Goal: Task Accomplishment & Management: Use online tool/utility

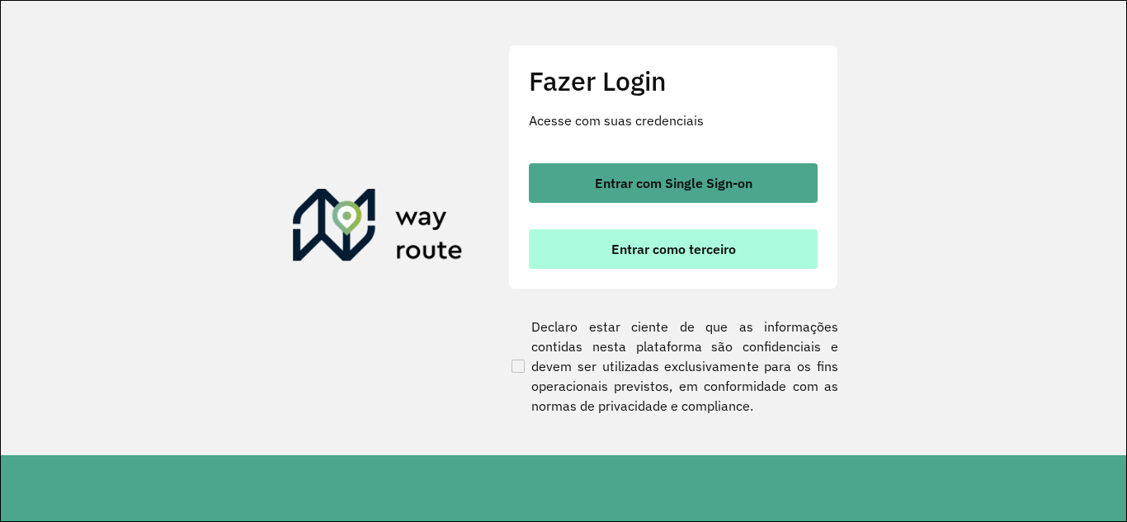
click at [628, 245] on span "Entrar como terceiro" at bounding box center [674, 249] width 125 height 13
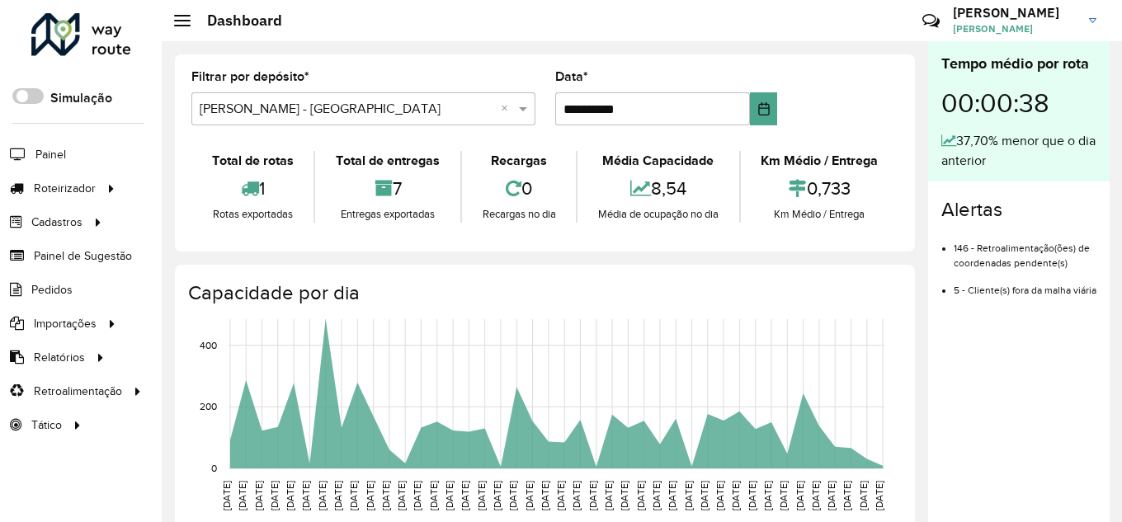
click at [318, 110] on input "text" at bounding box center [347, 110] width 295 height 20
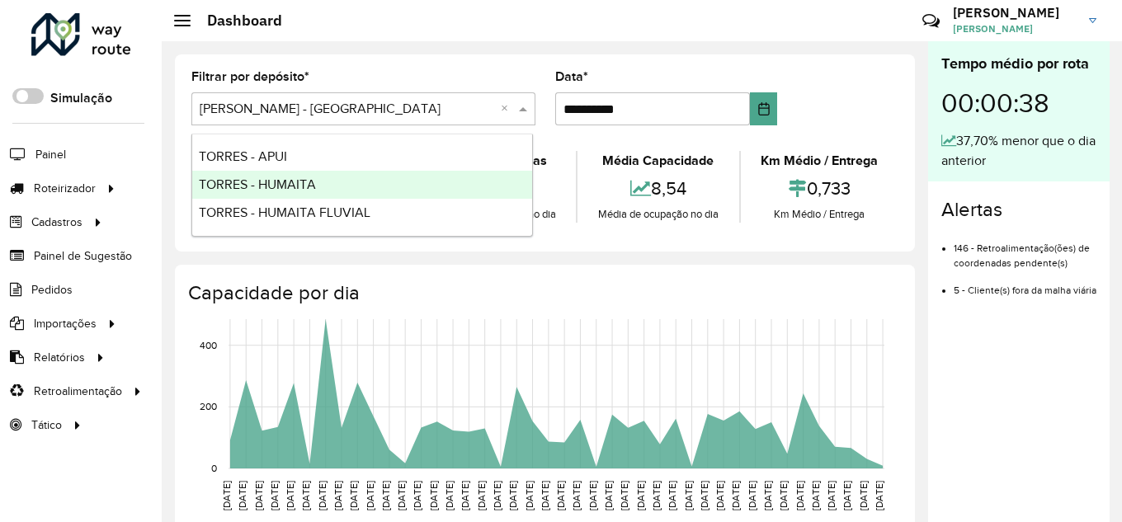
click at [244, 196] on div "TORRES - HUMAITA" at bounding box center [362, 185] width 340 height 28
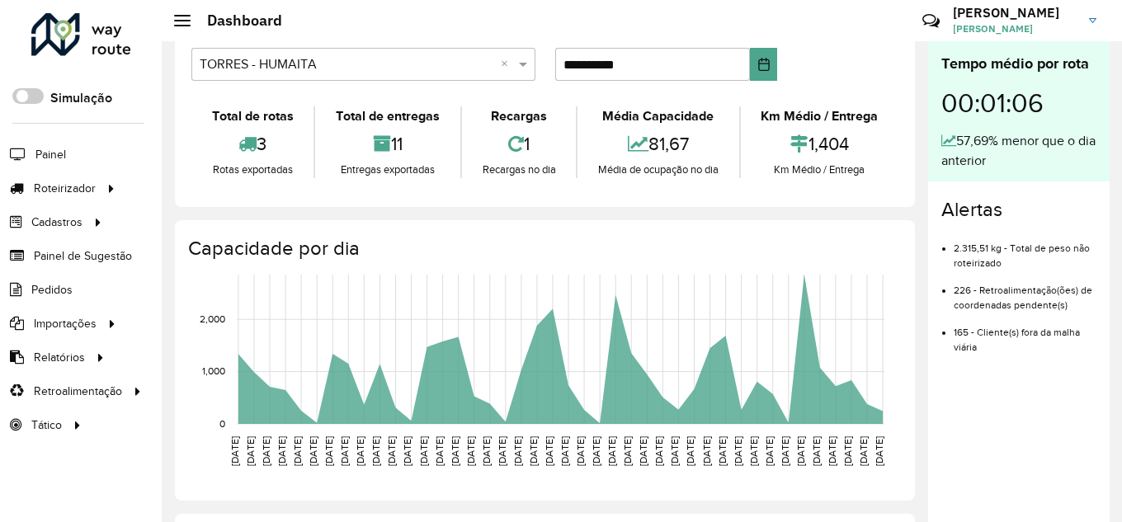
scroll to position [45, 0]
click at [192, 191] on span "Entregas" at bounding box center [210, 188] width 47 height 17
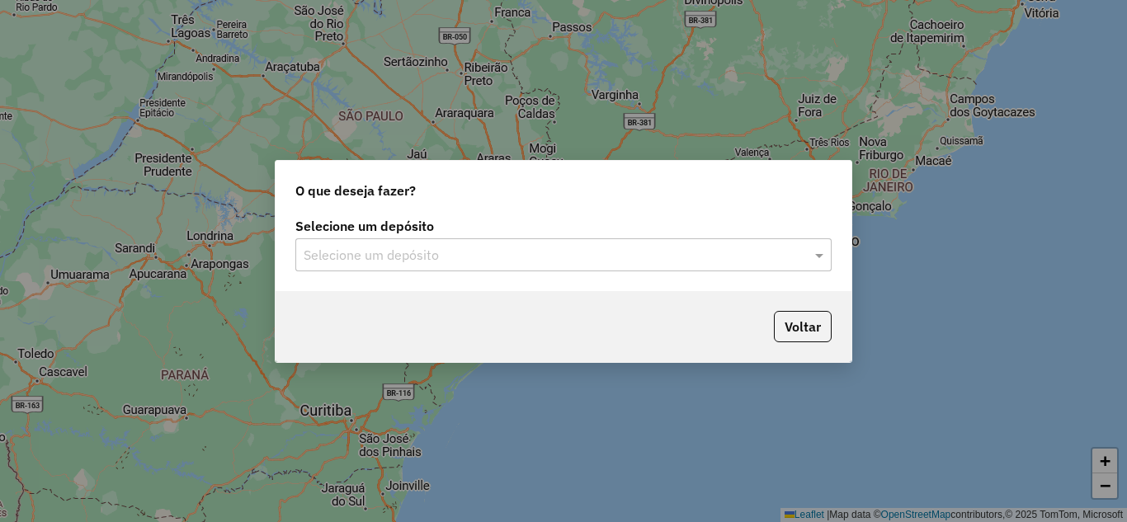
click at [380, 253] on input "text" at bounding box center [547, 256] width 487 height 20
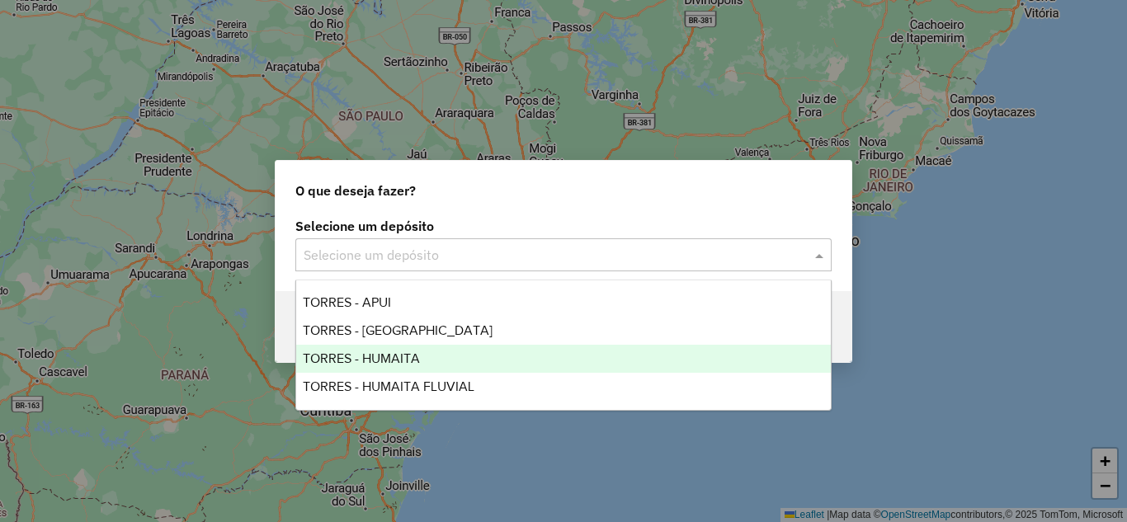
click at [361, 366] on div "TORRES - HUMAITA" at bounding box center [563, 359] width 535 height 28
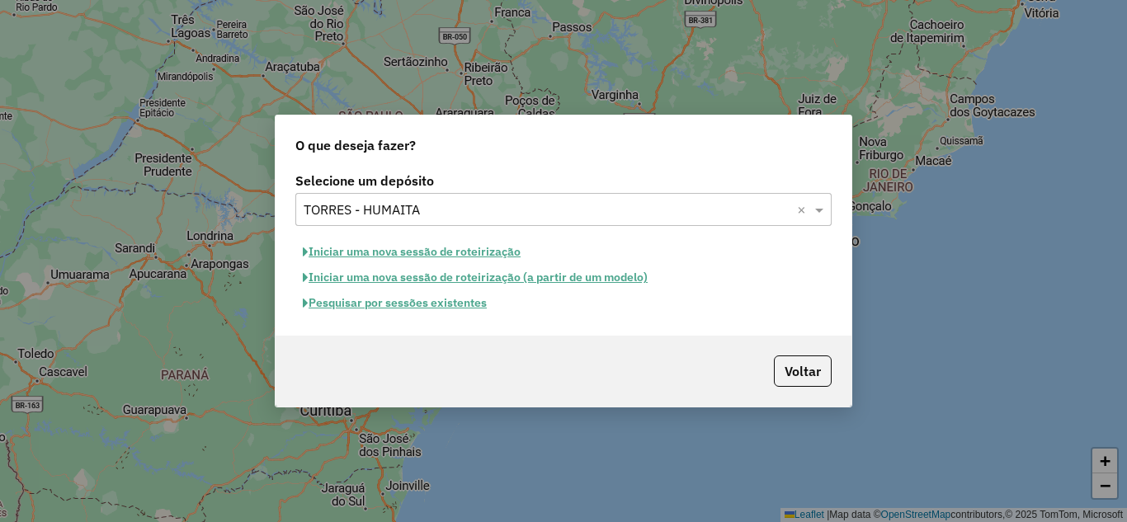
click at [431, 252] on button "Iniciar uma nova sessão de roteirização" at bounding box center [411, 252] width 233 height 26
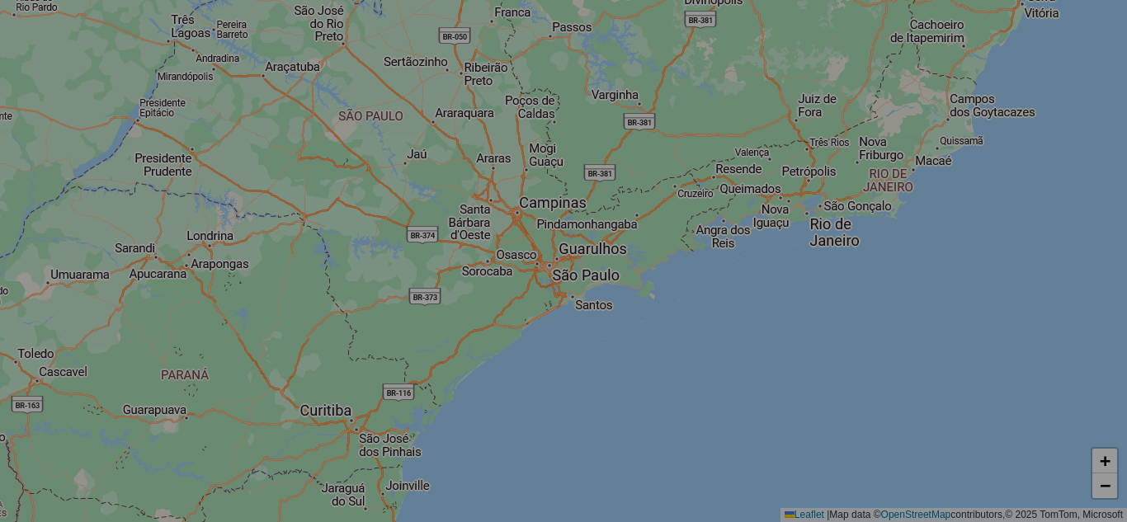
select select "*"
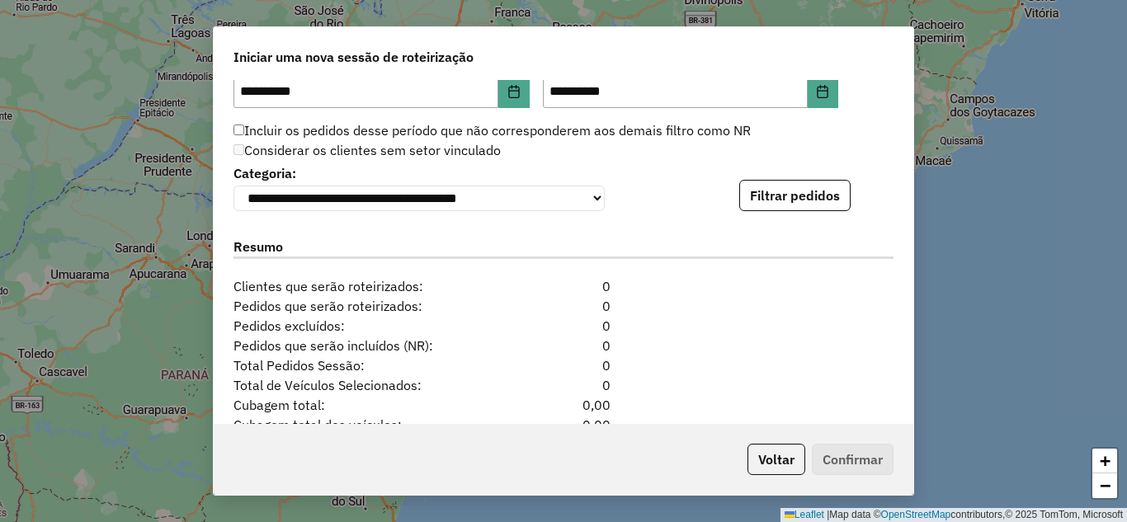
scroll to position [1651, 0]
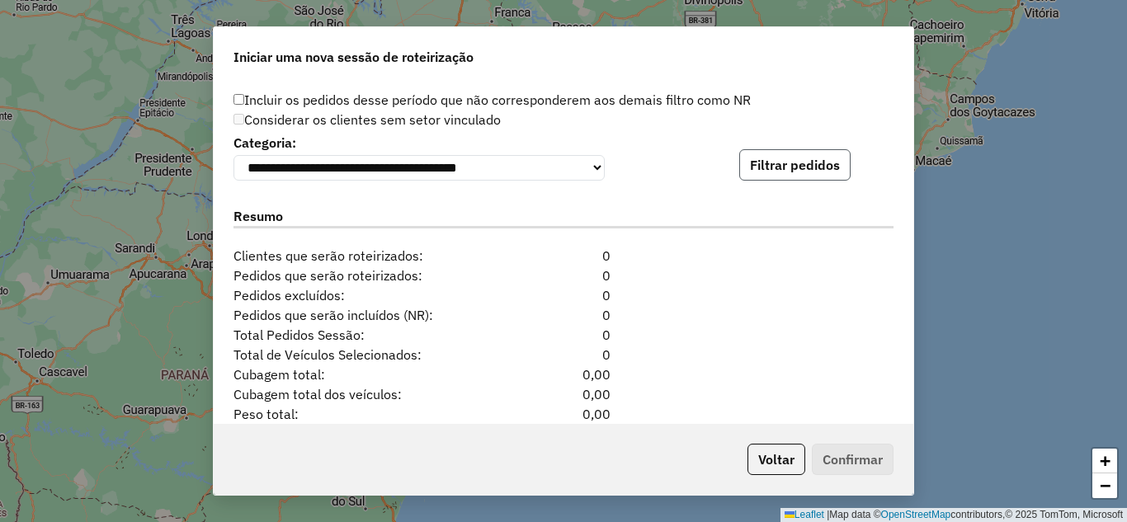
click at [813, 180] on button "Filtrar pedidos" at bounding box center [794, 164] width 111 height 31
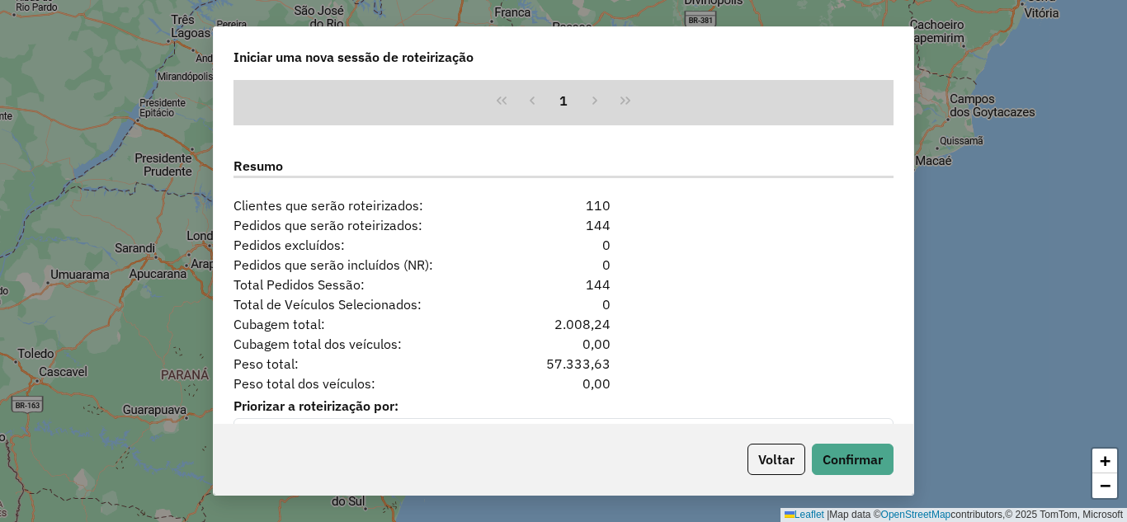
scroll to position [2063, 0]
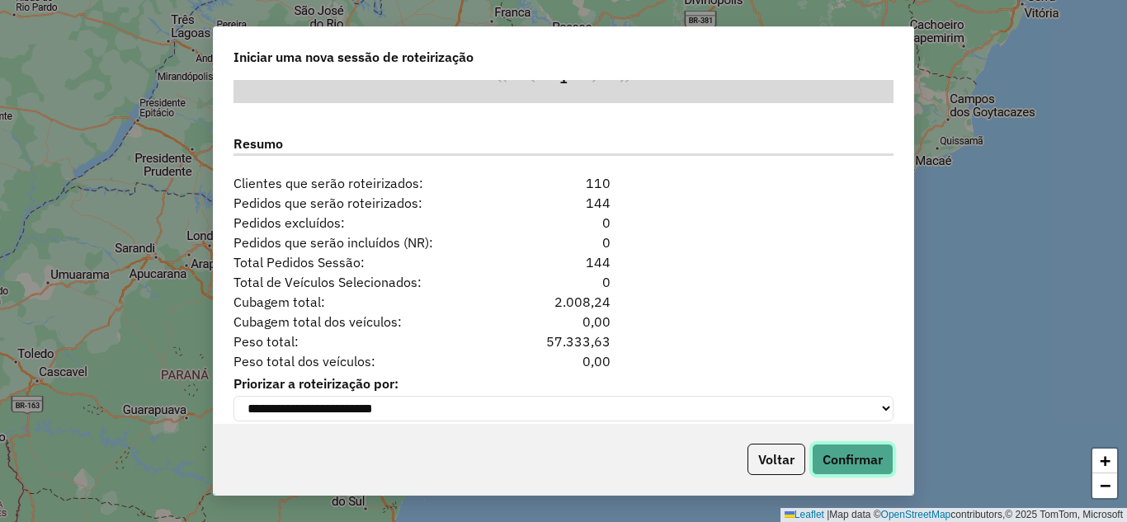
click at [860, 467] on button "Confirmar" at bounding box center [853, 459] width 82 height 31
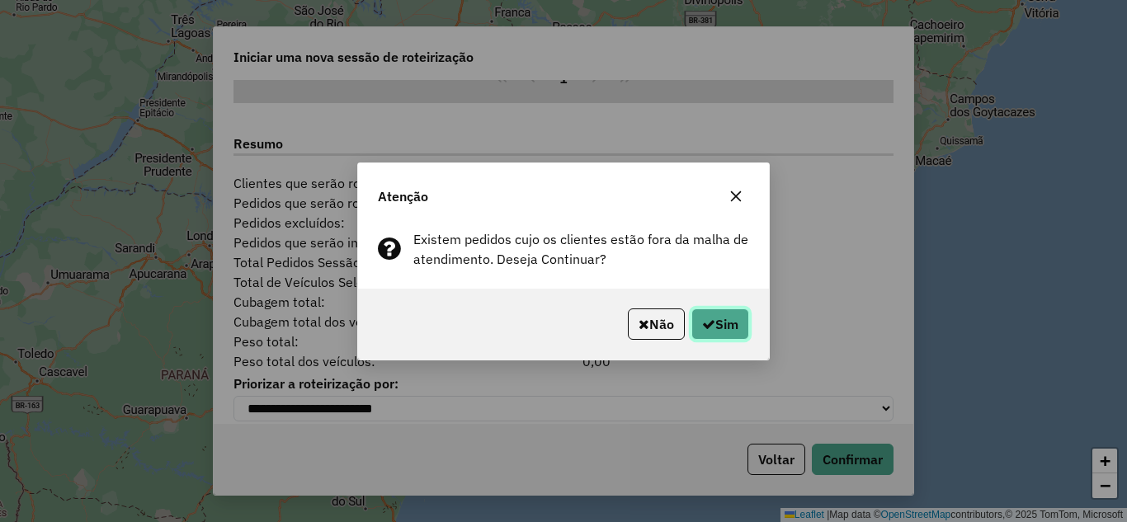
click at [716, 326] on button "Sim" at bounding box center [721, 324] width 58 height 31
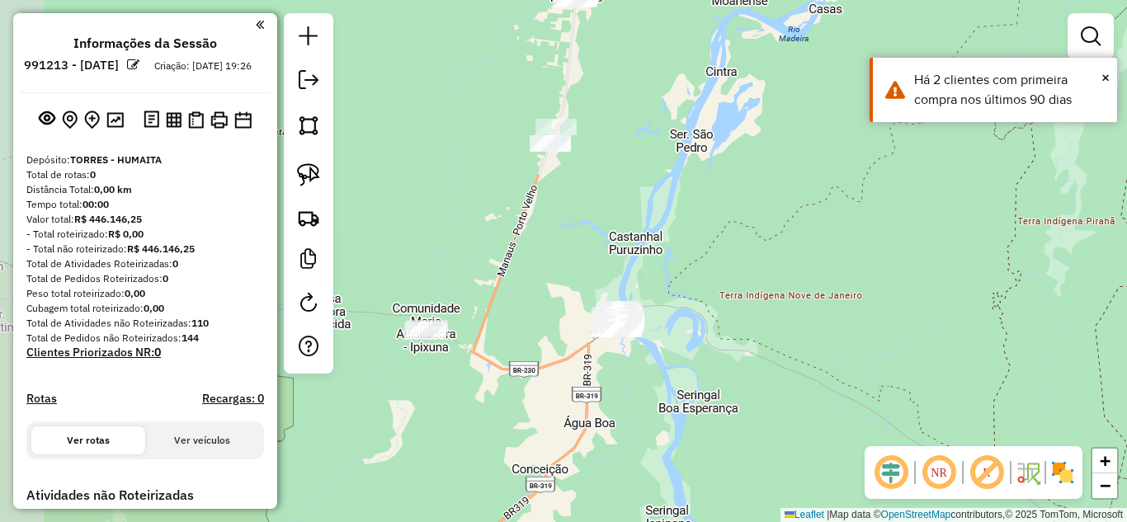
drag, startPoint x: 552, startPoint y: 284, endPoint x: 791, endPoint y: 230, distance: 245.3
click at [791, 230] on div "Janela de atendimento Grade de atendimento Capacidade Transportadoras Veículos …" at bounding box center [563, 261] width 1127 height 522
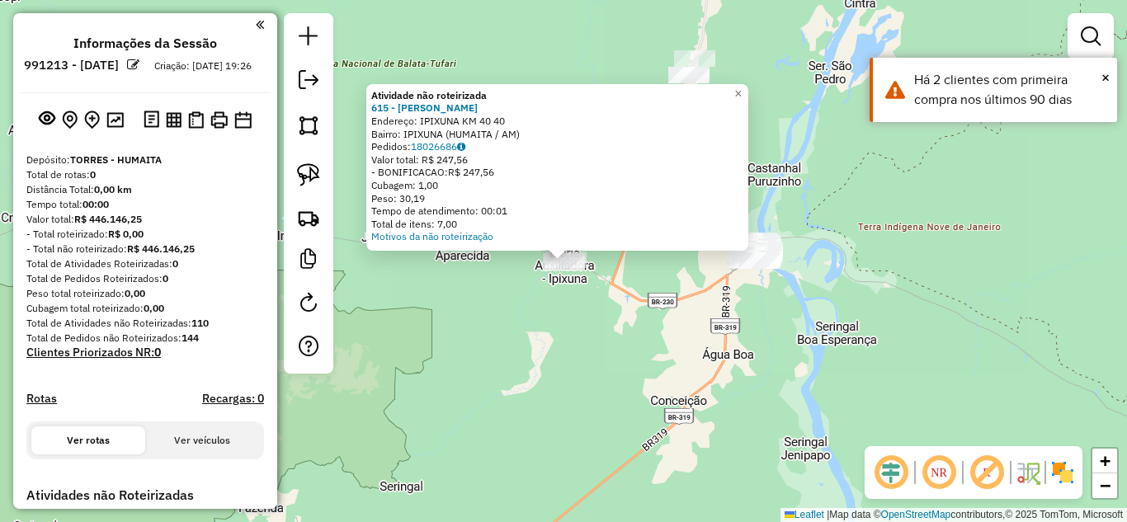
click at [583, 330] on div "Atividade não roteirizada 615 - NELSON IPIXUNA Endereço: IPIXUNA KM 40 40 Bairr…" at bounding box center [563, 261] width 1127 height 522
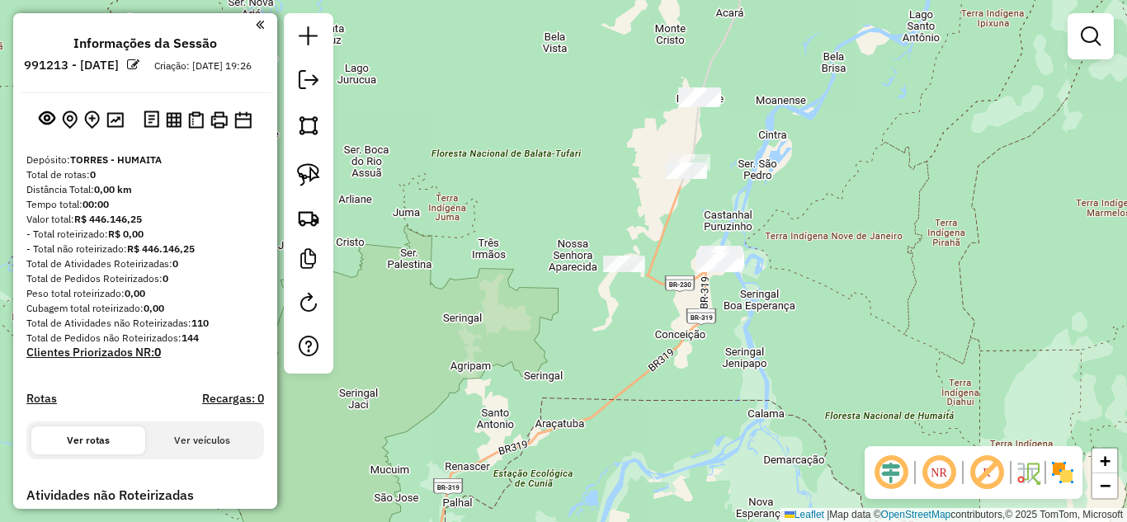
click at [679, 179] on div at bounding box center [686, 171] width 41 height 17
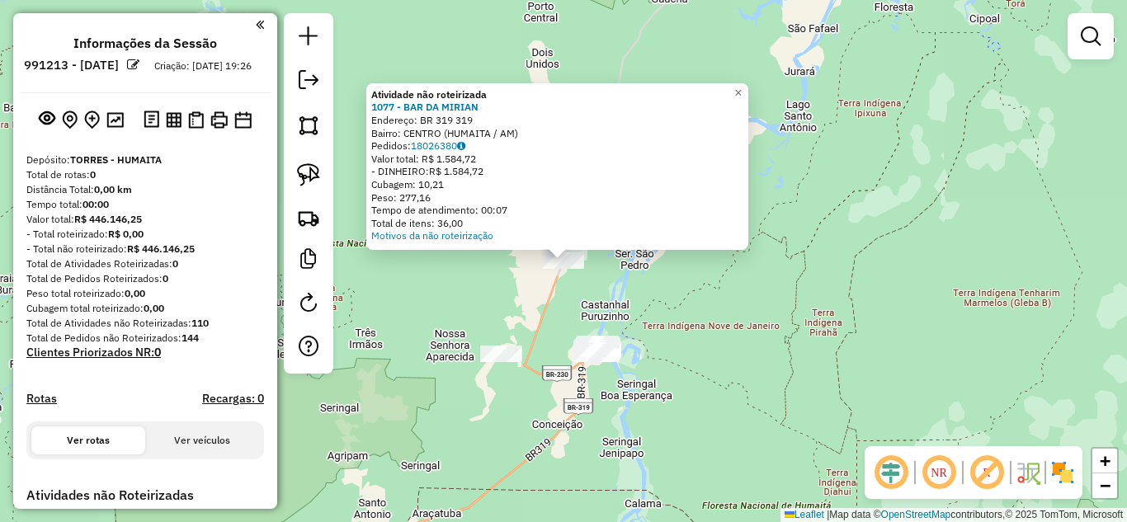
click at [557, 276] on div "Atividade não roteirizada 1077 - BAR DA MIRIAN Endereço: BR 319 319 Bairro: CEN…" at bounding box center [563, 261] width 1127 height 522
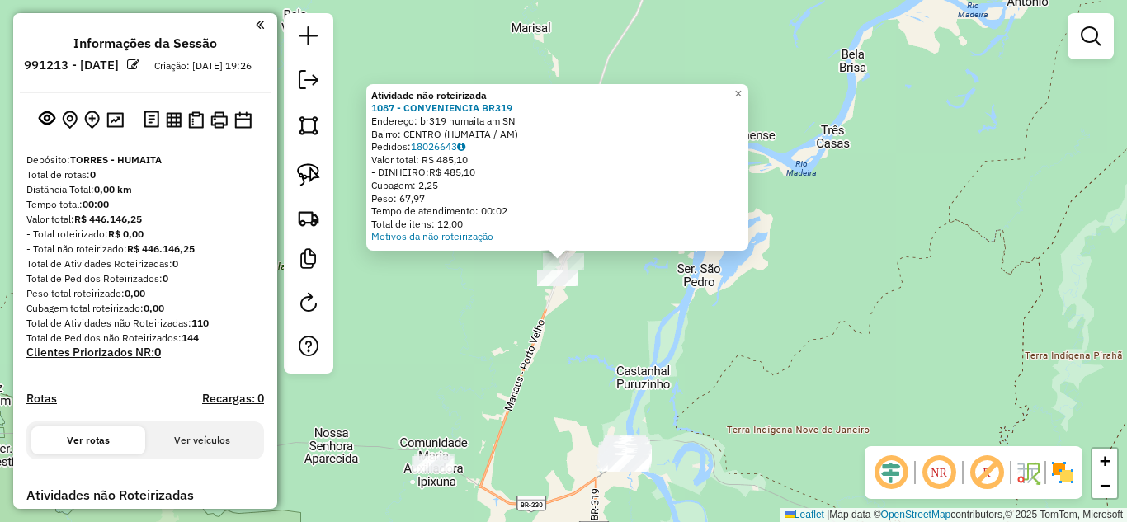
click at [496, 324] on div "Atividade não roteirizada 1087 - CONVENIENCIA BR319 Endereço: br319 humaita am …" at bounding box center [563, 261] width 1127 height 522
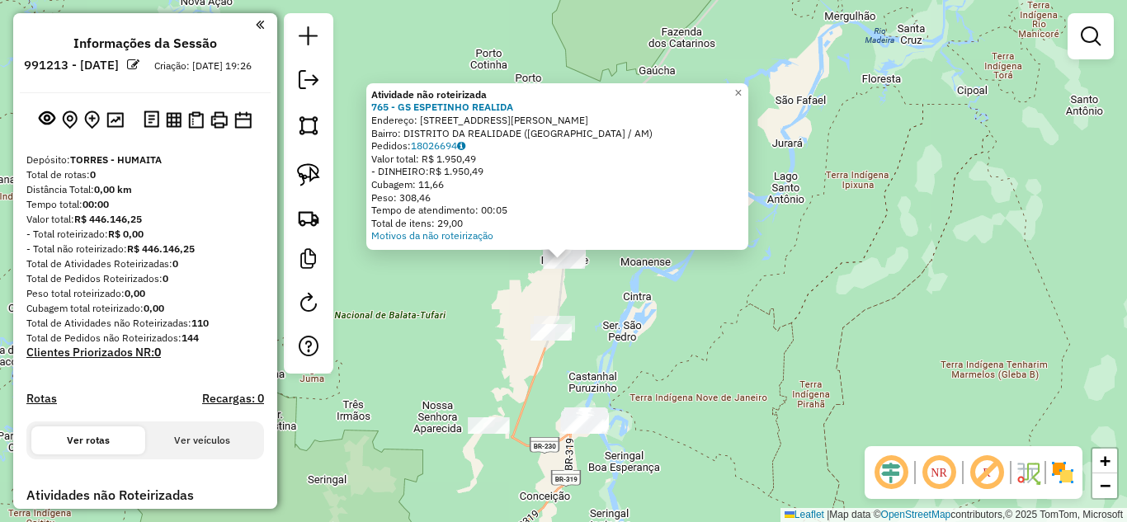
click at [456, 305] on div "Atividade não roteirizada 765 - GS ESPETINHO REALIDA Endereço: [STREET_ADDRESS]…" at bounding box center [563, 261] width 1127 height 522
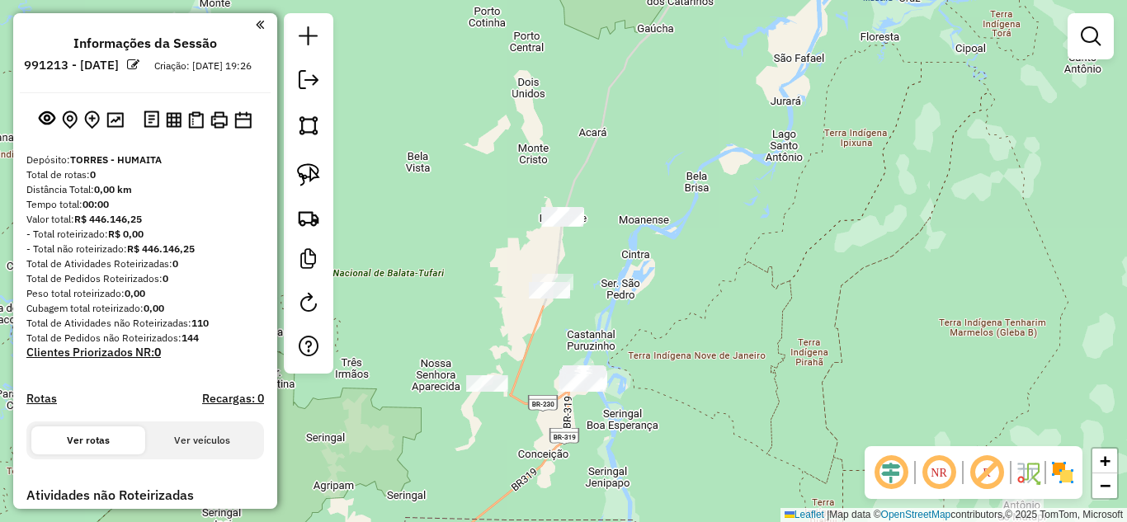
drag, startPoint x: 445, startPoint y: 308, endPoint x: 446, endPoint y: 283, distance: 24.8
click at [446, 283] on div "Janela de atendimento Grade de atendimento Capacidade Transportadoras Veículos …" at bounding box center [563, 261] width 1127 height 522
click at [306, 182] on img at bounding box center [308, 174] width 23 height 23
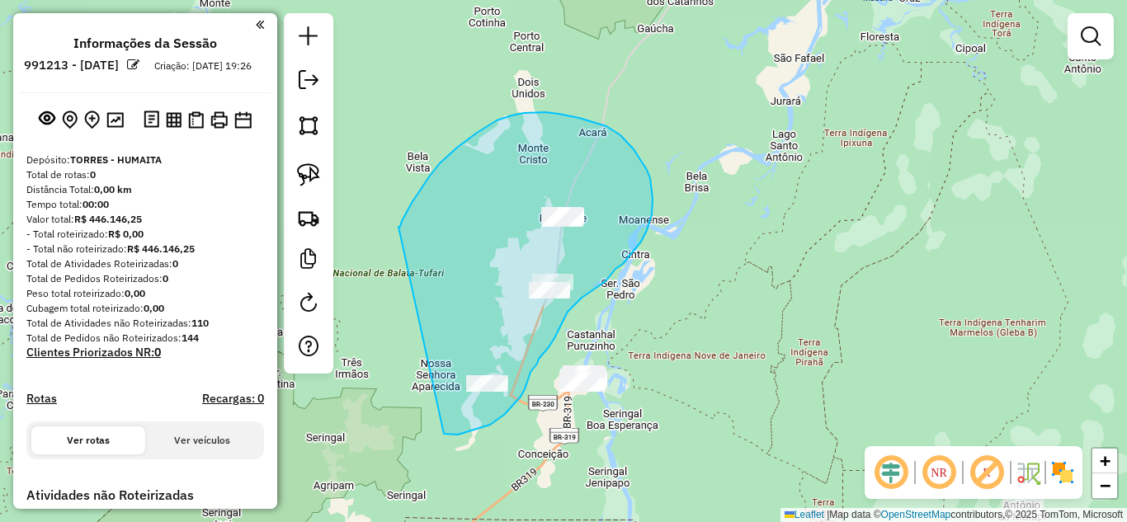
drag, startPoint x: 399, startPoint y: 227, endPoint x: 442, endPoint y: 425, distance: 202.8
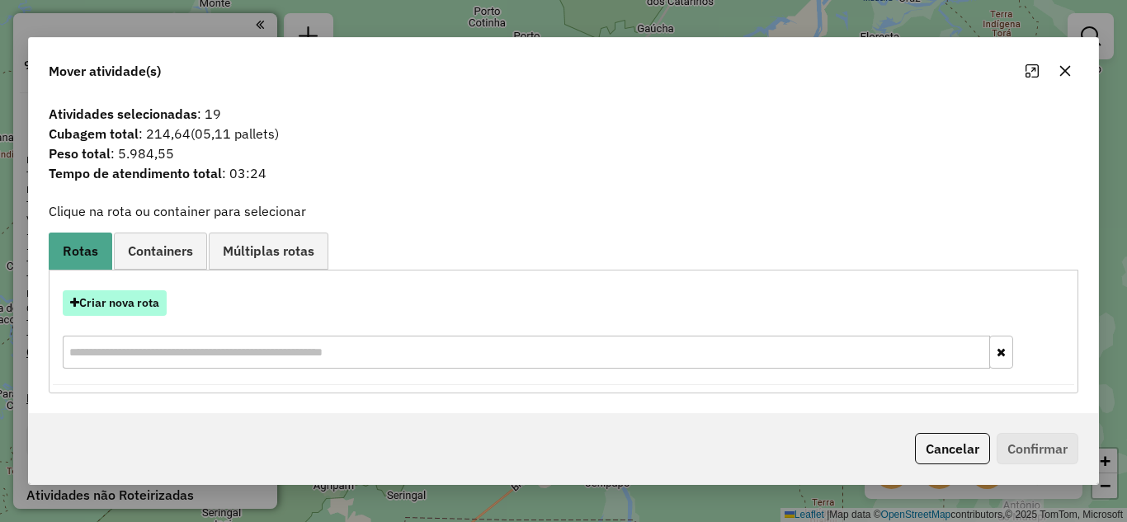
click at [135, 295] on button "Criar nova rota" at bounding box center [115, 304] width 104 height 26
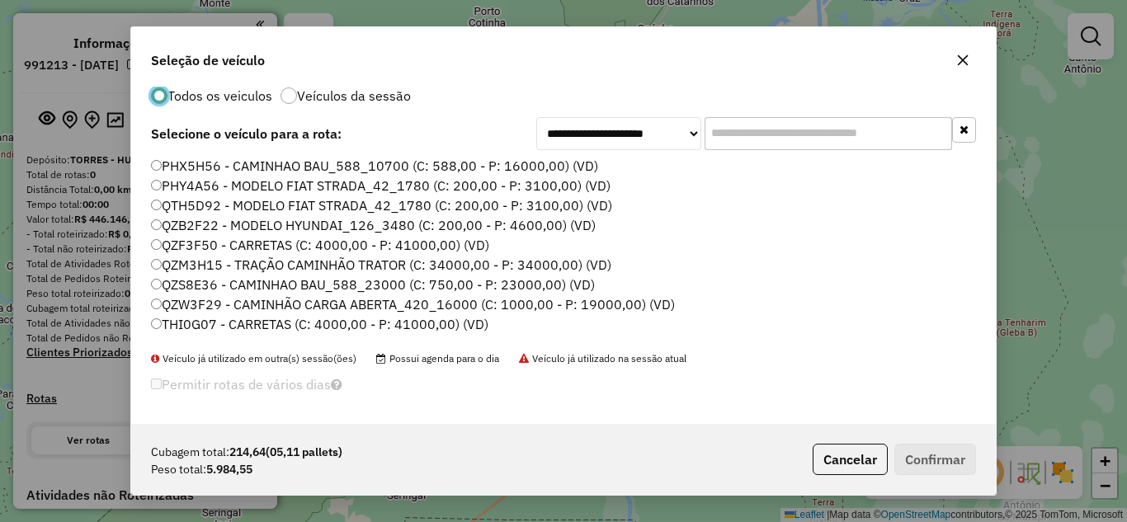
click at [216, 164] on label "PHX5H56 - CAMINHAO BAU_588_10700 (C: 588,00 - P: 16000,00) (VD)" at bounding box center [374, 166] width 447 height 20
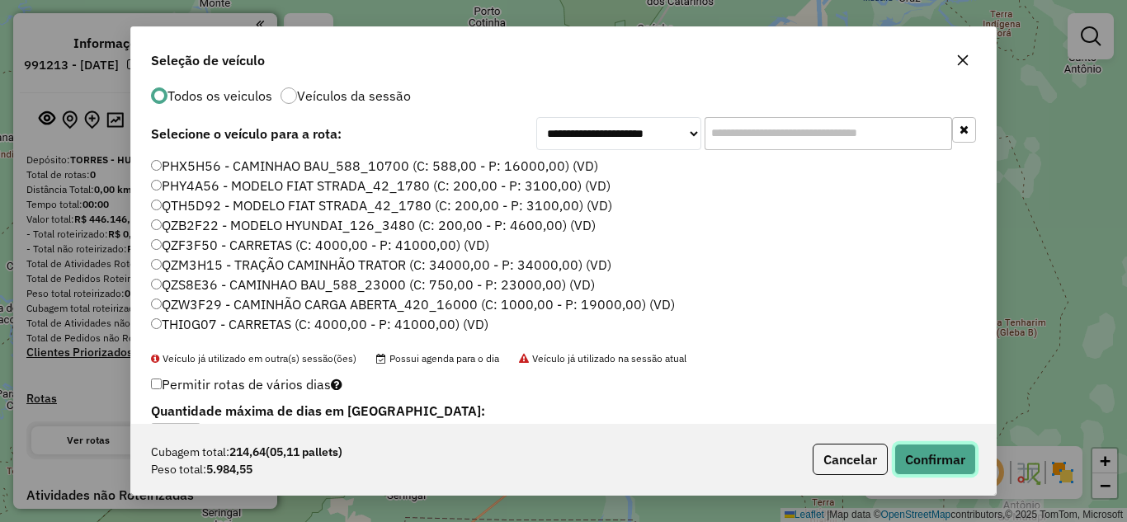
click at [923, 453] on button "Confirmar" at bounding box center [936, 459] width 82 height 31
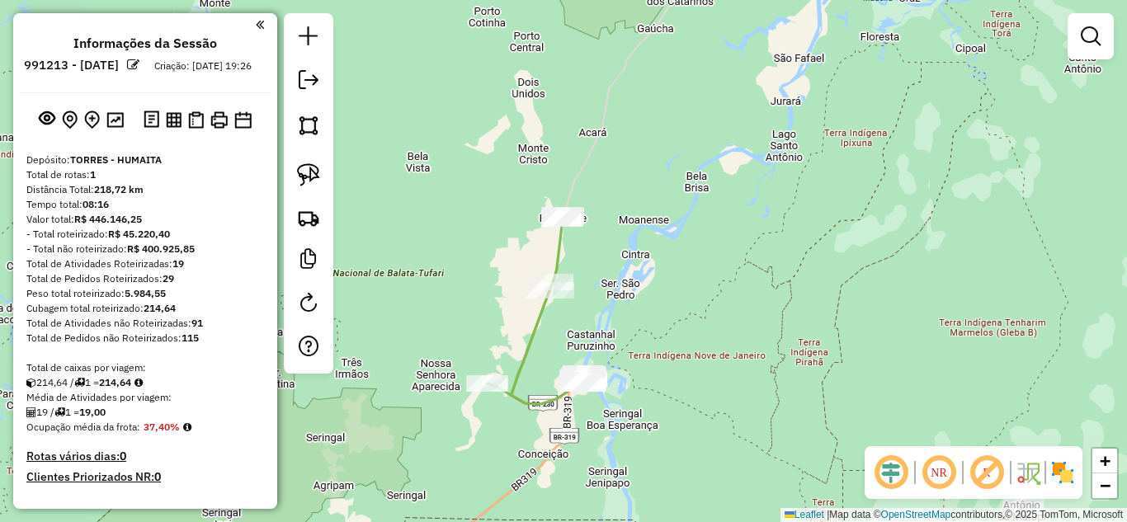
click at [564, 227] on div at bounding box center [561, 218] width 41 height 17
select select "**********"
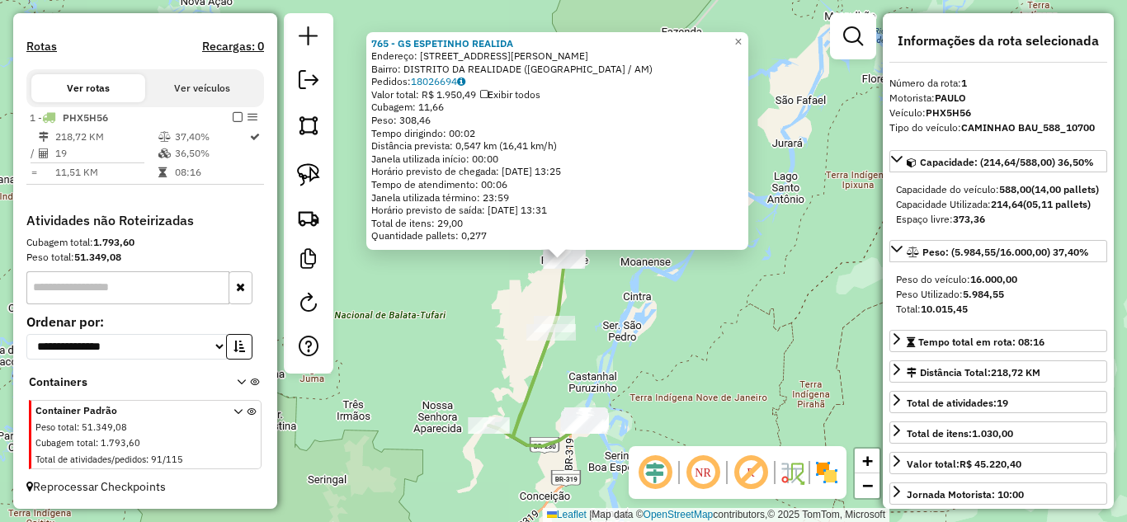
scroll to position [83, 0]
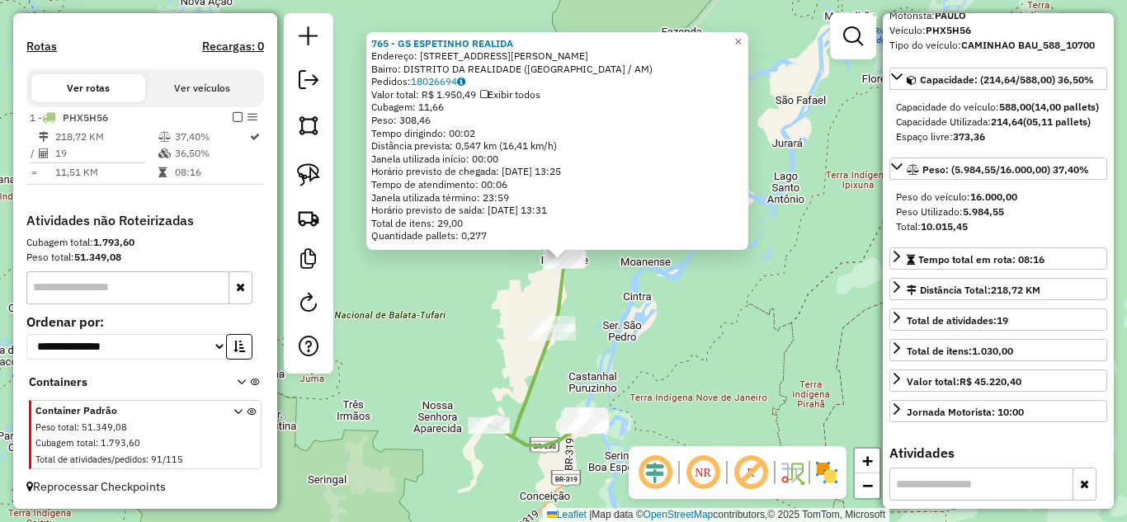
click at [787, 346] on div "765 - GS ESPETINHO REALIDA Endereço: [STREET_ADDRESS][PERSON_NAME] Bairro: DIST…" at bounding box center [563, 261] width 1127 height 522
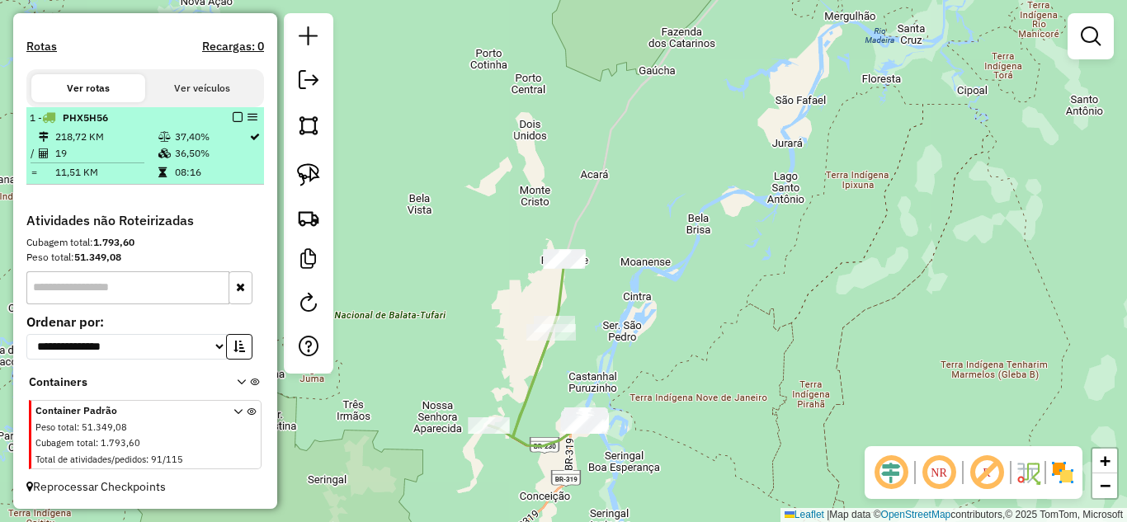
click at [235, 120] on em at bounding box center [238, 117] width 10 height 10
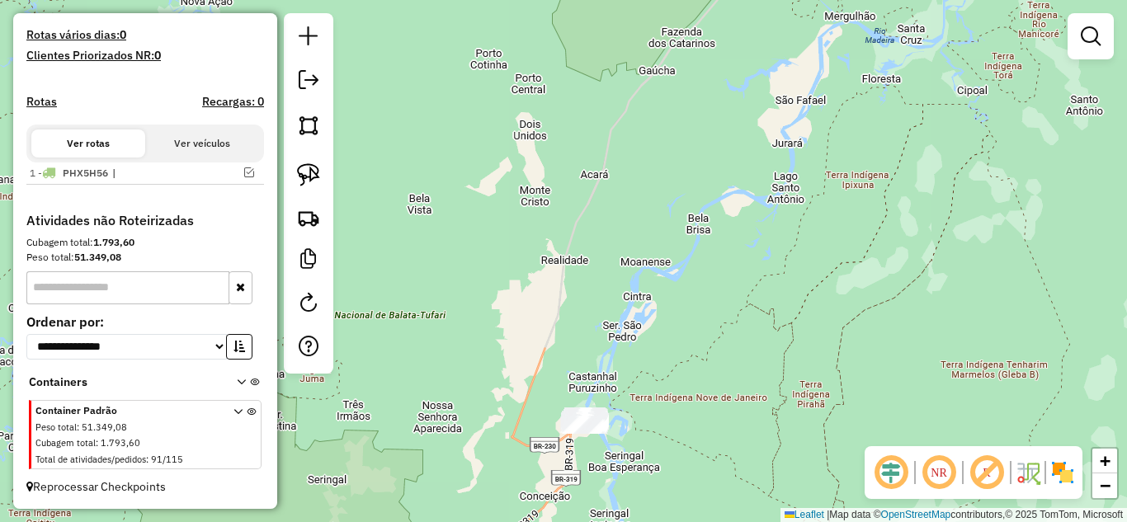
scroll to position [437, 0]
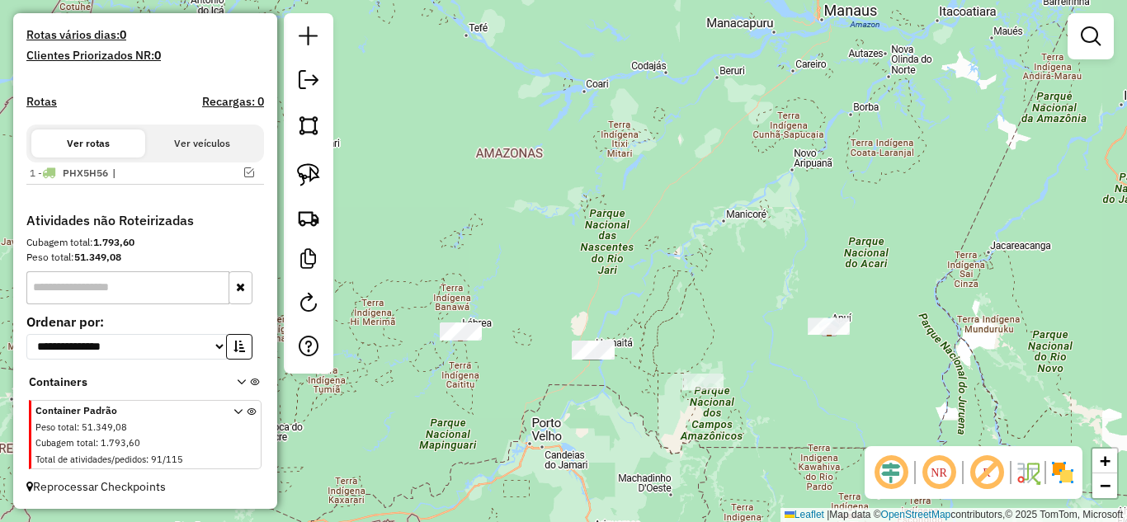
click at [494, 345] on div "Janela de atendimento Grade de atendimento Capacidade Transportadoras Veículos …" at bounding box center [563, 261] width 1127 height 522
click at [312, 163] on img at bounding box center [308, 174] width 23 height 23
drag, startPoint x: 488, startPoint y: 298, endPoint x: 415, endPoint y: 373, distance: 104.5
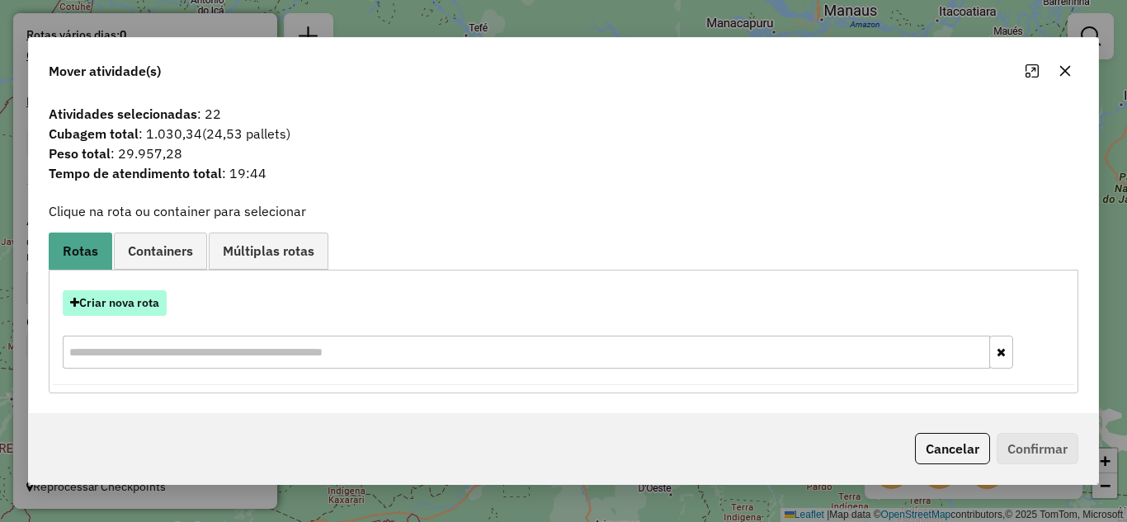
click at [127, 307] on button "Criar nova rota" at bounding box center [115, 304] width 104 height 26
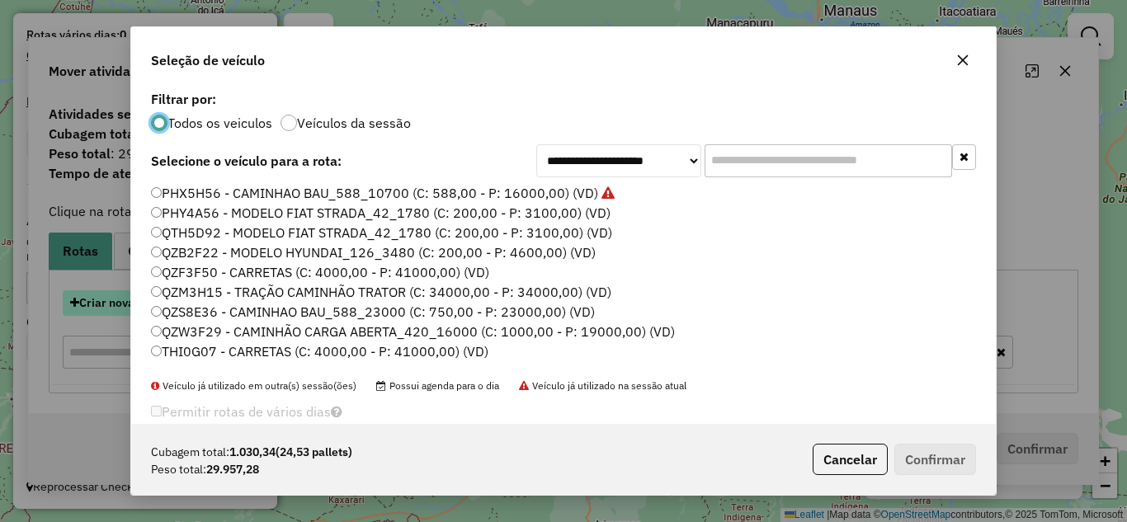
scroll to position [9, 5]
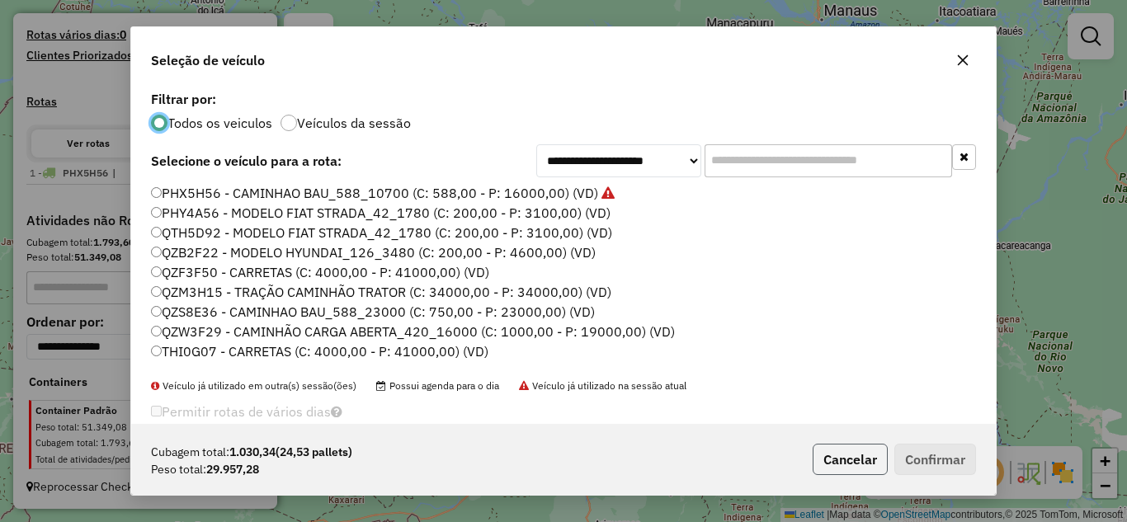
click at [818, 456] on button "Cancelar" at bounding box center [850, 459] width 75 height 31
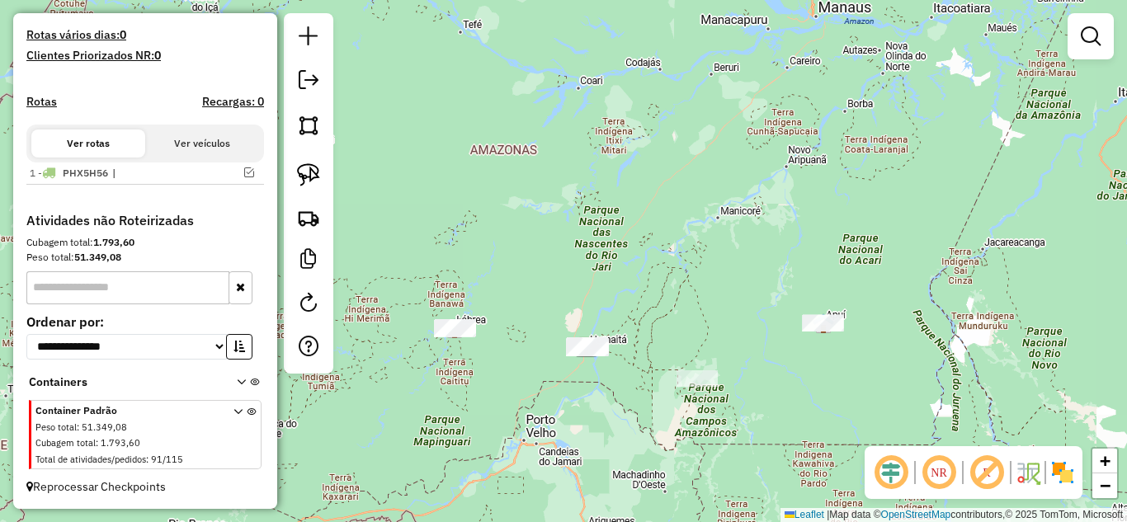
drag, startPoint x: 525, startPoint y: 379, endPoint x: 479, endPoint y: 326, distance: 70.2
click at [479, 326] on div "Janela de atendimento Grade de atendimento Capacidade Transportadoras Veículos …" at bounding box center [563, 261] width 1127 height 522
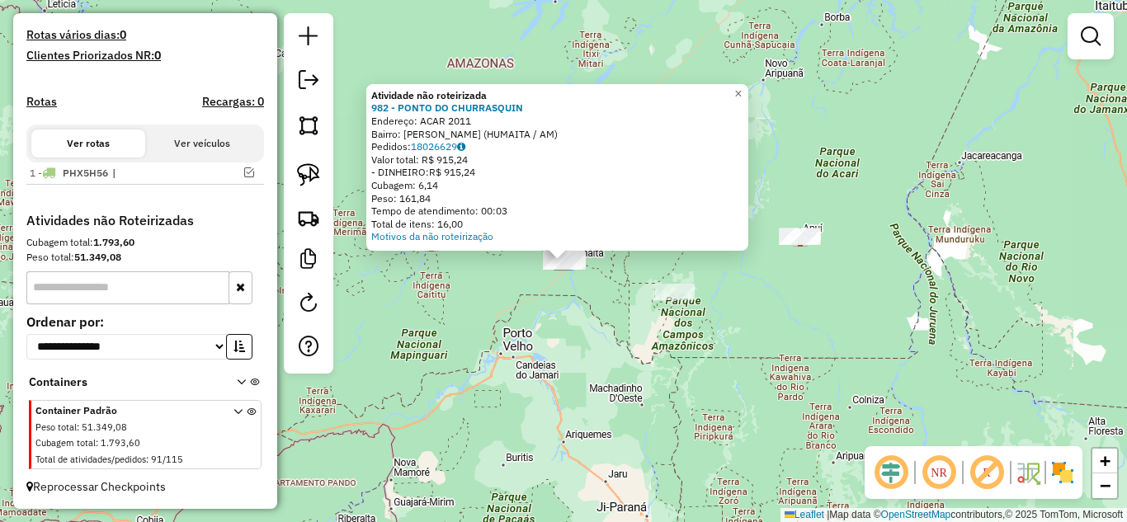
click at [660, 339] on div "Atividade não roteirizada 982 - PONTO DO CHURRASQUIN Endereço: ACAR 2011 Bairro…" at bounding box center [563, 261] width 1127 height 522
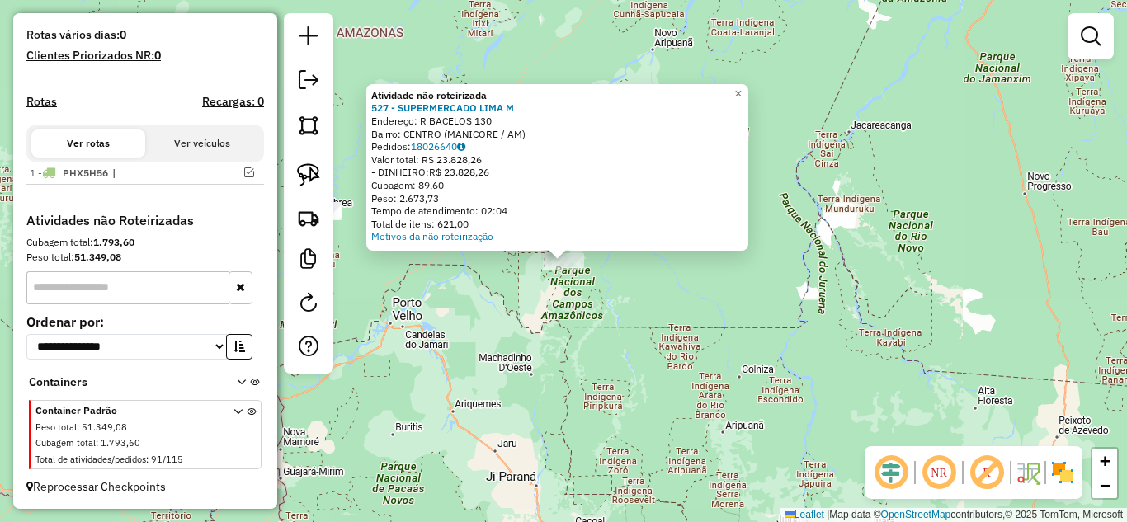
click at [678, 314] on div "Atividade não roteirizada 527 - SUPERMERCADO LIMA M Endereço: R BACELOS 130 Bai…" at bounding box center [563, 261] width 1127 height 522
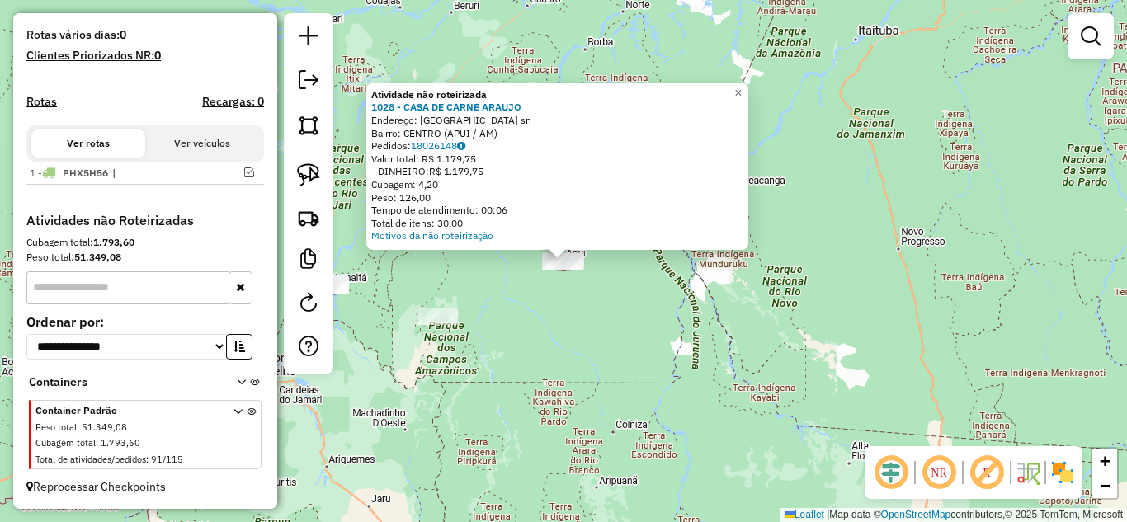
click at [613, 349] on div "Atividade não roteirizada 1028 - CASA DE CARNE ARAUJO Endereço: [GEOGRAPHIC_DAT…" at bounding box center [563, 261] width 1127 height 522
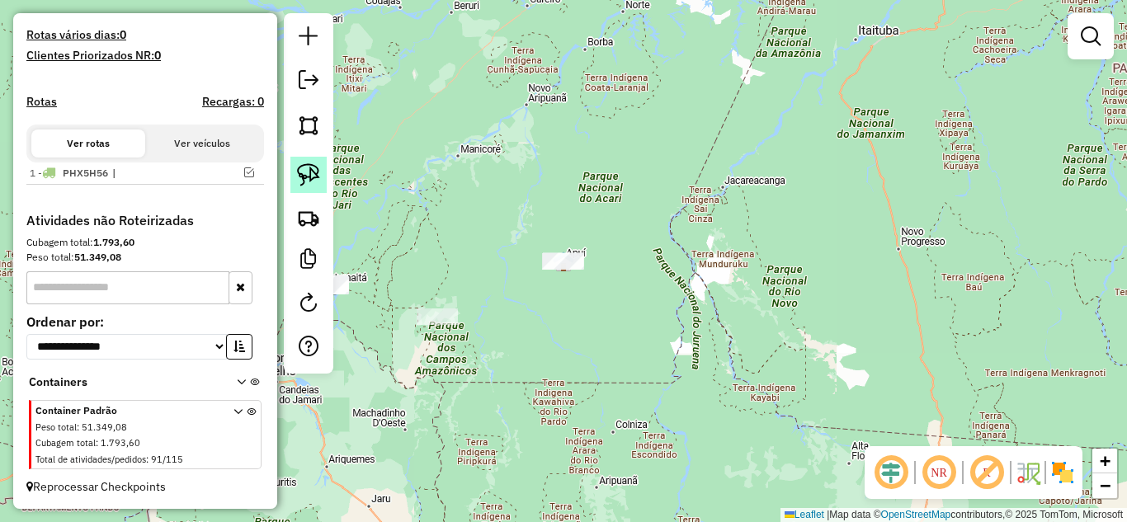
click at [313, 177] on img at bounding box center [308, 174] width 23 height 23
drag, startPoint x: 503, startPoint y: 277, endPoint x: 653, endPoint y: 292, distance: 150.1
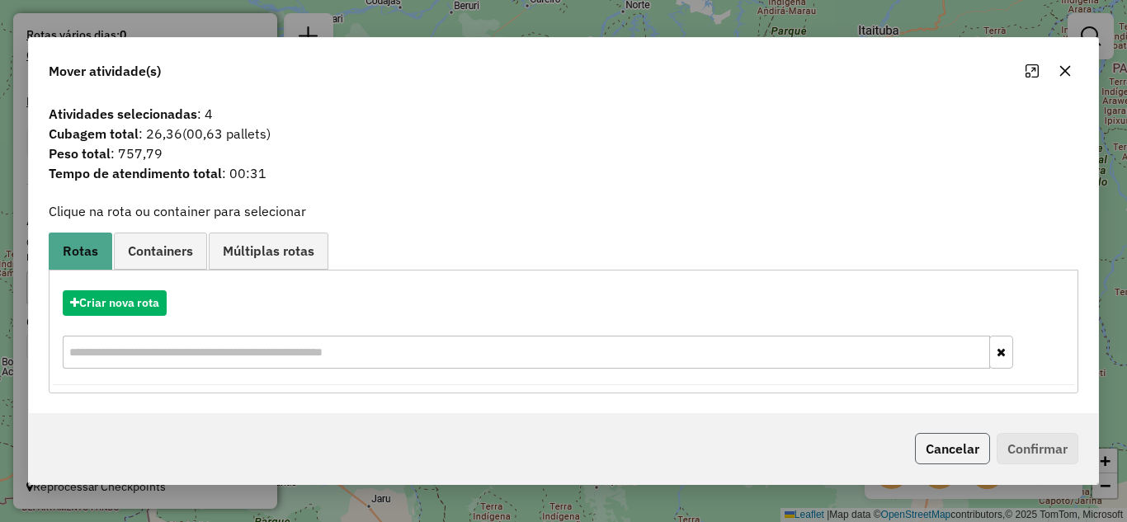
click at [946, 451] on button "Cancelar" at bounding box center [952, 448] width 75 height 31
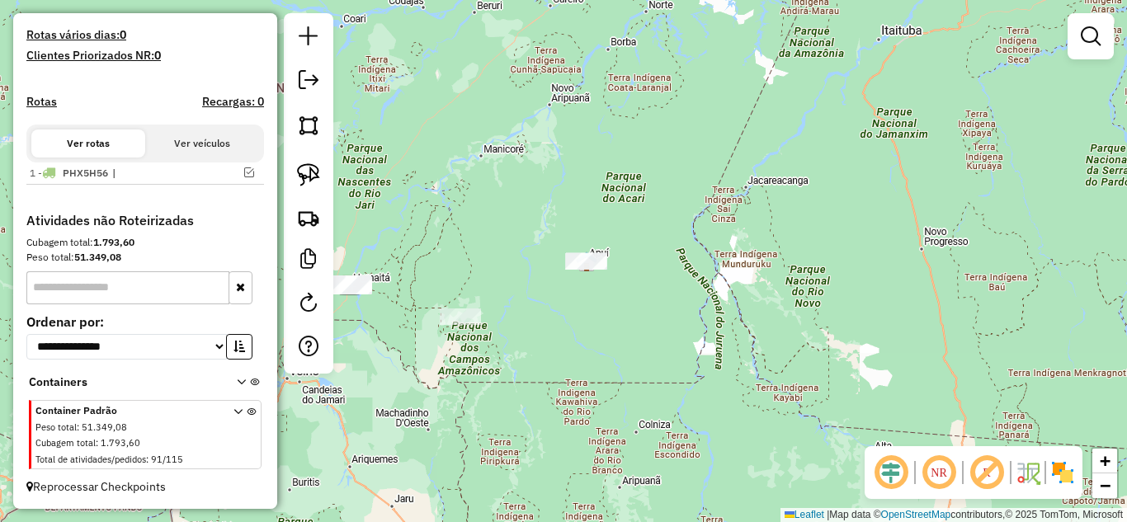
drag, startPoint x: 603, startPoint y: 413, endPoint x: 777, endPoint y: 408, distance: 173.4
click at [776, 409] on div "Janela de atendimento Grade de atendimento Capacidade Transportadoras Veículos …" at bounding box center [563, 261] width 1127 height 522
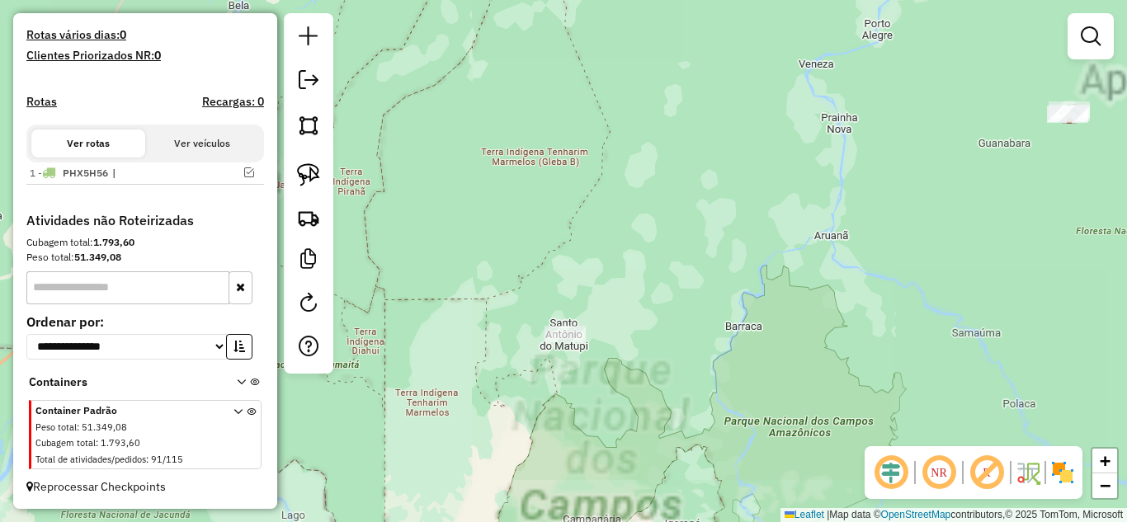
click at [562, 342] on div at bounding box center [565, 334] width 41 height 17
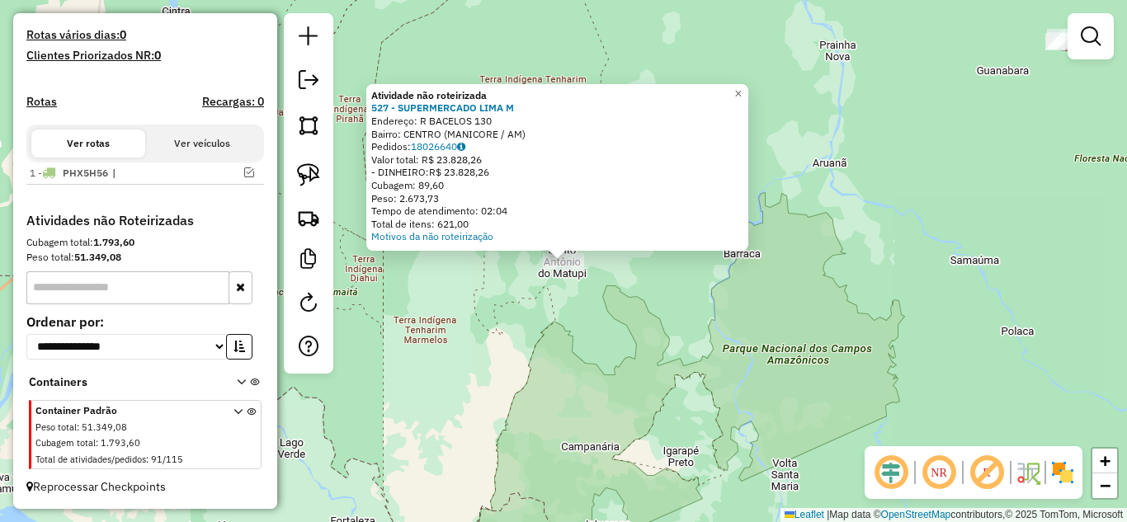
click at [501, 360] on div "Atividade não roteirizada 527 - SUPERMERCADO LIMA M Endereço: R BACELOS 130 Bai…" at bounding box center [563, 261] width 1127 height 522
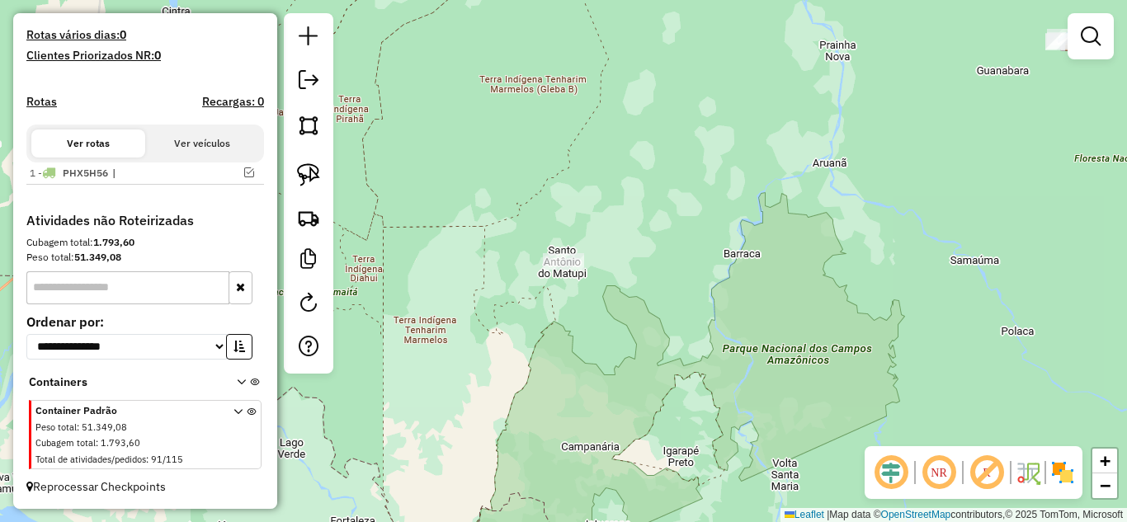
drag, startPoint x: 465, startPoint y: 371, endPoint x: 834, endPoint y: 380, distance: 368.2
click at [834, 380] on div "Atividade não roteirizada 527 - SUPERMERCADO LIMA M Endereço: R BACELOS 130 Bai…" at bounding box center [563, 261] width 1127 height 522
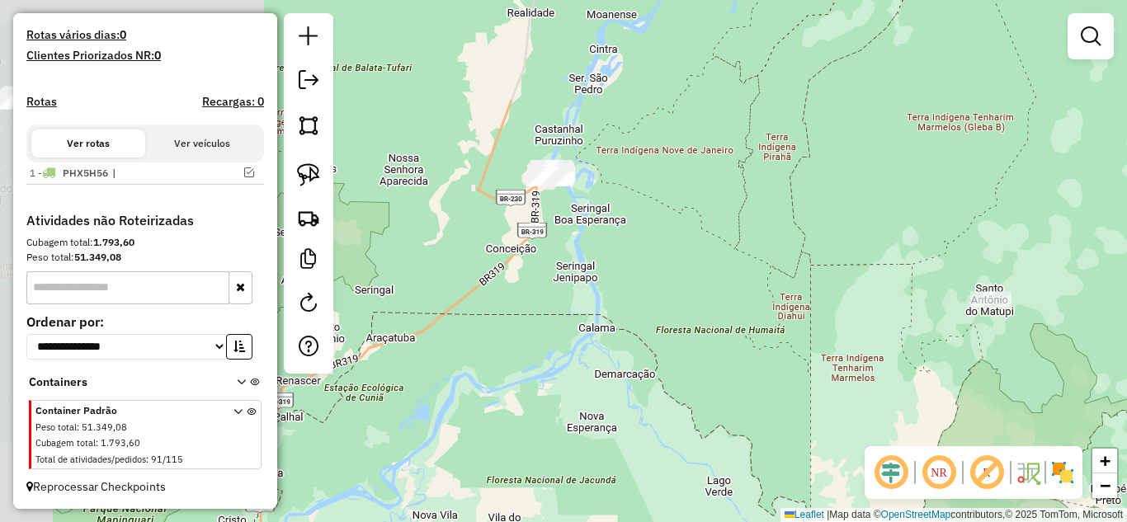
drag, startPoint x: 527, startPoint y: 262, endPoint x: 609, endPoint y: 300, distance: 90.1
click at [609, 300] on div "Janela de atendimento Grade de atendimento Capacidade Transportadoras Veículos …" at bounding box center [563, 261] width 1127 height 522
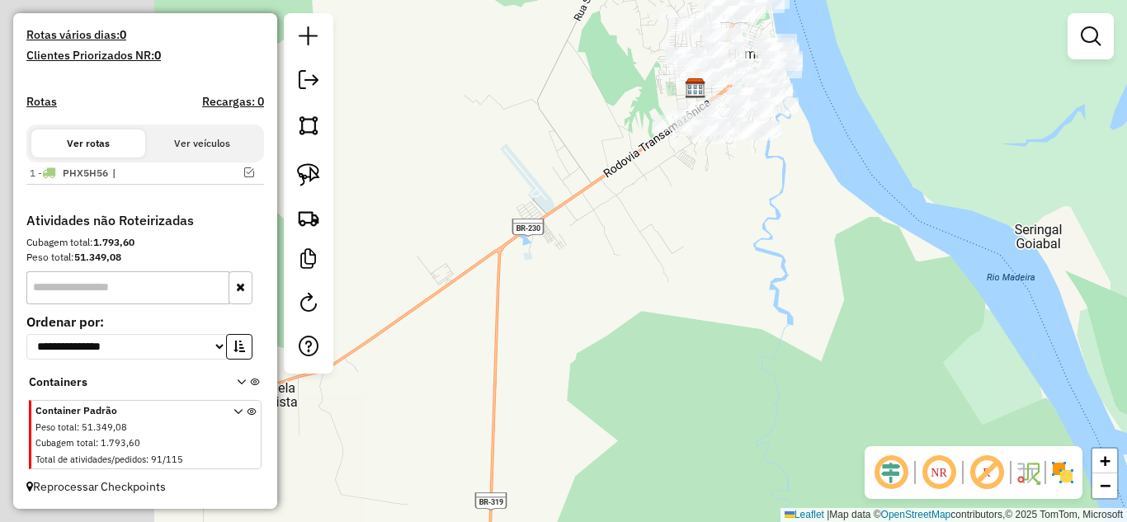
drag, startPoint x: 738, startPoint y: 342, endPoint x: 955, endPoint y: 520, distance: 280.9
click at [955, 520] on div "Janela de atendimento Grade de atendimento Capacidade Transportadoras Veículos …" at bounding box center [563, 261] width 1127 height 522
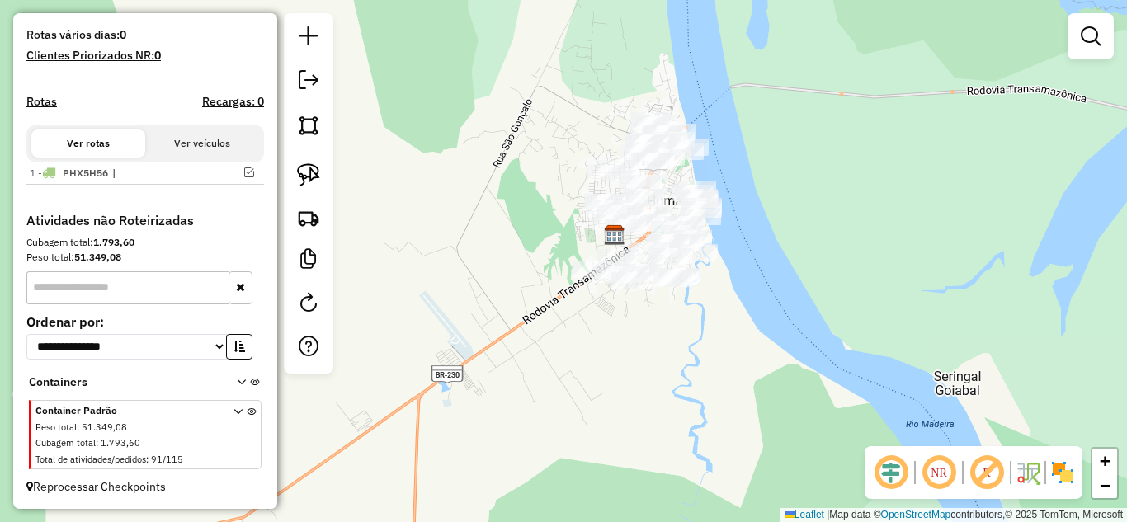
drag, startPoint x: 683, startPoint y: 253, endPoint x: 580, endPoint y: 328, distance: 127.1
click at [580, 328] on div "Janela de atendimento Grade de atendimento Capacidade Transportadoras Veículos …" at bounding box center [563, 261] width 1127 height 522
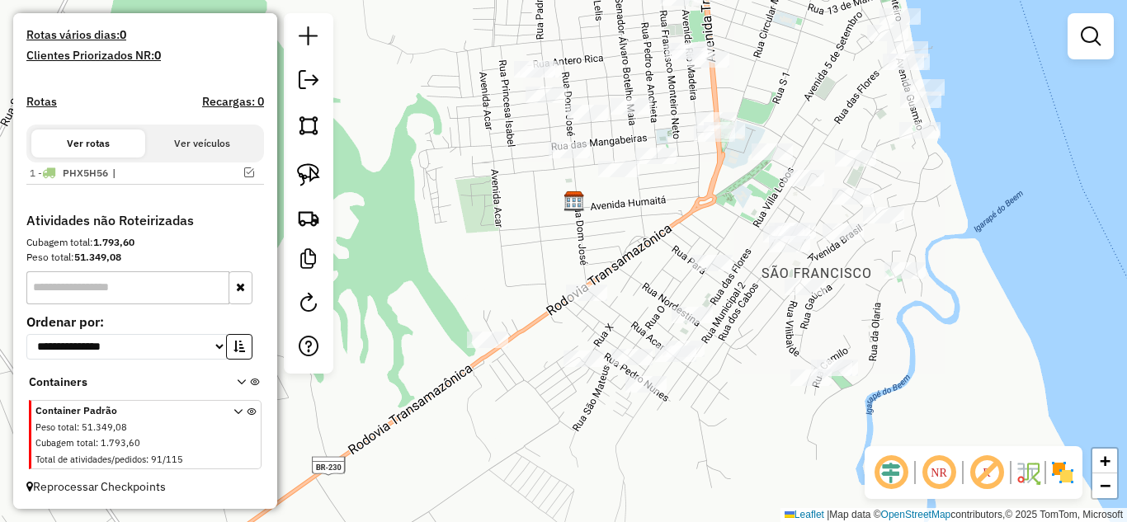
drag, startPoint x: 491, startPoint y: 263, endPoint x: 484, endPoint y: 240, distance: 24.3
click at [484, 240] on div "Janela de atendimento Grade de atendimento Capacidade Transportadoras Veículos …" at bounding box center [563, 261] width 1127 height 522
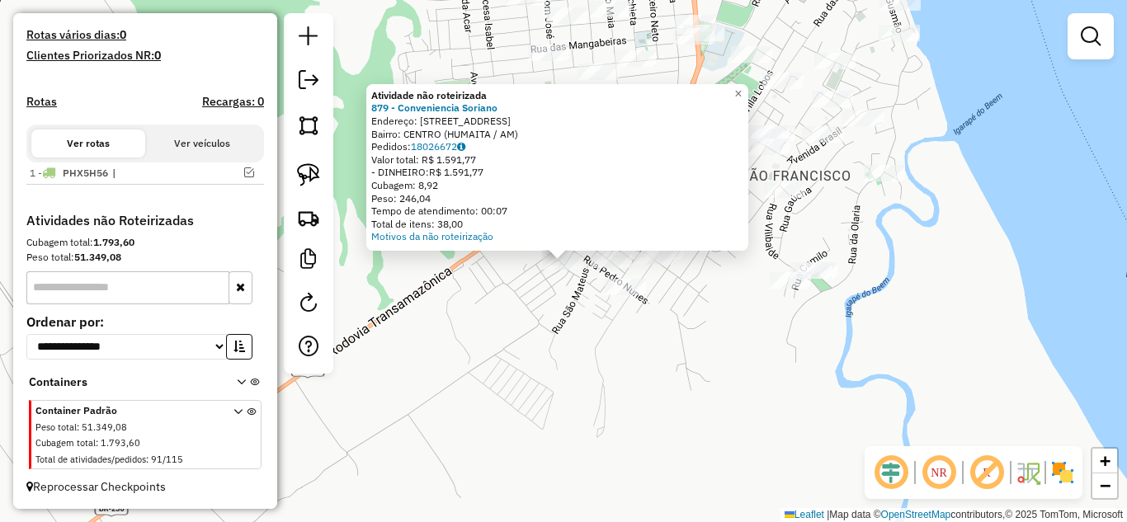
click at [577, 319] on div "Atividade não roteirizada 879 - Conveniencia Soriano Endereço: [STREET_ADDRESS]…" at bounding box center [563, 261] width 1127 height 522
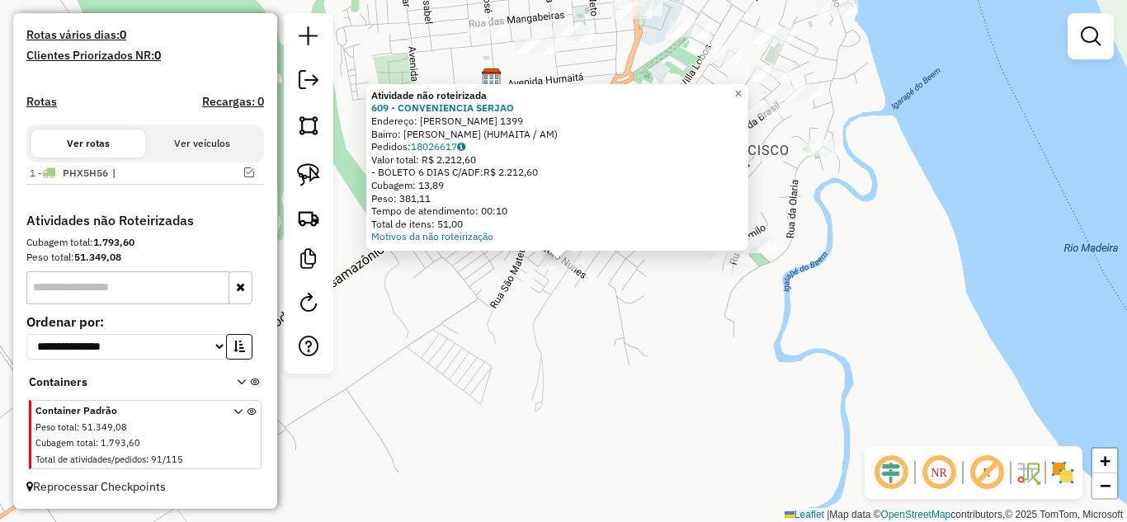
click at [606, 295] on div "Atividade não roteirizada 609 - CONVENIENCIA SERJAO Endereço: [PERSON_NAME] 139…" at bounding box center [563, 261] width 1127 height 522
click at [610, 291] on div "Atividade não roteirizada 609 - CONVENIENCIA SERJAO Endereço: [PERSON_NAME] 139…" at bounding box center [563, 261] width 1127 height 522
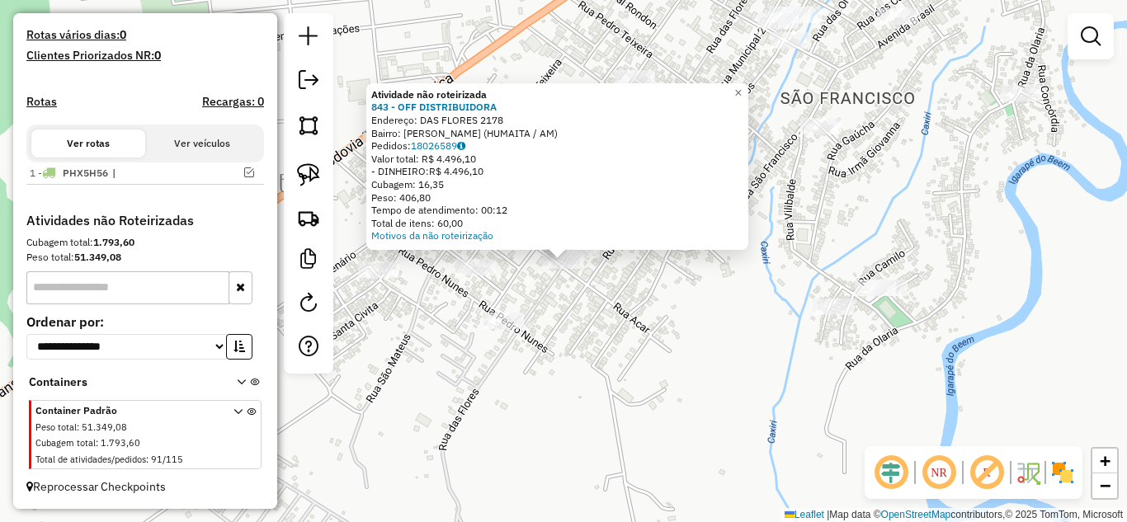
click at [599, 286] on div "Atividade não roteirizada 843 - OFF DISTRIBUIDORA Endereço: DAS FLORES 2178 Bai…" at bounding box center [563, 261] width 1127 height 522
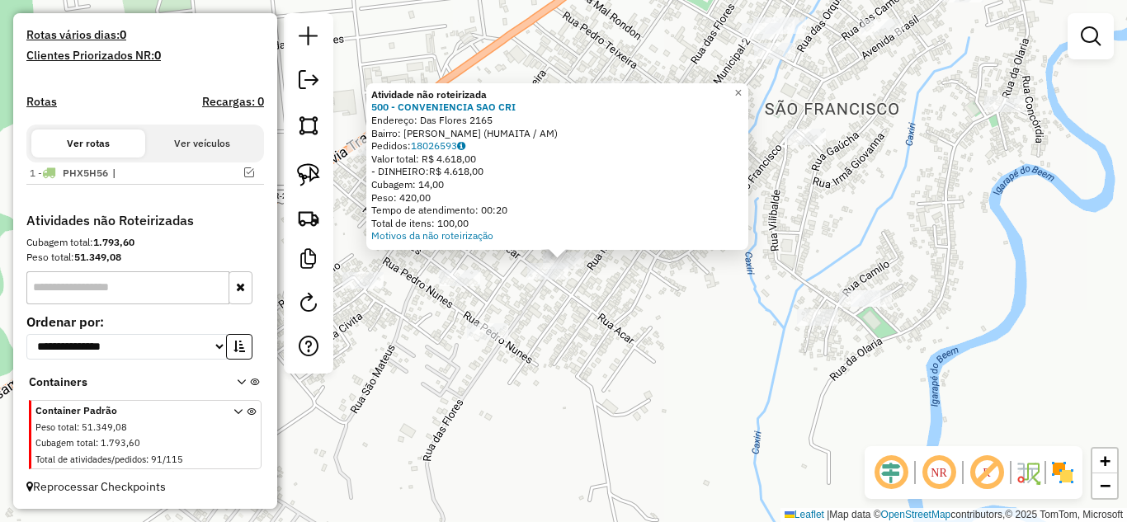
click at [602, 289] on div "Atividade não roteirizada 500 - CONVENIENCIA SAO CRI Endereço: Das Flores 2165 …" at bounding box center [563, 261] width 1127 height 522
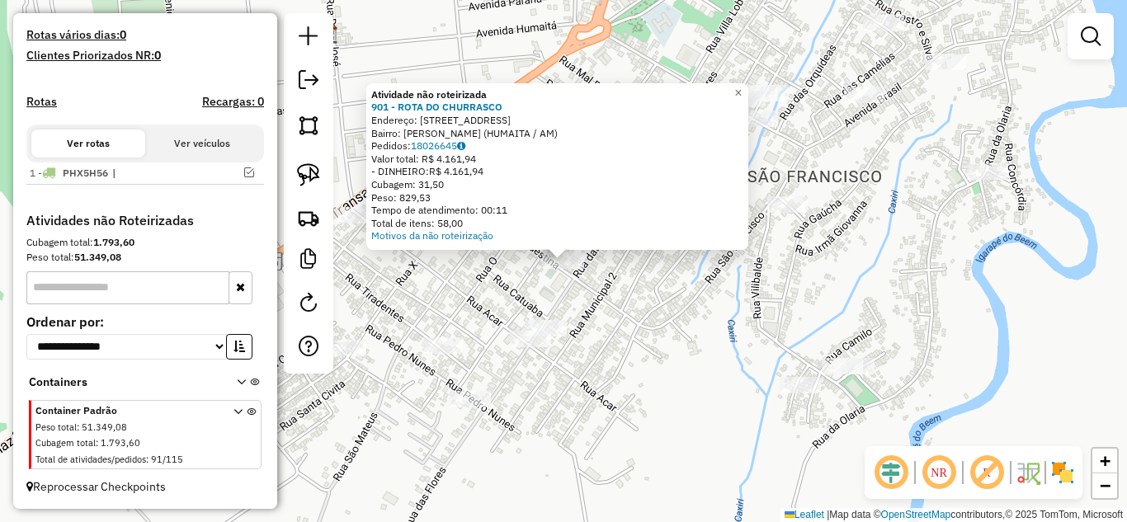
click at [607, 282] on div "Atividade não roteirizada 901 - ROTA DO CHURRASCO Endereço: [STREET_ADDRESS] Ba…" at bounding box center [563, 261] width 1127 height 522
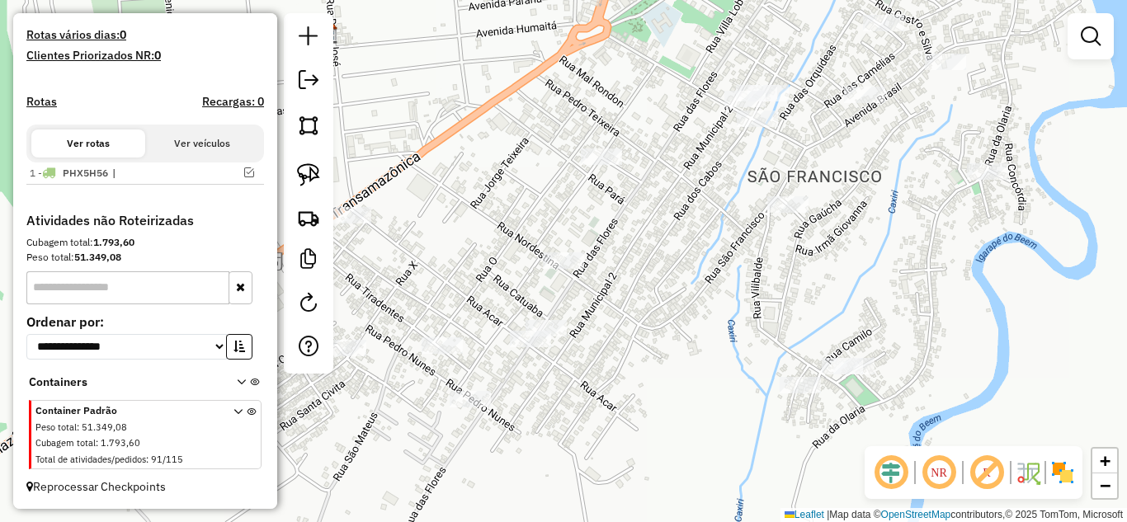
click at [598, 165] on div at bounding box center [601, 157] width 41 height 17
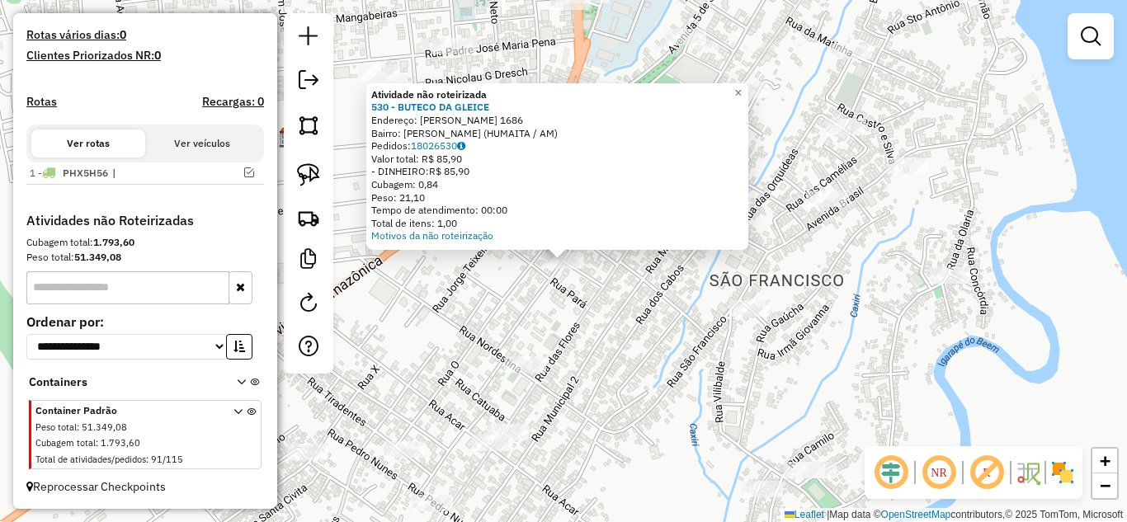
click at [589, 301] on div "Atividade não roteirizada 530 - BUTECO DA GLEICE Endereço: ROMEU BOTELHO 1686 B…" at bounding box center [563, 261] width 1127 height 522
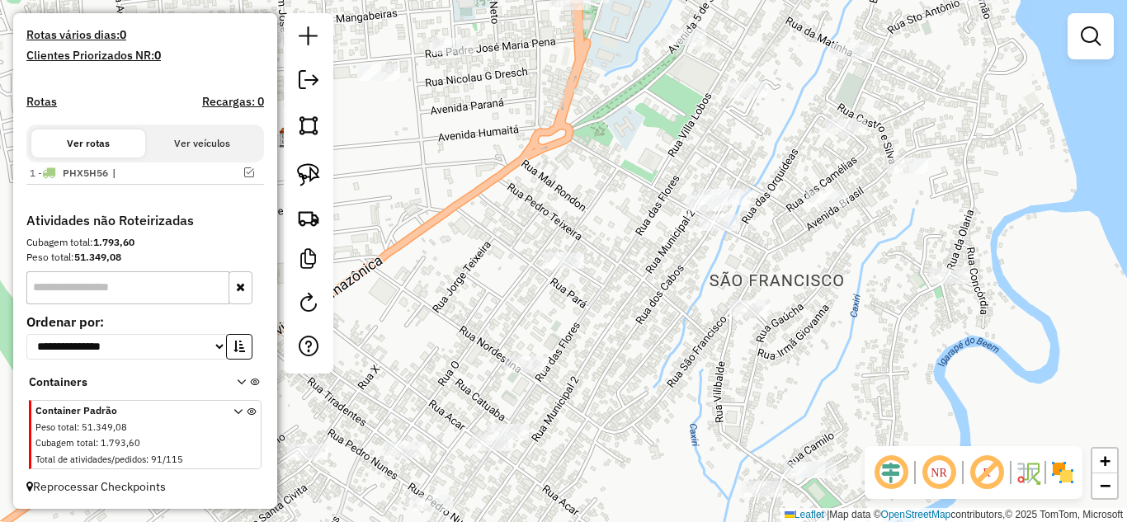
drag, startPoint x: 587, startPoint y: 321, endPoint x: 658, endPoint y: 260, distance: 93.6
click at [657, 261] on div "Atividade não roteirizada 530 - BUTECO DA GLEICE Endereço: ROMEU BOTELHO 1686 B…" at bounding box center [563, 261] width 1127 height 522
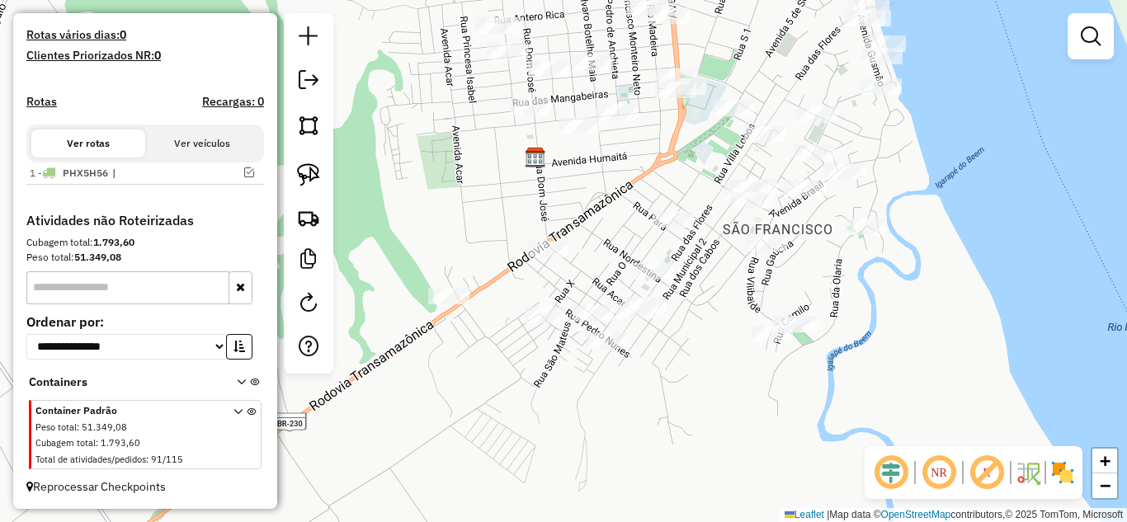
drag, startPoint x: 695, startPoint y: 283, endPoint x: 722, endPoint y: 273, distance: 29.0
click at [722, 273] on div "Janela de atendimento Grade de atendimento Capacidade Transportadoras Veículos …" at bounding box center [563, 261] width 1127 height 522
click at [318, 172] on img at bounding box center [308, 174] width 23 height 23
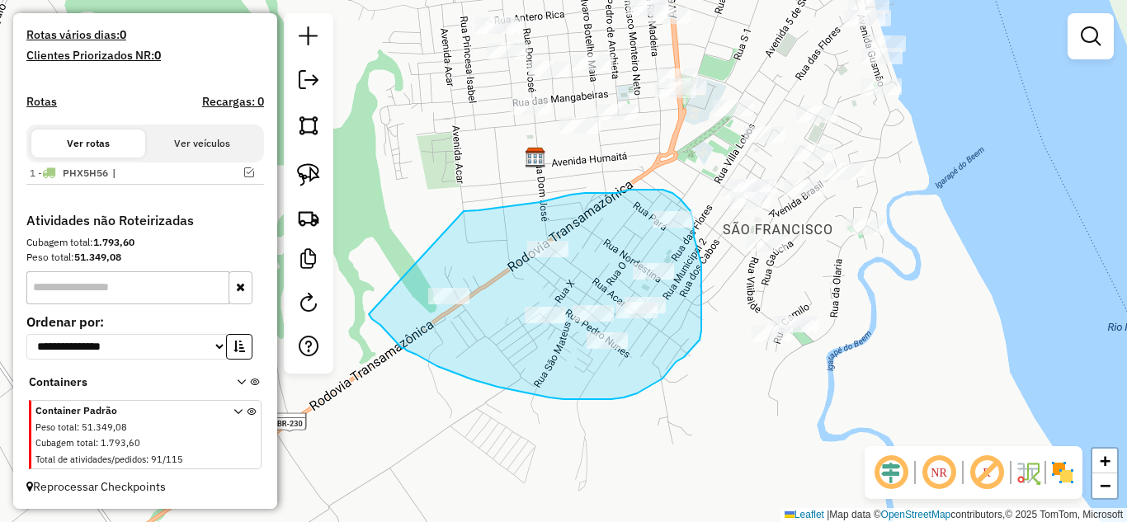
drag, startPoint x: 464, startPoint y: 211, endPoint x: 369, endPoint y: 314, distance: 140.2
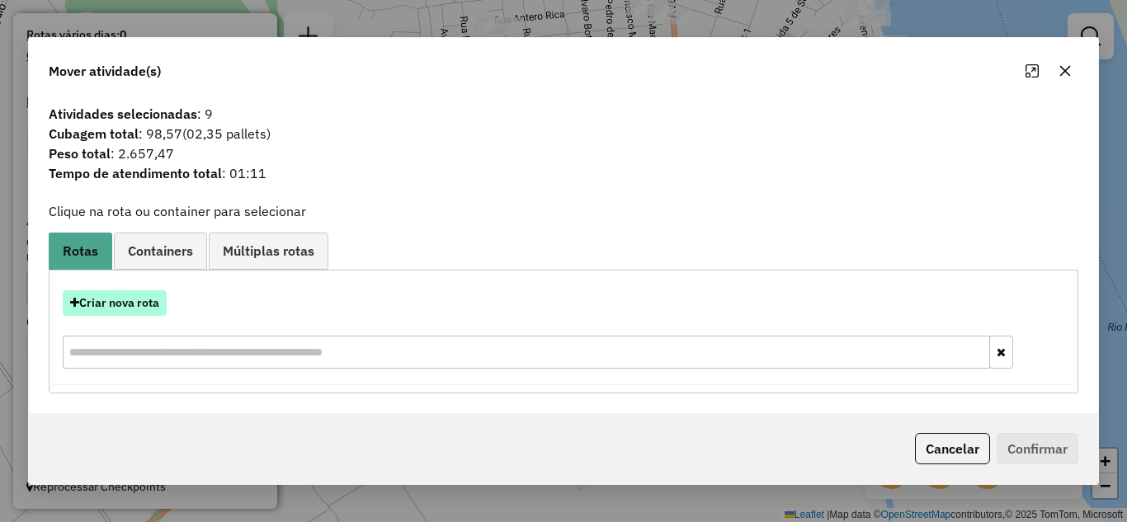
click at [102, 300] on button "Criar nova rota" at bounding box center [115, 304] width 104 height 26
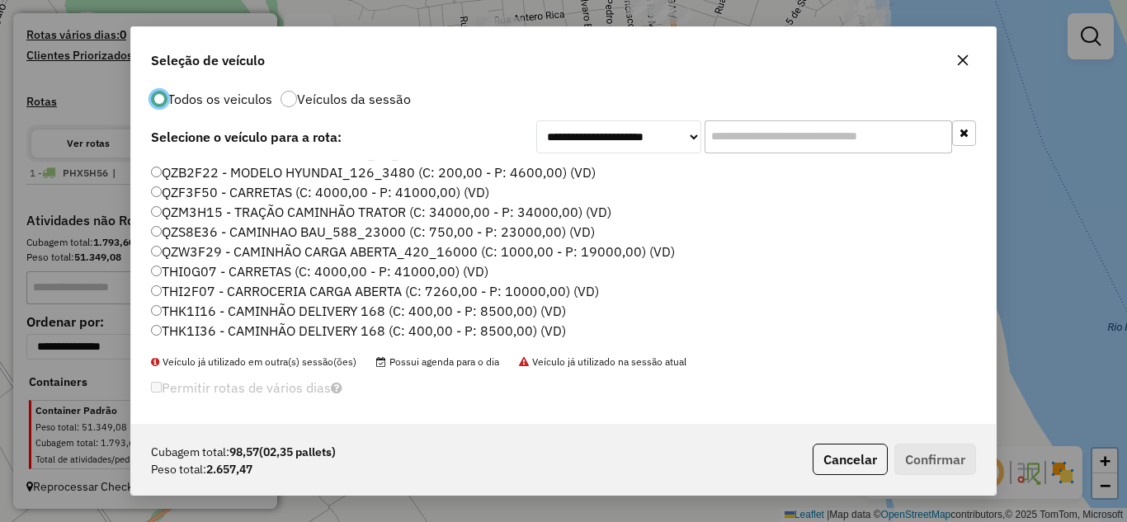
scroll to position [27, 0]
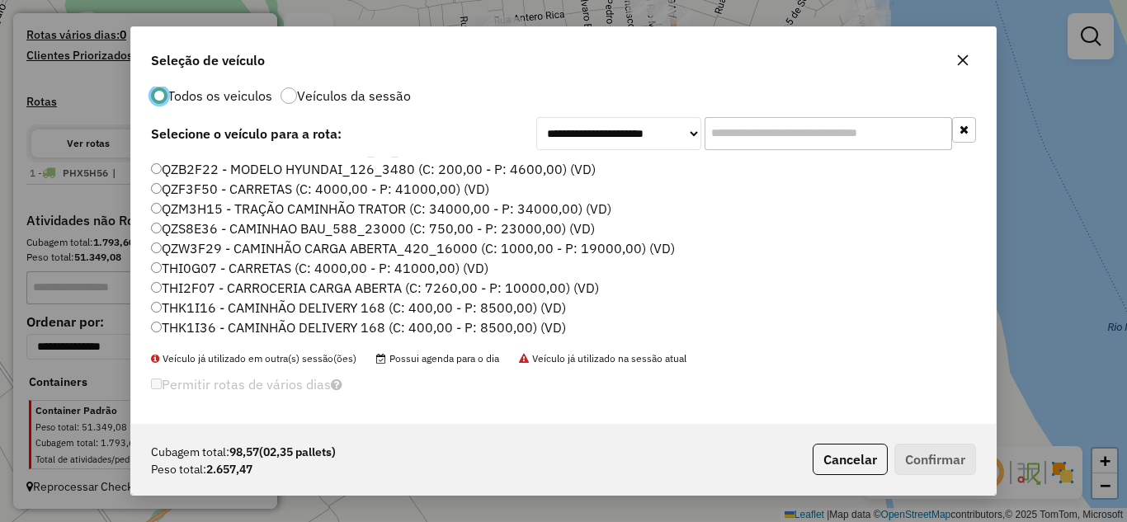
click at [236, 324] on label "THK1I36 - CAMINHÃO DELIVERY 168 (C: 400,00 - P: 8500,00) (VD)" at bounding box center [358, 328] width 415 height 20
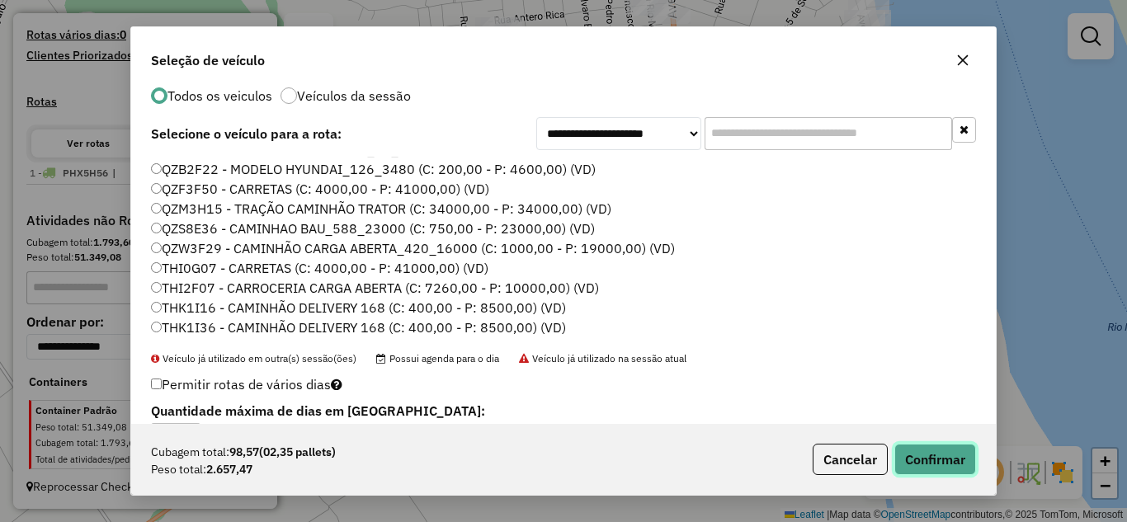
click at [917, 453] on button "Confirmar" at bounding box center [936, 459] width 82 height 31
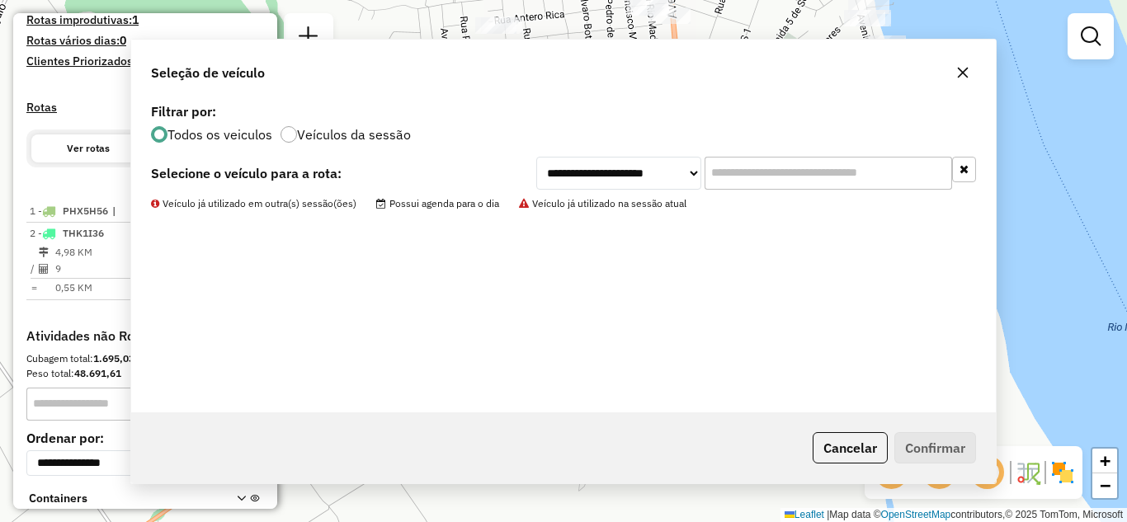
scroll to position [0, 0]
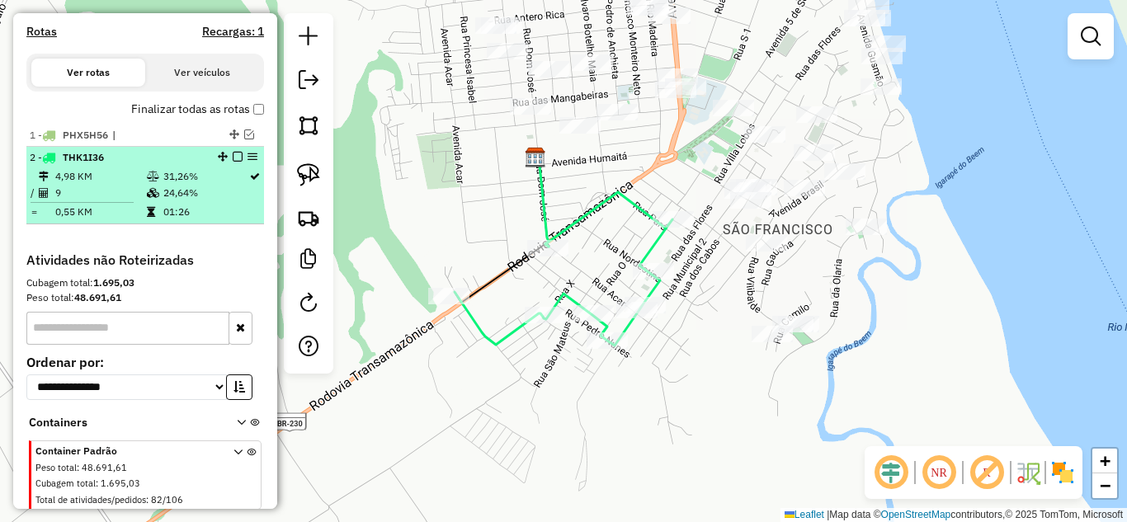
click at [235, 162] on em at bounding box center [238, 157] width 10 height 10
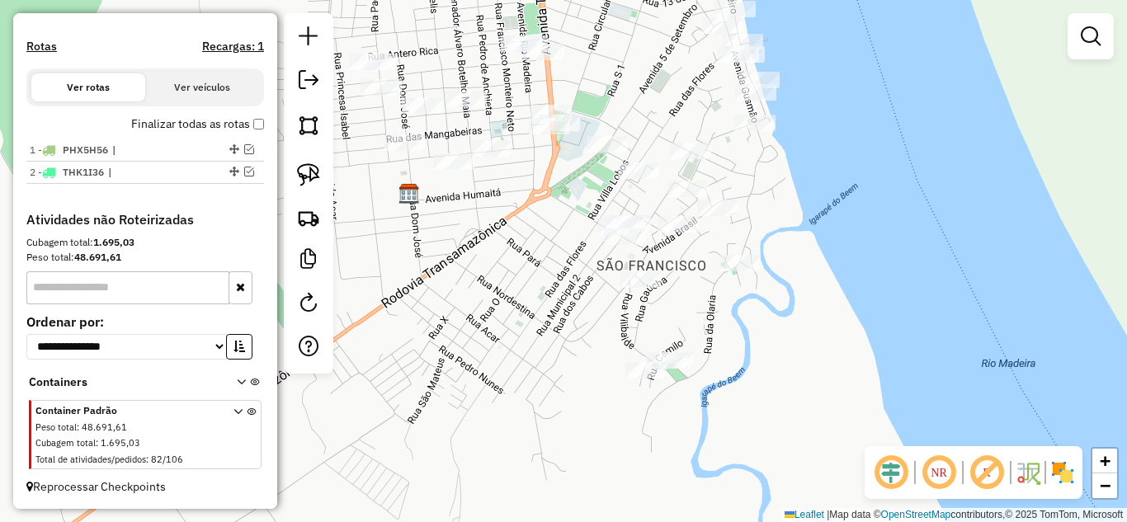
drag, startPoint x: 640, startPoint y: 266, endPoint x: 501, endPoint y: 304, distance: 143.8
click at [501, 304] on div "Janela de atendimento Grade de atendimento Capacidade Transportadoras Veículos …" at bounding box center [563, 261] width 1127 height 522
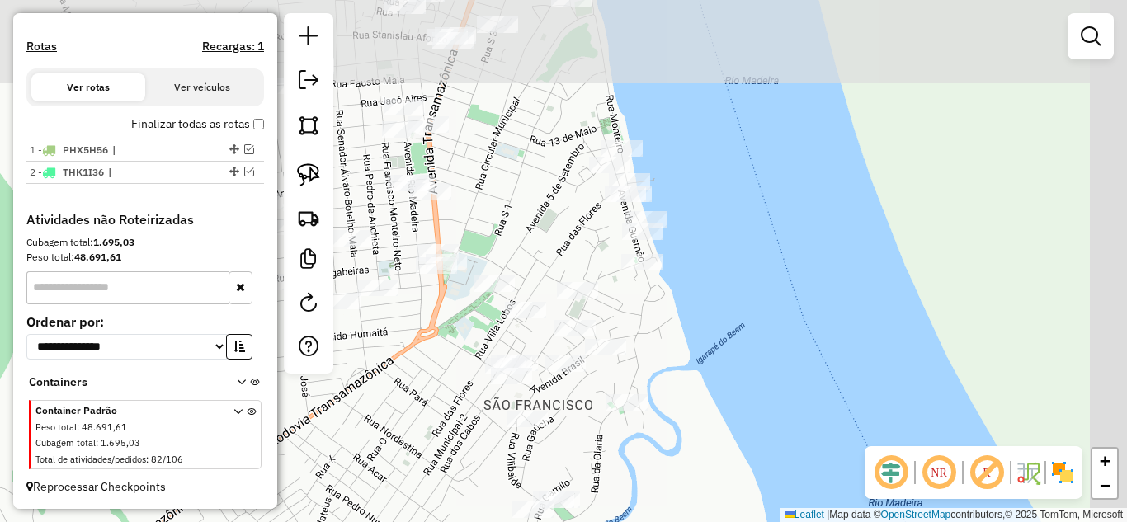
drag, startPoint x: 749, startPoint y: 185, endPoint x: 651, endPoint y: 316, distance: 163.9
click at [651, 316] on div "Janela de atendimento Grade de atendimento Capacidade Transportadoras Veículos …" at bounding box center [563, 261] width 1127 height 522
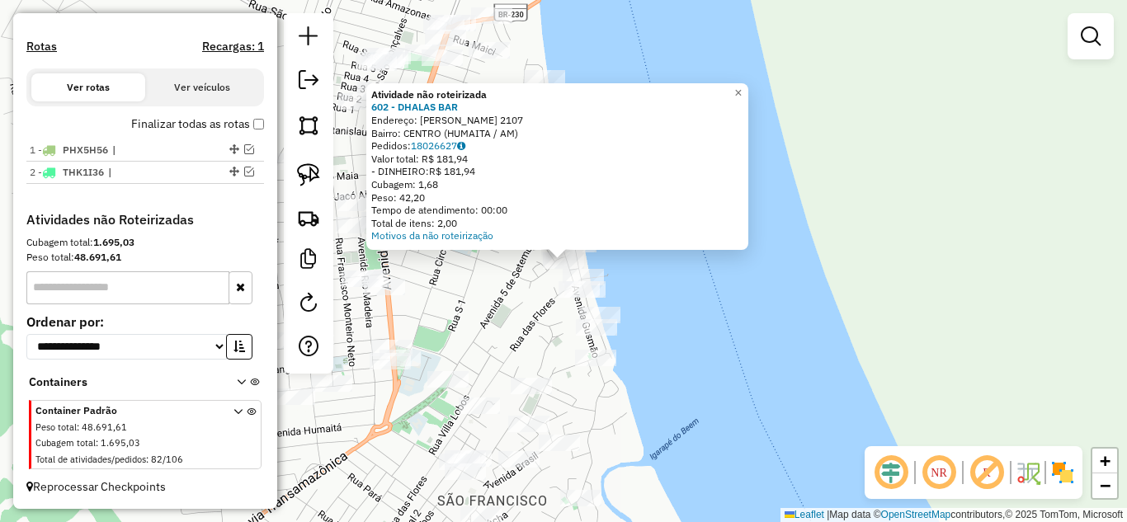
click at [723, 267] on div "Atividade não roteirizada 602 - DHALAS BAR Endereço: [PERSON_NAME] 2107 Bairro:…" at bounding box center [563, 261] width 1127 height 522
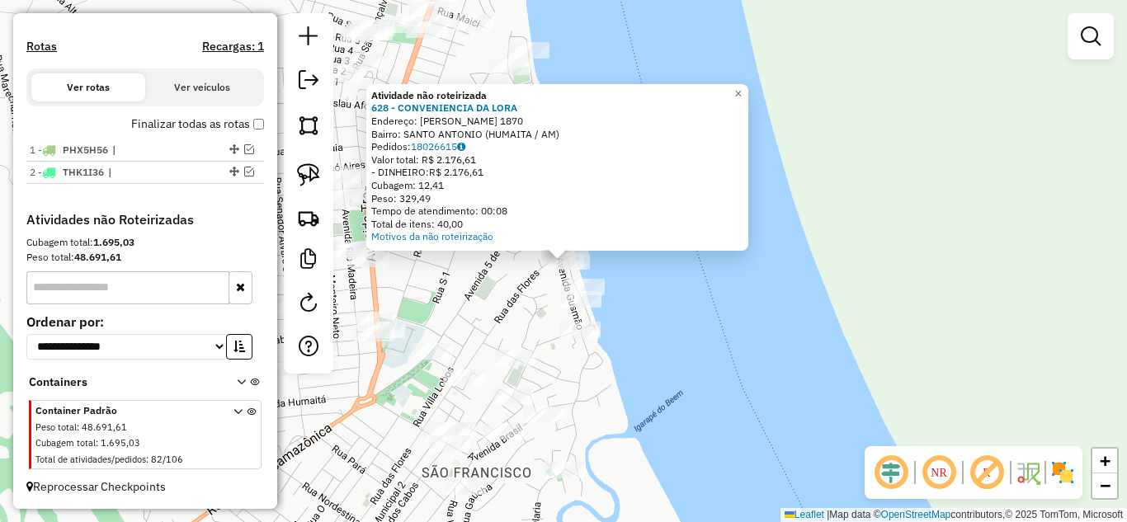
click at [714, 326] on div "Atividade não roteirizada 628 - CONVENIENCIA DA [PERSON_NAME]: [PERSON_NAME] 18…" at bounding box center [563, 261] width 1127 height 522
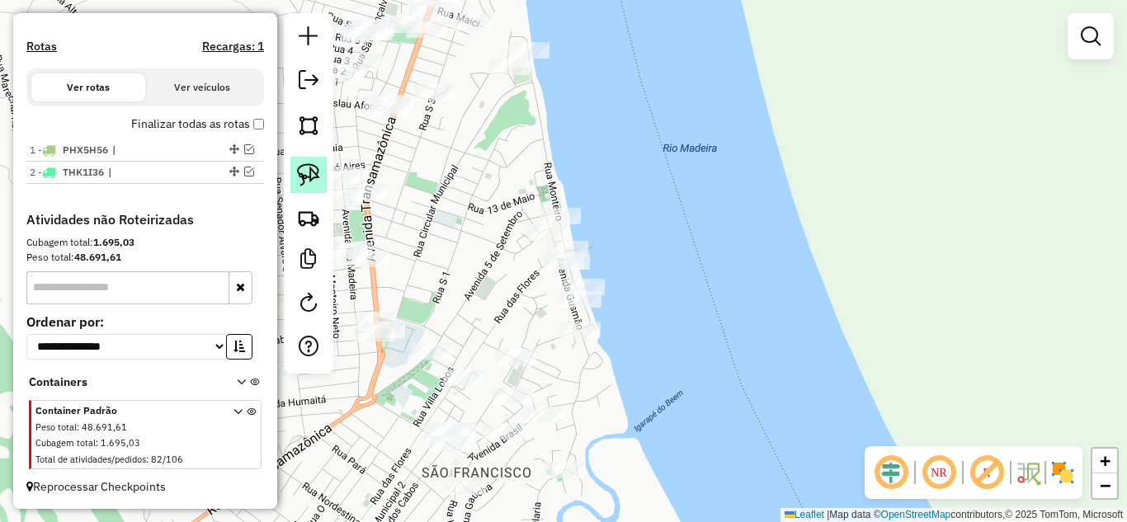
click at [300, 185] on img at bounding box center [308, 174] width 23 height 23
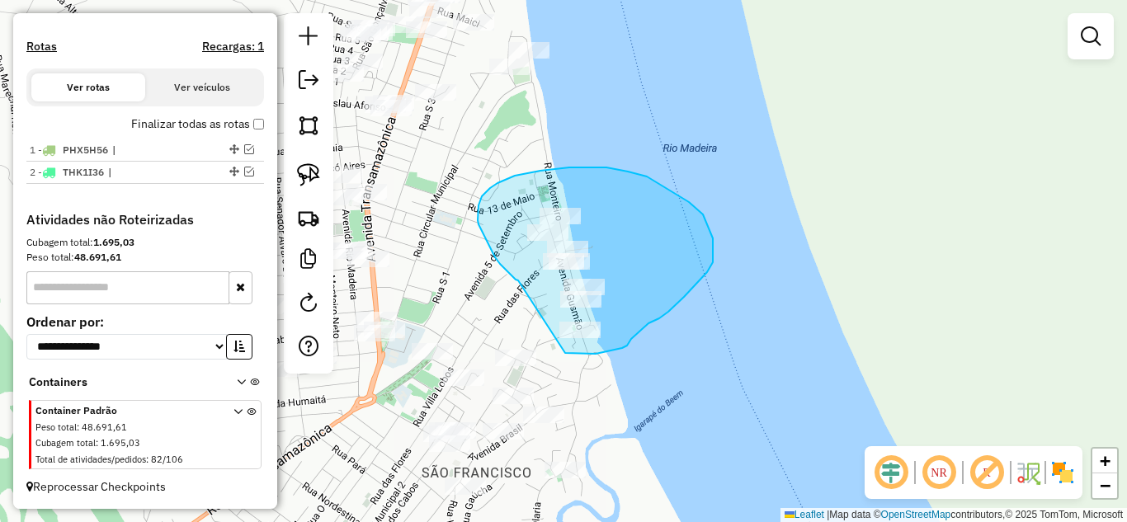
drag, startPoint x: 495, startPoint y: 257, endPoint x: 563, endPoint y: 352, distance: 116.6
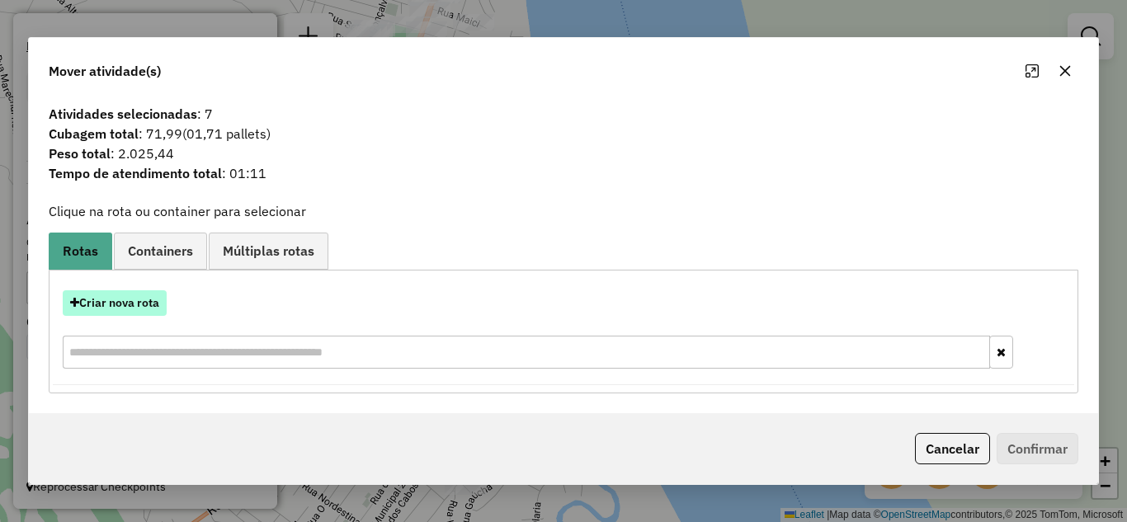
click at [159, 307] on button "Criar nova rota" at bounding box center [115, 304] width 104 height 26
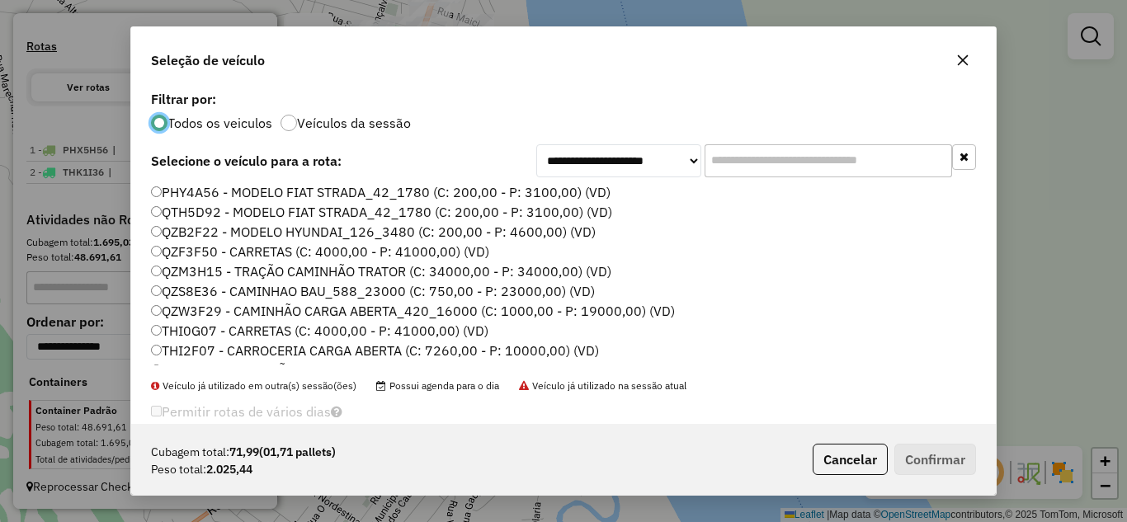
scroll to position [56, 0]
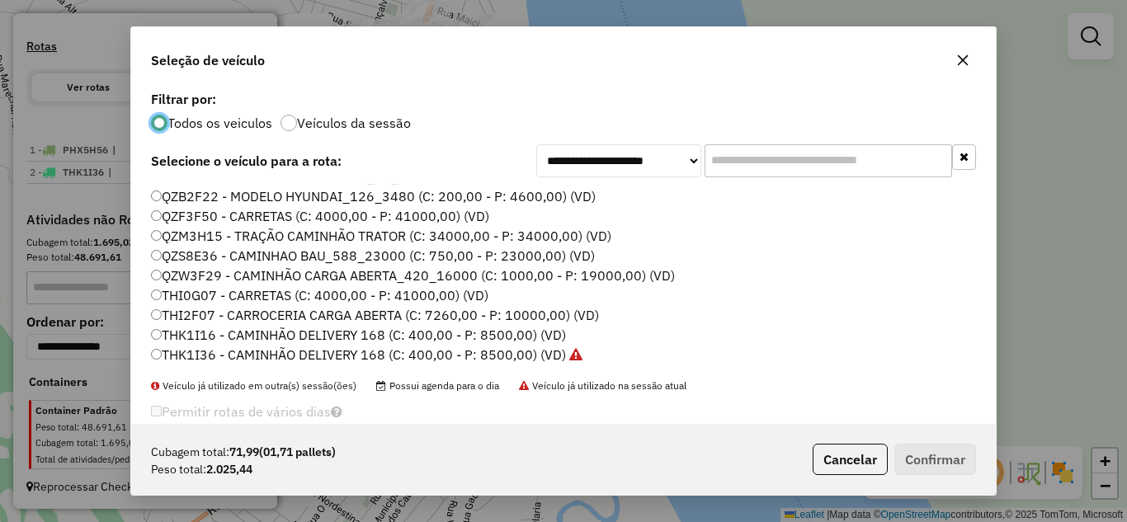
click at [233, 328] on label "THK1I16 - CAMINHÃO DELIVERY 168 (C: 400,00 - P: 8500,00) (VD)" at bounding box center [358, 335] width 415 height 20
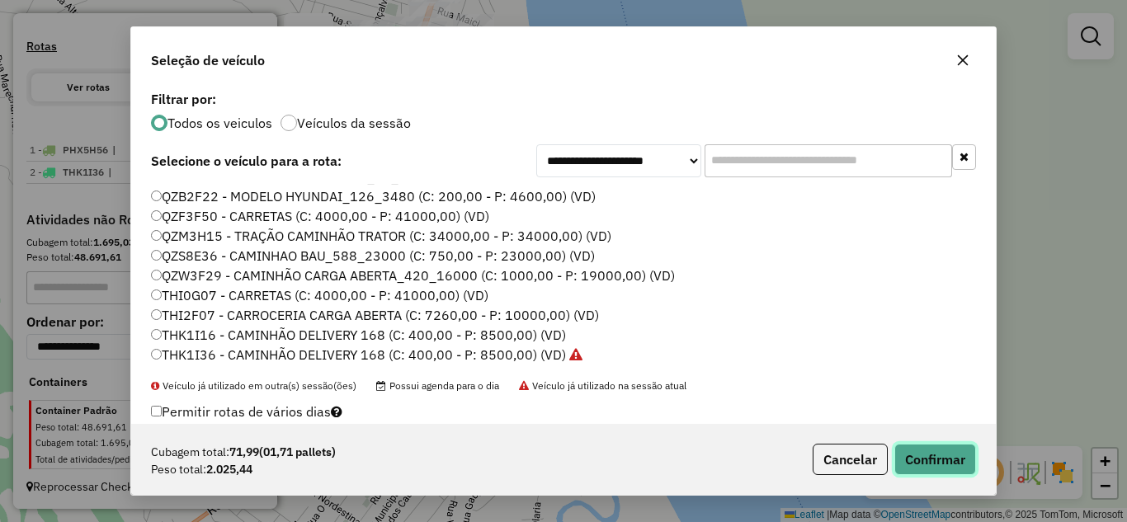
click at [928, 457] on button "Confirmar" at bounding box center [936, 459] width 82 height 31
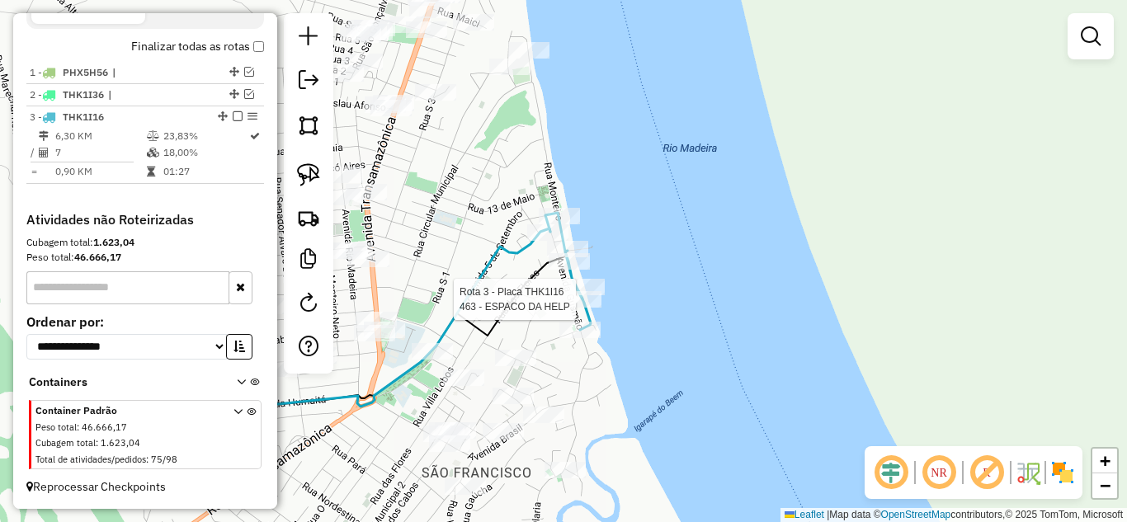
select select "**********"
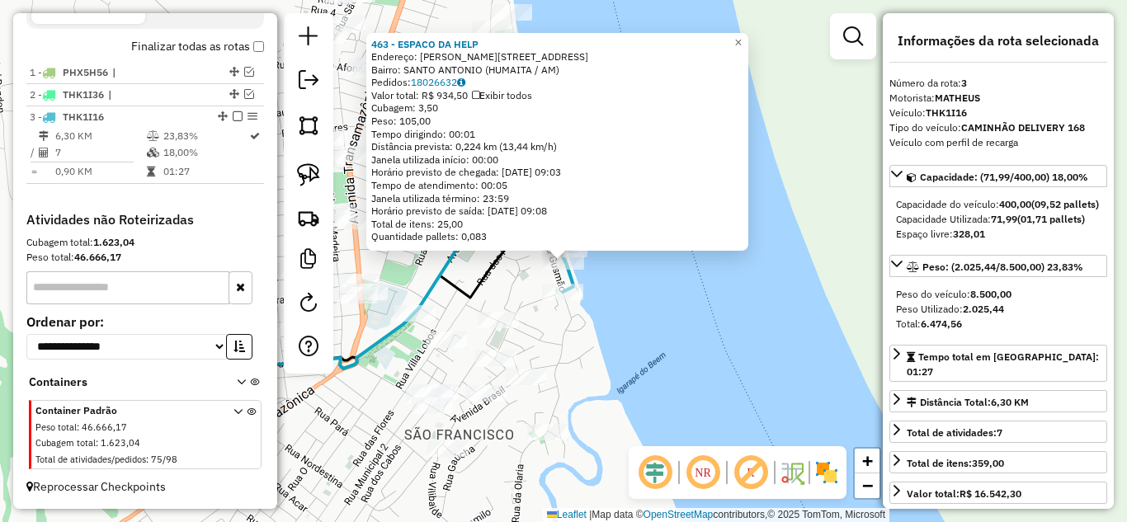
scroll to position [590, 0]
click at [661, 336] on div "463 - ESPACO DA HELP Endereço: [STREET_ADDRESS] (HUMAITA / AM) Pedidos: 1802663…" at bounding box center [563, 261] width 1127 height 522
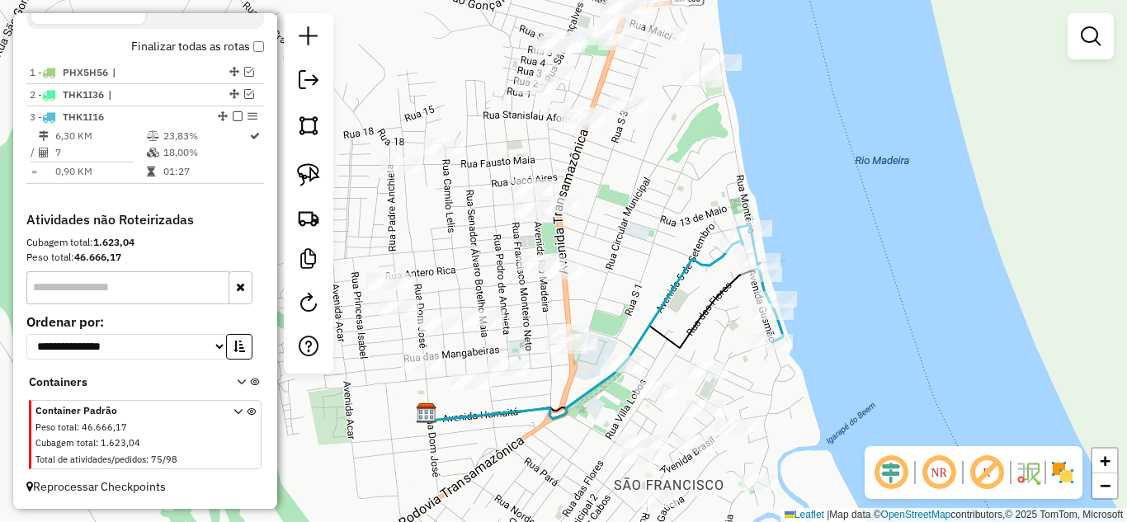
drag, startPoint x: 627, startPoint y: 335, endPoint x: 844, endPoint y: 385, distance: 222.8
click at [844, 385] on div "Janela de atendimento Grade de atendimento Capacidade Transportadoras Veículos …" at bounding box center [563, 261] width 1127 height 522
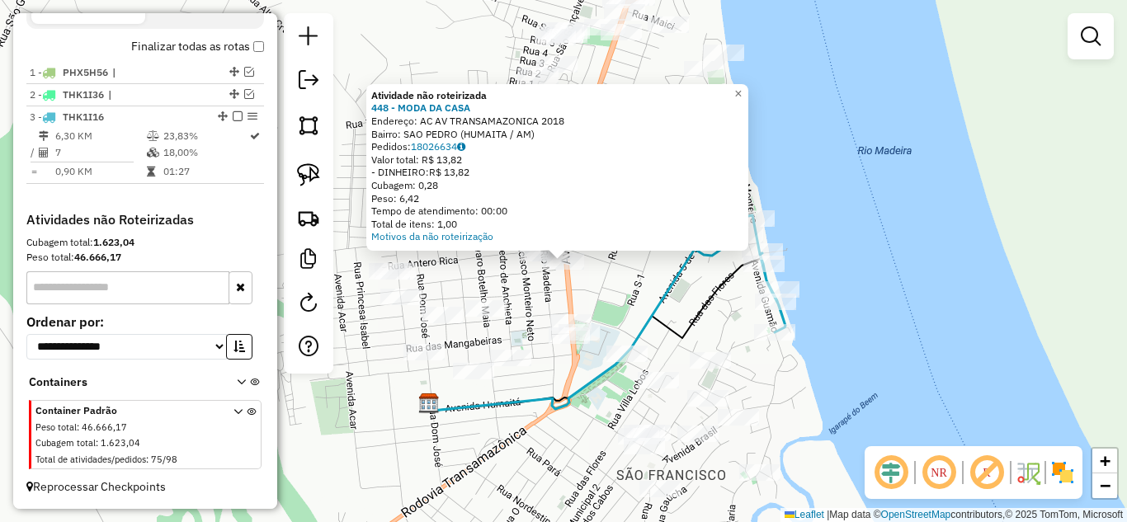
click at [643, 304] on div "Atividade não roteirizada 448 - MODA DA CASA Endereço: AC AV TRANSAMAZONICA 201…" at bounding box center [563, 261] width 1127 height 522
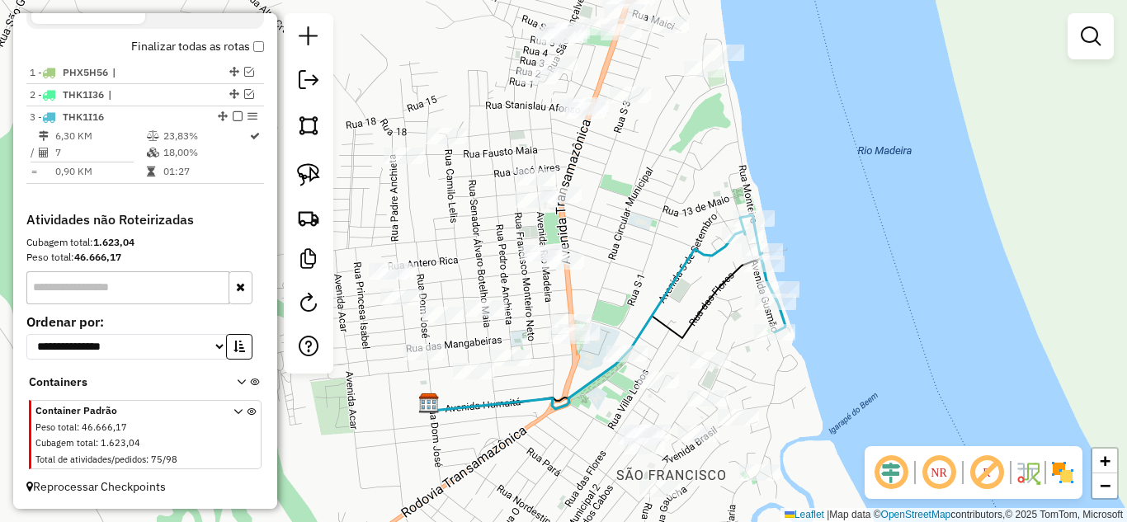
drag, startPoint x: 685, startPoint y: 220, endPoint x: 566, endPoint y: 300, distance: 142.8
click at [569, 305] on div "Janela de atendimento Grade de atendimento Capacidade Transportadoras Veículos …" at bounding box center [563, 261] width 1127 height 522
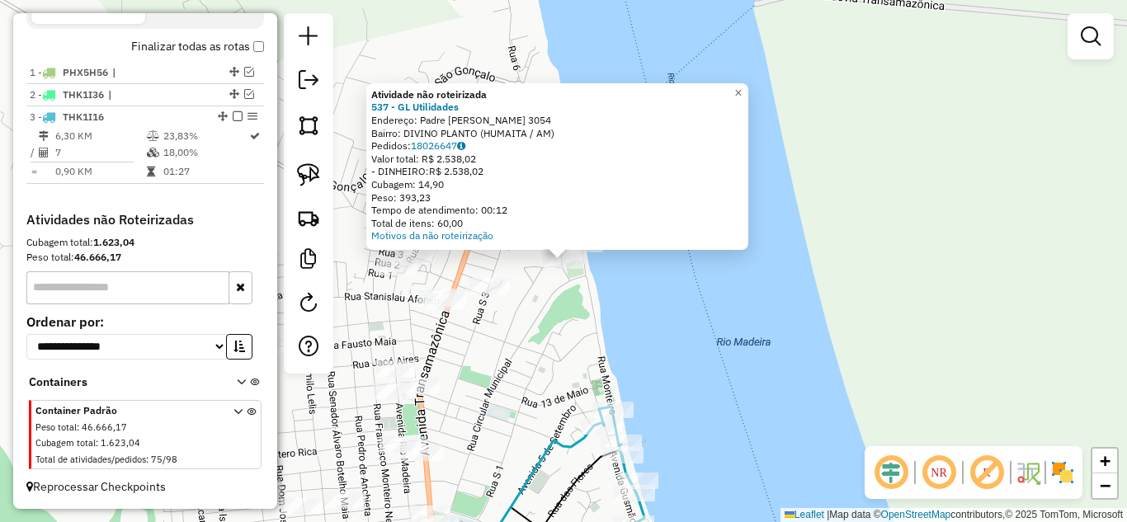
click at [535, 323] on div "Atividade não roteirizada 537 - GL Utilidades Endereço: Padre [PERSON_NAME] 305…" at bounding box center [563, 261] width 1127 height 522
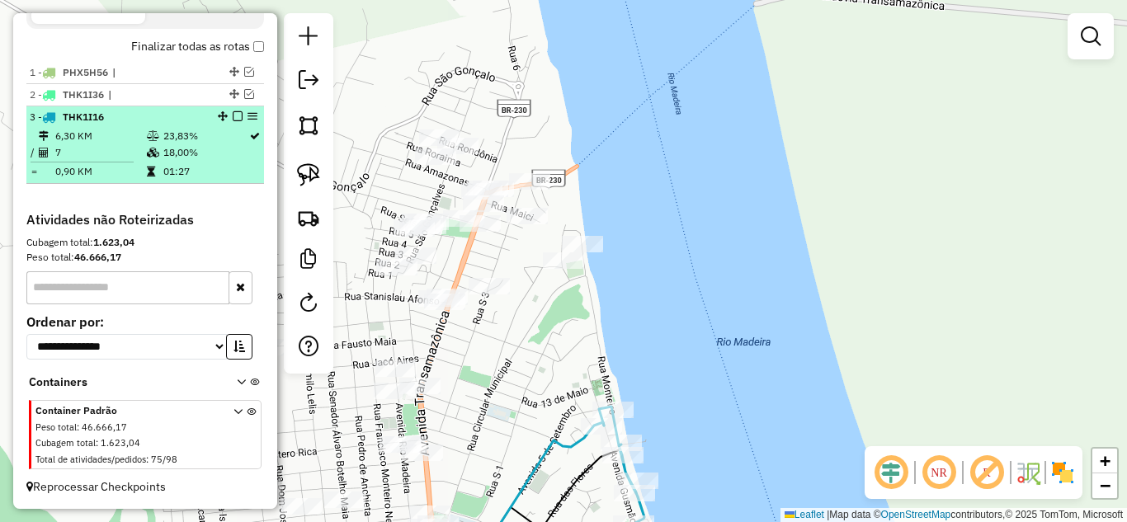
click at [234, 119] on em at bounding box center [238, 116] width 10 height 10
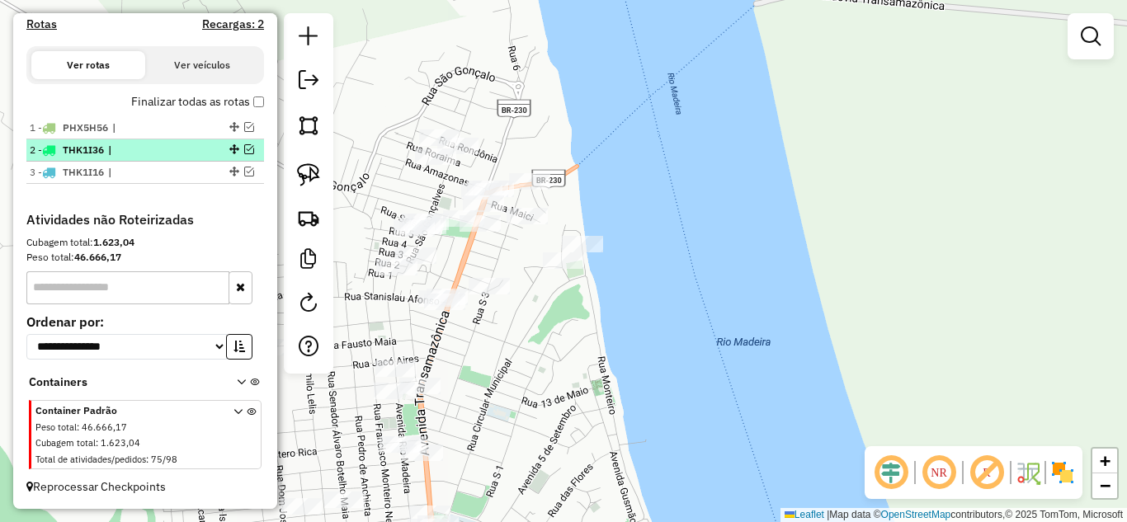
click at [244, 148] on em at bounding box center [249, 149] width 10 height 10
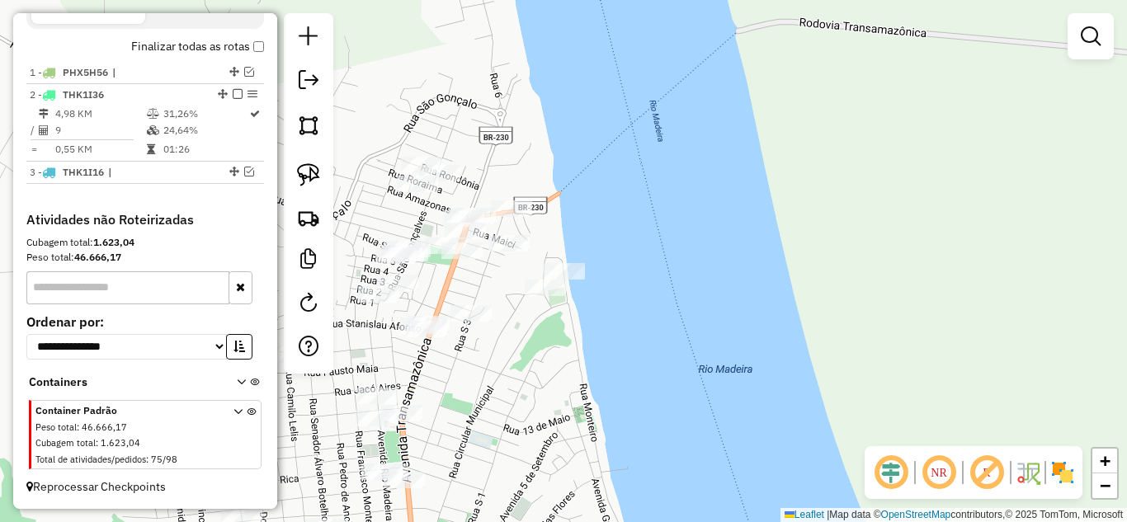
drag, startPoint x: 565, startPoint y: 300, endPoint x: 547, endPoint y: 328, distance: 32.7
click at [547, 328] on div "Janela de atendimento Grade de atendimento Capacidade Transportadoras Veículos …" at bounding box center [563, 261] width 1127 height 522
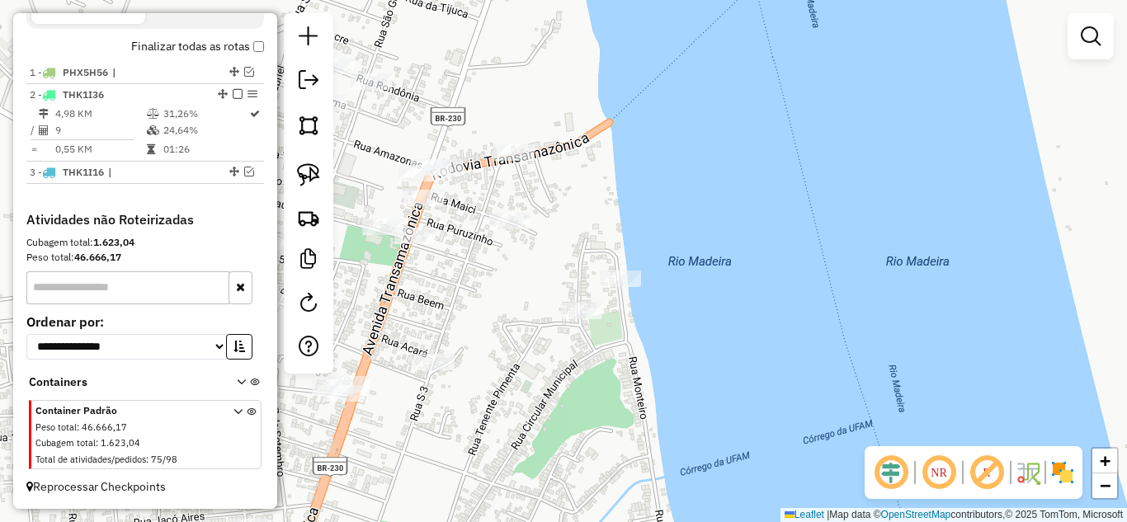
drag, startPoint x: 507, startPoint y: 276, endPoint x: 507, endPoint y: 264, distance: 11.6
click at [507, 264] on div "Janela de atendimento Grade de atendimento Capacidade Transportadoras Veículos …" at bounding box center [563, 261] width 1127 height 522
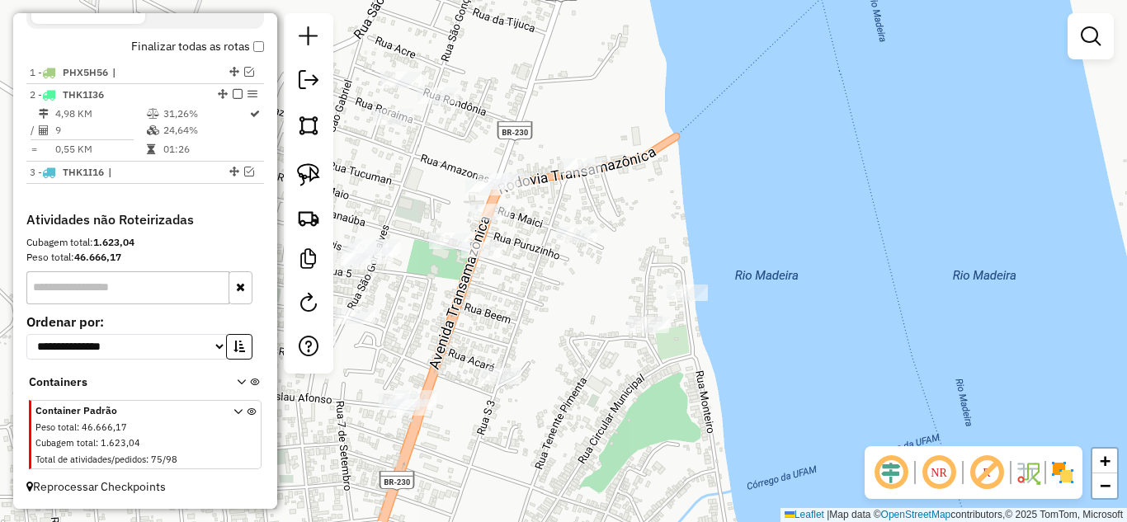
click at [574, 279] on div "Janela de atendimento Grade de atendimento Capacidade Transportadoras Veículos …" at bounding box center [563, 261] width 1127 height 522
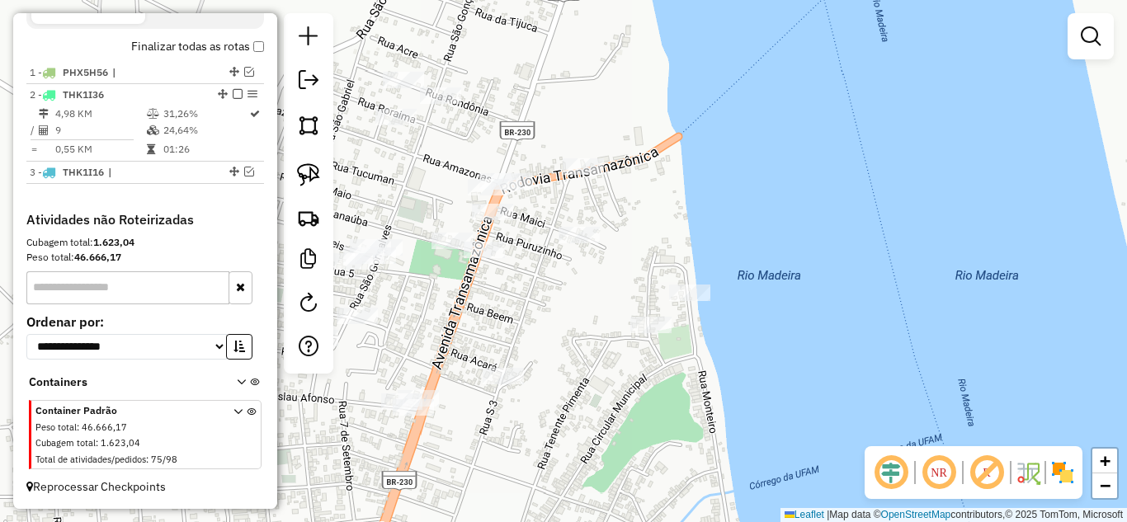
drag, startPoint x: 446, startPoint y: 274, endPoint x: 482, endPoint y: 275, distance: 36.3
click at [482, 275] on div "Janela de atendimento Grade de atendimento Capacidade Transportadoras Veículos …" at bounding box center [563, 261] width 1127 height 522
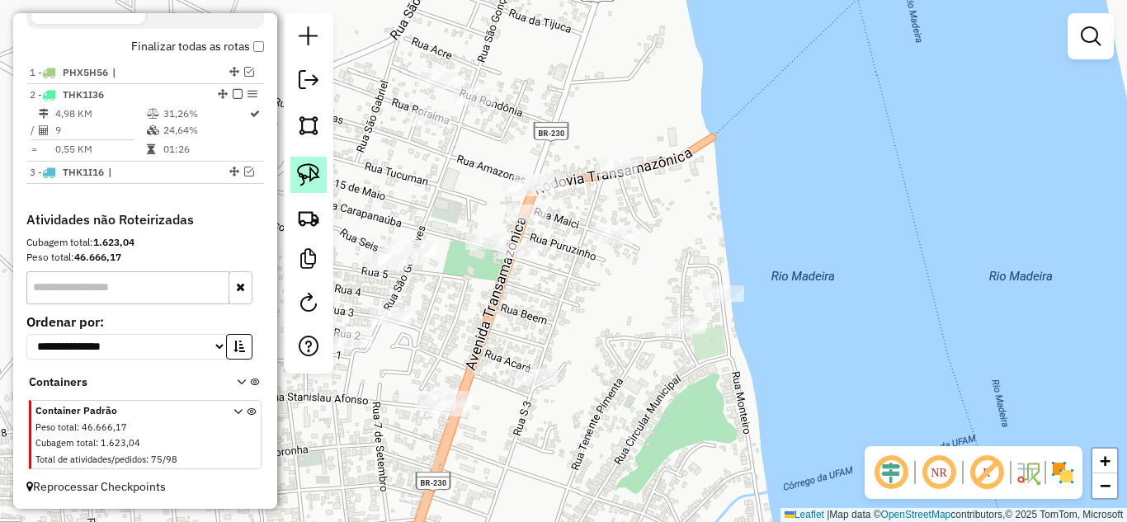
click at [317, 178] on img at bounding box center [308, 174] width 23 height 23
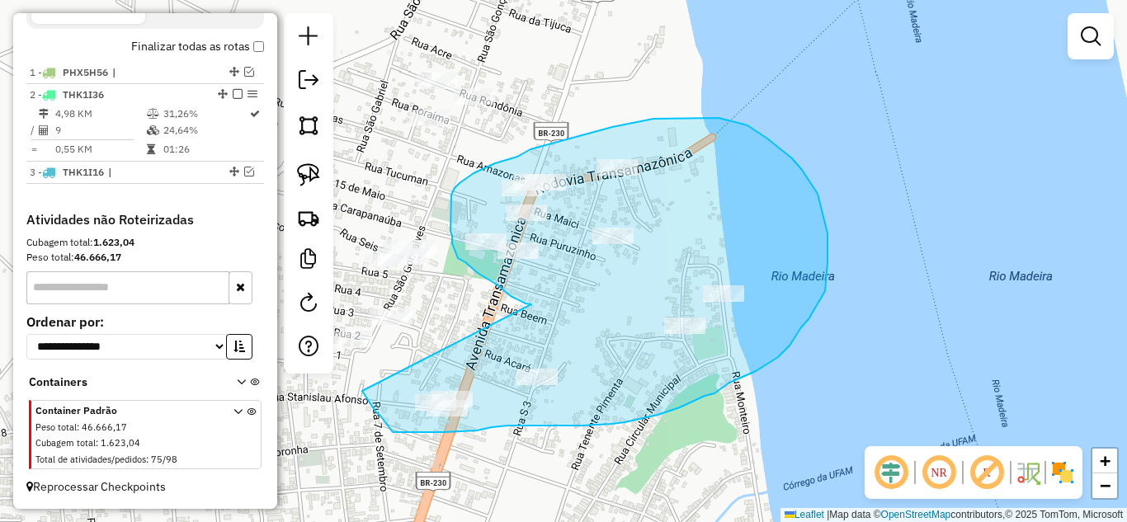
drag, startPoint x: 531, startPoint y: 305, endPoint x: 362, endPoint y: 391, distance: 190.1
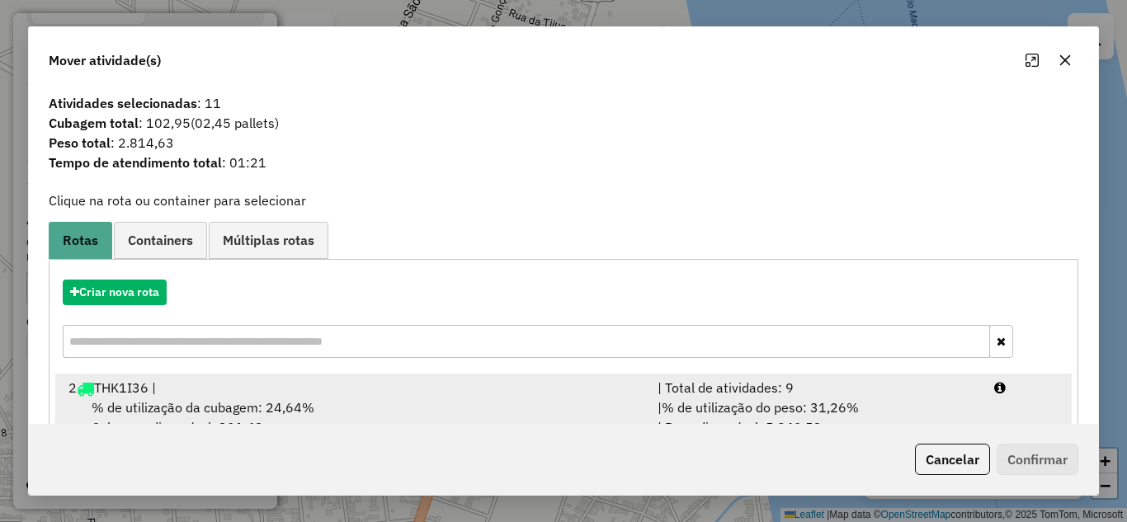
click at [586, 409] on div "% de utilização da cubagem: 24,64% Cubagem disponível: 301,43" at bounding box center [353, 418] width 589 height 40
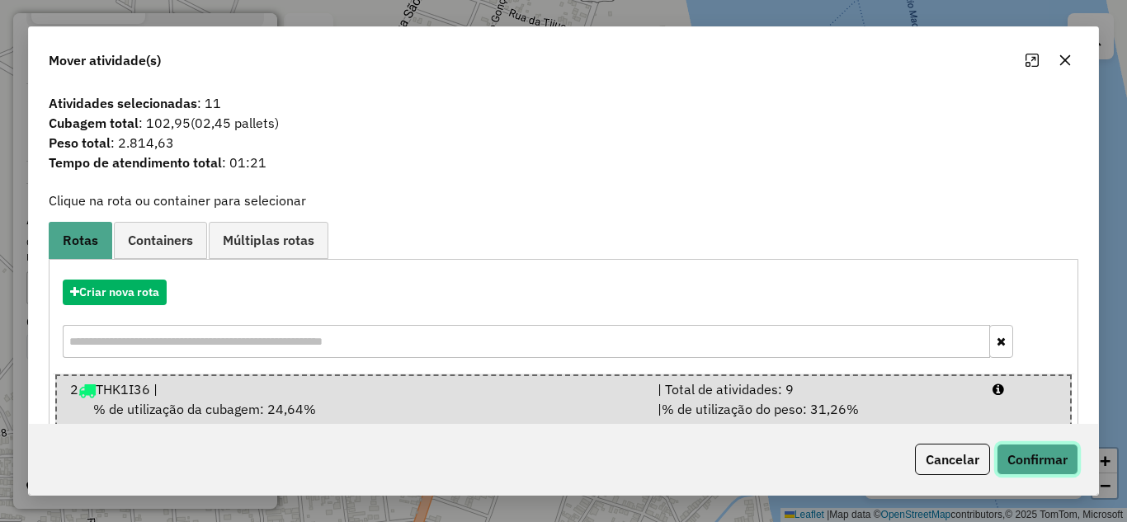
click at [1009, 451] on button "Confirmar" at bounding box center [1038, 459] width 82 height 31
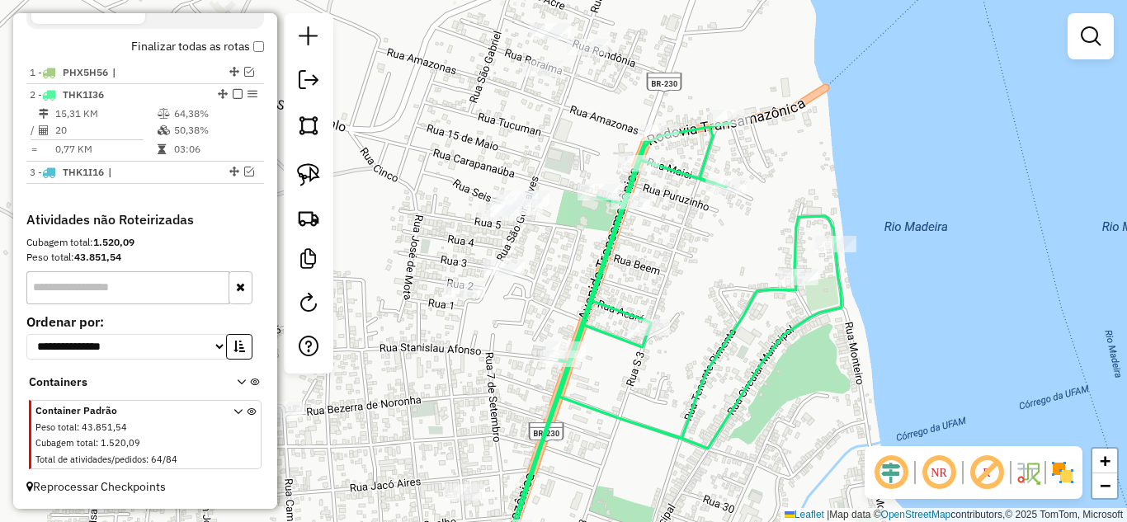
drag, startPoint x: 472, startPoint y: 303, endPoint x: 375, endPoint y: 259, distance: 106.8
click at [586, 252] on div "Janela de atendimento Grade de atendimento Capacidade Transportadoras Veículos …" at bounding box center [563, 261] width 1127 height 522
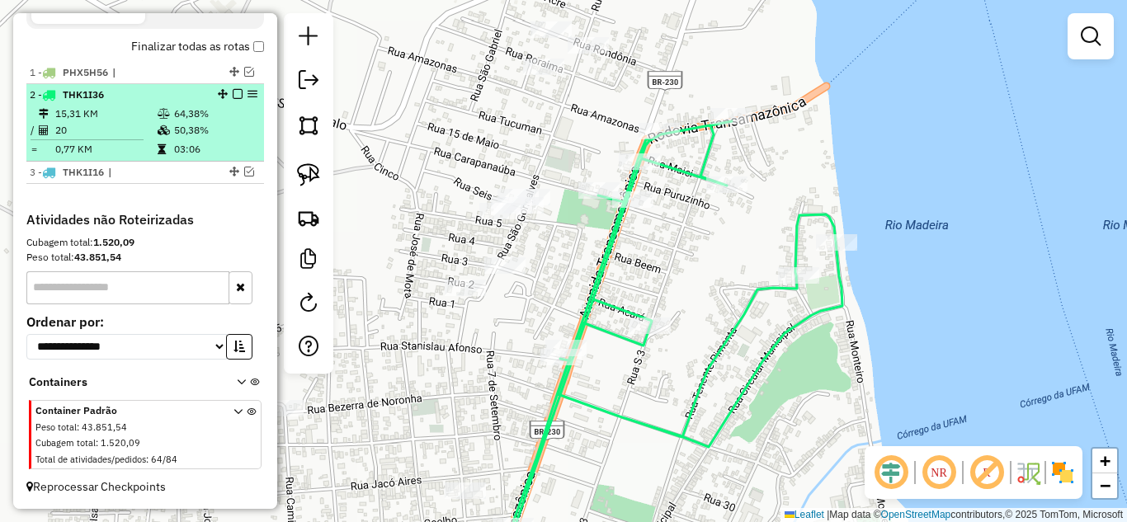
click at [233, 96] on em at bounding box center [238, 94] width 10 height 10
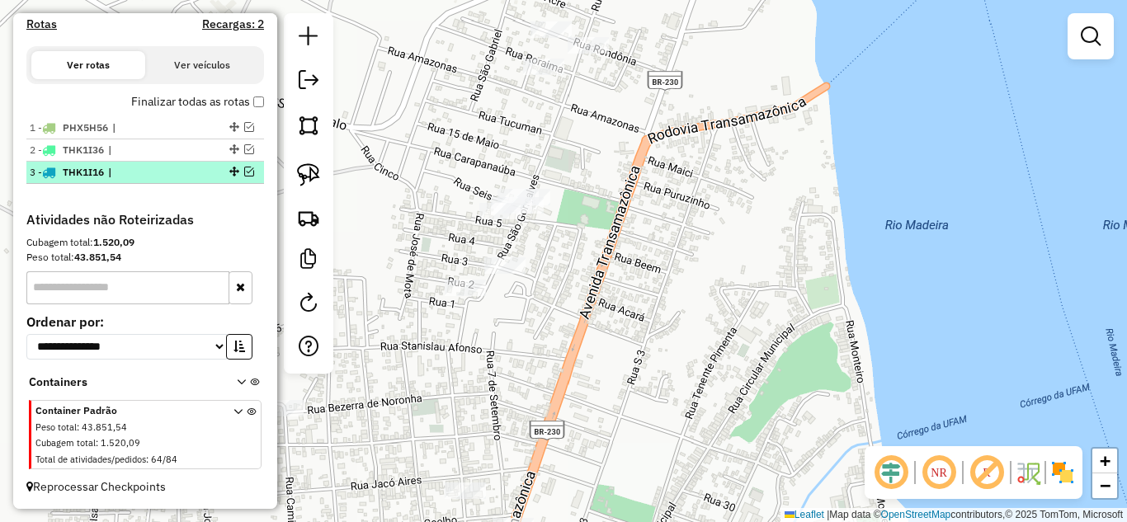
click at [244, 172] on em at bounding box center [249, 172] width 10 height 10
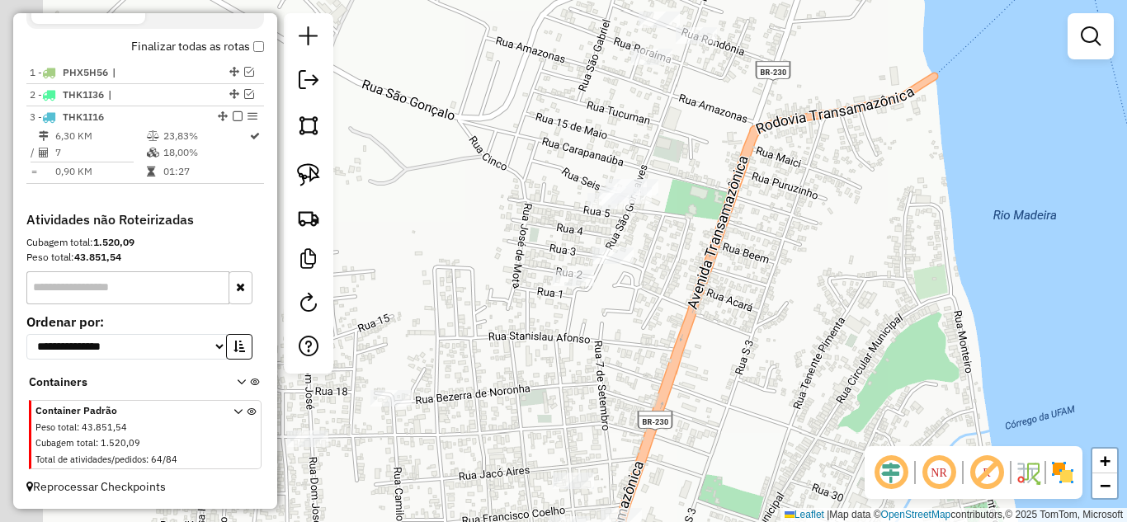
drag, startPoint x: 713, startPoint y: 248, endPoint x: 734, endPoint y: 239, distance: 22.9
click at [732, 243] on div "Janela de atendimento Grade de atendimento Capacidade Transportadoras Veículos …" at bounding box center [563, 261] width 1127 height 522
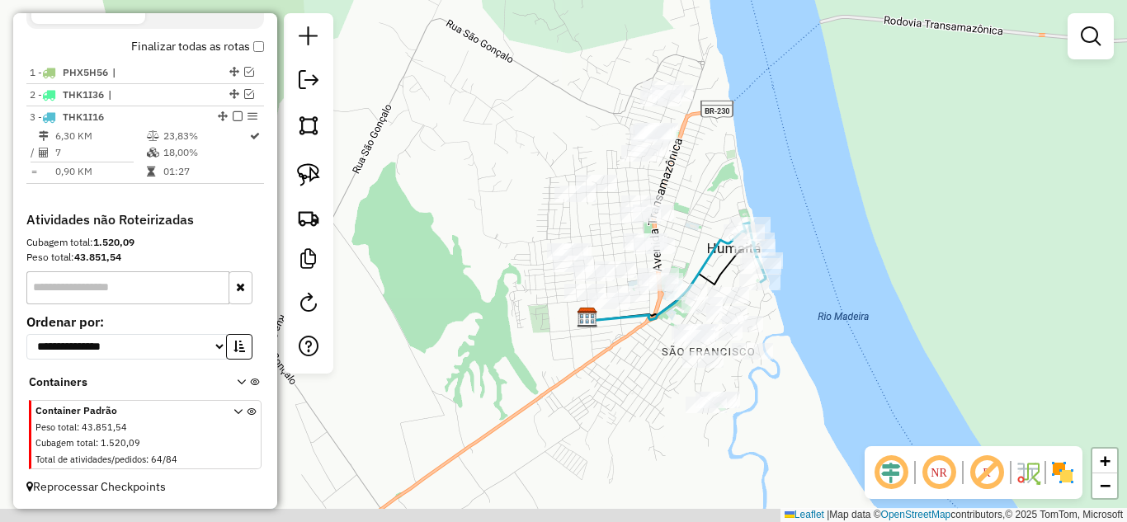
drag, startPoint x: 576, startPoint y: 332, endPoint x: 531, endPoint y: 212, distance: 128.0
click at [531, 212] on div "Janela de atendimento Grade de atendimento Capacidade Transportadoras Veículos …" at bounding box center [563, 261] width 1127 height 522
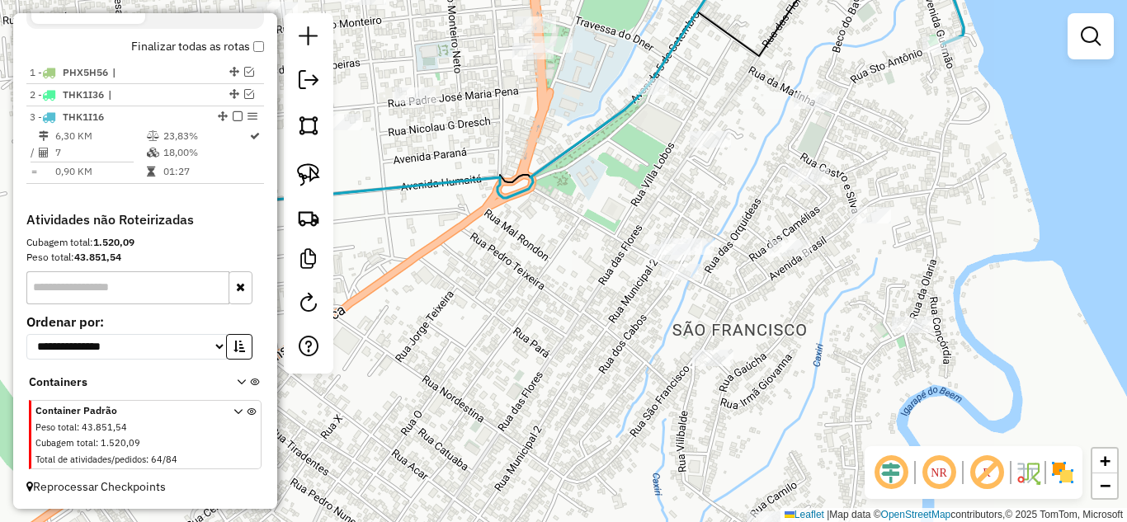
drag, startPoint x: 659, startPoint y: 331, endPoint x: 608, endPoint y: 164, distance: 174.1
click at [609, 172] on div "Janela de atendimento Grade de atendimento Capacidade Transportadoras Veículos …" at bounding box center [563, 261] width 1127 height 522
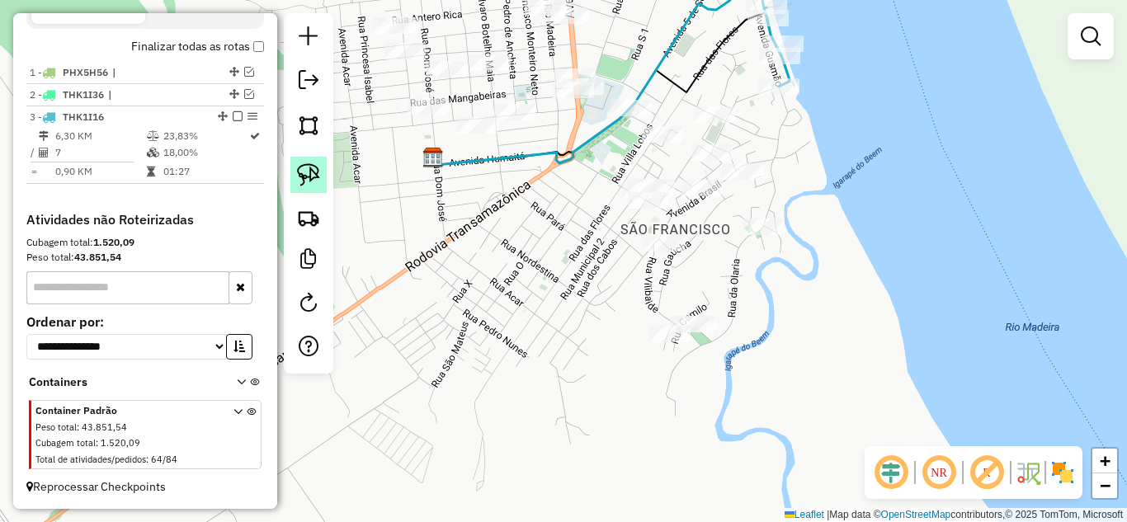
click at [311, 168] on img at bounding box center [308, 174] width 23 height 23
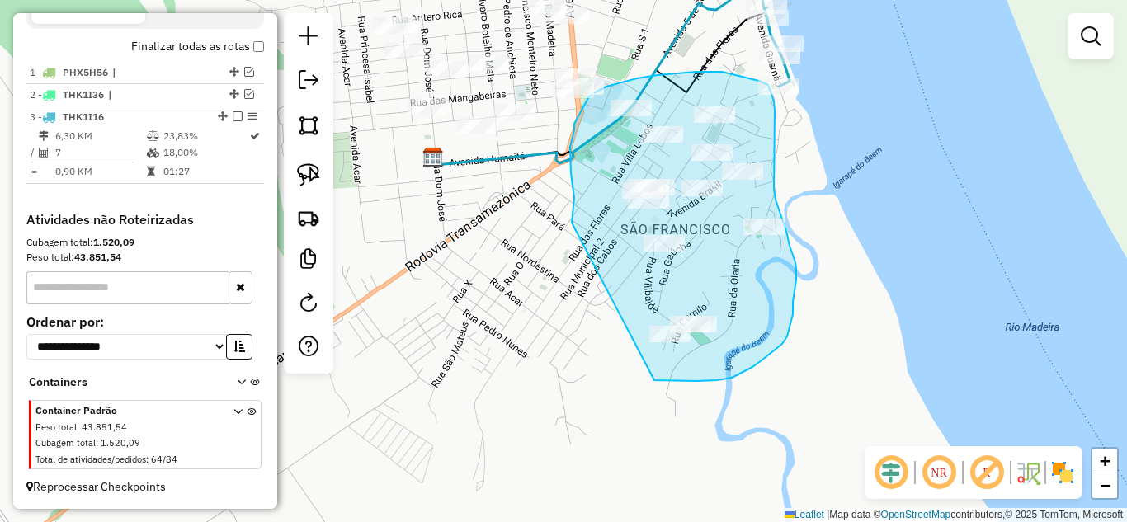
drag, startPoint x: 572, startPoint y: 223, endPoint x: 649, endPoint y: 375, distance: 170.1
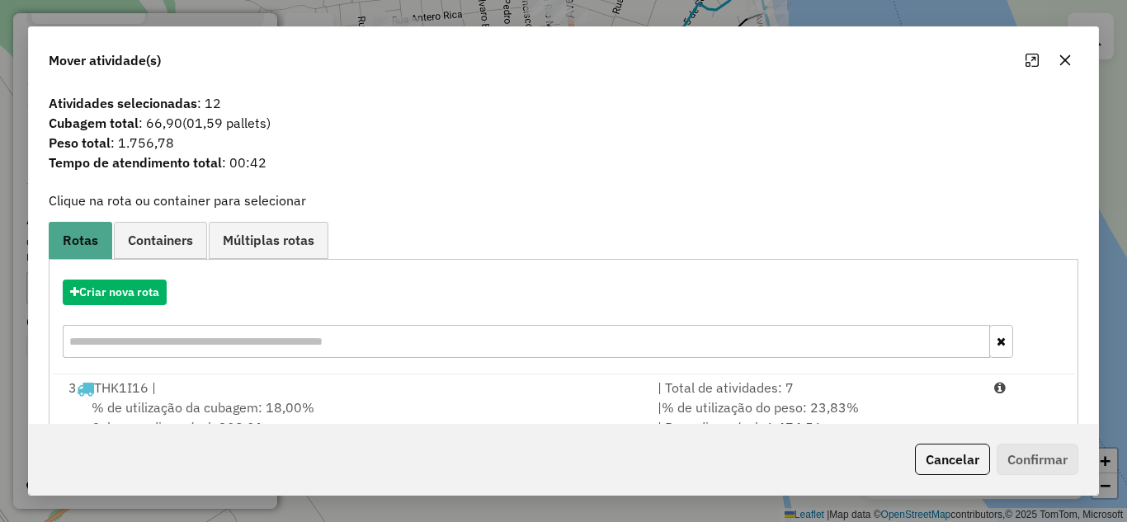
click at [692, 393] on div "| Total de atividades: 7" at bounding box center [816, 388] width 337 height 20
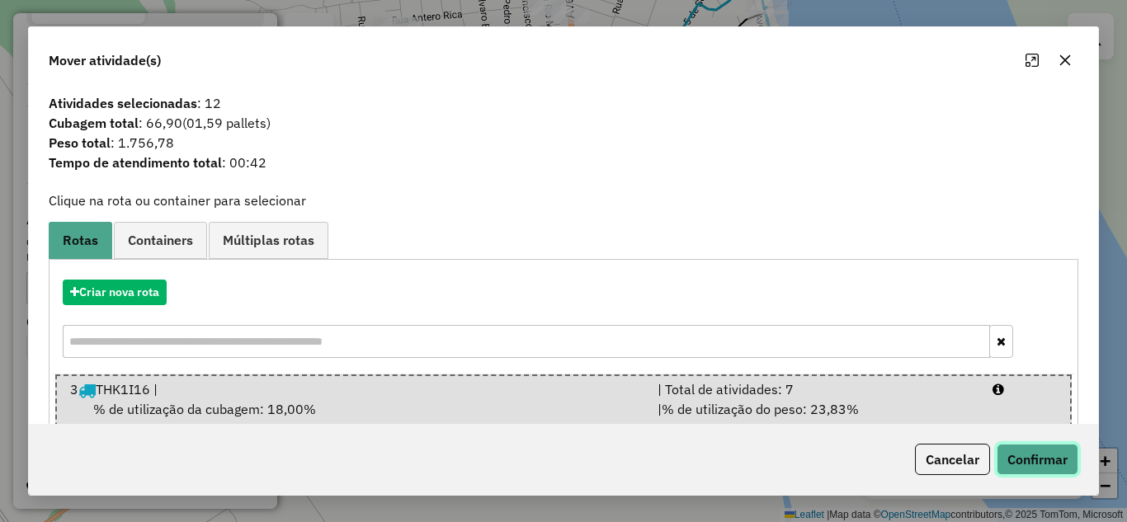
click at [1026, 449] on button "Confirmar" at bounding box center [1038, 459] width 82 height 31
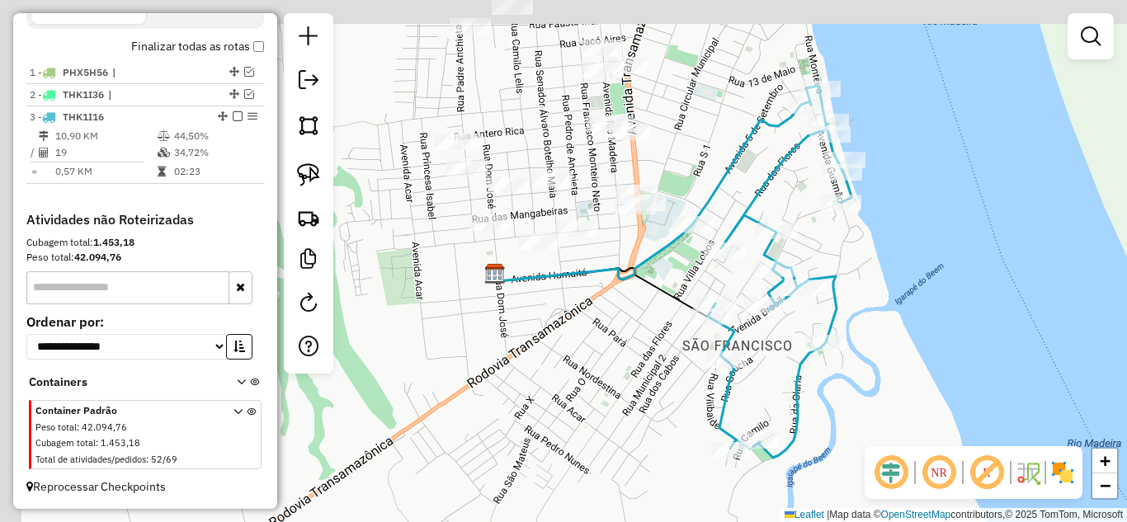
drag, startPoint x: 499, startPoint y: 248, endPoint x: 583, endPoint y: 414, distance: 185.6
click at [583, 414] on div "Janela de atendimento Grade de atendimento Capacidade Transportadoras Veículos …" at bounding box center [563, 261] width 1127 height 522
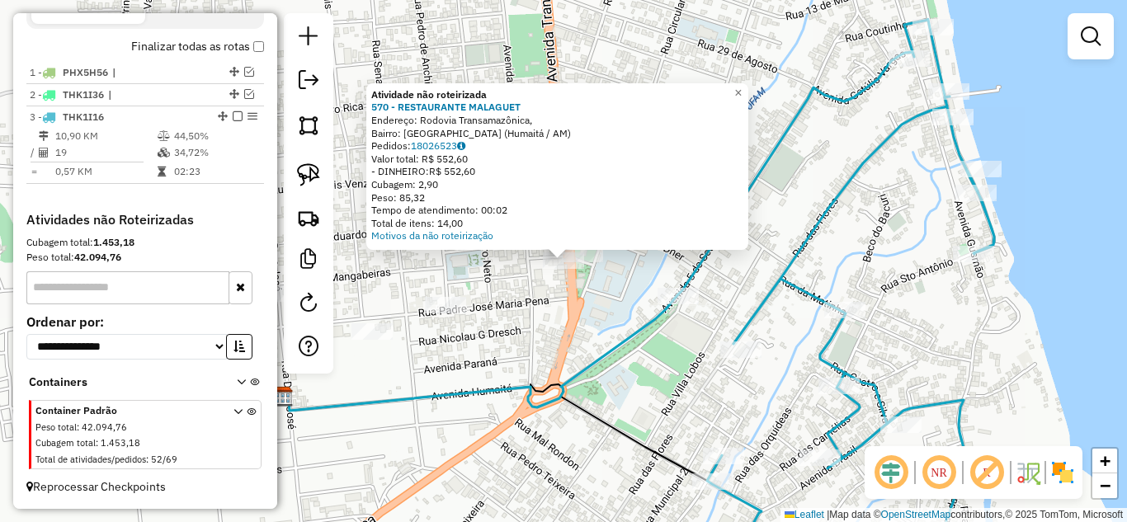
click at [629, 309] on div "Atividade não roteirizada 570 - RESTAURANTE MALAGUET Endereço: Rodovia Transama…" at bounding box center [563, 261] width 1127 height 522
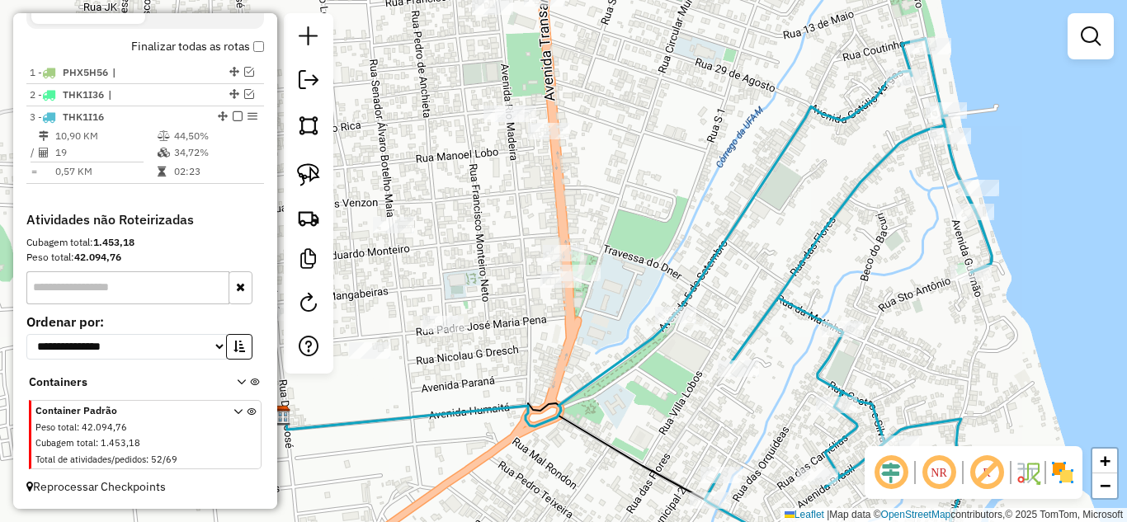
drag, startPoint x: 587, startPoint y: 322, endPoint x: 553, endPoint y: 331, distance: 35.0
click at [574, 344] on div "Janela de atendimento Grade de atendimento Capacidade Transportadoras Veículos …" at bounding box center [563, 261] width 1127 height 522
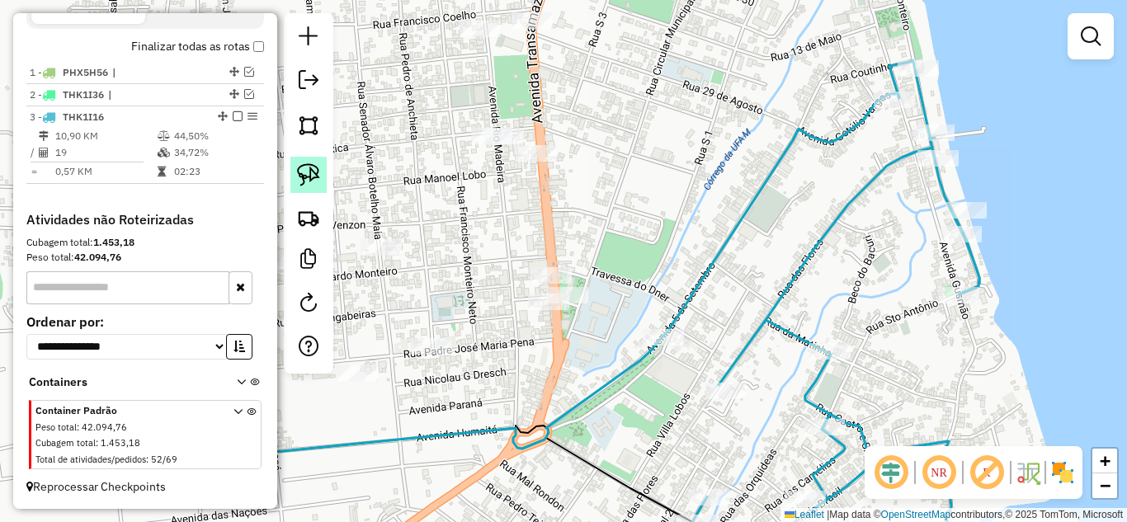
click at [316, 179] on img at bounding box center [308, 174] width 23 height 23
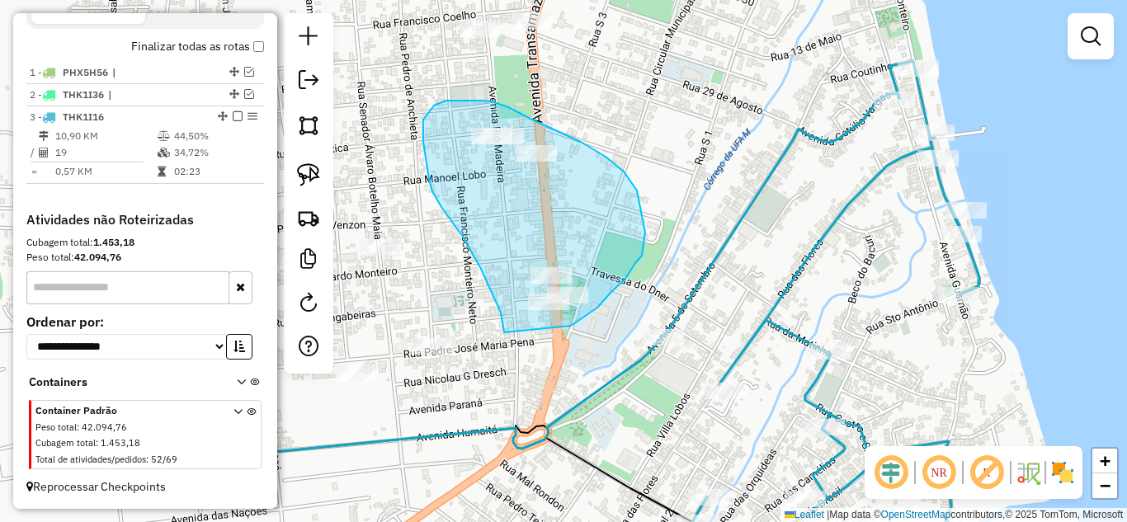
drag, startPoint x: 504, startPoint y: 333, endPoint x: 571, endPoint y: 326, distance: 67.2
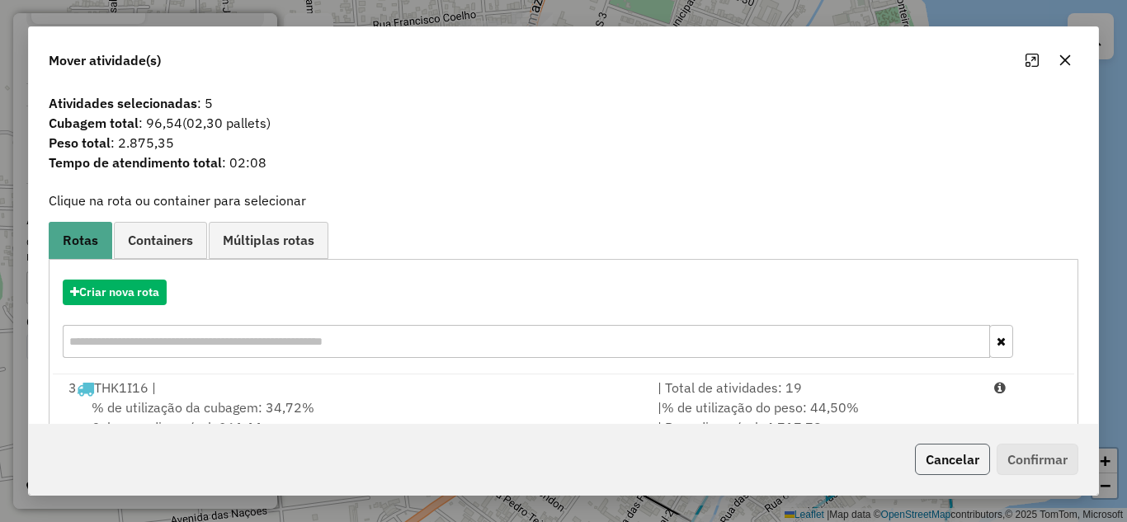
click at [948, 460] on button "Cancelar" at bounding box center [952, 459] width 75 height 31
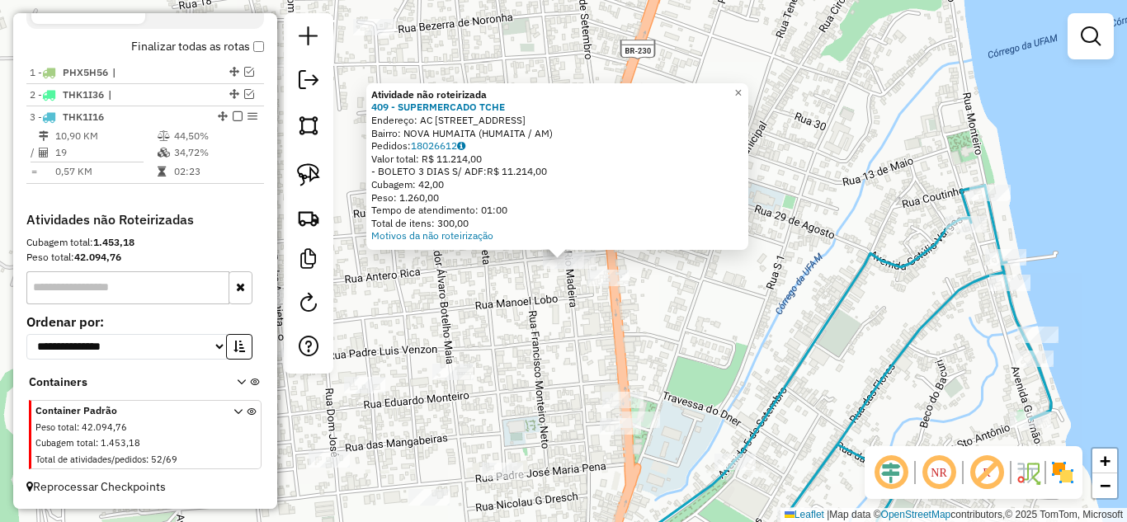
click at [503, 309] on div "Atividade não roteirizada 409 - SUPERMERCADO TCHE Endereço: AC RUA ANTERO RICA …" at bounding box center [563, 261] width 1127 height 522
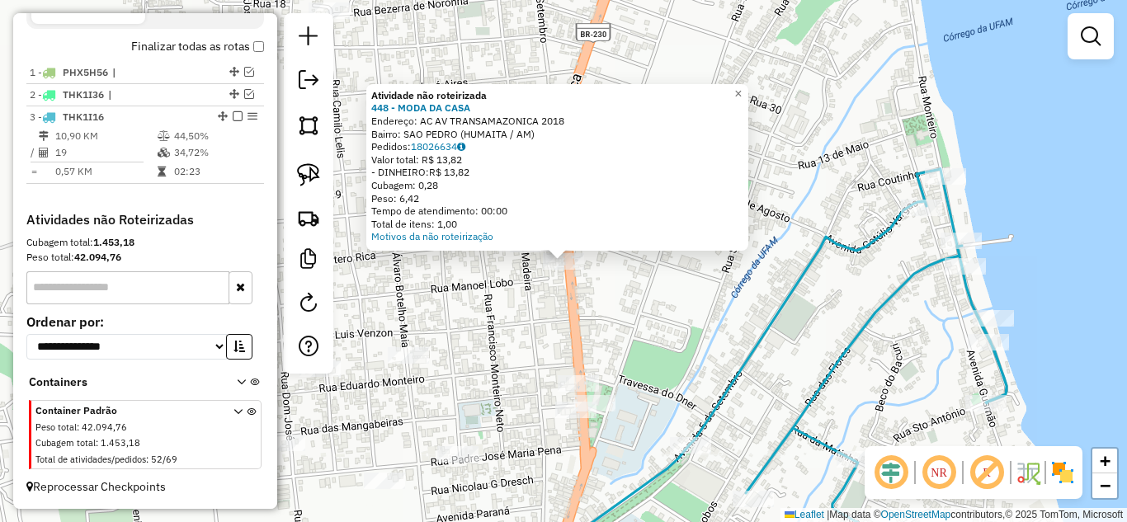
click at [579, 324] on div "Atividade não roteirizada 448 - MODA DA CASA Endereço: AC AV TRANSAMAZONICA 201…" at bounding box center [563, 261] width 1127 height 522
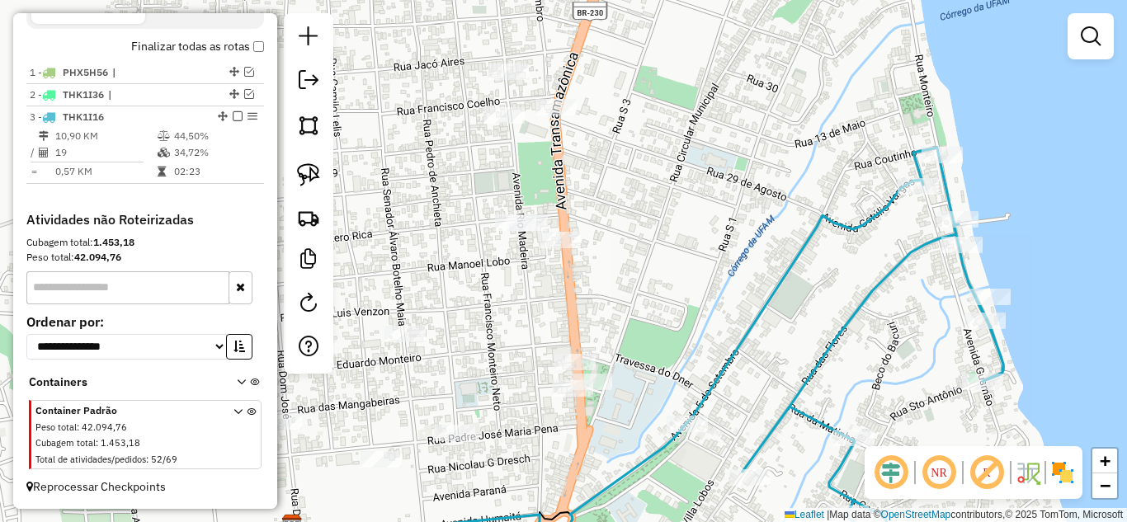
drag, startPoint x: 573, startPoint y: 347, endPoint x: 547, endPoint y: 241, distance: 109.5
click at [547, 241] on div "Janela de atendimento Grade de atendimento Capacidade Transportadoras Veículos …" at bounding box center [563, 261] width 1127 height 522
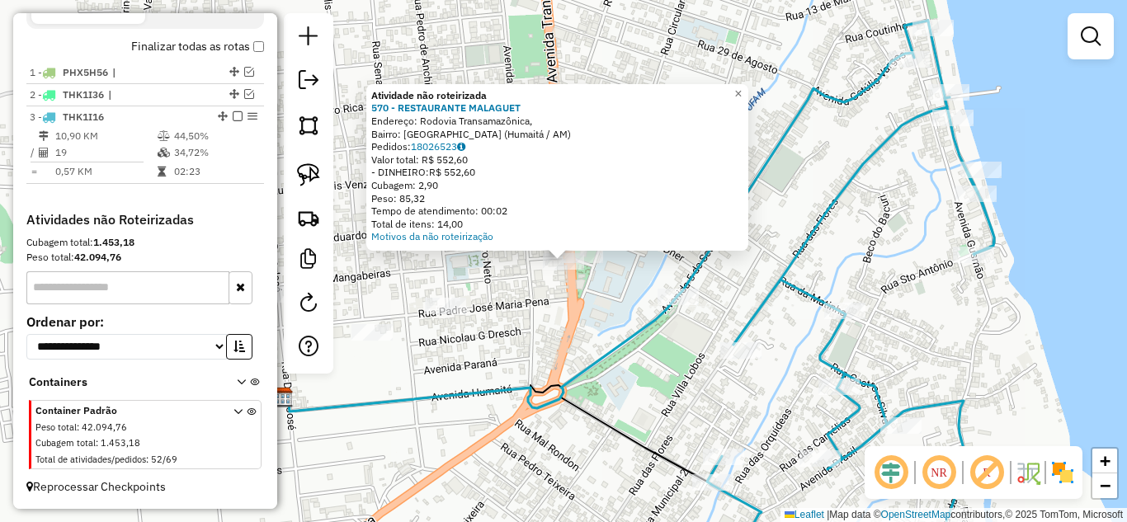
click at [599, 314] on div "Atividade não roteirizada 570 - RESTAURANTE MALAGUET Endereço: Rodovia Transama…" at bounding box center [563, 261] width 1127 height 522
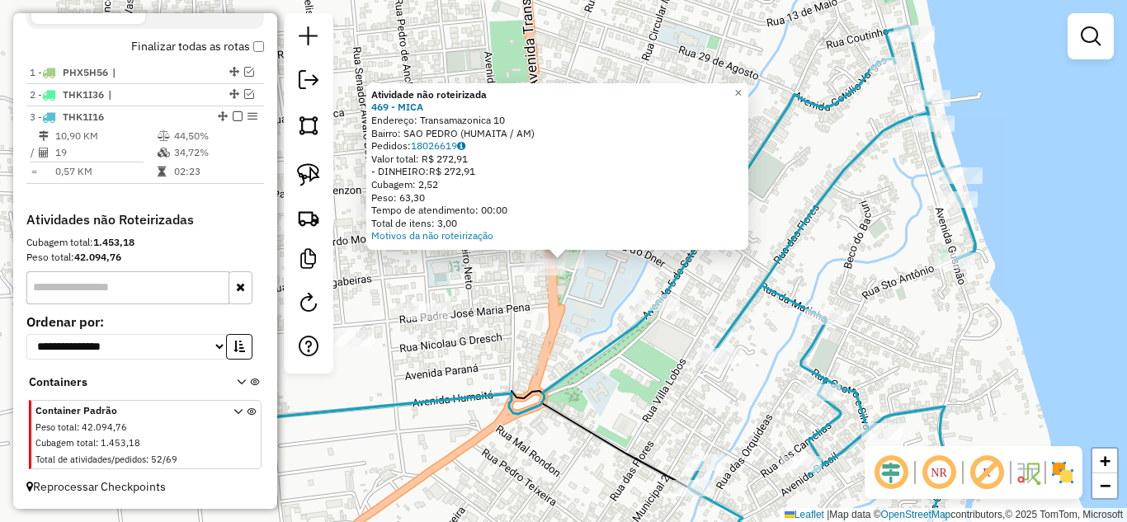
click at [577, 299] on div "Atividade não roteirizada 469 - MICA Endereço: Transamazonica 10 Bairro: SAO PE…" at bounding box center [563, 261] width 1127 height 522
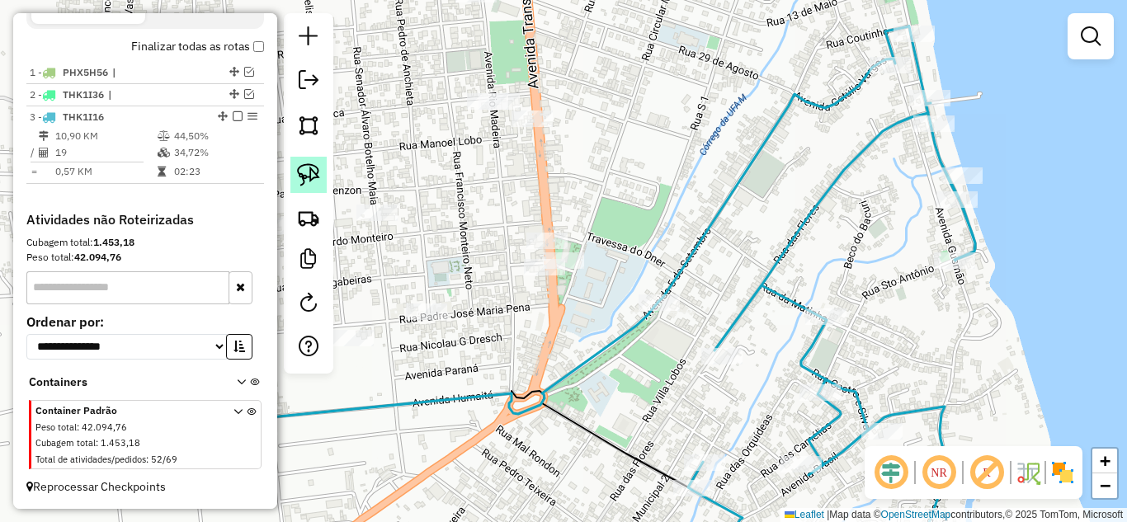
click at [311, 172] on img at bounding box center [308, 174] width 23 height 23
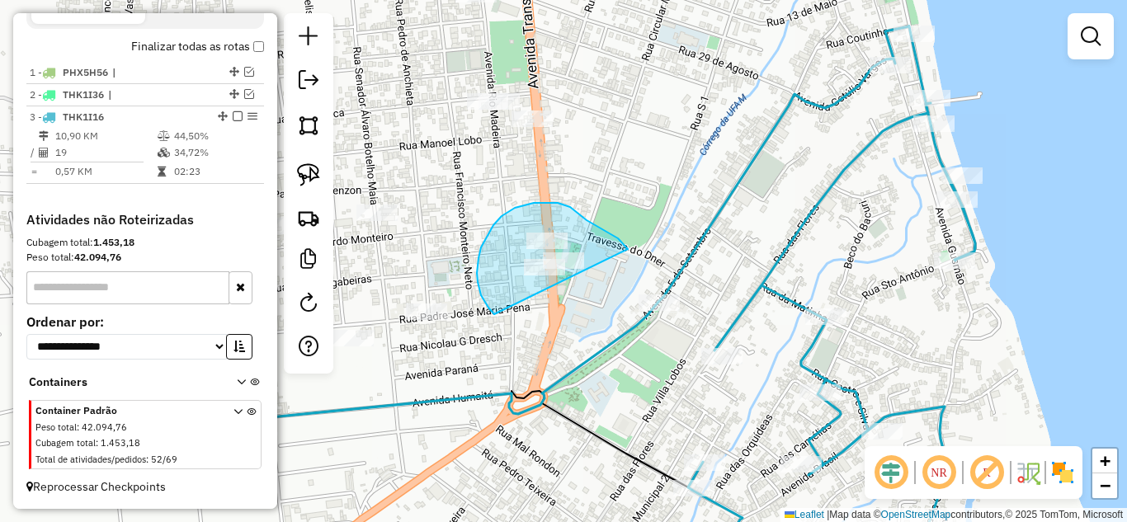
drag, startPoint x: 494, startPoint y: 314, endPoint x: 632, endPoint y: 262, distance: 147.6
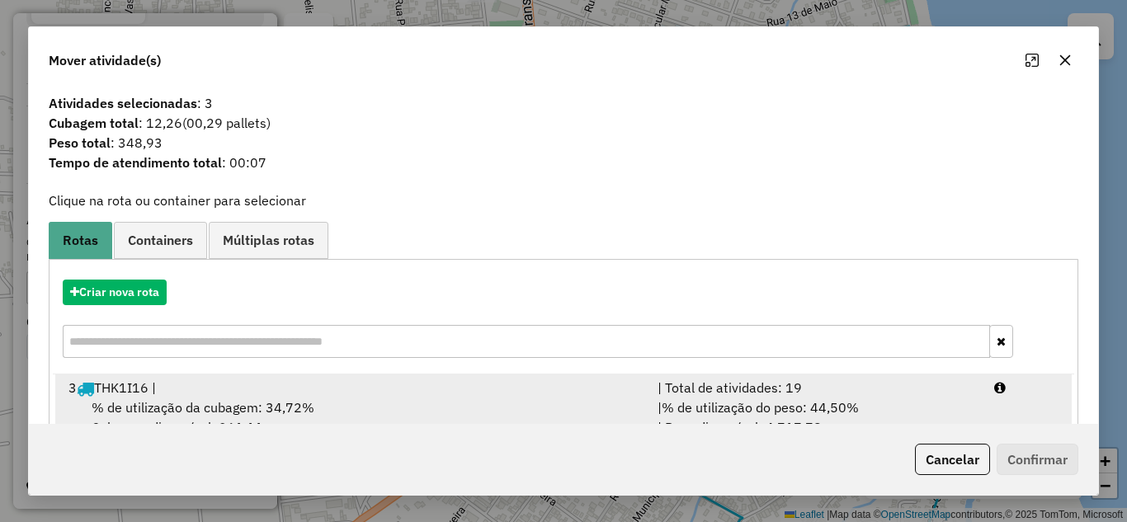
click at [831, 394] on div "| Total de atividades: 19" at bounding box center [816, 388] width 337 height 20
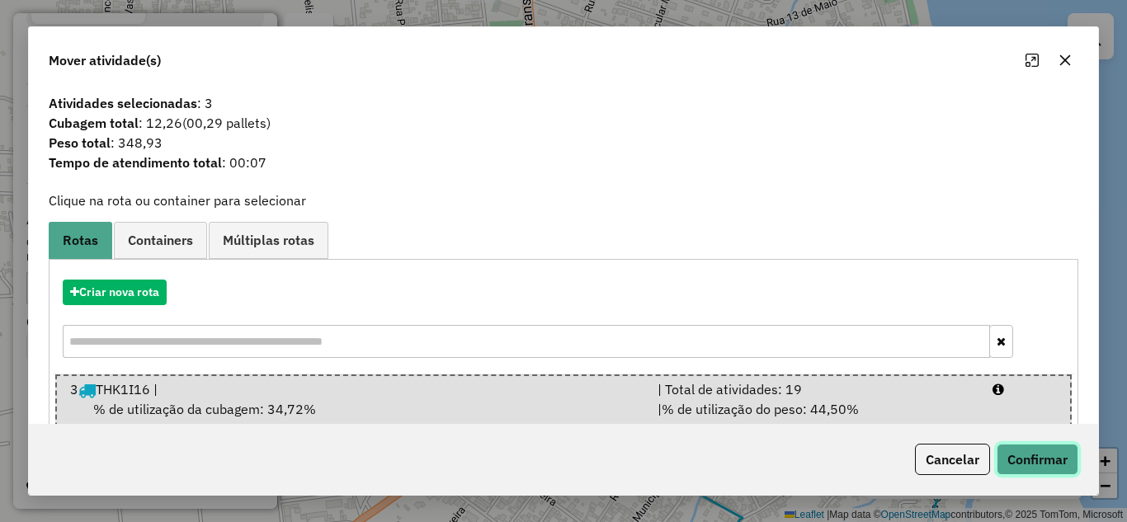
click at [1022, 451] on button "Confirmar" at bounding box center [1038, 459] width 82 height 31
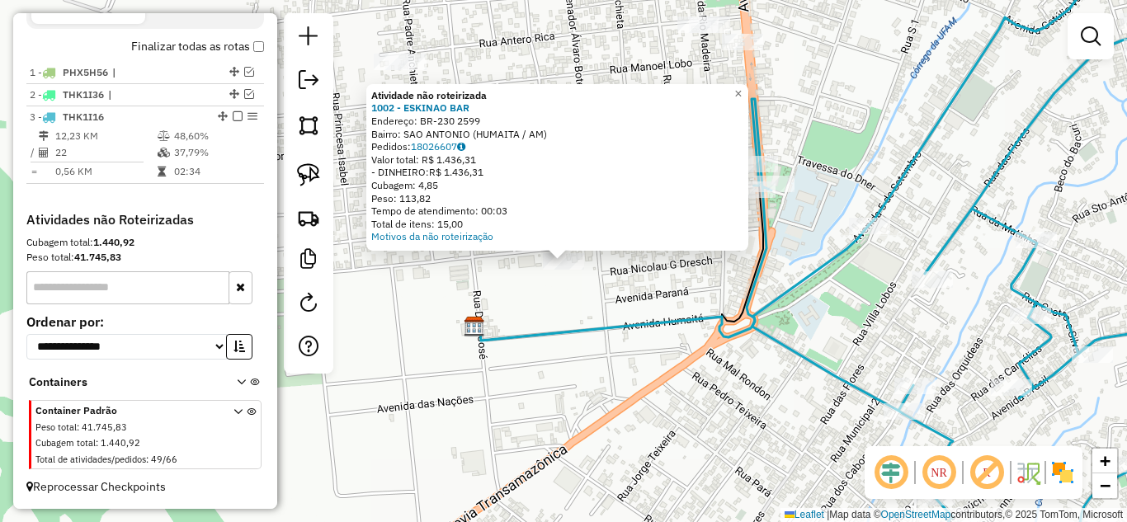
click at [557, 311] on div "Atividade não roteirizada 1002 - ESKINAO BAR Endereço: BR-230 2599 Bairro: SAO …" at bounding box center [563, 261] width 1127 height 522
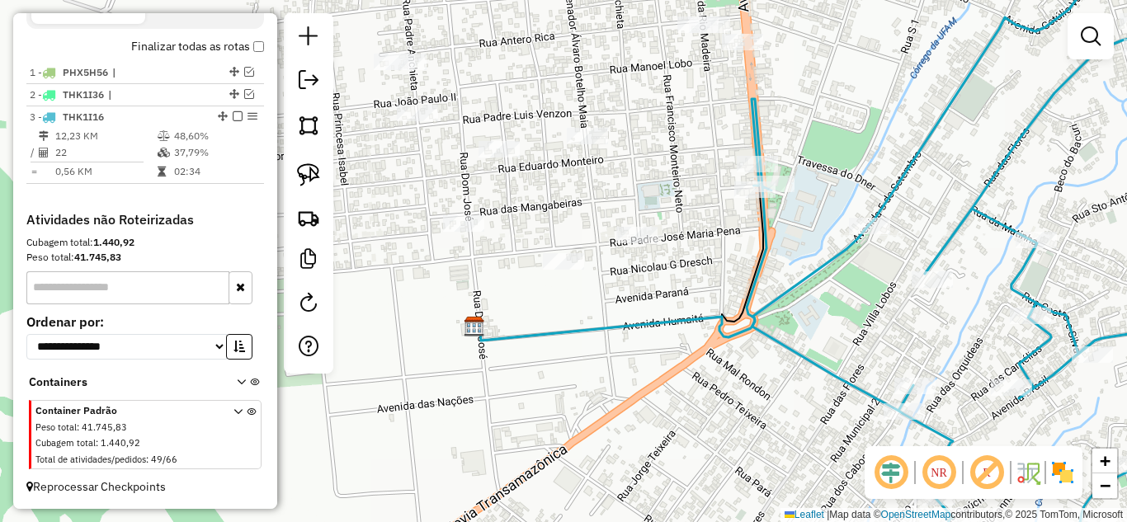
click at [469, 232] on div at bounding box center [463, 223] width 41 height 17
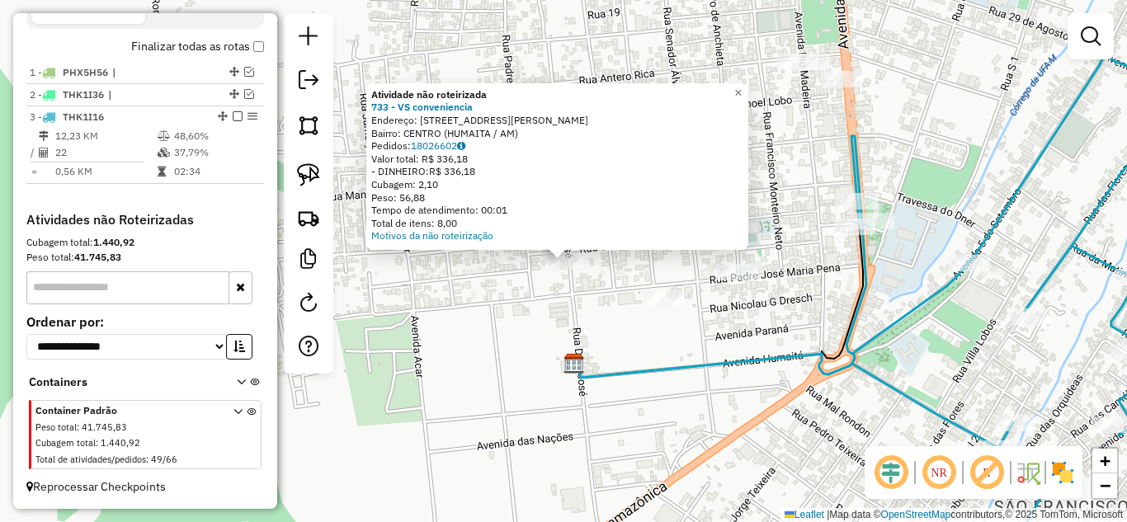
click at [542, 295] on div "Atividade não roteirizada 733 - VS conveniencia Endereço: [STREET_ADDRESS] Pedi…" at bounding box center [563, 261] width 1127 height 522
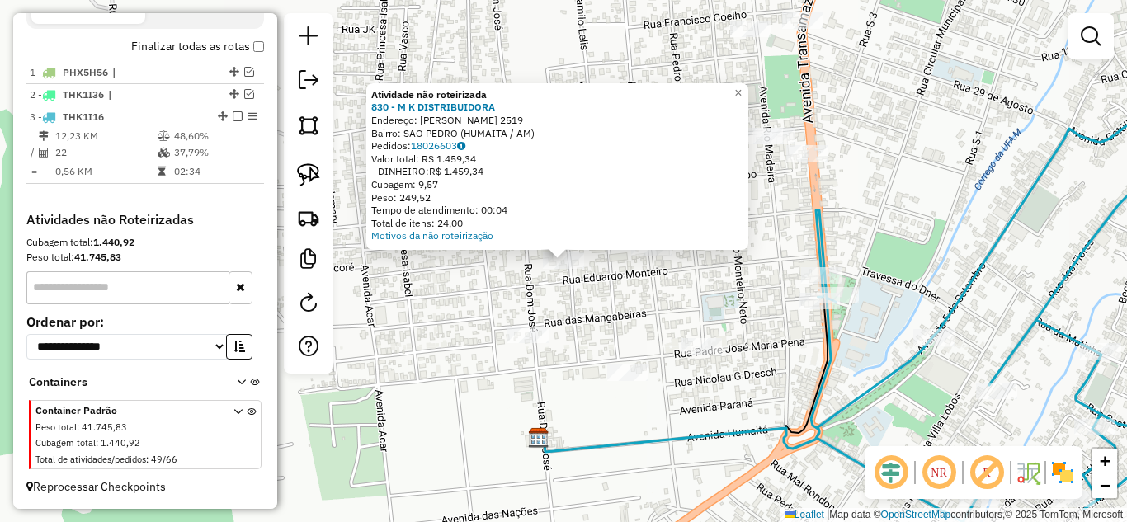
click at [588, 289] on div "Atividade não roteirizada 830 - M K DISTRIBUIDORA Endereço: [PERSON_NAME] 2519 …" at bounding box center [563, 261] width 1127 height 522
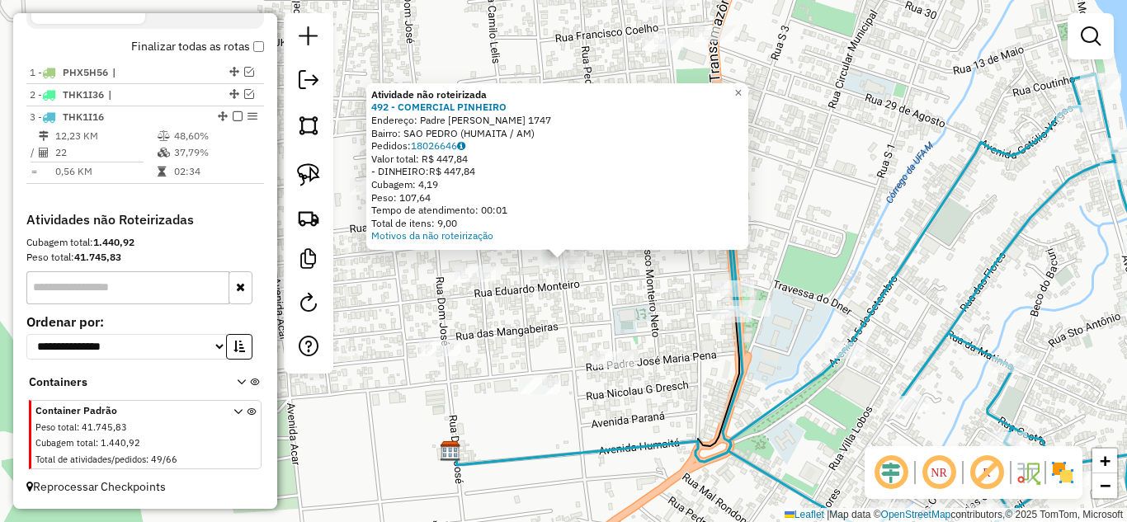
click at [538, 277] on div "Atividade não roteirizada 492 - COMERCIAL PINHEIRO Endereço: Padre [PERSON_NAME…" at bounding box center [563, 261] width 1127 height 522
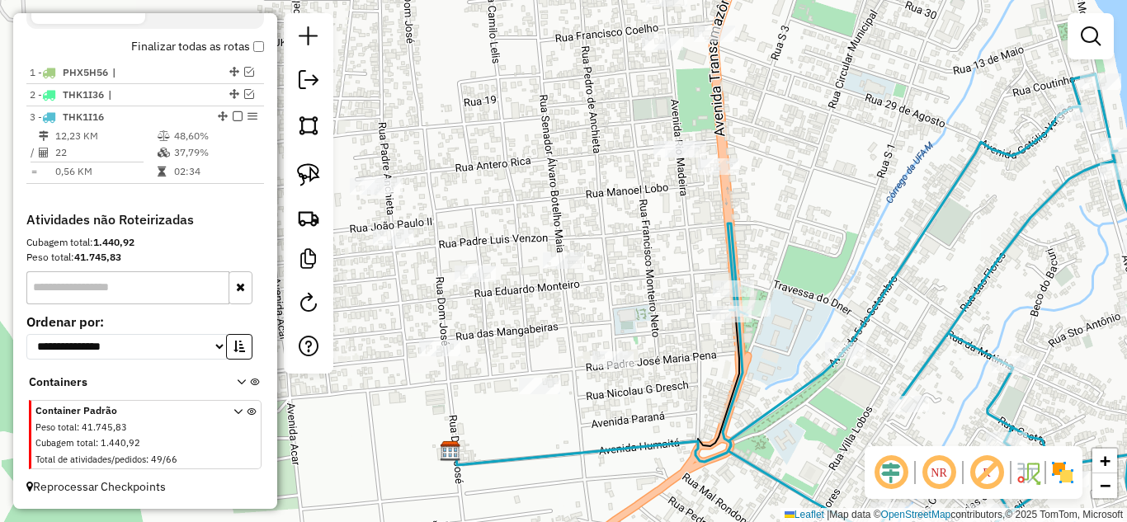
drag, startPoint x: 385, startPoint y: 303, endPoint x: 435, endPoint y: 229, distance: 88.6
click at [435, 229] on div "Janela de atendimento Grade de atendimento Capacidade Transportadoras Veículos …" at bounding box center [563, 261] width 1127 height 522
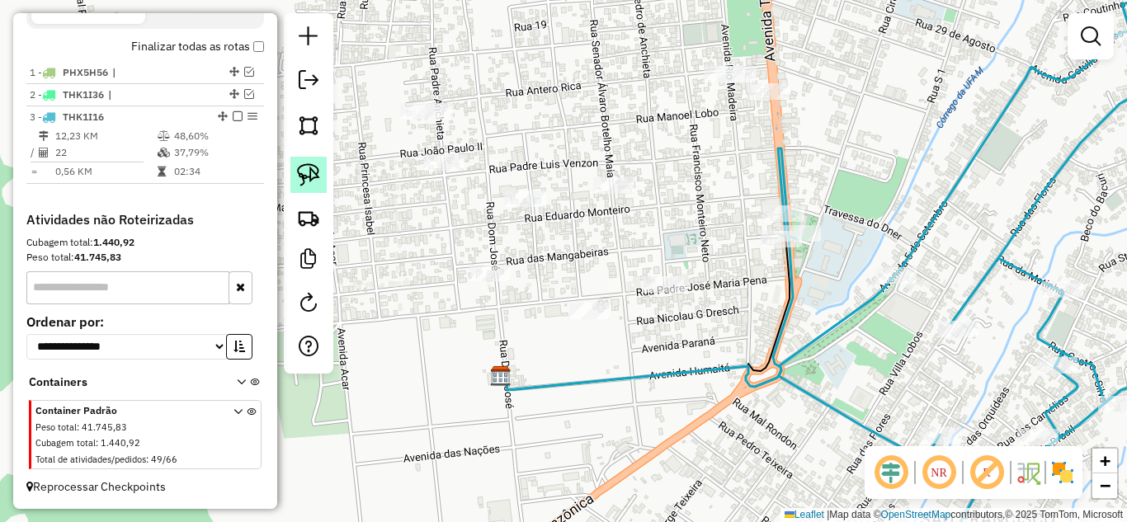
click at [319, 174] on img at bounding box center [308, 174] width 23 height 23
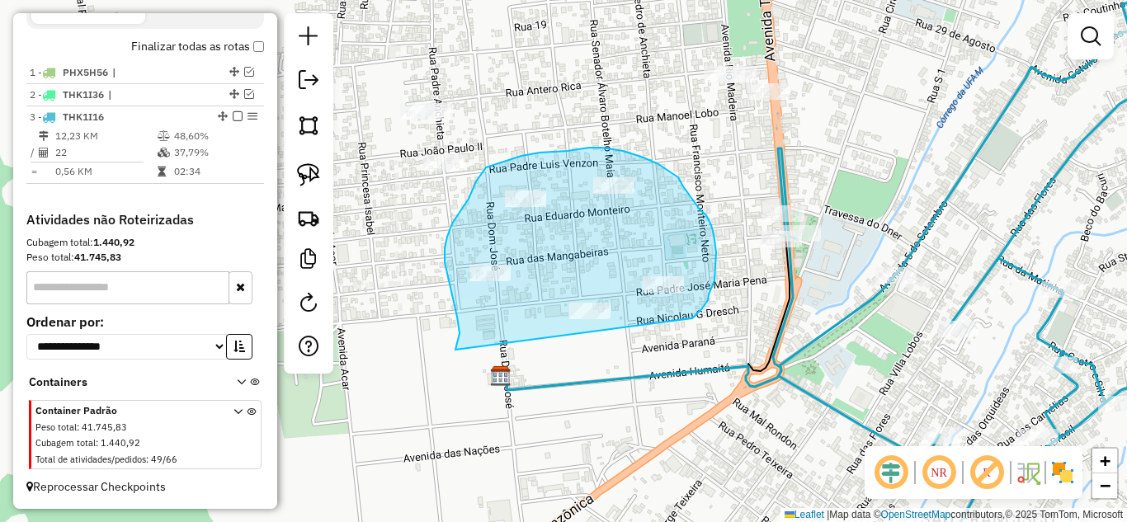
drag, startPoint x: 456, startPoint y: 350, endPoint x: 675, endPoint y: 324, distance: 221.1
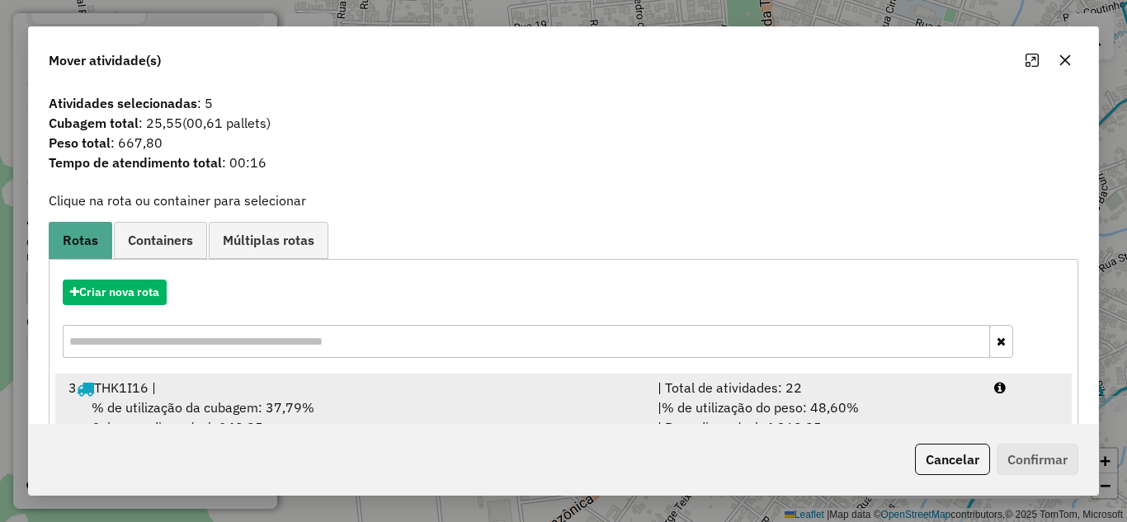
click at [768, 388] on div "| Total de atividades: 22" at bounding box center [816, 388] width 337 height 20
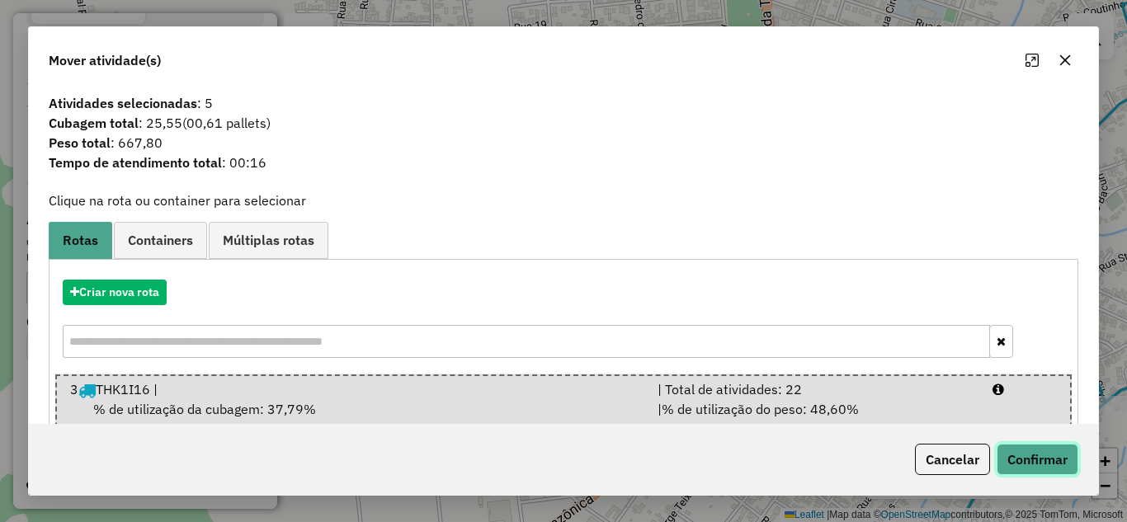
click at [1045, 463] on button "Confirmar" at bounding box center [1038, 459] width 82 height 31
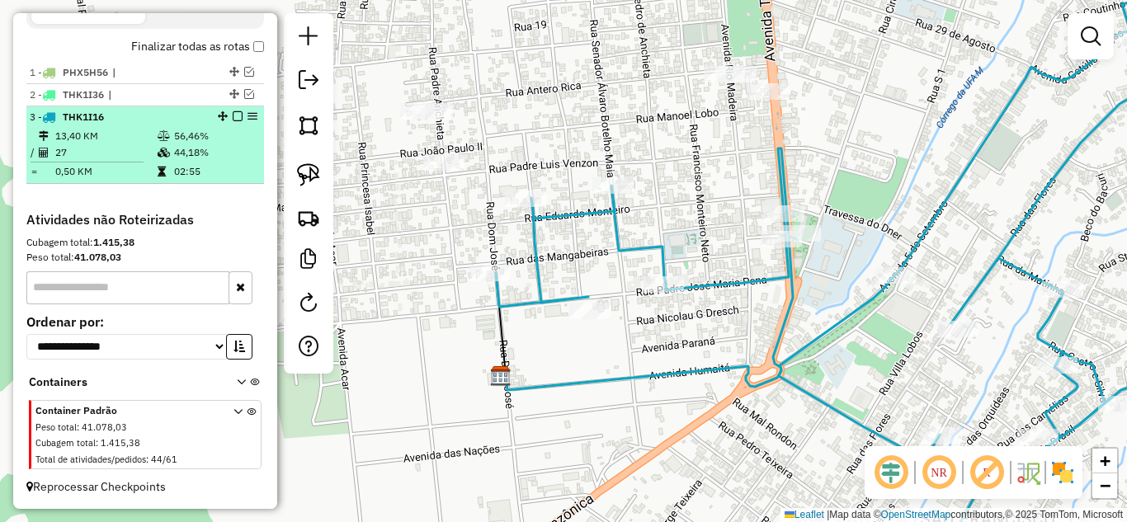
click at [233, 117] on em at bounding box center [238, 116] width 10 height 10
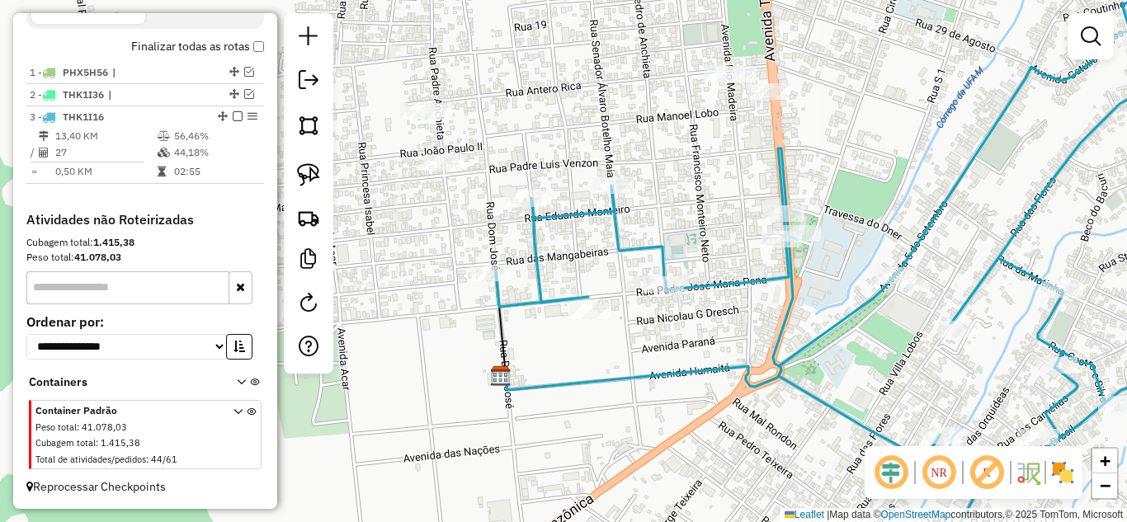
scroll to position [535, 0]
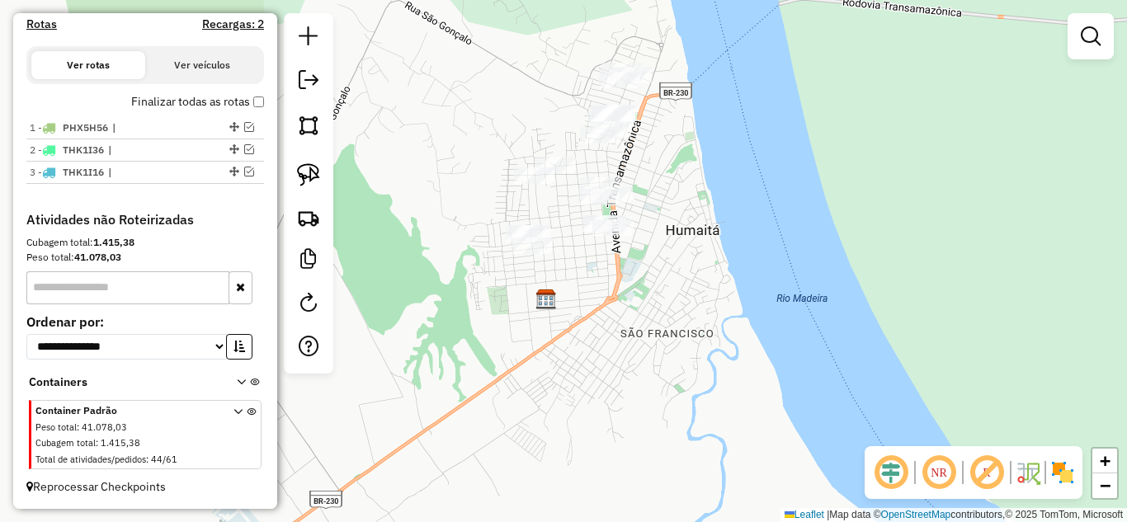
drag, startPoint x: 497, startPoint y: 230, endPoint x: 556, endPoint y: 279, distance: 76.8
click at [556, 279] on div "Janela de atendimento Grade de atendimento Capacidade Transportadoras Veículos …" at bounding box center [563, 261] width 1127 height 522
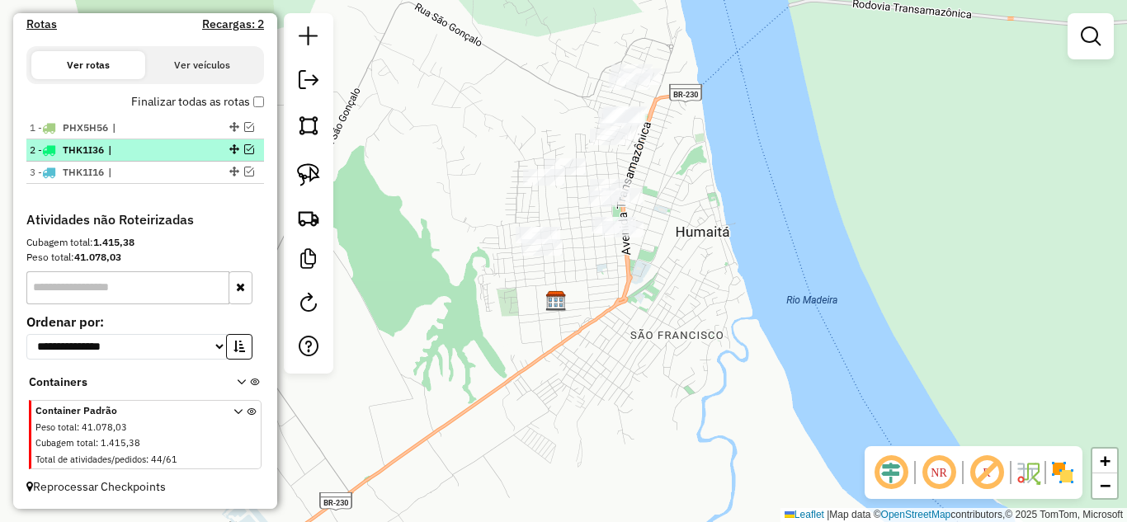
click at [244, 150] on em at bounding box center [249, 149] width 10 height 10
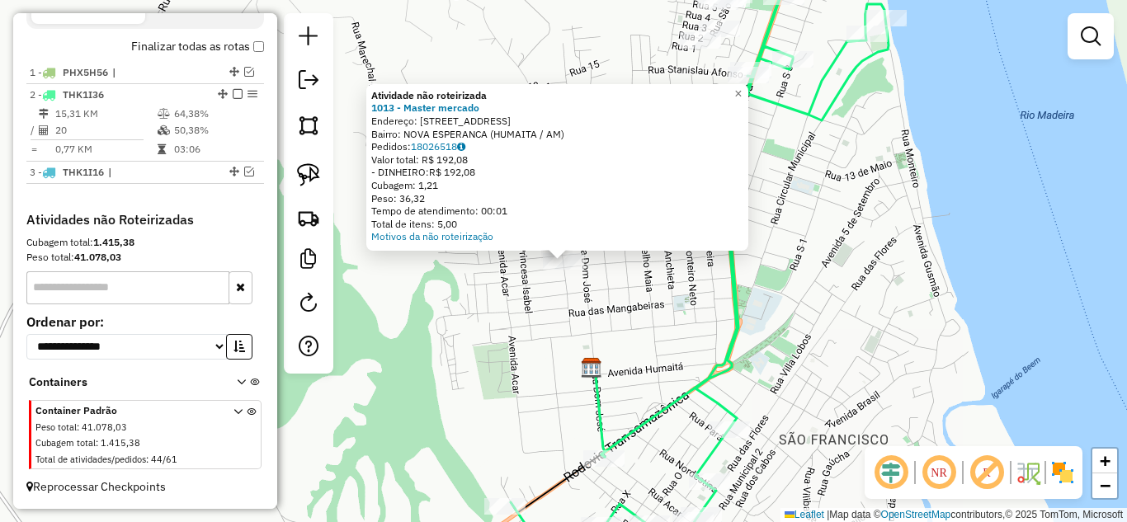
click at [644, 295] on div "Atividade não roteirizada 1013 - Master mercado Endereço: [STREET_ADDRESS] (HUM…" at bounding box center [563, 261] width 1127 height 522
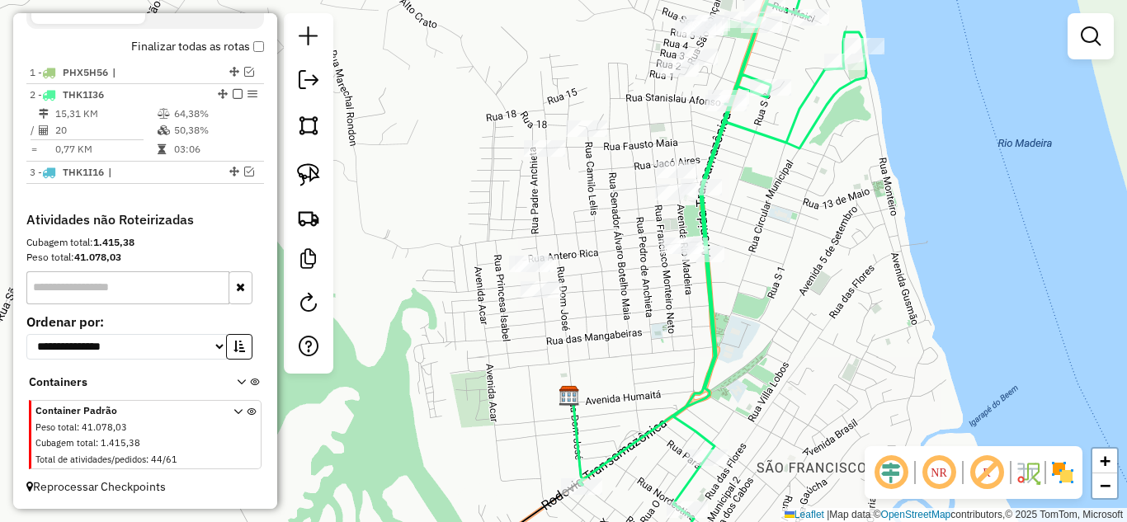
drag, startPoint x: 634, startPoint y: 311, endPoint x: 616, endPoint y: 331, distance: 26.3
click at [616, 331] on div "Janela de atendimento Grade de atendimento Capacidade Transportadoras Veículos …" at bounding box center [563, 261] width 1127 height 522
click at [308, 170] on img at bounding box center [308, 174] width 23 height 23
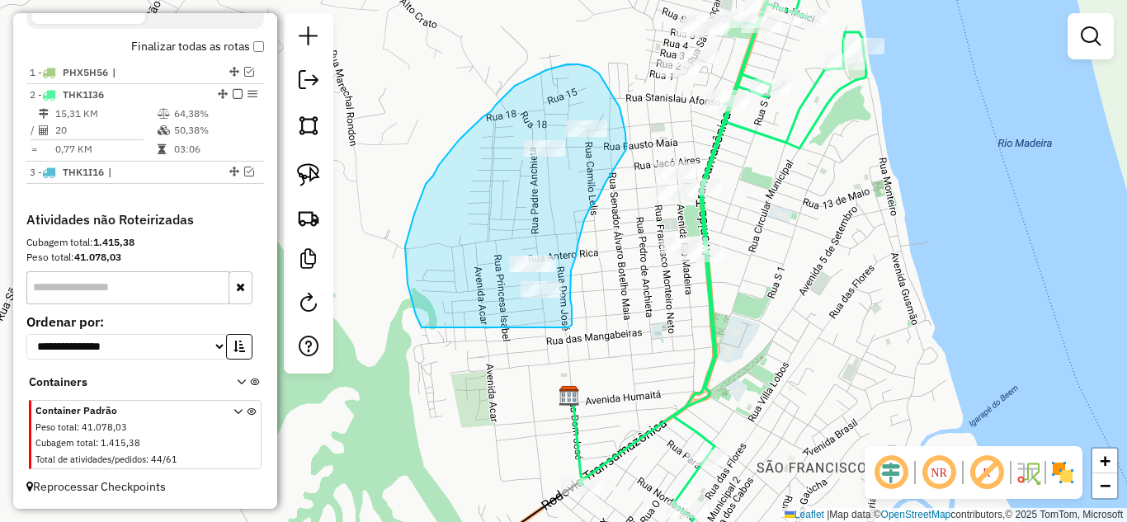
drag, startPoint x: 420, startPoint y: 324, endPoint x: 567, endPoint y: 327, distance: 146.9
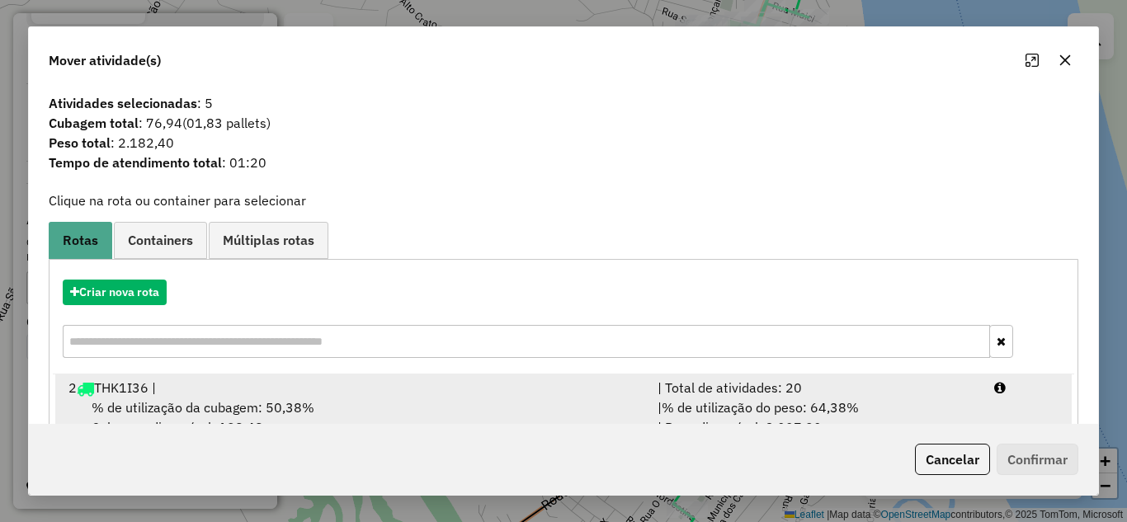
click at [808, 402] on span "% de utilização do peso: 64,38%" at bounding box center [760, 407] width 197 height 17
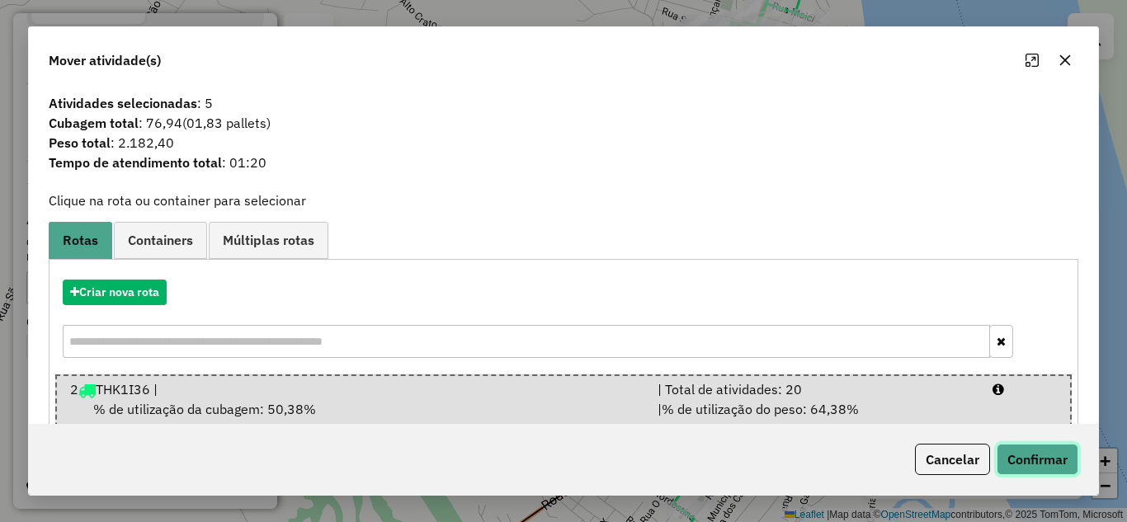
click at [1042, 456] on button "Confirmar" at bounding box center [1038, 459] width 82 height 31
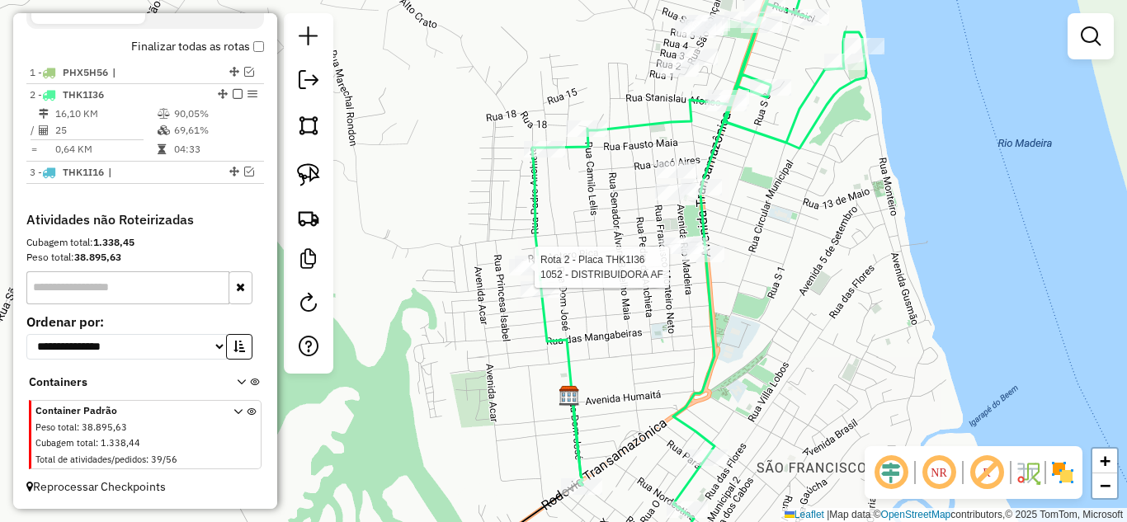
select select "**********"
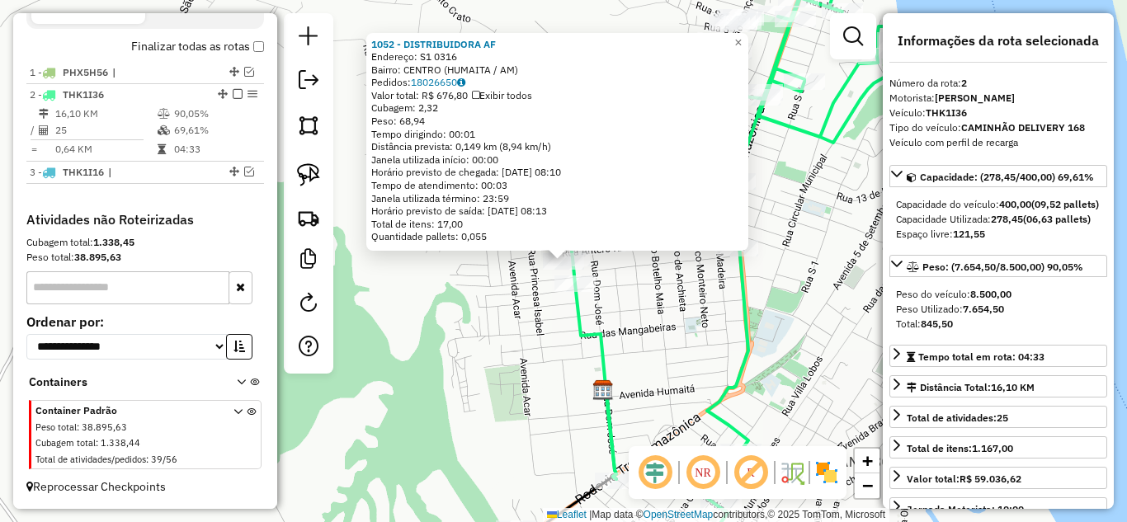
click at [470, 337] on div "1052 - DISTRIBUIDORA AF Endereço: S1 0316 Bairro: CENTRO (HUMAITA / AM) Pedidos…" at bounding box center [563, 261] width 1127 height 522
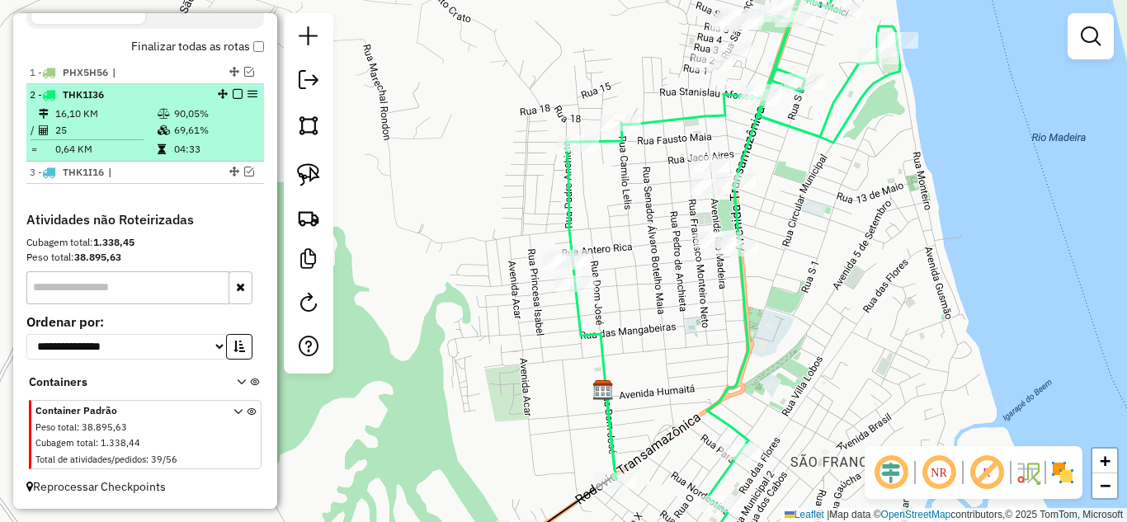
click at [233, 90] on em at bounding box center [238, 94] width 10 height 10
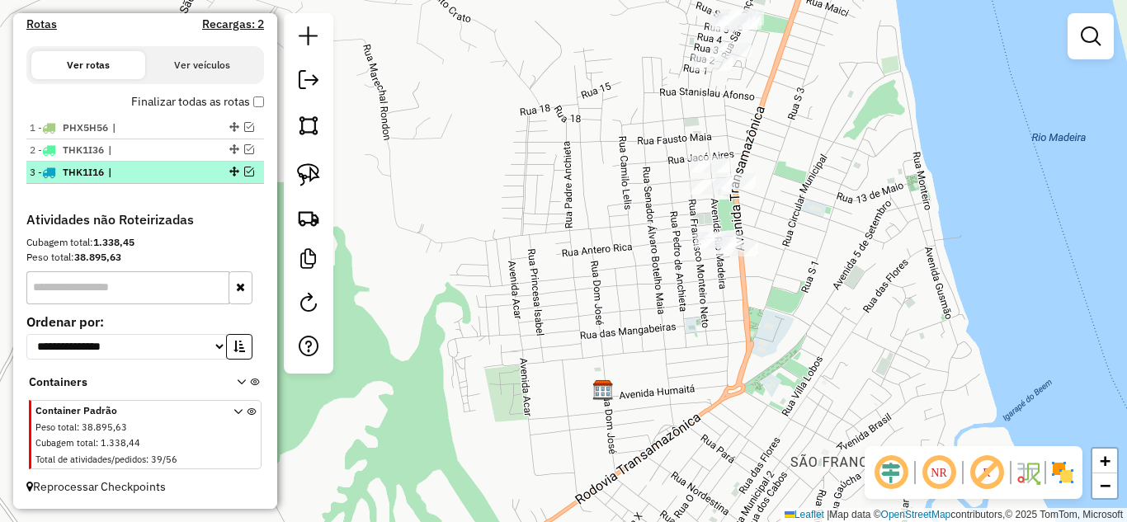
click at [244, 171] on em at bounding box center [249, 172] width 10 height 10
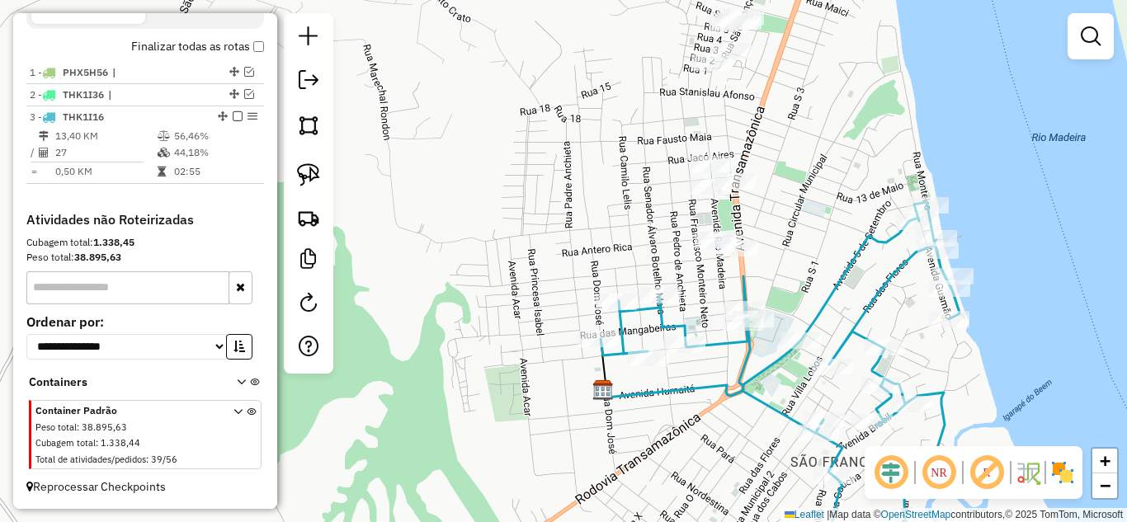
click at [588, 304] on div "Rota 3 - Placa THK1I16 733 - VS conveniencia Janela de atendimento Grade de ate…" at bounding box center [563, 261] width 1127 height 522
select select "**********"
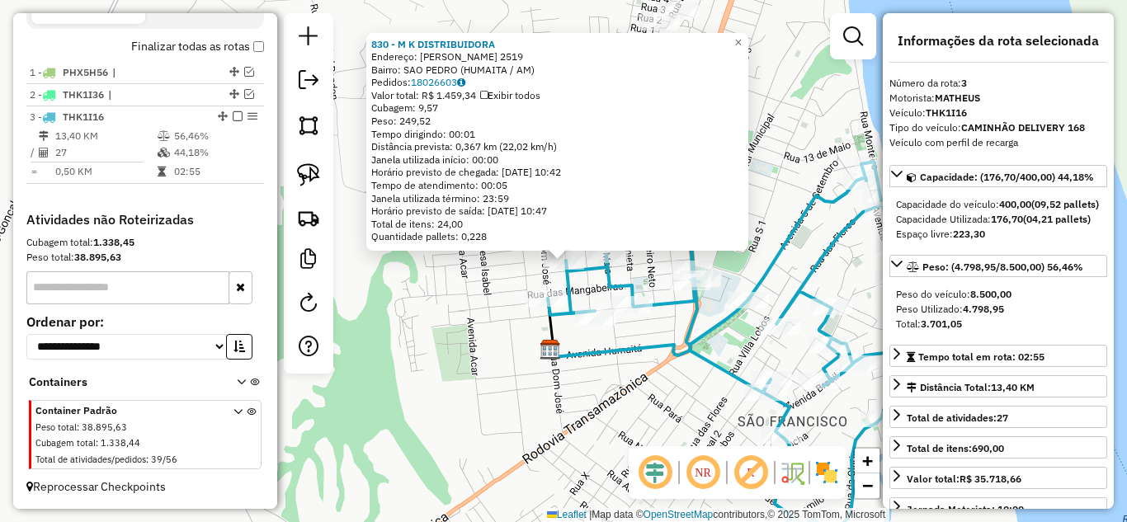
click at [554, 357] on icon at bounding box center [651, 329] width 195 height 58
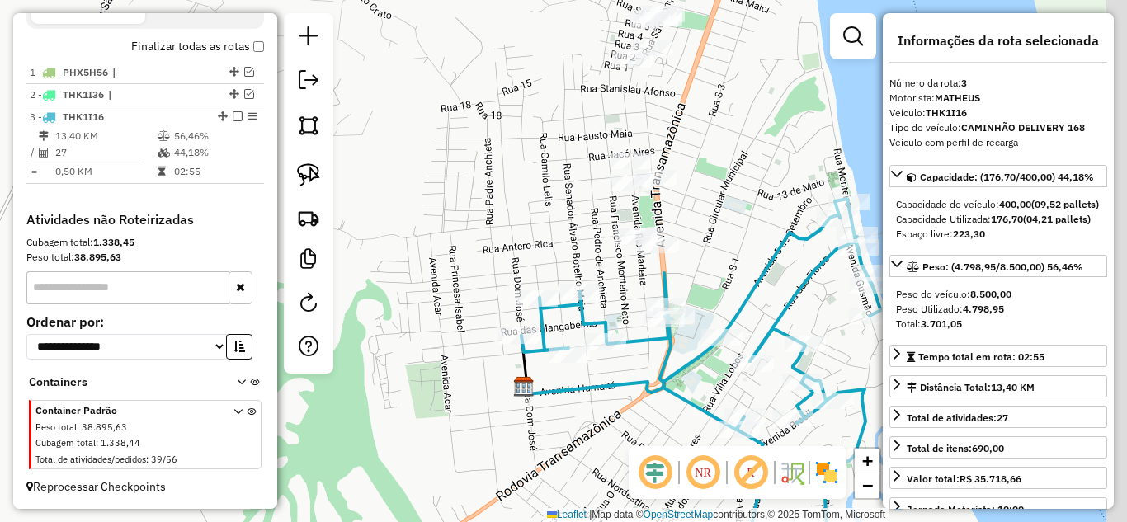
drag, startPoint x: 585, startPoint y: 234, endPoint x: 489, endPoint y: 299, distance: 115.4
click at [489, 299] on div "Janela de atendimento Grade de atendimento Capacidade Transportadoras Veículos …" at bounding box center [563, 261] width 1127 height 522
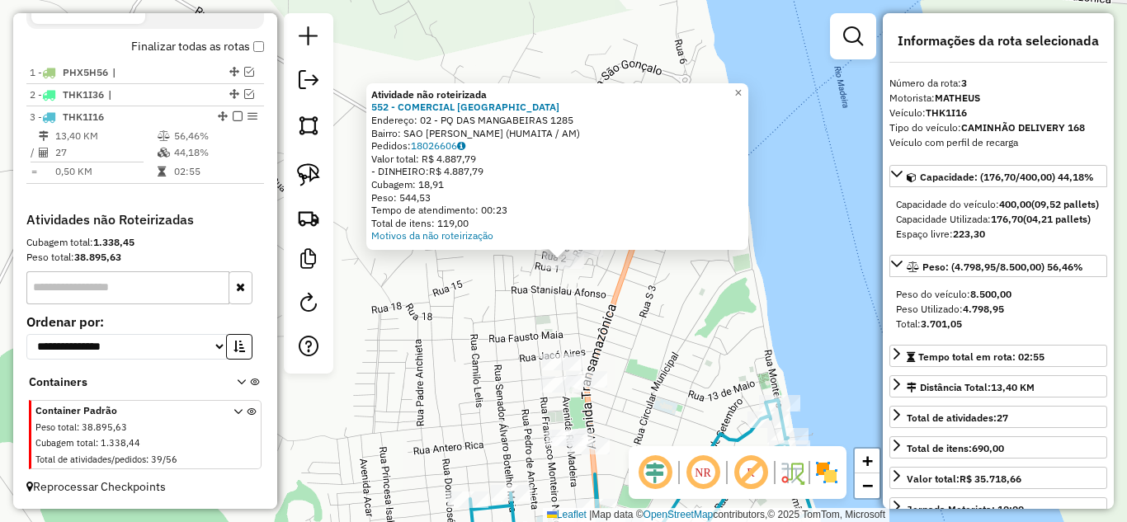
click at [626, 296] on div "Atividade não roteirizada 552 - COMERCIAL ALTAS HORA Endereço: 02 - PQ DAS MANG…" at bounding box center [563, 261] width 1127 height 522
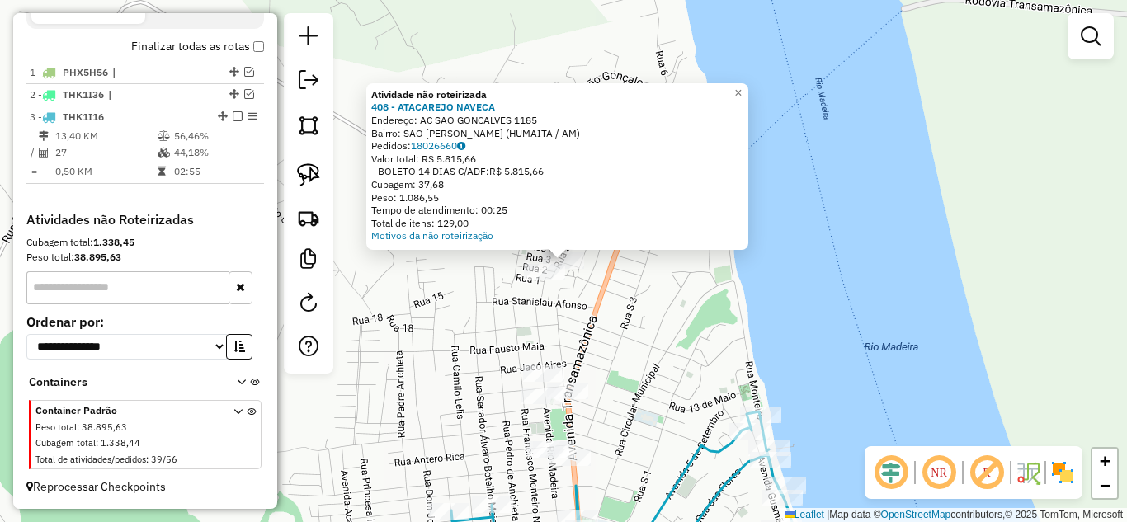
click at [599, 282] on div "Atividade não roteirizada 408 - ATACAREJO NAVECA Endereço: AC SAO GONCALVES 118…" at bounding box center [563, 261] width 1127 height 522
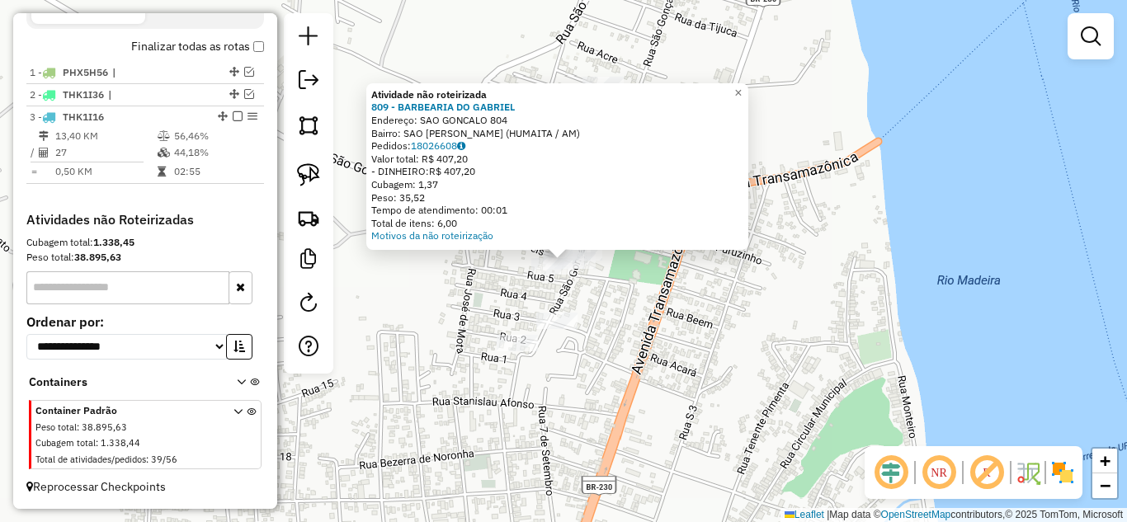
click at [625, 280] on div "Atividade não roteirizada 809 - BARBEARIA DO [PERSON_NAME]: SAO GONCALO 804 Bai…" at bounding box center [563, 261] width 1127 height 522
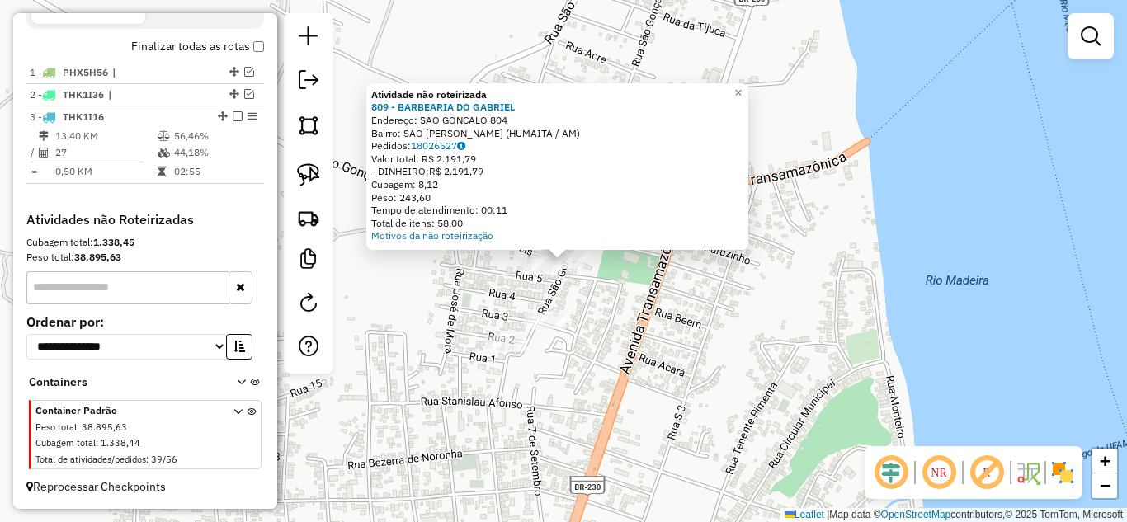
click at [595, 285] on div "Atividade não roteirizada 809 - BARBEARIA DO [PERSON_NAME]: SAO GONCALO 804 Bai…" at bounding box center [563, 261] width 1127 height 522
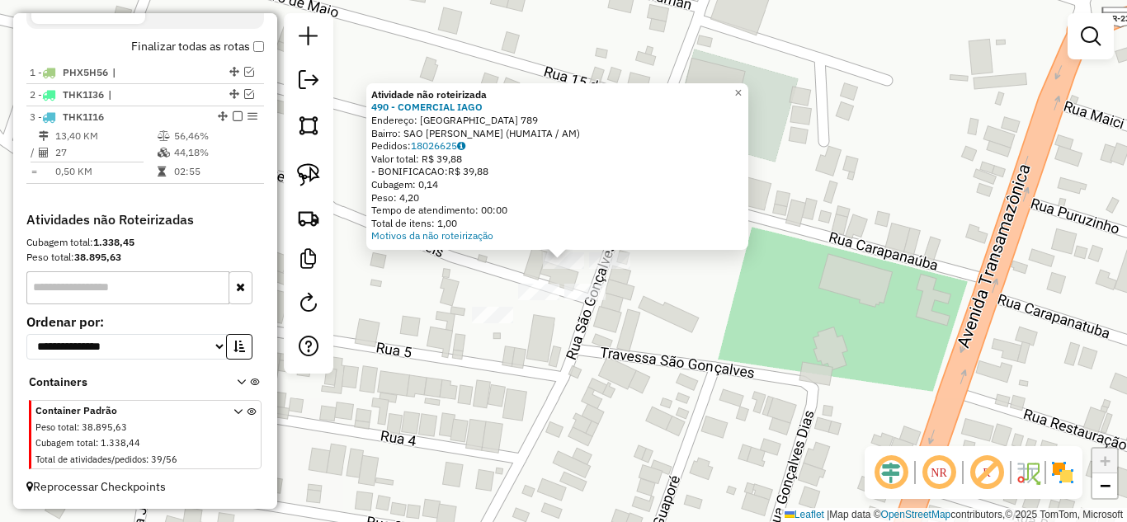
click at [597, 251] on div "Atividade não roteirizada 490 - COMERCIAL IAGO Endereço: [GEOGRAPHIC_DATA] 789 …" at bounding box center [563, 261] width 1127 height 522
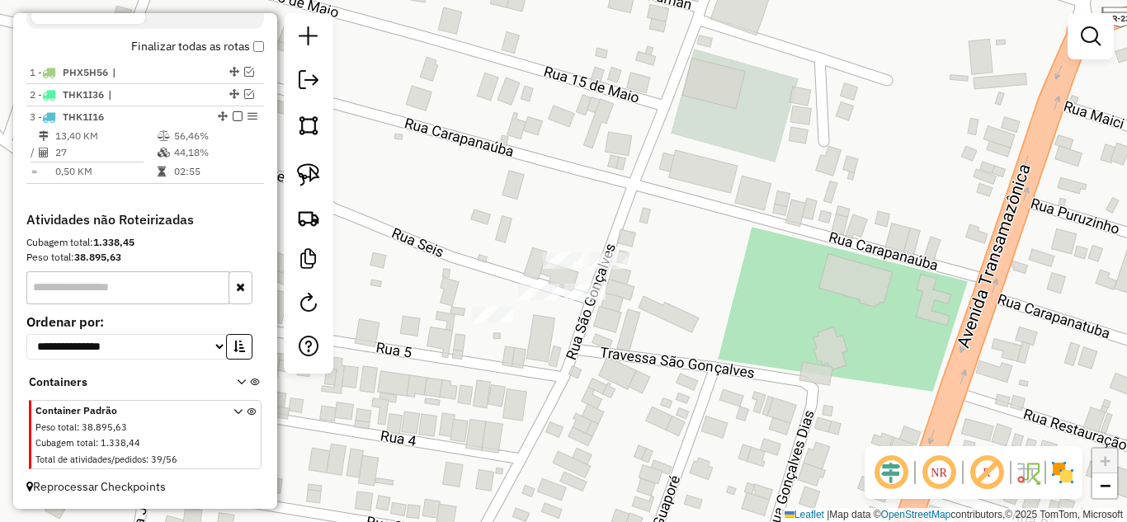
click at [644, 307] on div "Janela de atendimento Grade de atendimento Capacidade Transportadoras Veículos …" at bounding box center [563, 261] width 1127 height 522
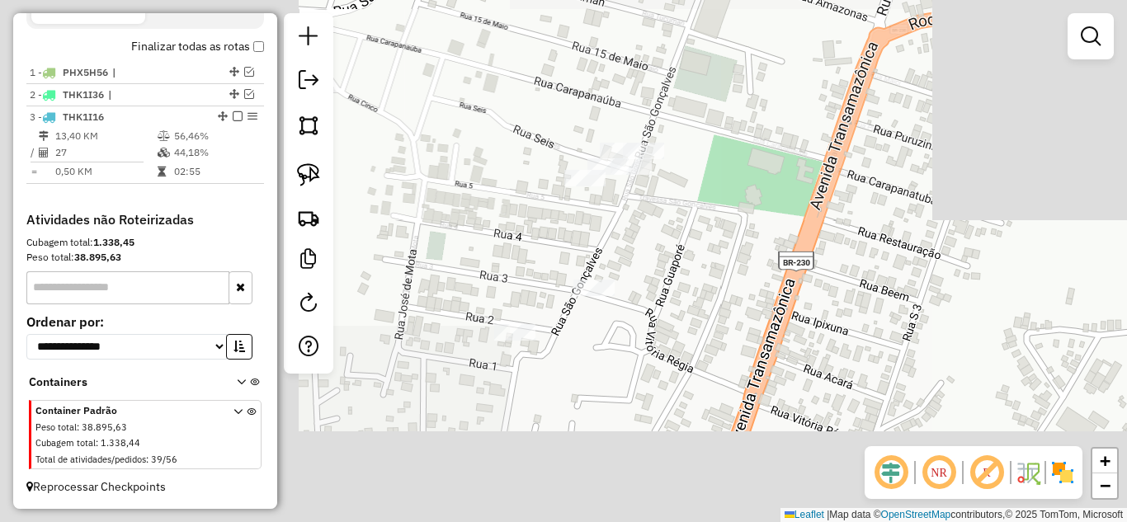
drag, startPoint x: 640, startPoint y: 338, endPoint x: 658, endPoint y: 226, distance: 113.7
click at [661, 220] on div "Janela de atendimento Grade de atendimento Capacidade Transportadoras Veículos …" at bounding box center [563, 261] width 1127 height 522
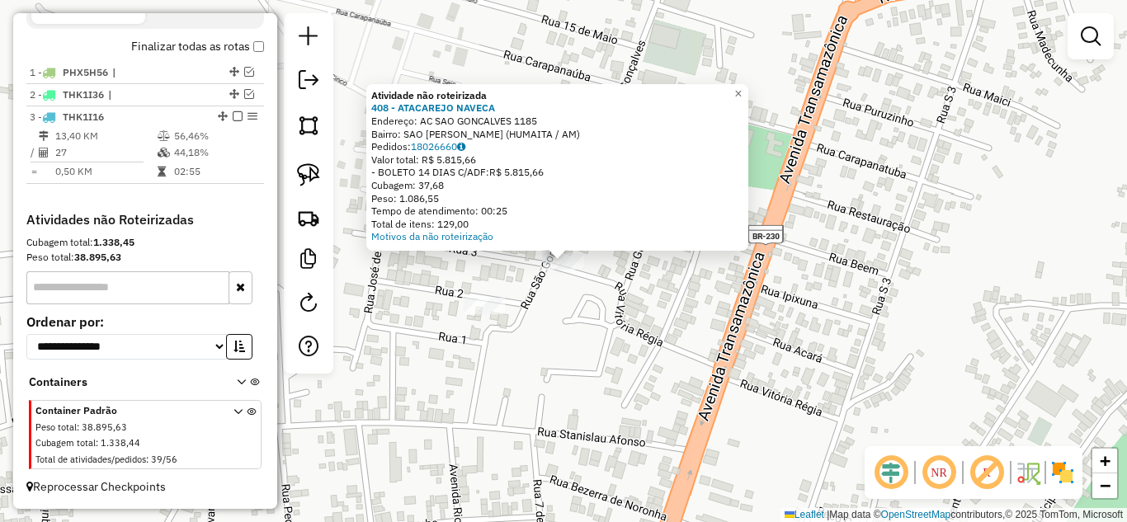
click at [562, 303] on div "Atividade não roteirizada 408 - ATACAREJO NAVECA Endereço: AC SAO GONCALVES 118…" at bounding box center [563, 261] width 1127 height 522
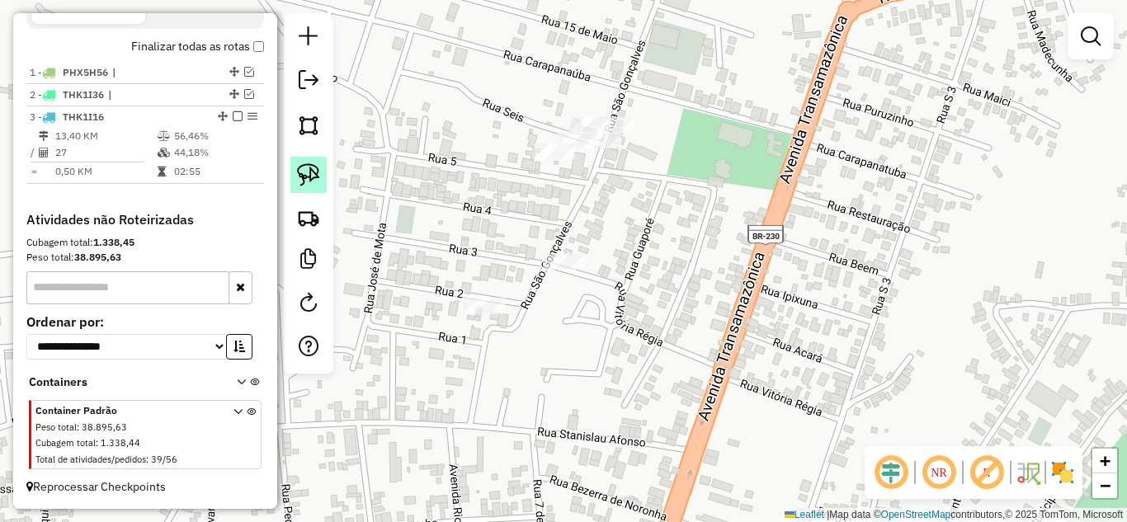
click at [313, 168] on img at bounding box center [308, 174] width 23 height 23
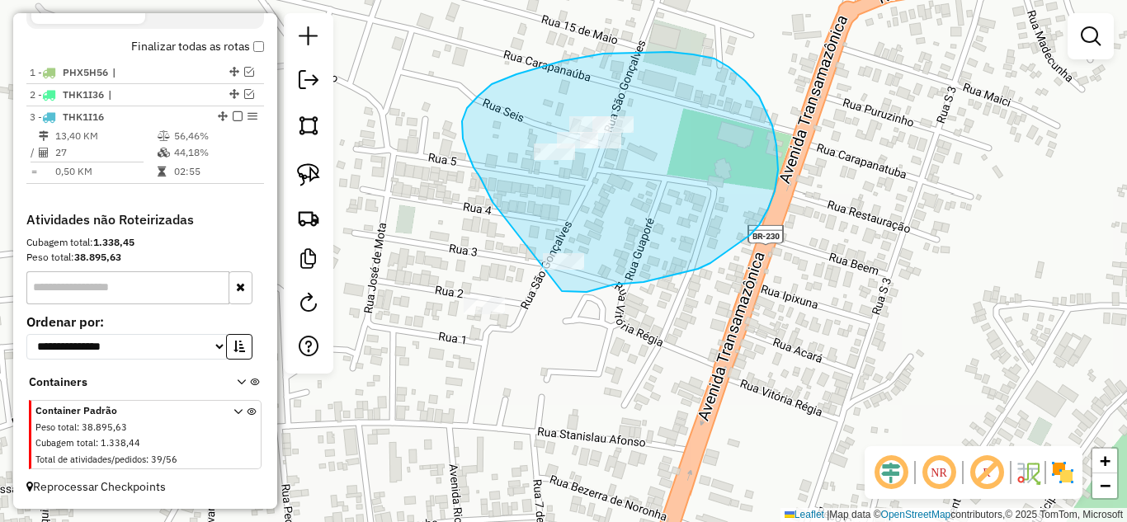
drag, startPoint x: 480, startPoint y: 177, endPoint x: 543, endPoint y: 281, distance: 121.4
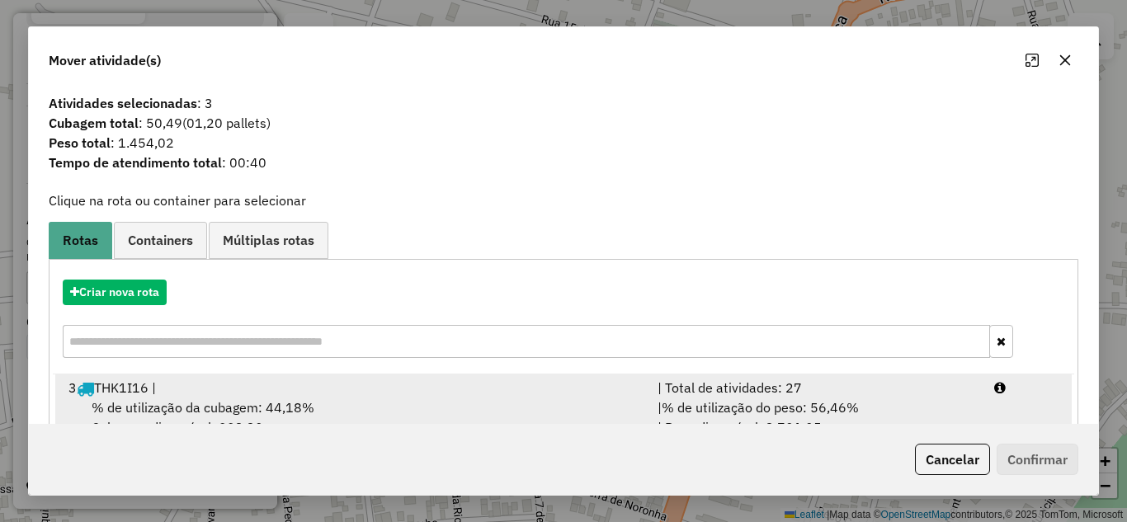
click at [738, 387] on div "| Total de atividades: 27" at bounding box center [816, 388] width 337 height 20
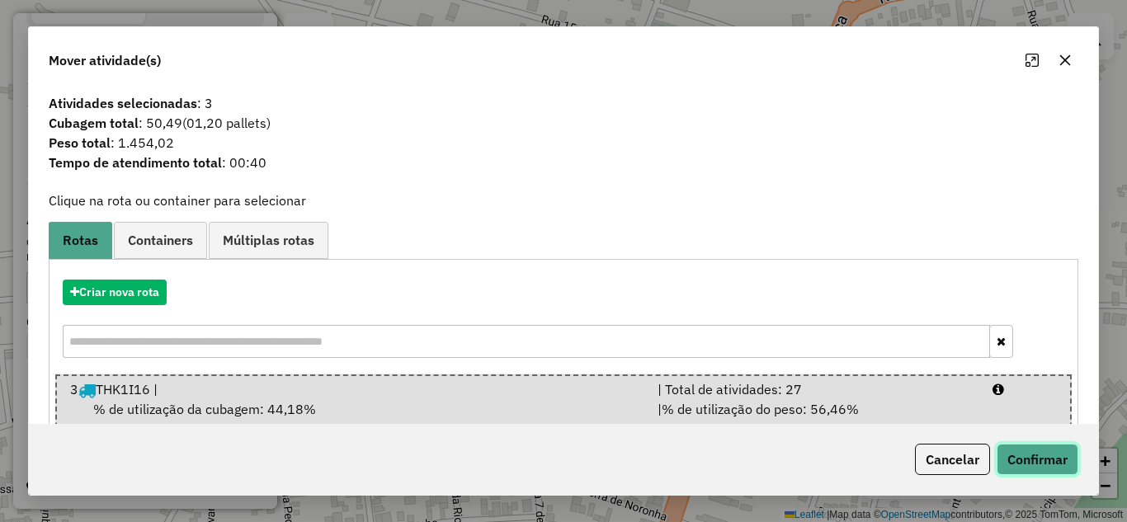
click at [1044, 462] on button "Confirmar" at bounding box center [1038, 459] width 82 height 31
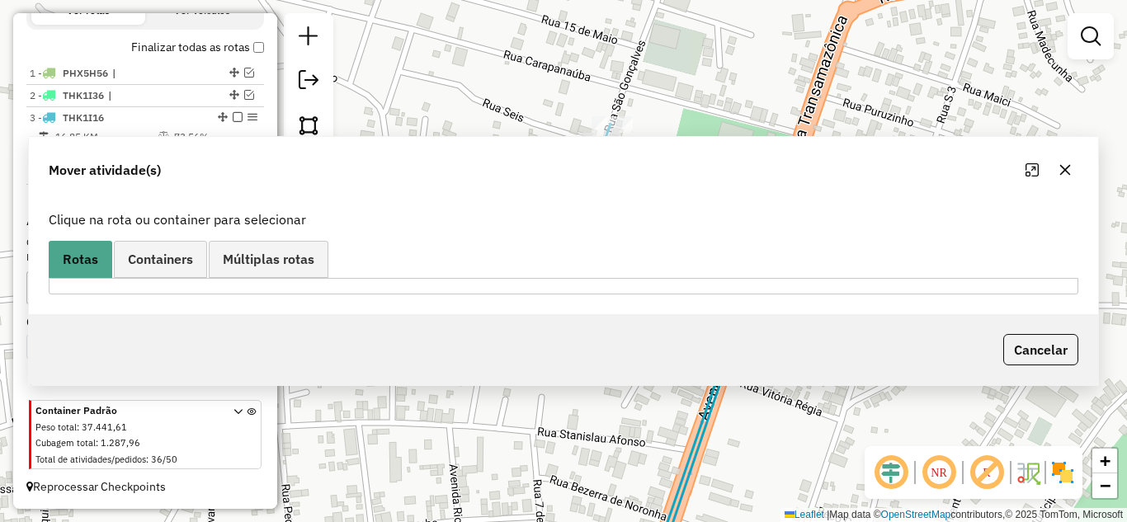
scroll to position [569, 0]
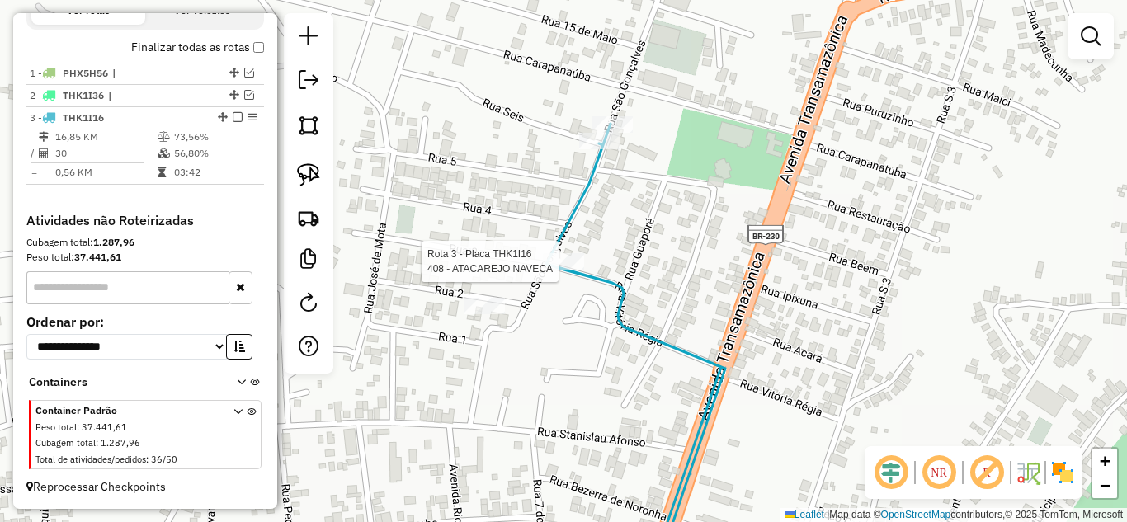
select select "**********"
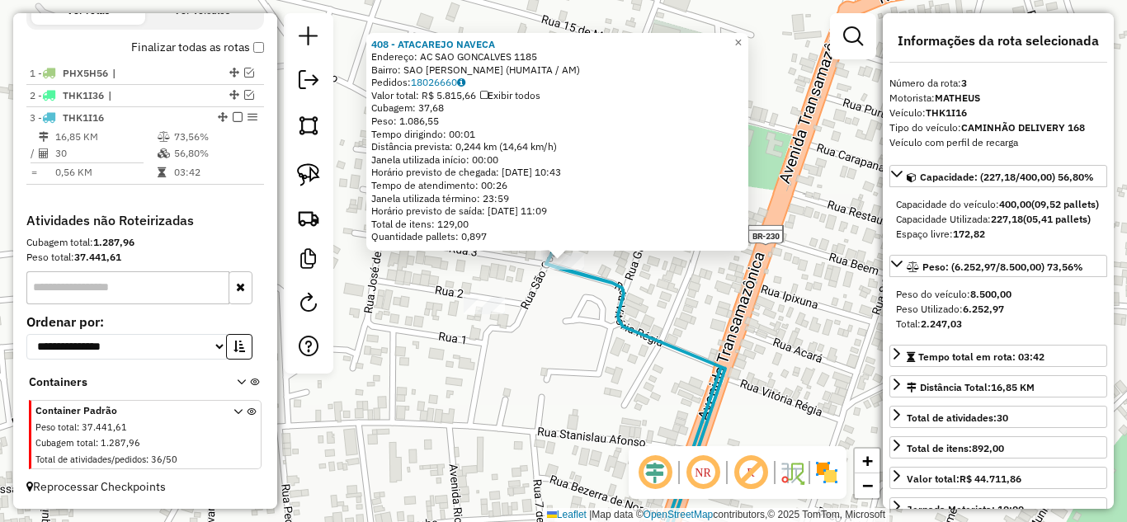
click at [739, 307] on div "408 - ATACAREJO NAVECA Endereço: AC SAO GONCALVES 1185 Bairro: SAO [PERSON_NAME…" at bounding box center [563, 261] width 1127 height 522
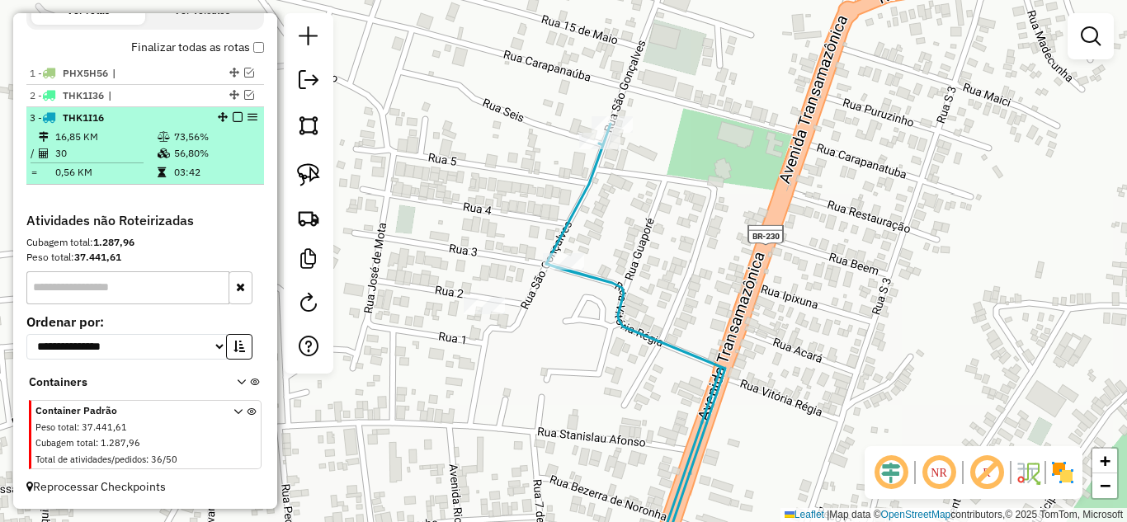
click at [233, 120] on em at bounding box center [238, 117] width 10 height 10
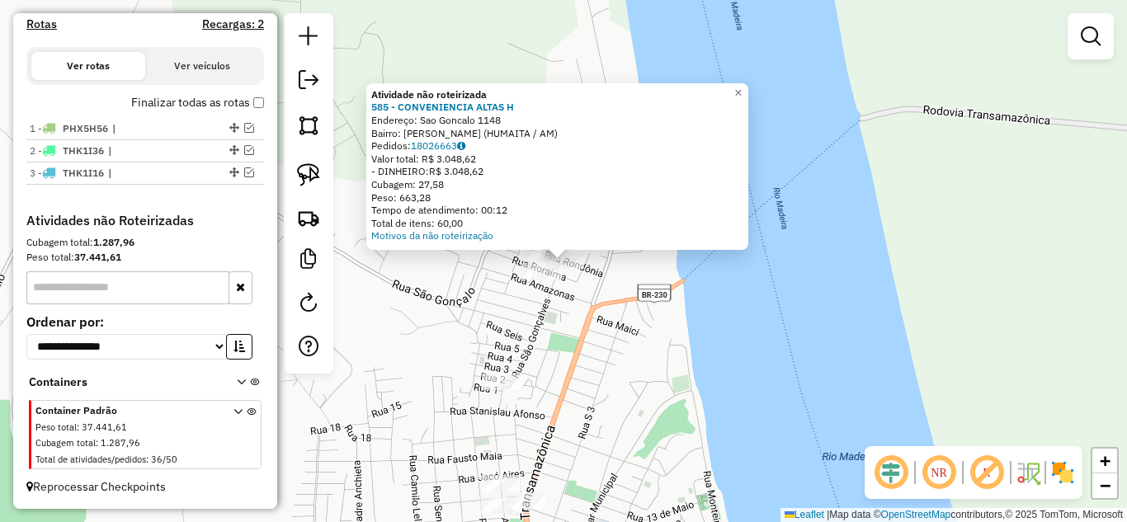
click at [582, 309] on div "Atividade não roteirizada 585 - CONVENIENCIA ALTAS H Endereço: Sao Goncalo 1148…" at bounding box center [563, 261] width 1127 height 522
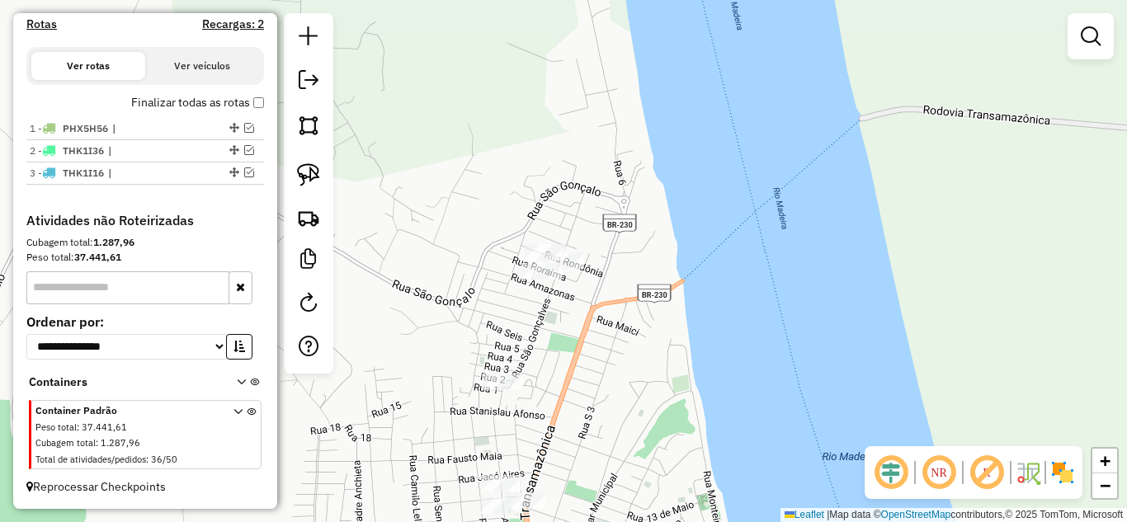
click at [569, 275] on div "Janela de atendimento Grade de atendimento Capacidade Transportadoras Veículos …" at bounding box center [563, 261] width 1127 height 522
click at [574, 269] on div at bounding box center [563, 261] width 41 height 17
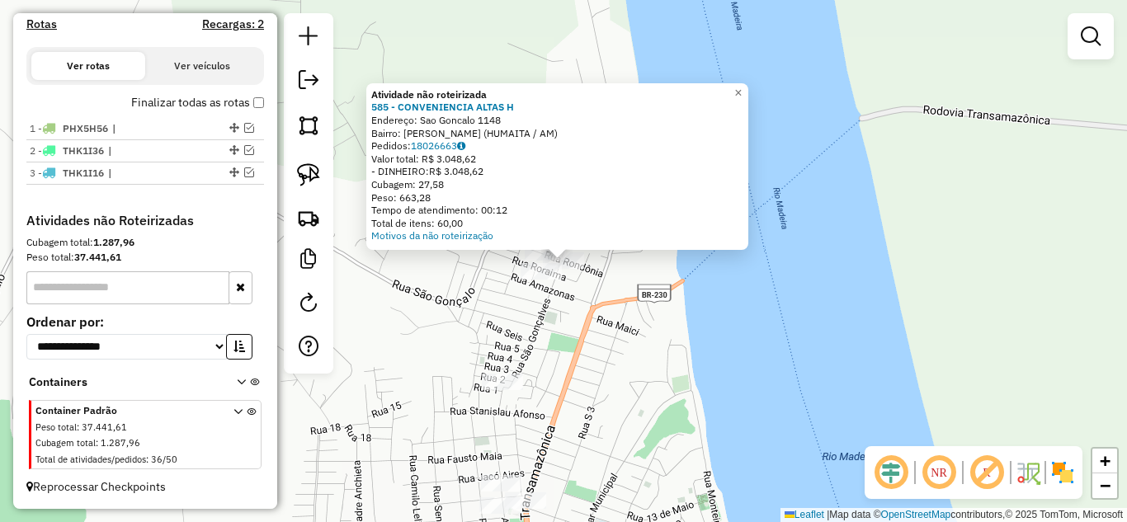
click at [574, 301] on div "Atividade não roteirizada 585 - CONVENIENCIA ALTAS H Endereço: Sao Goncalo 1148…" at bounding box center [563, 261] width 1127 height 522
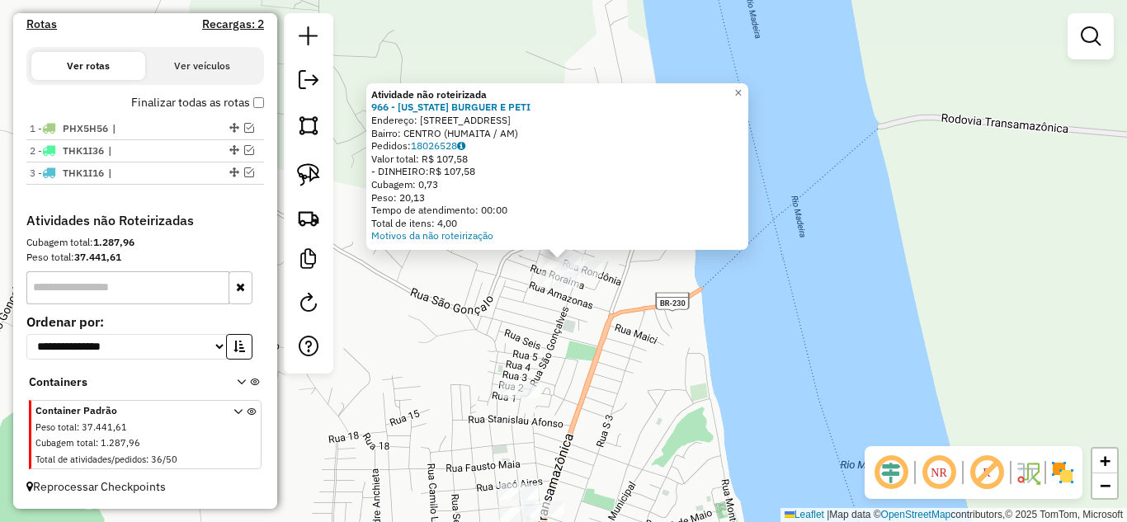
click at [574, 341] on div "Atividade não roteirizada 966 - [US_STATE] BURGUER E PETI Endereço: [STREET_ADD…" at bounding box center [563, 261] width 1127 height 522
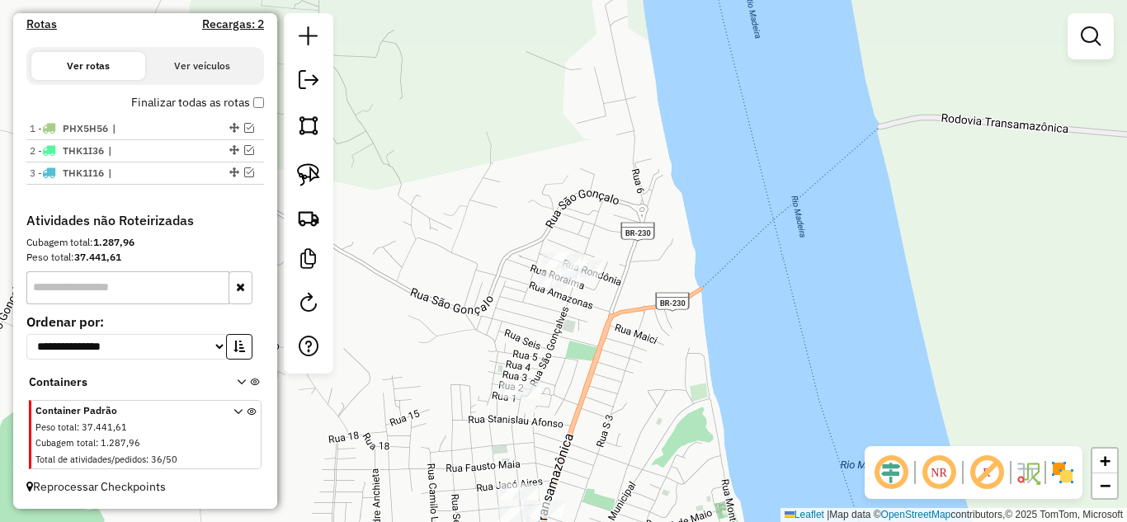
drag, startPoint x: 572, startPoint y: 357, endPoint x: 568, endPoint y: 139, distance: 217.1
click at [568, 139] on div "Janela de atendimento Grade de atendimento Capacidade Transportadoras Veículos …" at bounding box center [563, 261] width 1127 height 522
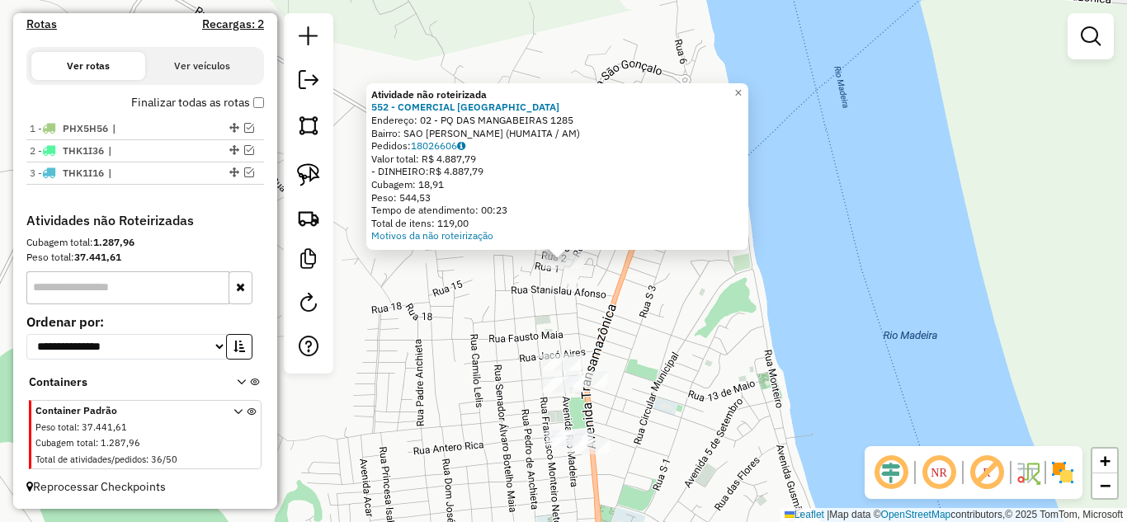
drag, startPoint x: 641, startPoint y: 328, endPoint x: 647, endPoint y: 315, distance: 13.7
click at [643, 325] on div "Atividade não roteirizada 552 - COMERCIAL ALTAS HORA Endereço: 02 - PQ DAS MANG…" at bounding box center [563, 261] width 1127 height 522
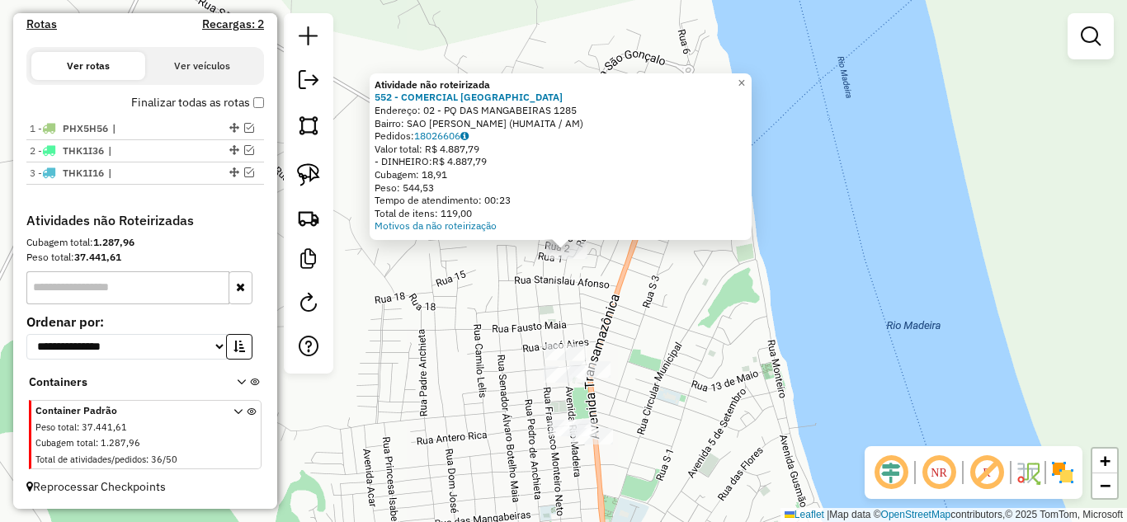
drag, startPoint x: 647, startPoint y: 315, endPoint x: 643, endPoint y: 196, distance: 118.9
click at [644, 197] on div "Atividade não roteirizada 552 - COMERCIAL ALTAS HORA Endereço: 02 - PQ DAS MANG…" at bounding box center [563, 261] width 1127 height 522
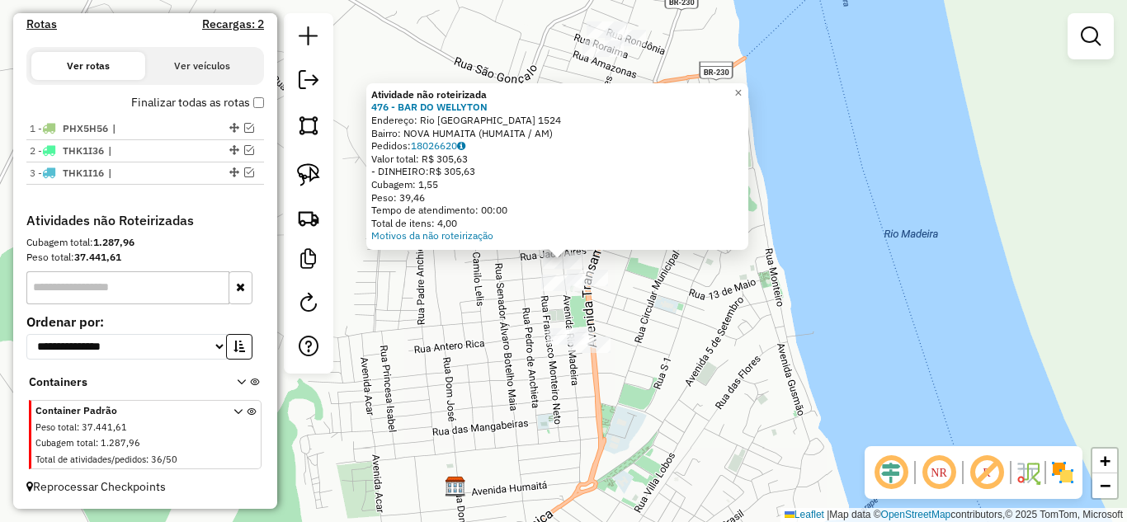
click at [527, 293] on div "Atividade não roteirizada 476 - BAR DO WELLYTON Endereço: Rio Madeira 1524 Bair…" at bounding box center [563, 261] width 1127 height 522
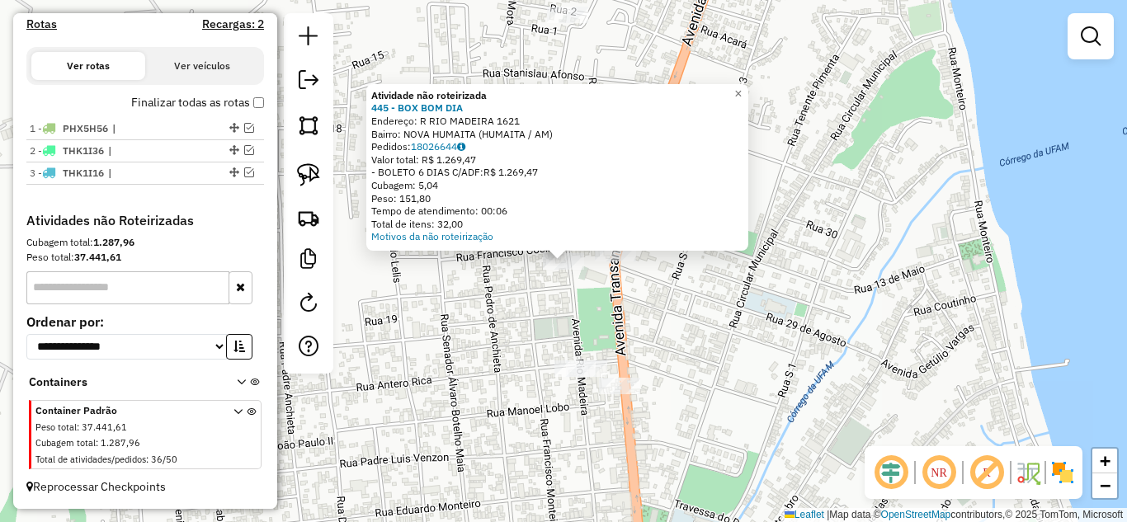
click at [616, 299] on div "Atividade não roteirizada 445 - BOX BOM DIA Endereço: R RIO MADEIRA 1621 Bairro…" at bounding box center [563, 261] width 1127 height 522
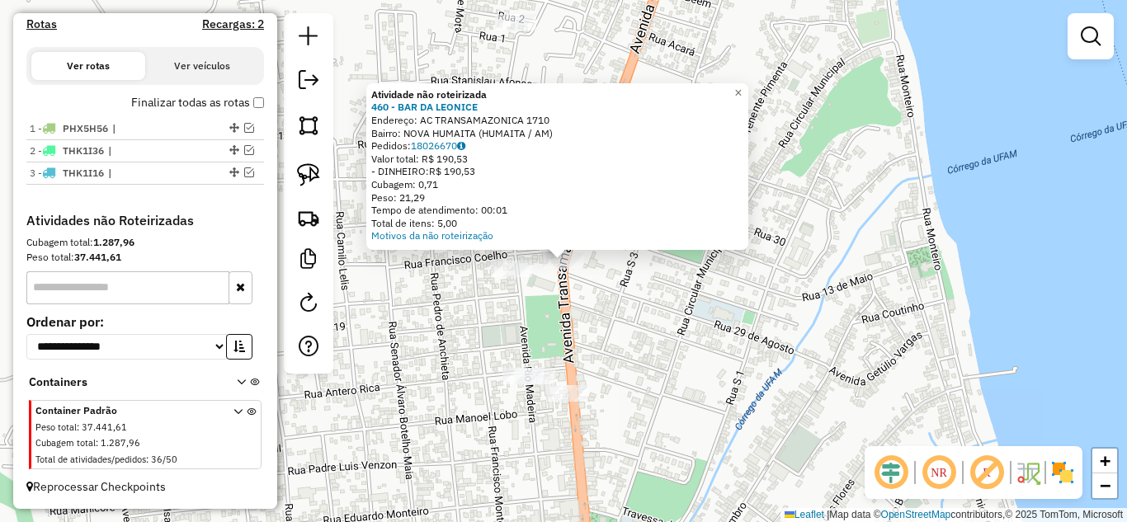
click at [568, 309] on div "Atividade não roteirizada 460 - BAR DA [PERSON_NAME]: AC TRANSAMAZONICA 1710 Ba…" at bounding box center [563, 261] width 1127 height 522
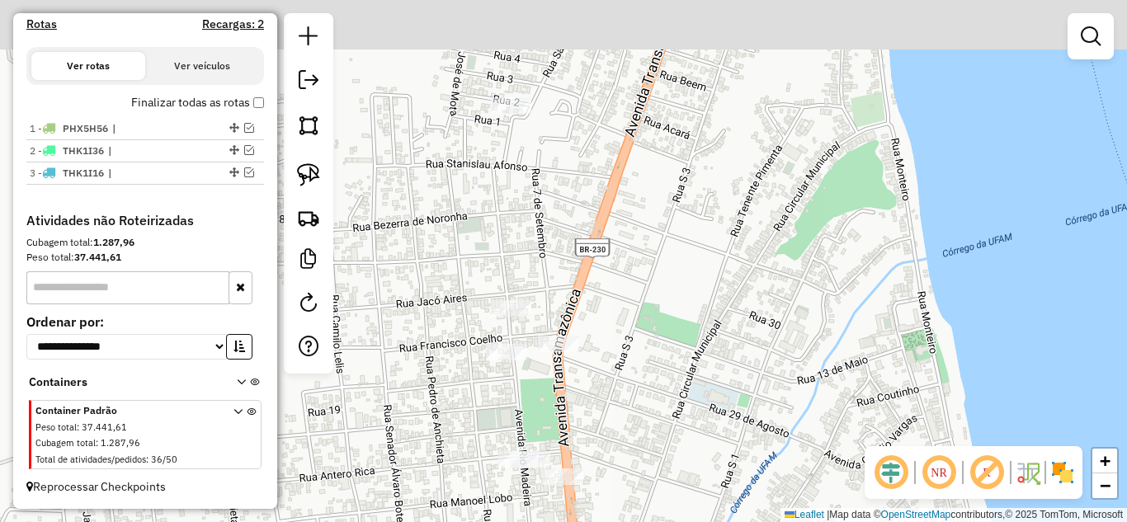
drag, startPoint x: 670, startPoint y: 276, endPoint x: 665, endPoint y: 359, distance: 83.5
click at [665, 359] on div "Janela de atendimento Grade de atendimento Capacidade Transportadoras Veículos …" at bounding box center [563, 261] width 1127 height 522
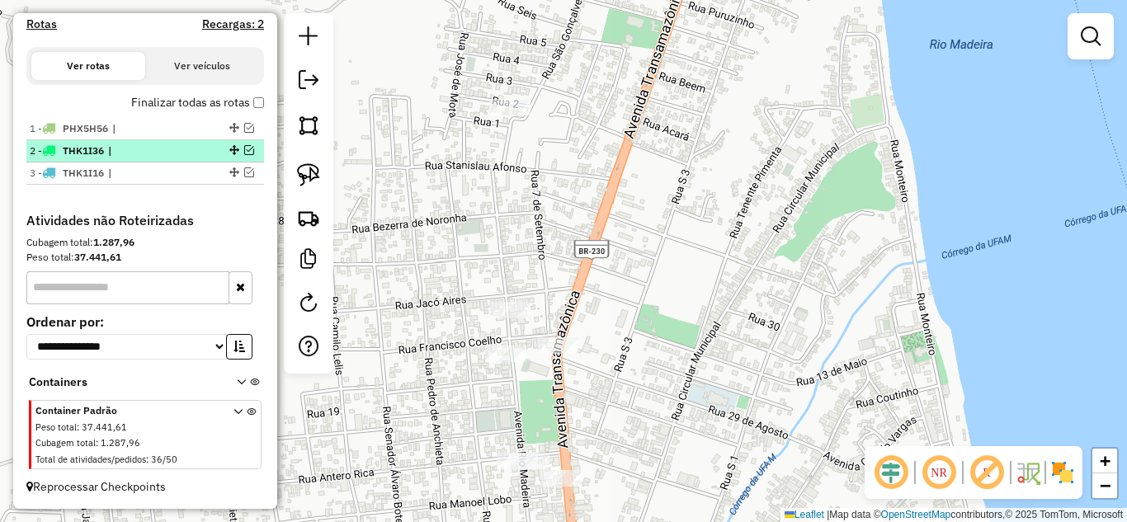
click at [246, 148] on em at bounding box center [249, 150] width 10 height 10
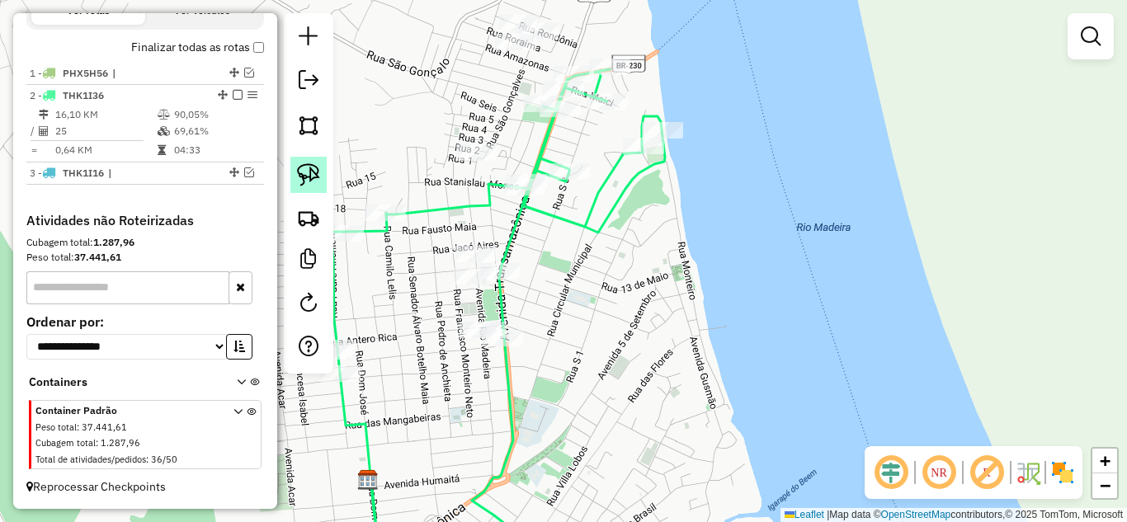
click at [316, 173] on img at bounding box center [308, 174] width 23 height 23
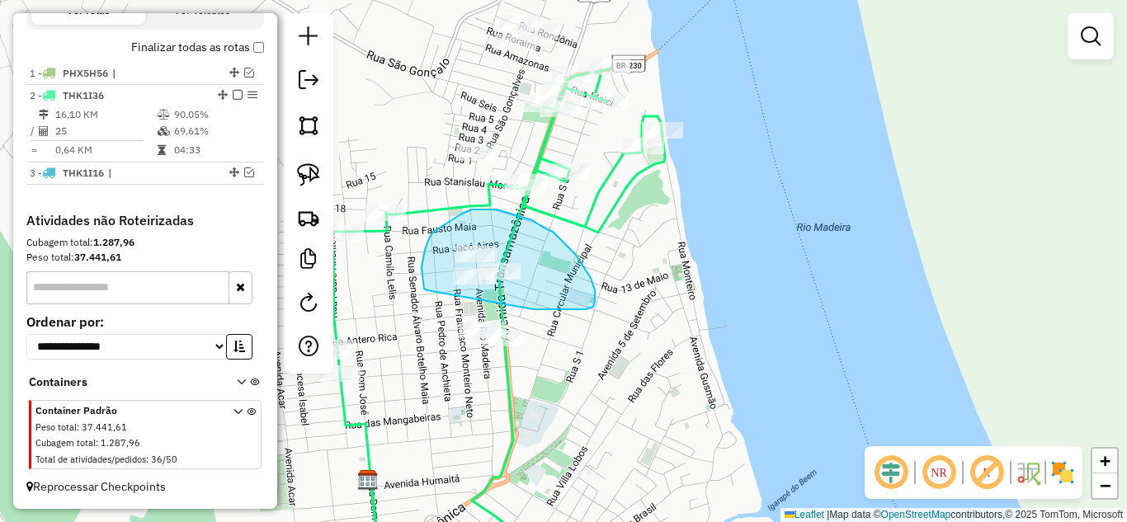
drag, startPoint x: 428, startPoint y: 291, endPoint x: 534, endPoint y: 309, distance: 108.1
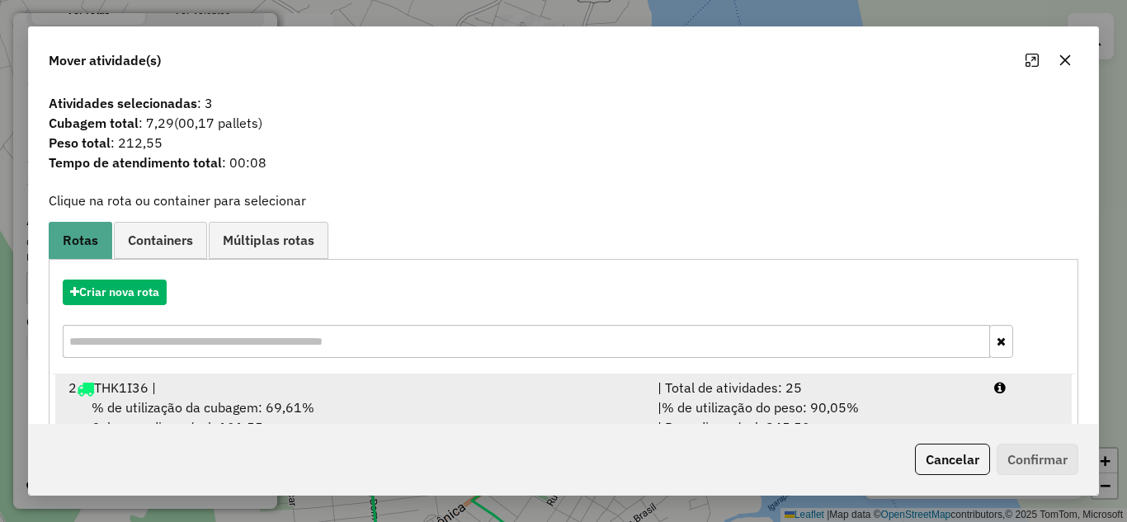
click at [678, 405] on span "% de utilização do peso: 90,05%" at bounding box center [760, 407] width 197 height 17
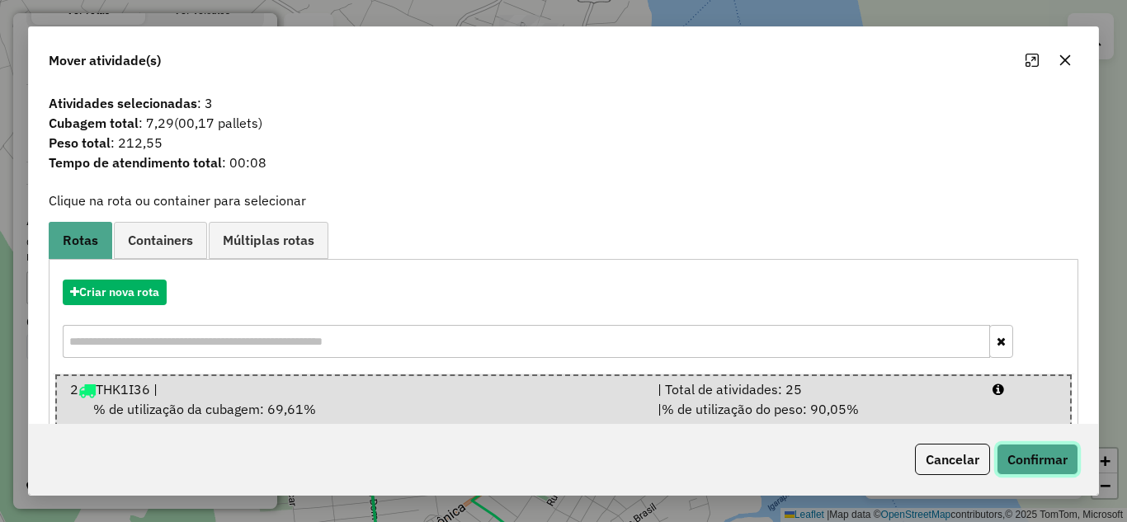
click at [1022, 454] on button "Confirmar" at bounding box center [1038, 459] width 82 height 31
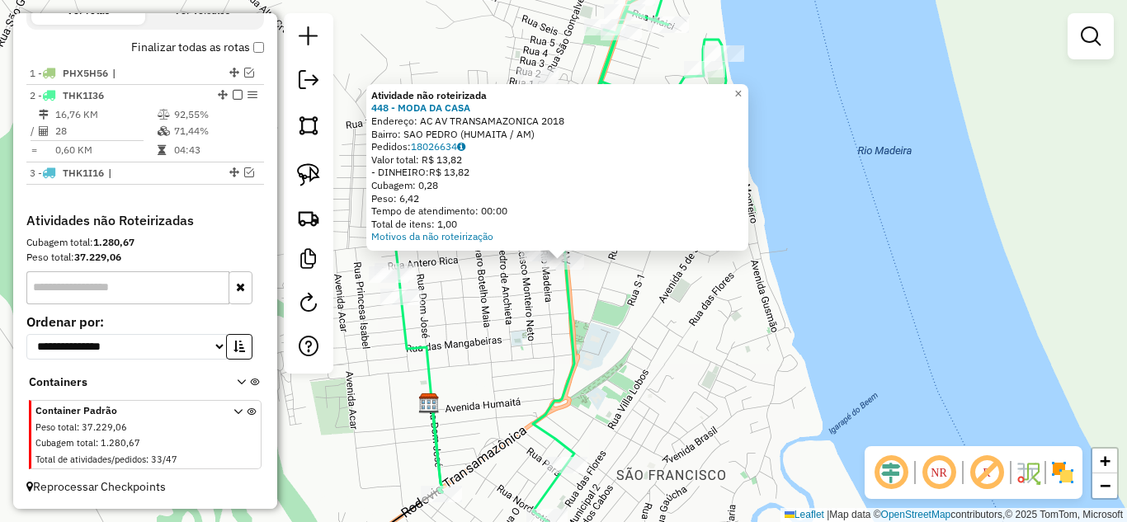
click at [494, 328] on div "Atividade não roteirizada 448 - MODA DA CASA Endereço: AC AV TRANSAMAZONICA 201…" at bounding box center [563, 261] width 1127 height 522
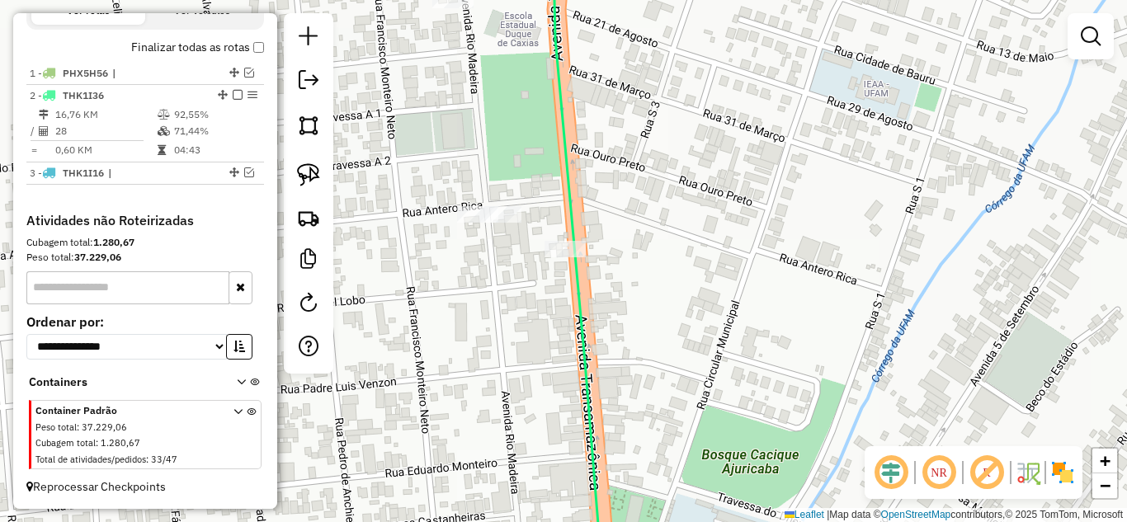
click at [506, 223] on div at bounding box center [500, 214] width 41 height 17
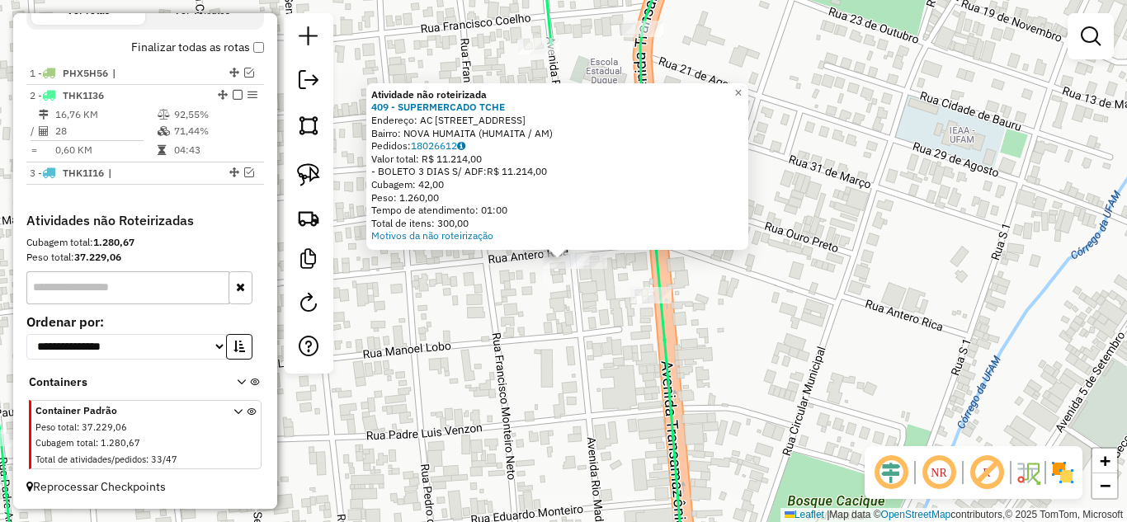
click at [559, 321] on div "Atividade não roteirizada 409 - SUPERMERCADO TCHE Endereço: AC RUA ANTERO RICA …" at bounding box center [563, 261] width 1127 height 522
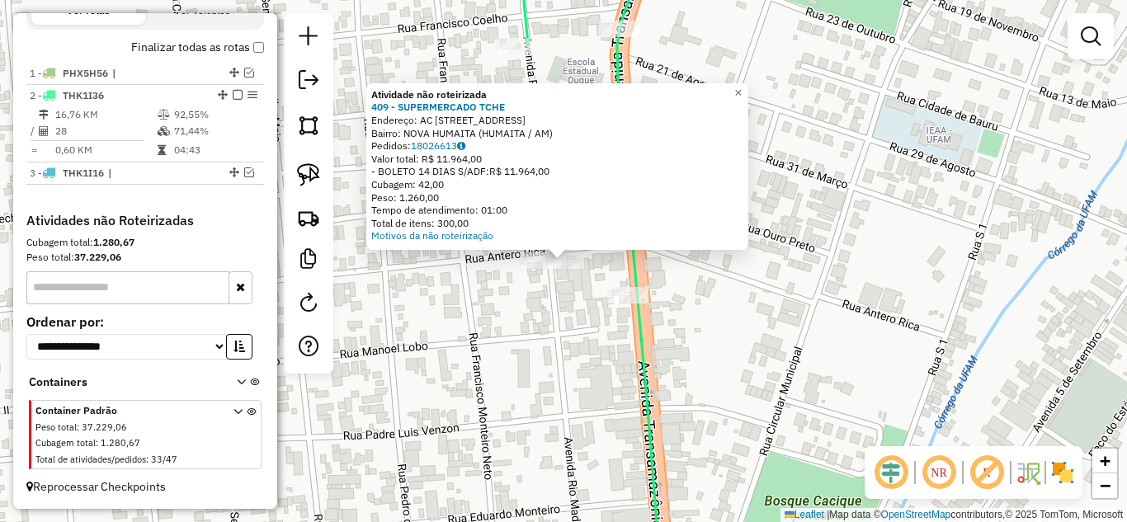
click at [562, 308] on div "Atividade não roteirizada 409 - SUPERMERCADO TCHE Endereço: AC RUA ANTERO RICA …" at bounding box center [563, 261] width 1127 height 522
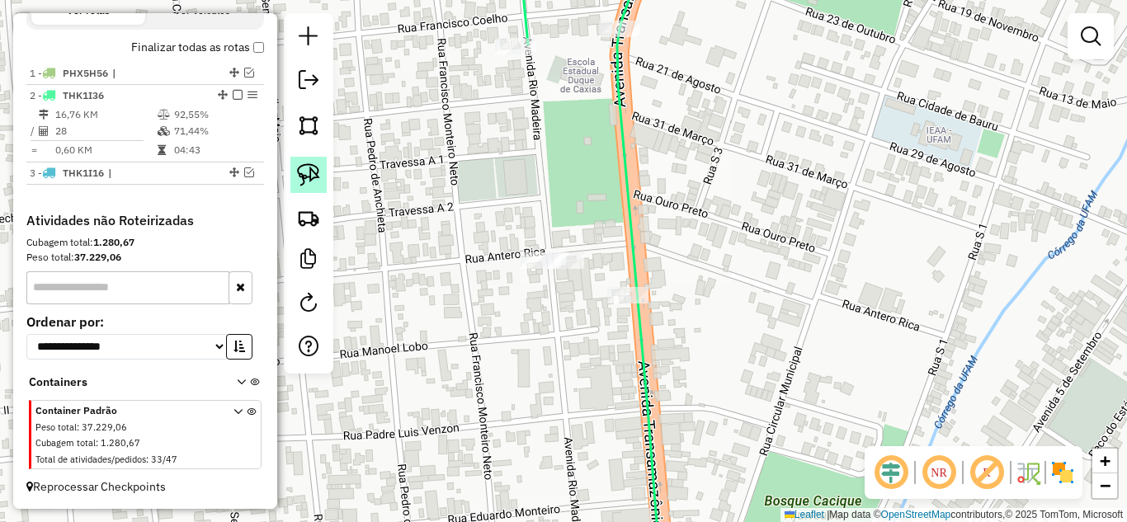
click at [307, 172] on img at bounding box center [308, 174] width 23 height 23
drag, startPoint x: 555, startPoint y: 343, endPoint x: 697, endPoint y: 292, distance: 150.9
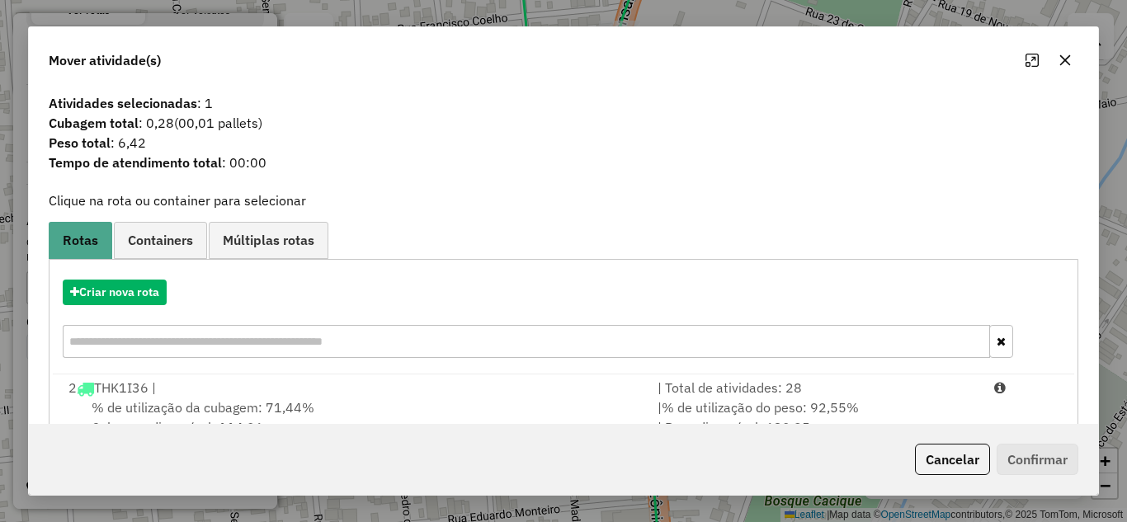
click at [828, 391] on div "| Total de atividades: 28" at bounding box center [816, 388] width 337 height 20
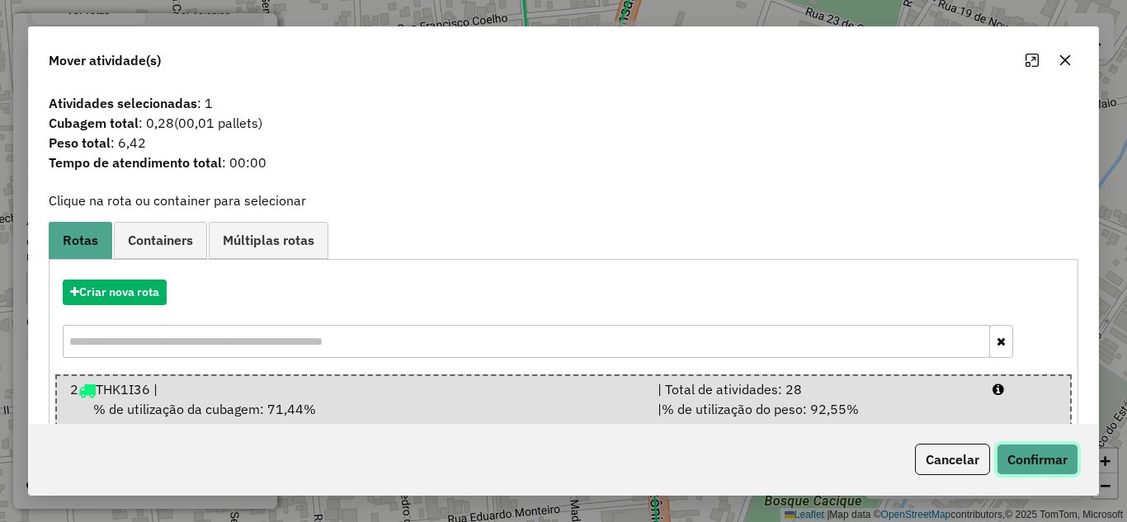
click at [1021, 454] on button "Confirmar" at bounding box center [1038, 459] width 82 height 31
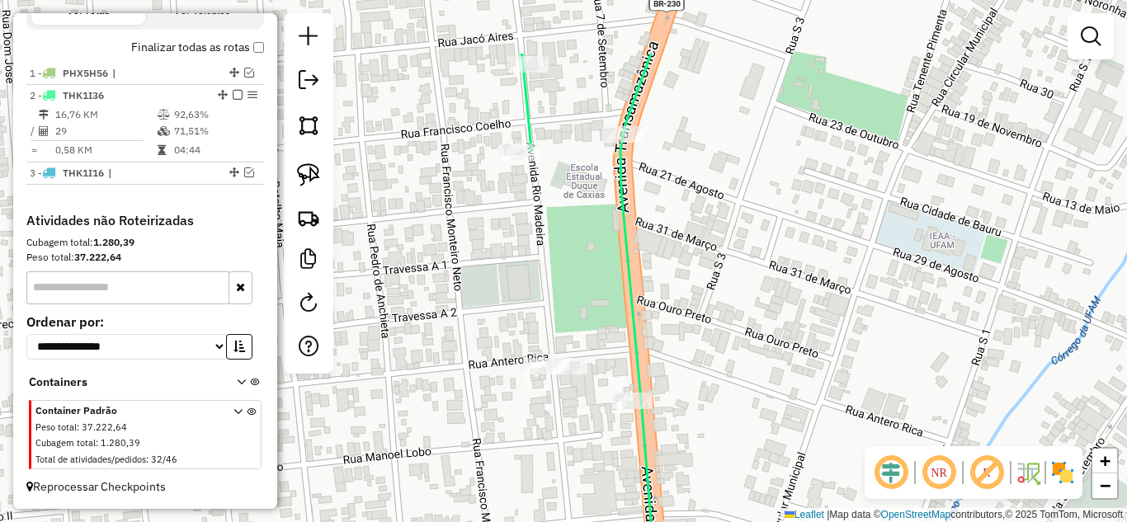
drag, startPoint x: 575, startPoint y: 287, endPoint x: 555, endPoint y: 339, distance: 55.6
click at [560, 344] on div "Janela de atendimento Grade de atendimento Capacidade Transportadoras Veículos …" at bounding box center [563, 261] width 1127 height 522
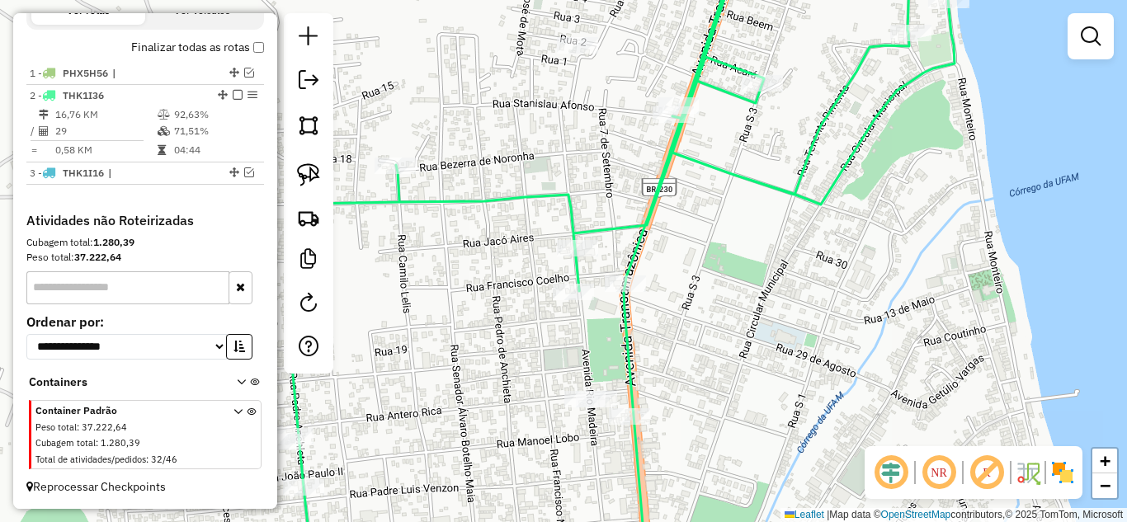
drag, startPoint x: 678, startPoint y: 269, endPoint x: 656, endPoint y: 325, distance: 60.4
click at [674, 338] on div "Janela de atendimento Grade de atendimento Capacidade Transportadoras Veículos …" at bounding box center [563, 261] width 1127 height 522
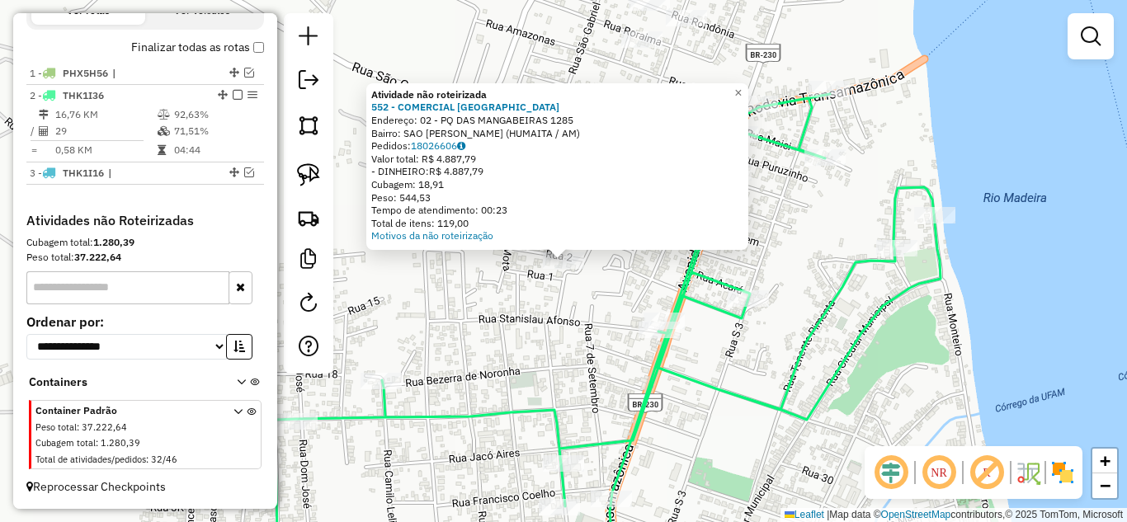
click at [560, 329] on div "Atividade não roteirizada 552 - COMERCIAL ALTAS HORA Endereço: 02 - PQ DAS MANG…" at bounding box center [563, 261] width 1127 height 522
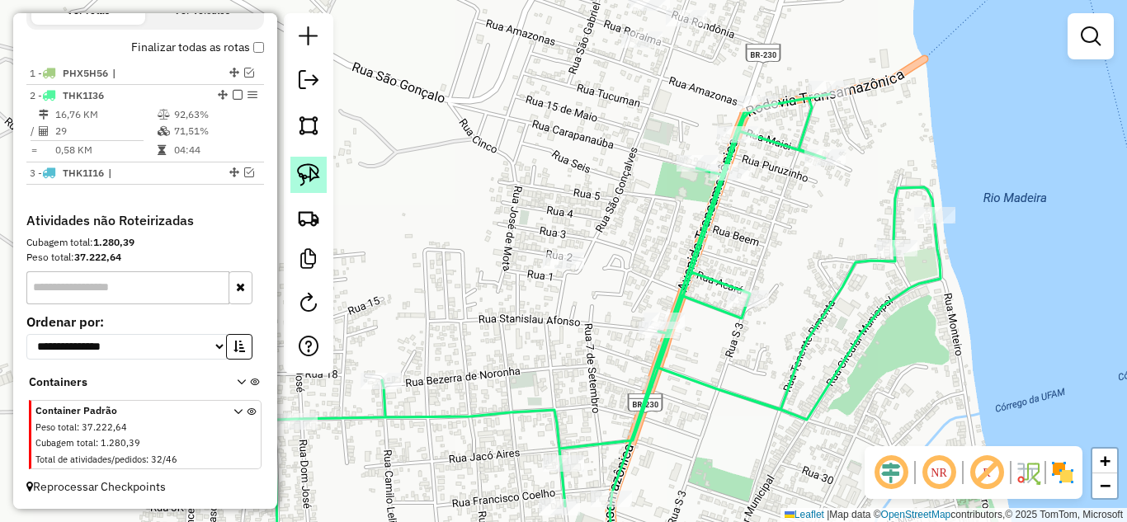
click at [300, 167] on img at bounding box center [308, 174] width 23 height 23
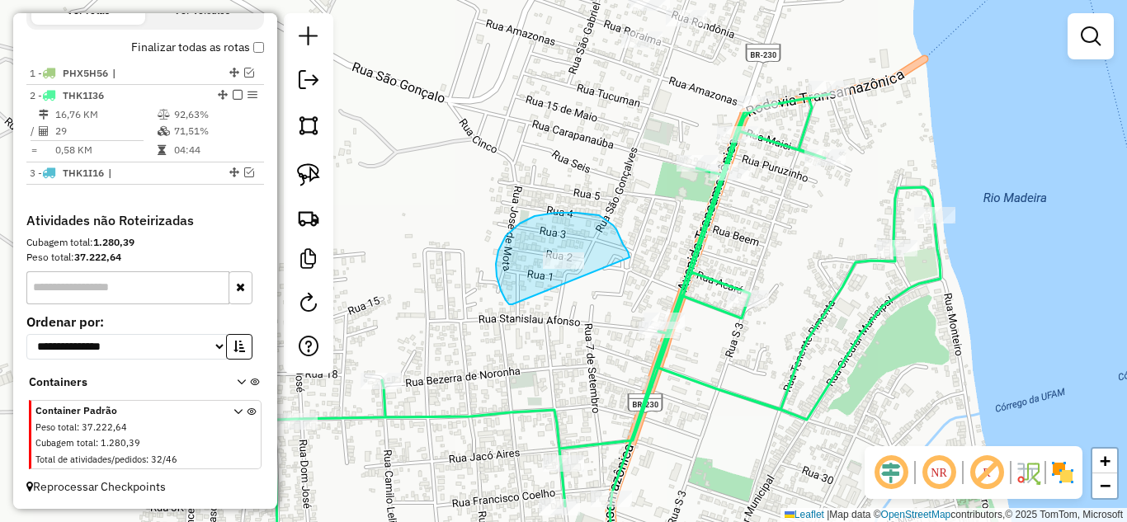
drag, startPoint x: 513, startPoint y: 305, endPoint x: 631, endPoint y: 257, distance: 127.0
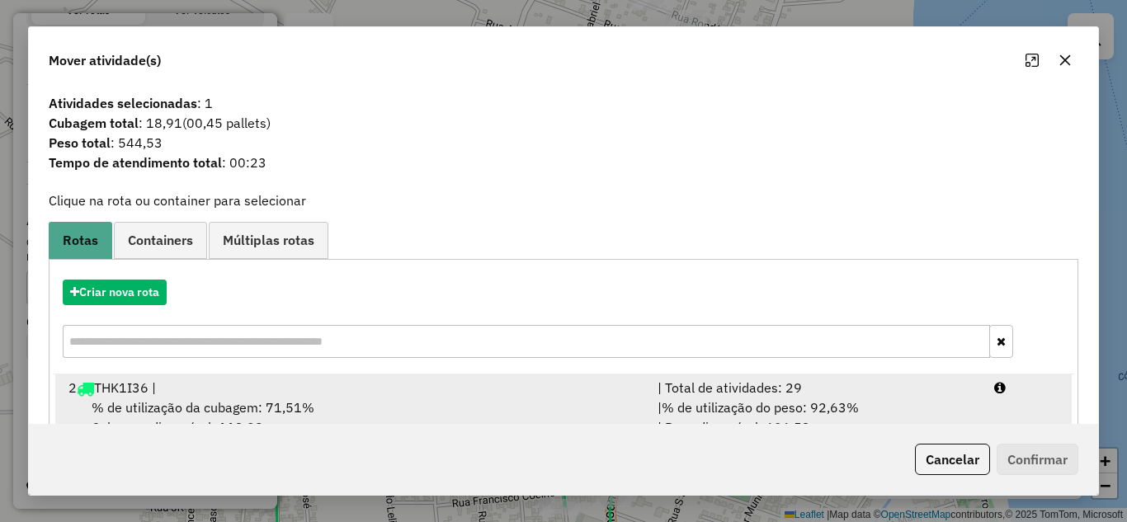
click at [716, 390] on div "| Total de atividades: 29" at bounding box center [816, 388] width 337 height 20
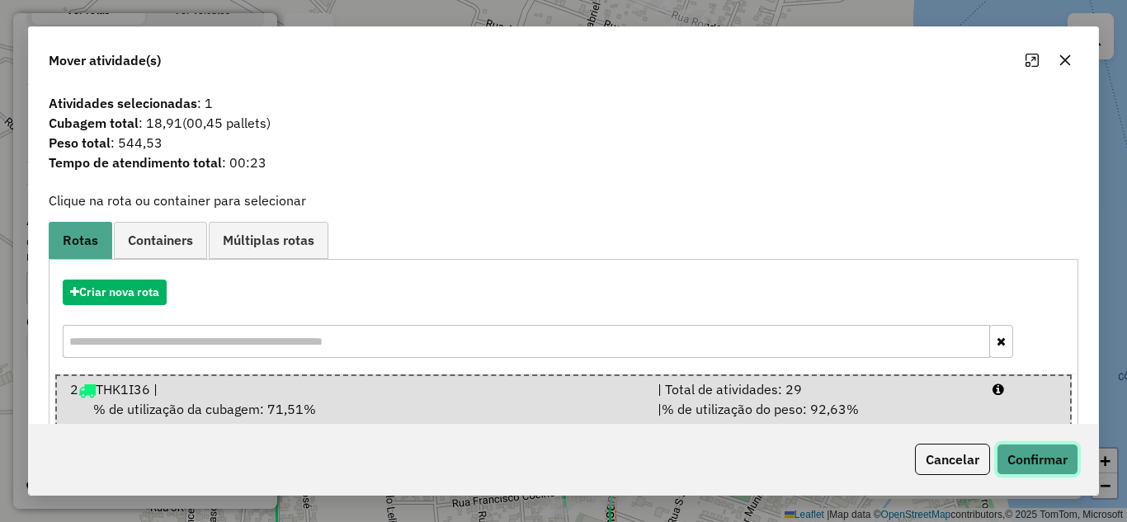
click at [1030, 466] on button "Confirmar" at bounding box center [1038, 459] width 82 height 31
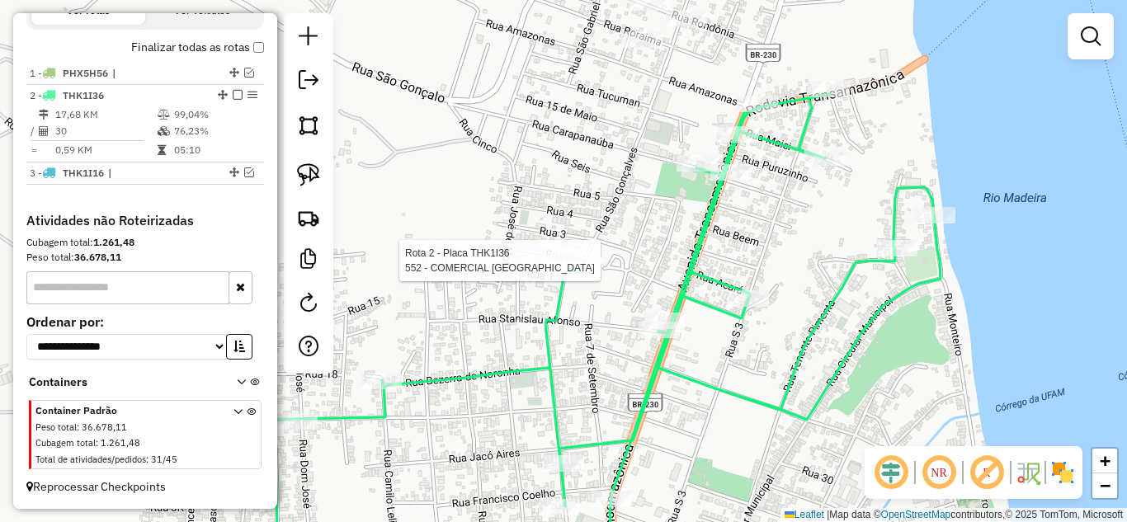
click at [576, 269] on div at bounding box center [563, 261] width 41 height 17
select select "**********"
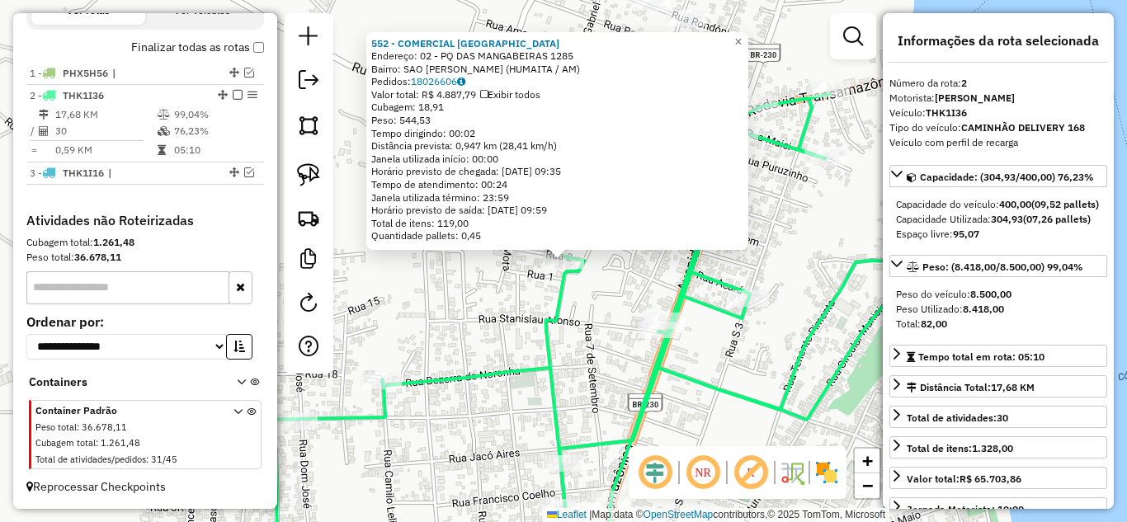
click at [522, 310] on div "552 - COMERCIAL ALTAS HORA Endereço: 02 - PQ DAS MANGABEIRAS 1285 Bairro: SAO […" at bounding box center [563, 261] width 1127 height 522
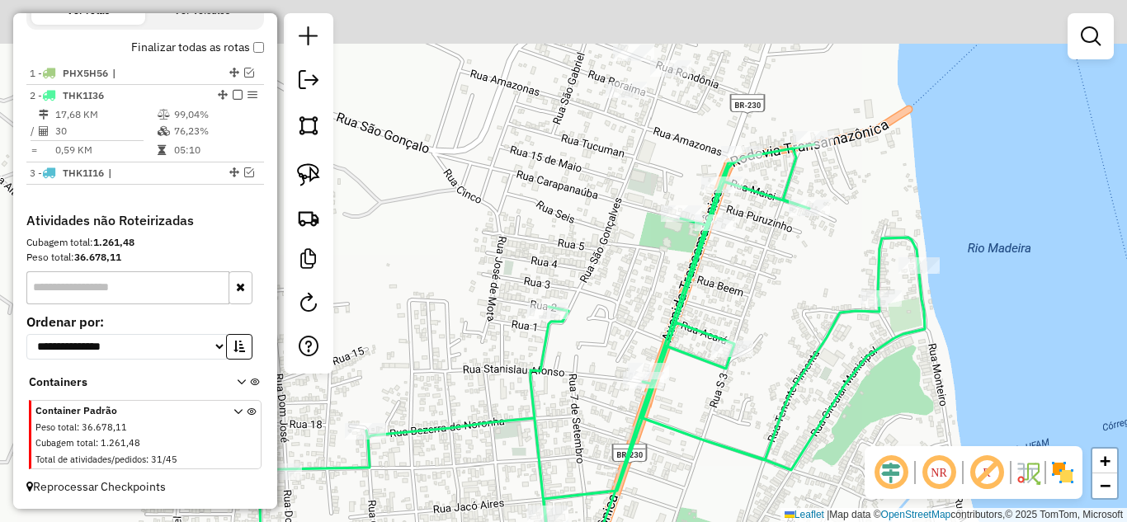
drag, startPoint x: 509, startPoint y: 245, endPoint x: 366, endPoint y: 419, distance: 225.7
click at [366, 419] on div "Janela de atendimento Grade de atendimento Capacidade Transportadoras Veículos …" at bounding box center [563, 261] width 1127 height 522
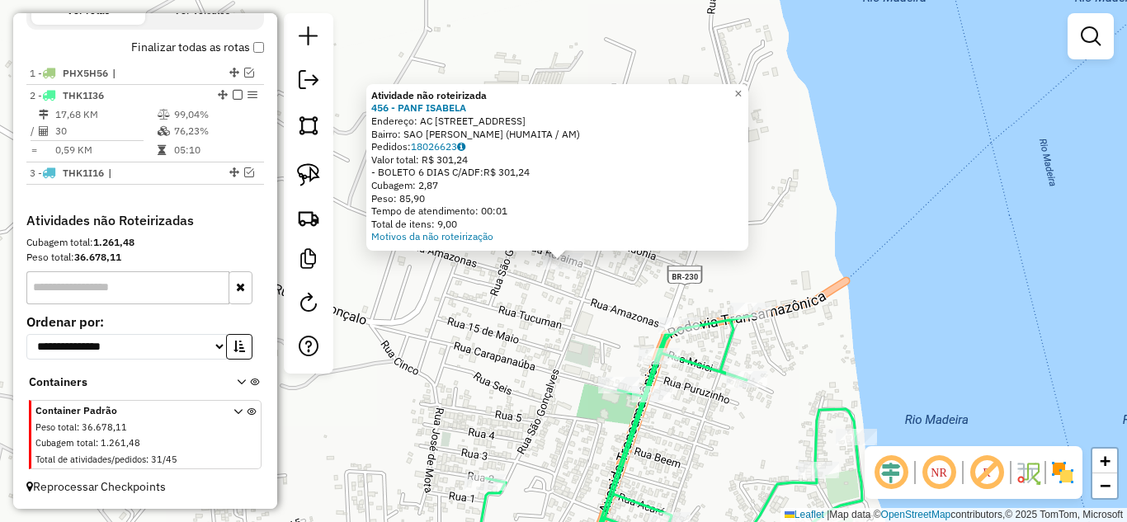
click at [477, 318] on div "Atividade não roteirizada 456 - PANF [PERSON_NAME]: AC RUA RORAIMA 1195 Bairro:…" at bounding box center [563, 261] width 1127 height 522
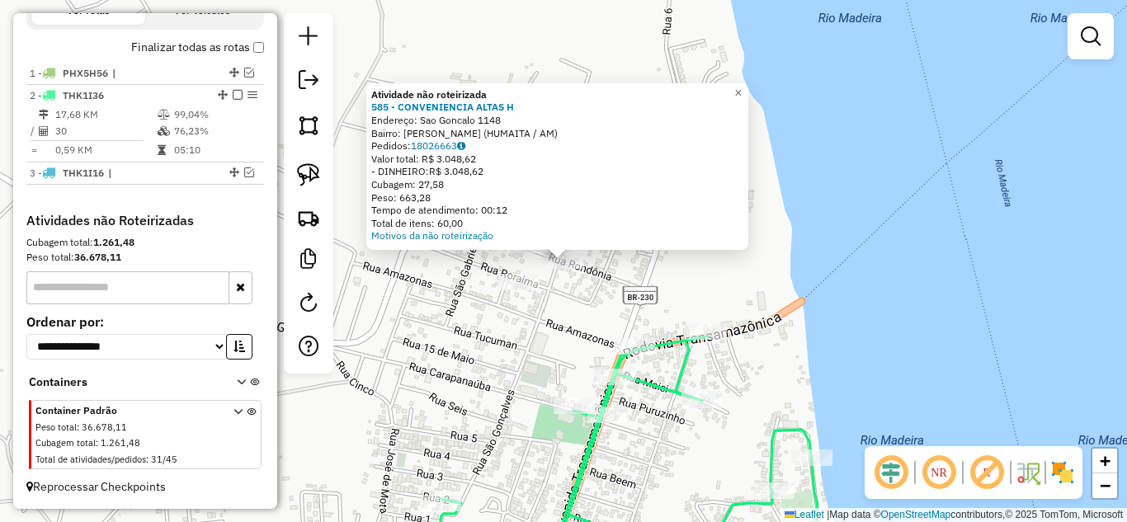
click at [577, 296] on div "Atividade não roteirizada 585 - CONVENIENCIA ALTAS H Endereço: Sao Goncalo 1148…" at bounding box center [563, 261] width 1127 height 522
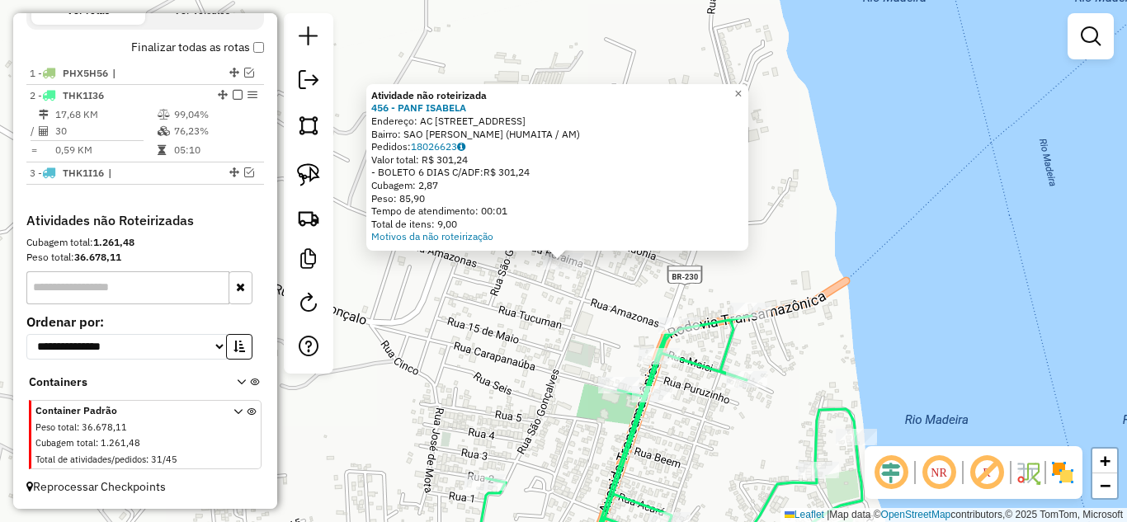
click at [553, 295] on div "Atividade não roteirizada 456 - PANF [PERSON_NAME]: AC RUA RORAIMA 1195 Bairro:…" at bounding box center [563, 261] width 1127 height 522
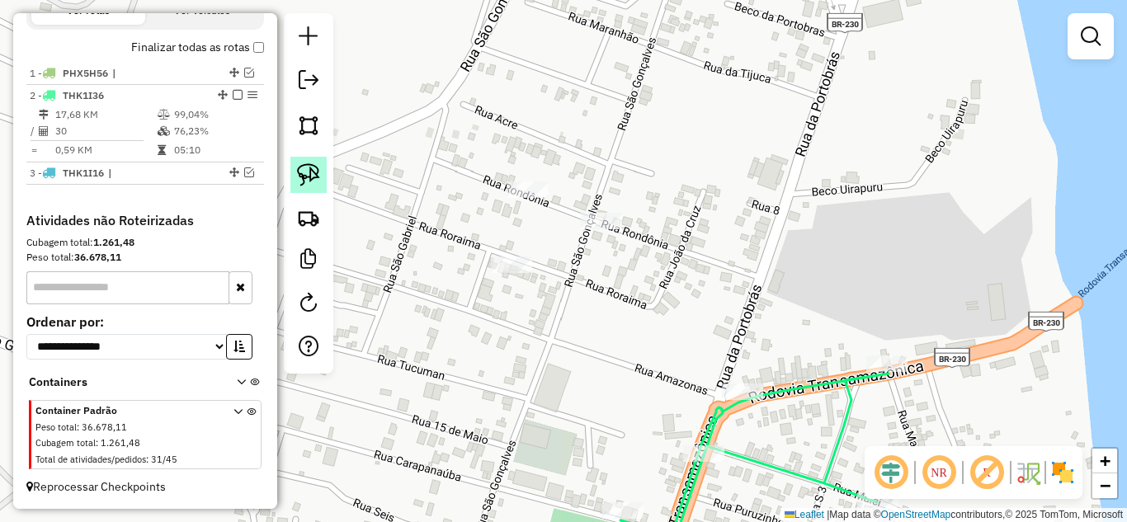
click at [308, 172] on img at bounding box center [308, 174] width 23 height 23
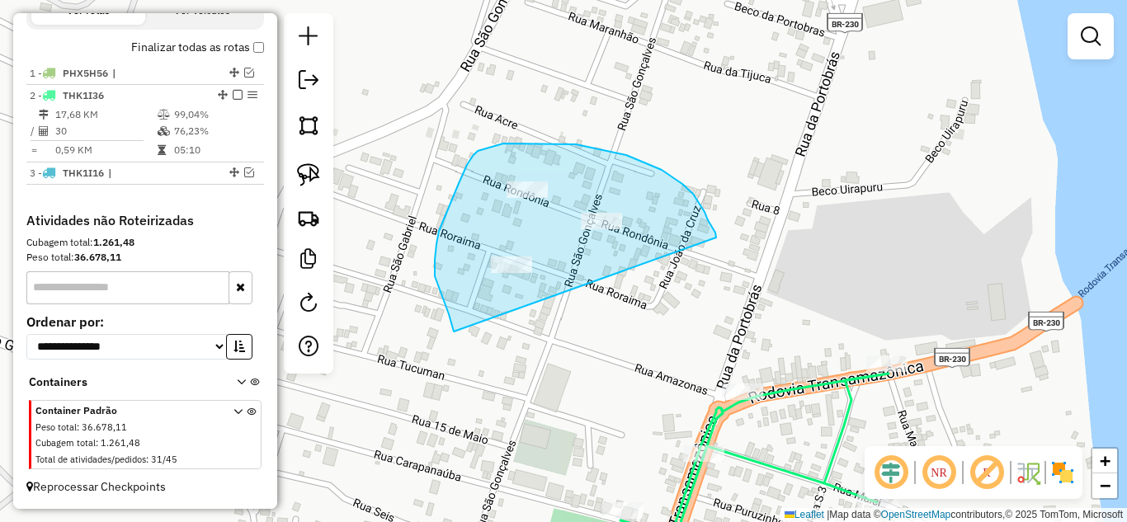
drag, startPoint x: 454, startPoint y: 332, endPoint x: 716, endPoint y: 238, distance: 278.8
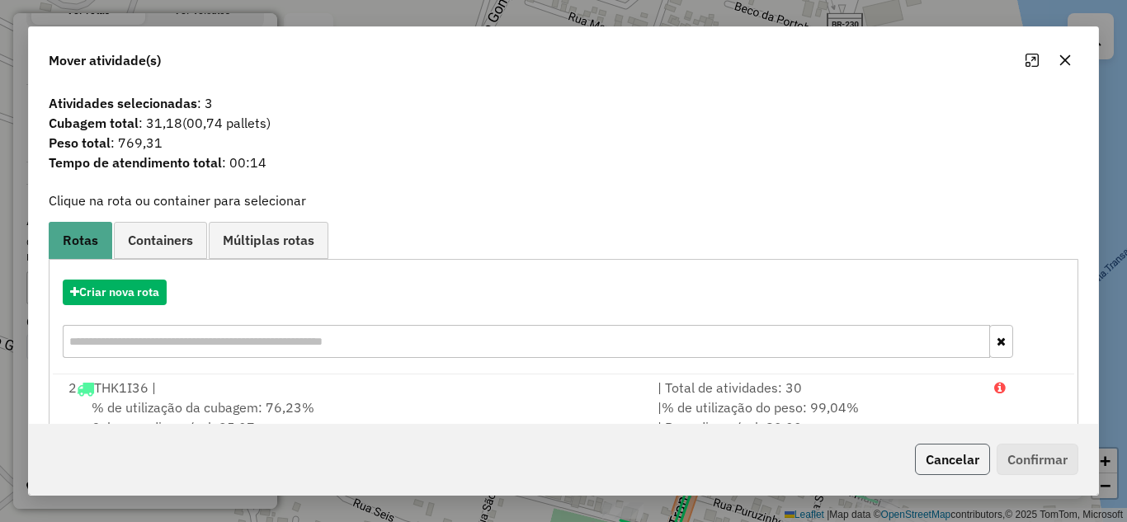
click at [942, 450] on button "Cancelar" at bounding box center [952, 459] width 75 height 31
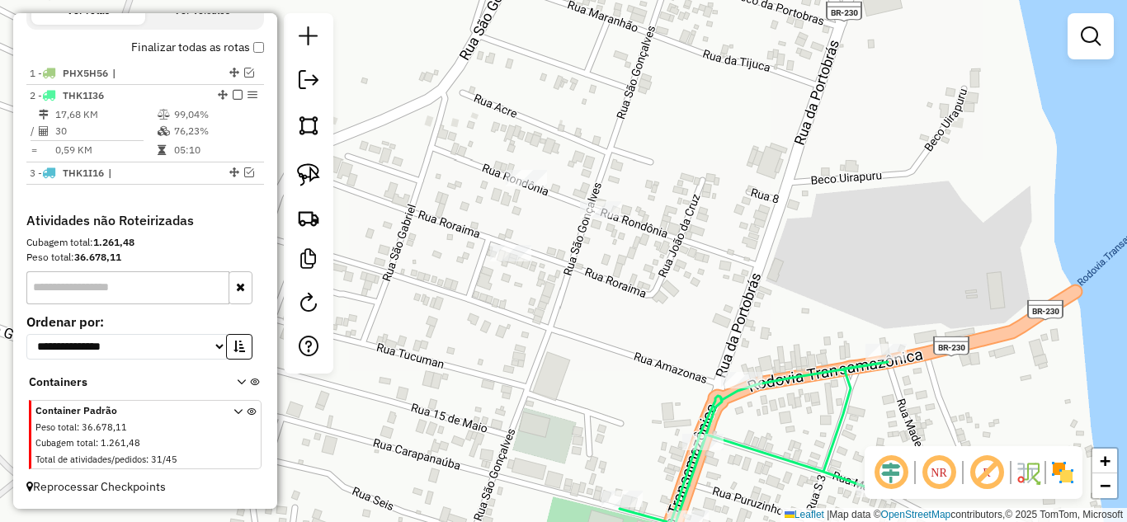
drag, startPoint x: 755, startPoint y: 313, endPoint x: 731, endPoint y: 175, distance: 139.9
click at [737, 146] on div "Janela de atendimento Grade de atendimento Capacidade Transportadoras Veículos …" at bounding box center [563, 261] width 1127 height 522
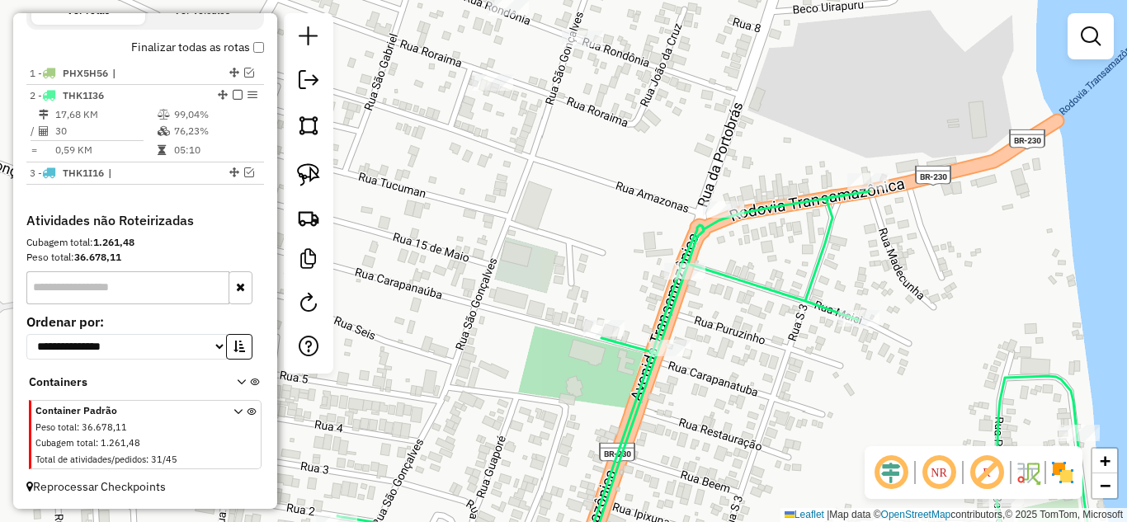
select select "**********"
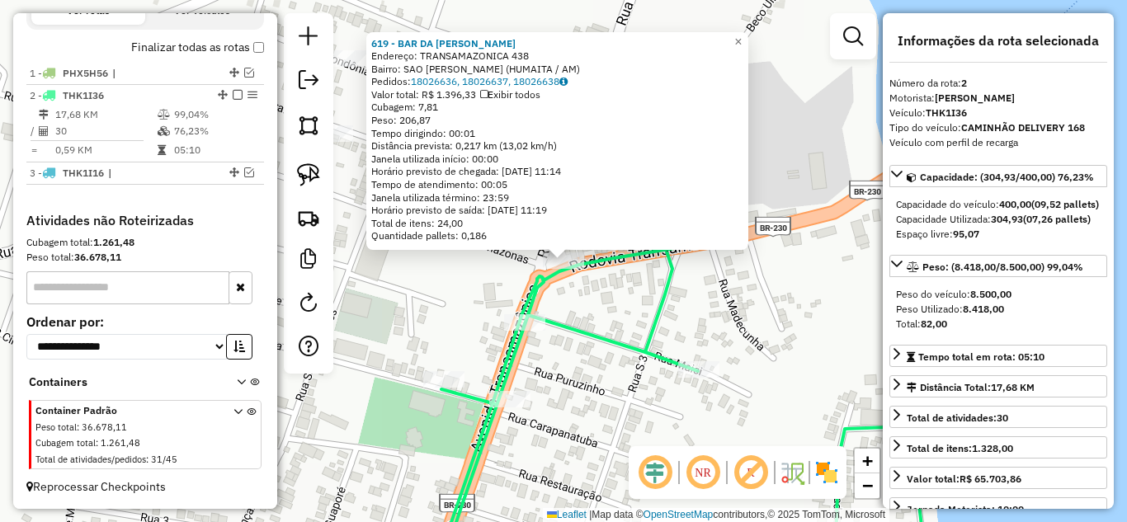
click at [679, 285] on div "619 - BAR DA [PERSON_NAME]: TRANSAMAZONICA 438 Bairro: SAO [PERSON_NAME] (HUMAI…" at bounding box center [563, 261] width 1127 height 522
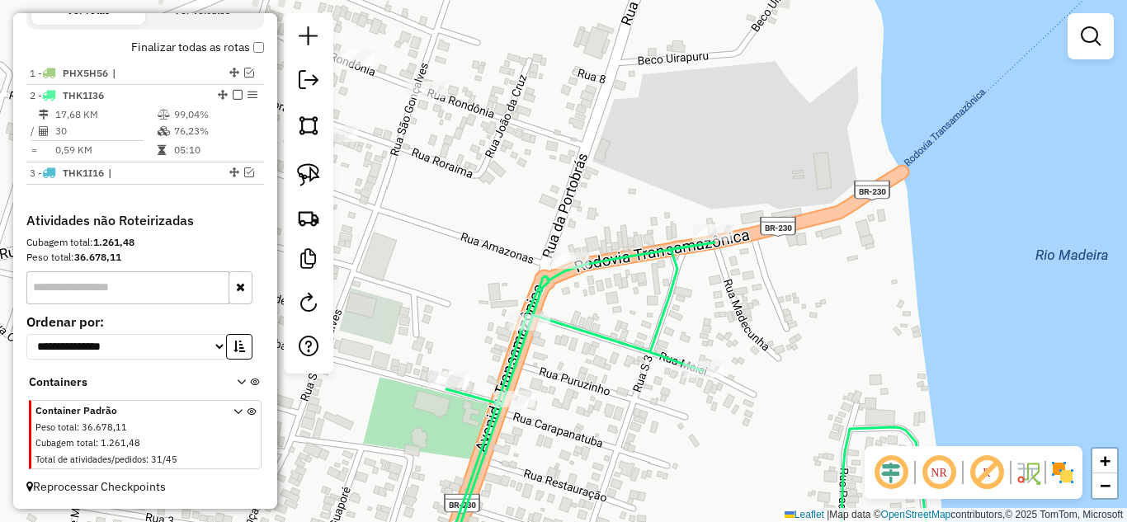
drag, startPoint x: 575, startPoint y: 316, endPoint x: 656, endPoint y: 318, distance: 80.9
click at [666, 313] on div "Janela de atendimento Grade de atendimento Capacidade Transportadoras Veículos …" at bounding box center [563, 261] width 1127 height 522
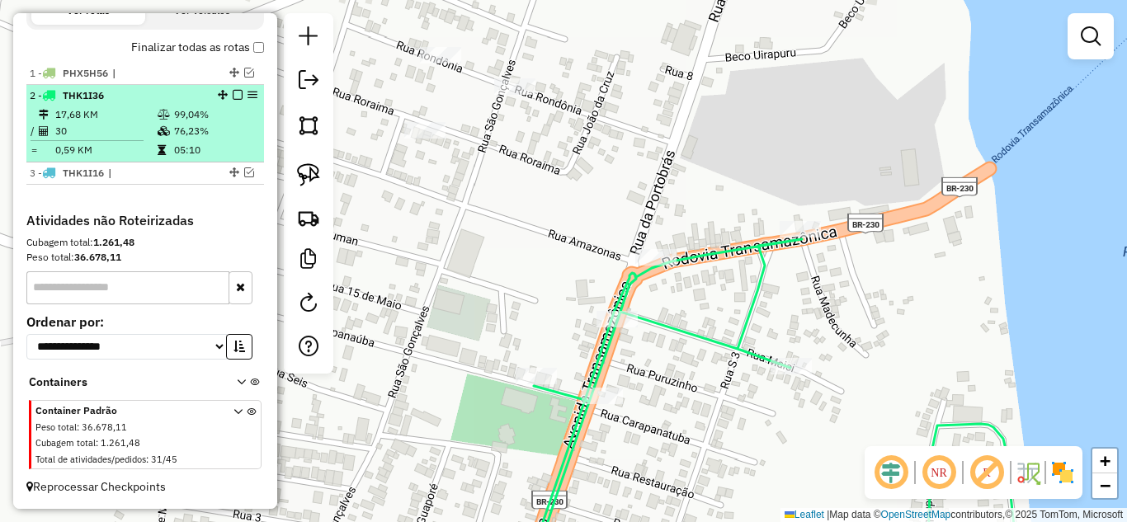
click at [233, 98] on em at bounding box center [238, 95] width 10 height 10
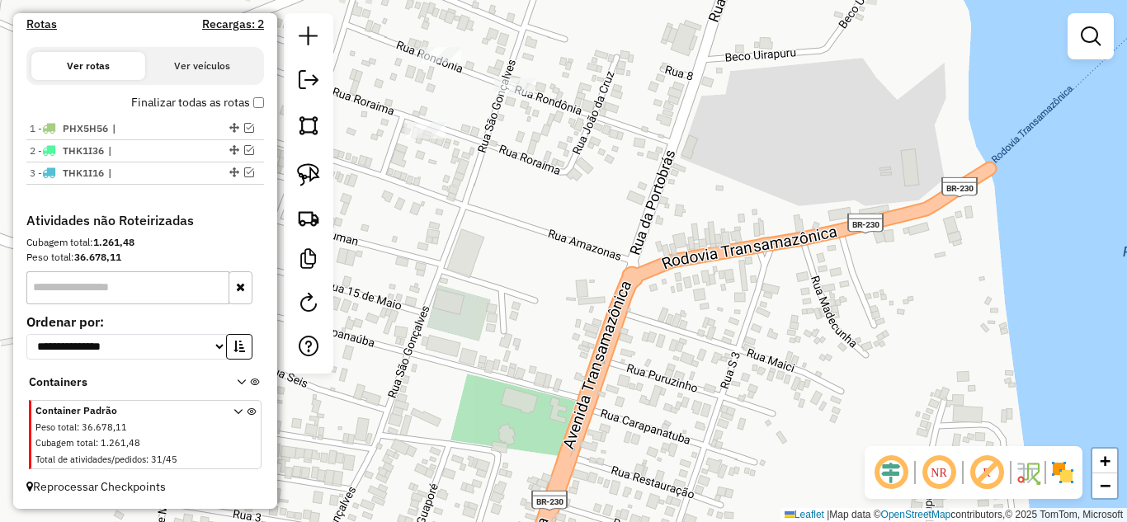
click at [436, 149] on div "Janela de atendimento Grade de atendimento Capacidade Transportadoras Veículos …" at bounding box center [563, 261] width 1127 height 522
click at [435, 139] on div at bounding box center [424, 130] width 41 height 17
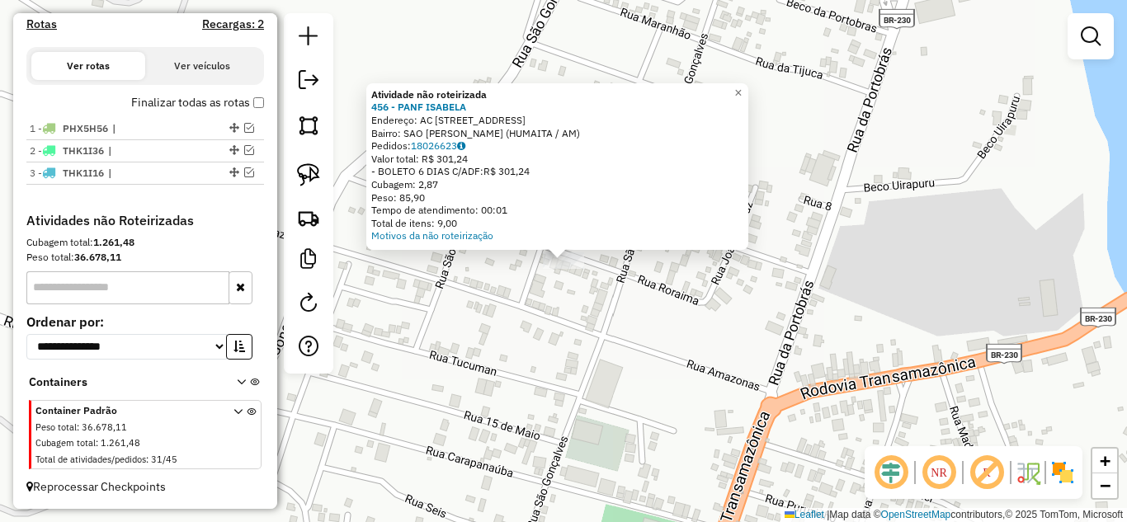
click at [462, 262] on div "Atividade não roteirizada 456 - PANF [PERSON_NAME]: AC RUA RORAIMA 1195 Bairro:…" at bounding box center [563, 261] width 1127 height 522
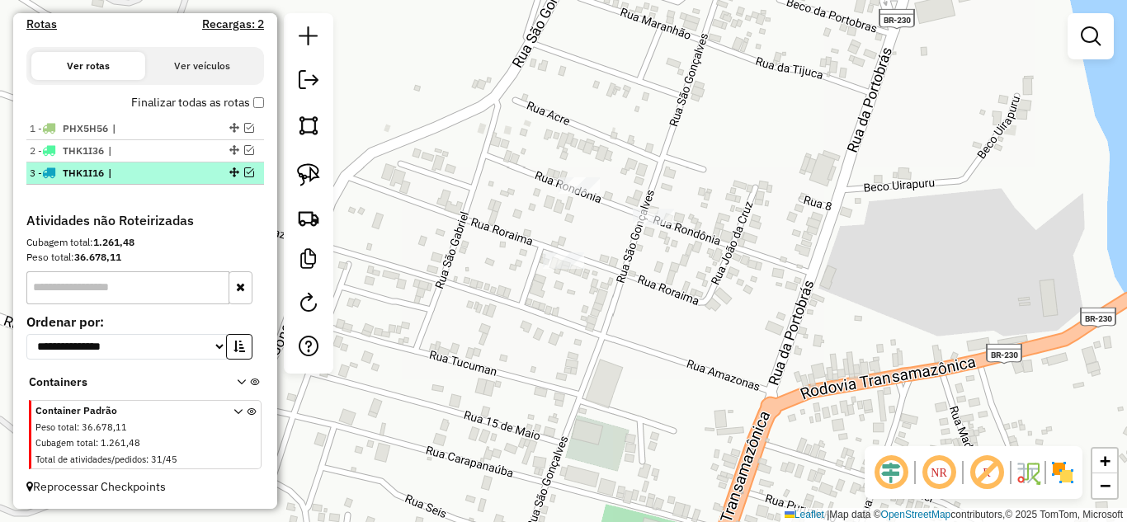
click at [244, 172] on em at bounding box center [249, 173] width 10 height 10
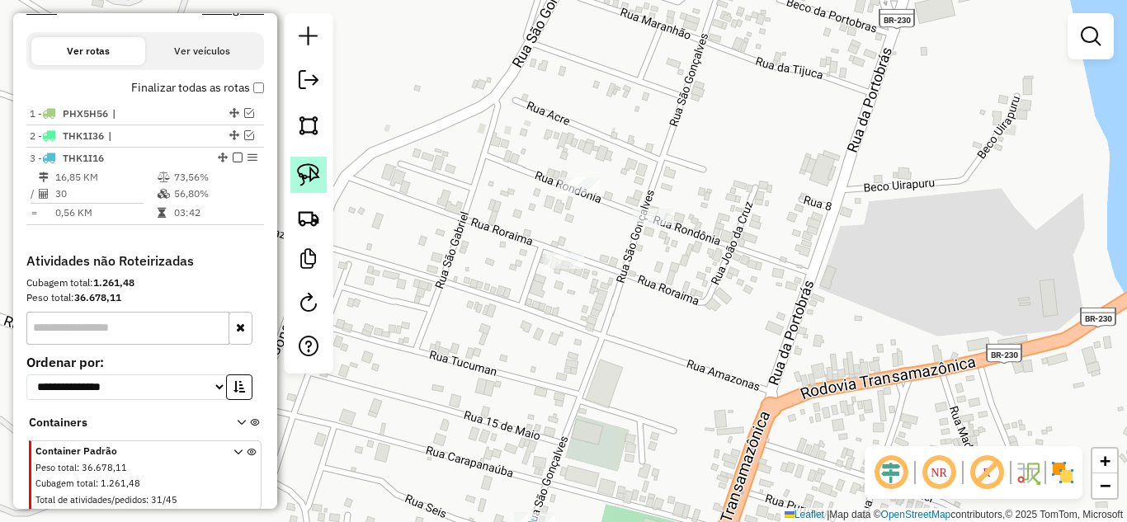
scroll to position [569, 0]
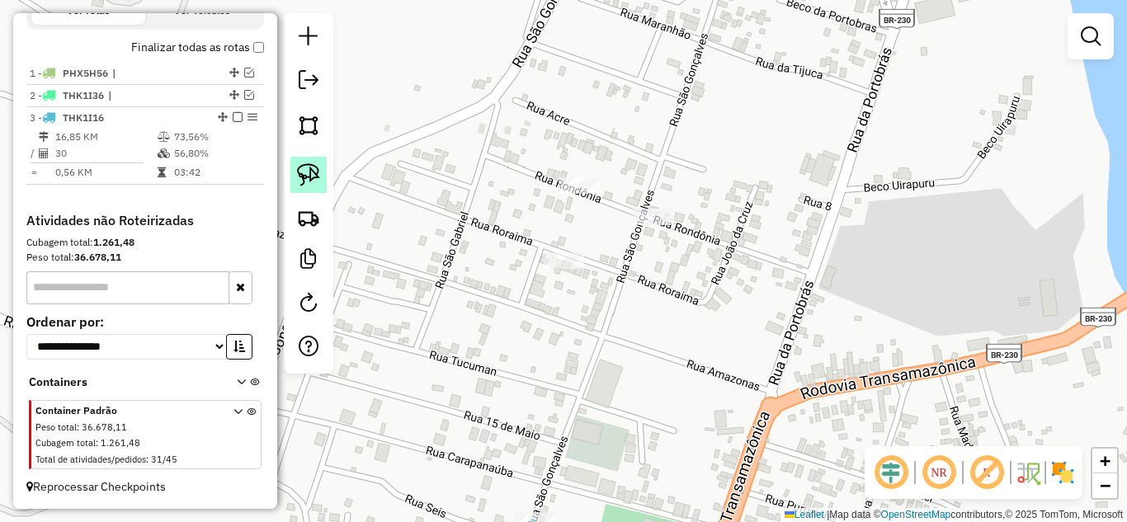
click at [310, 172] on img at bounding box center [308, 174] width 23 height 23
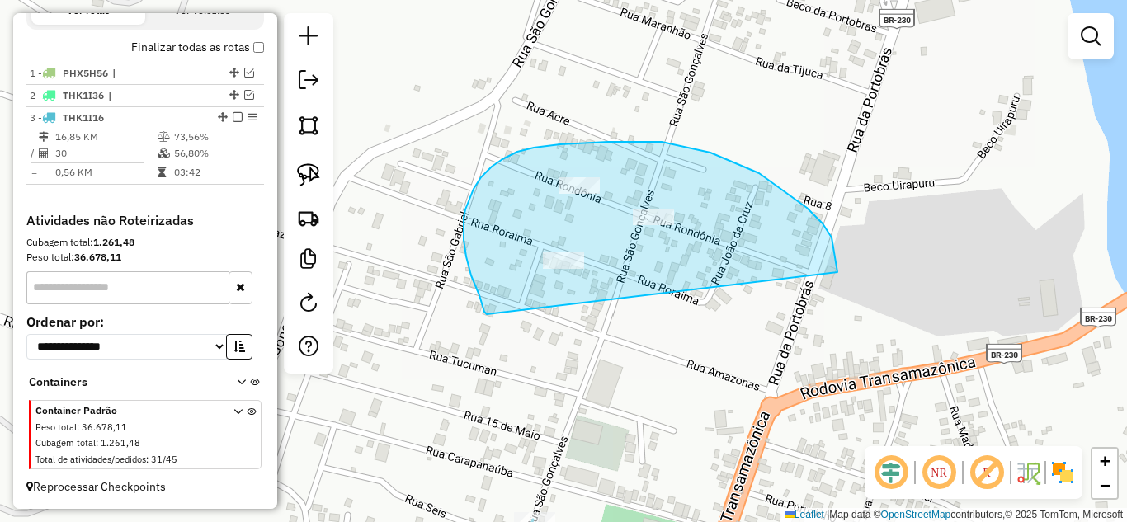
drag, startPoint x: 484, startPoint y: 312, endPoint x: 831, endPoint y: 263, distance: 350.0
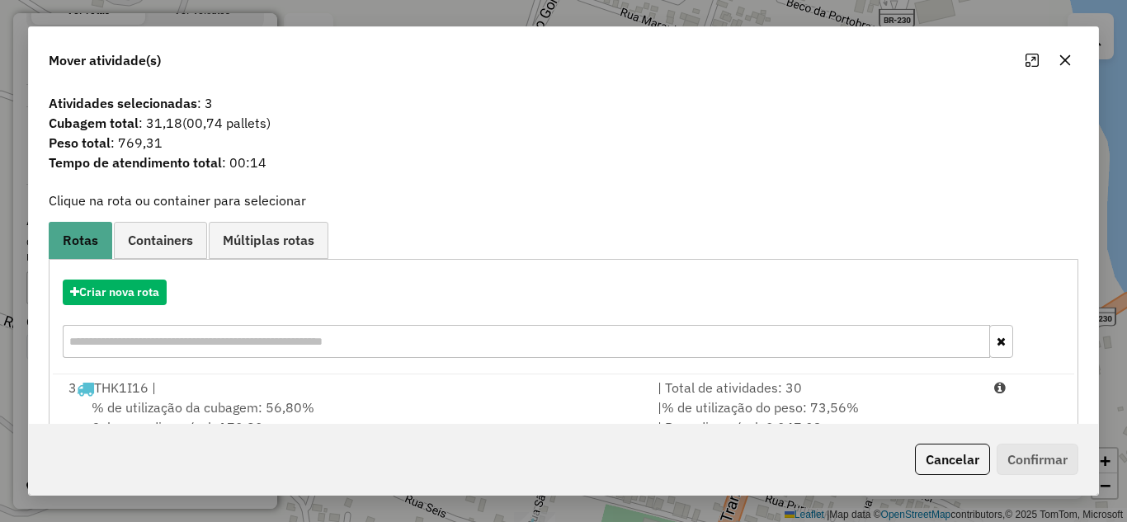
click at [775, 394] on div "| Total de atividades: 30" at bounding box center [816, 388] width 337 height 20
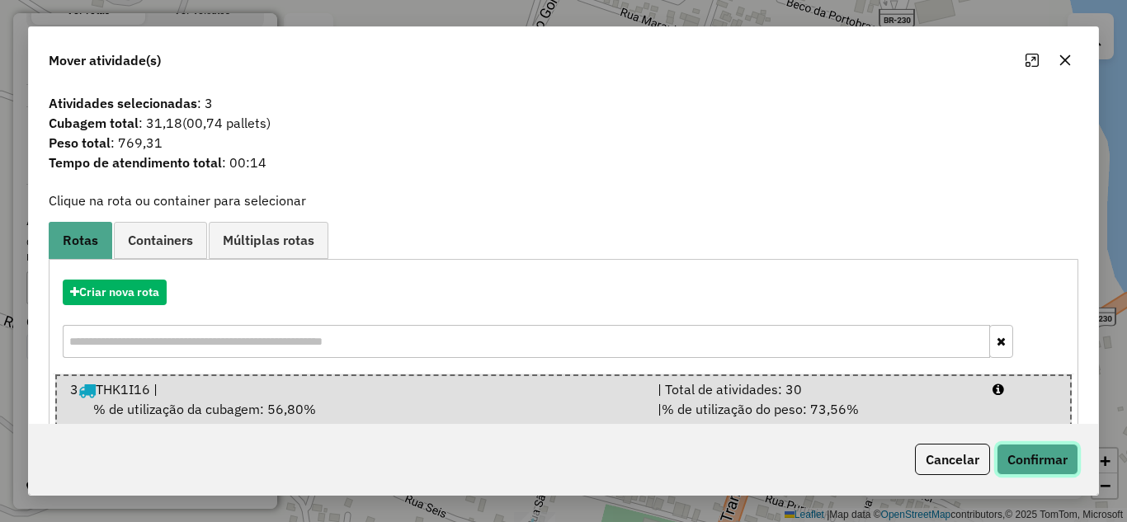
click at [1031, 465] on button "Confirmar" at bounding box center [1038, 459] width 82 height 31
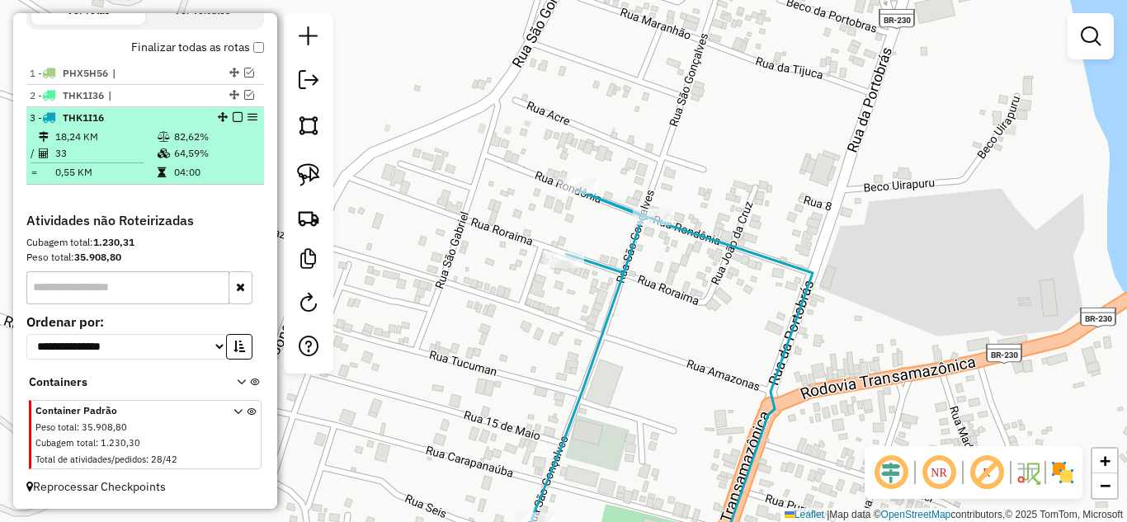
click at [233, 118] on em at bounding box center [238, 117] width 10 height 10
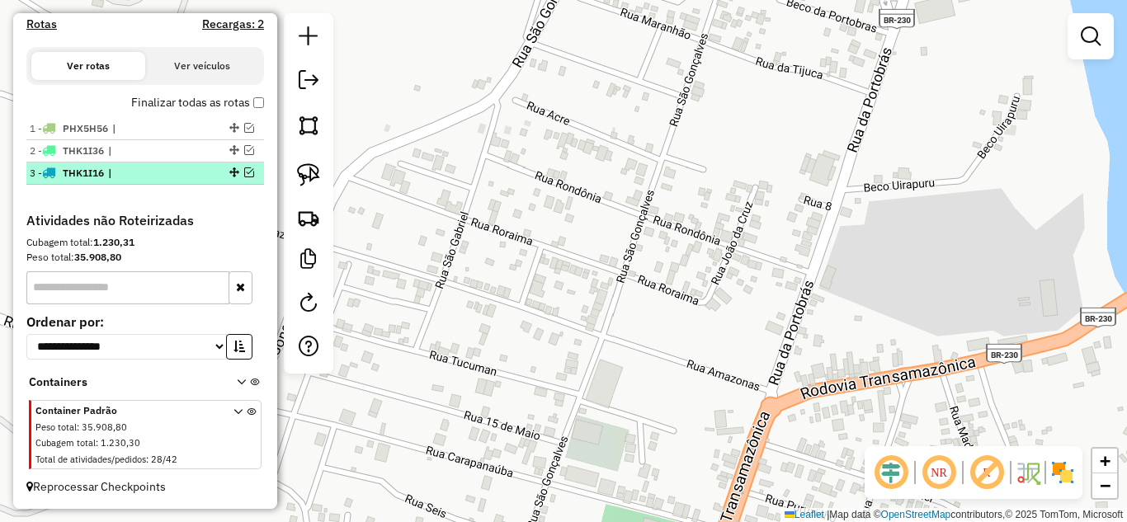
scroll to position [514, 0]
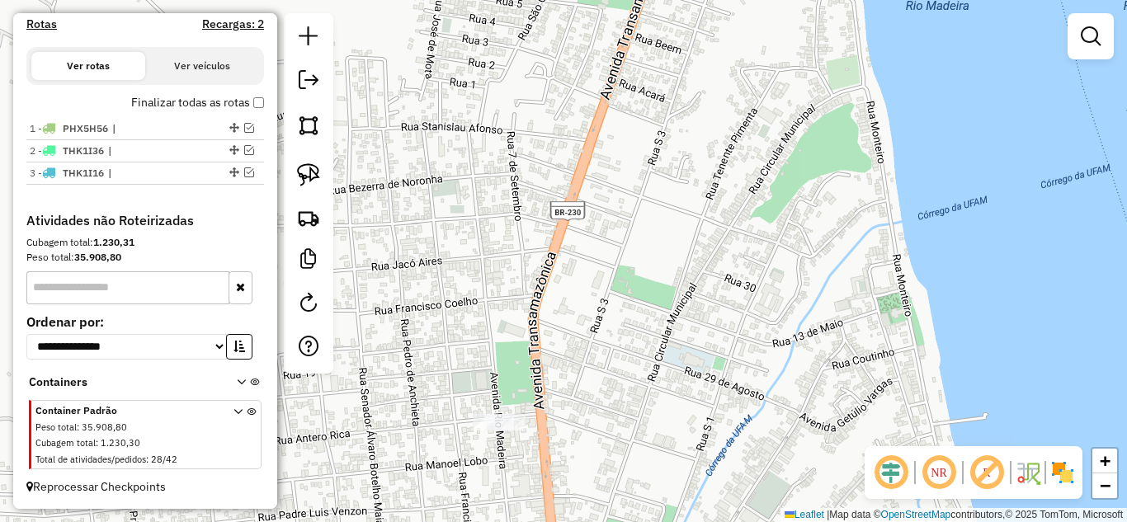
drag, startPoint x: 530, startPoint y: 384, endPoint x: 521, endPoint y: 239, distance: 145.5
click at [521, 239] on div "Janela de atendimento Grade de atendimento Capacidade Transportadoras Veículos …" at bounding box center [563, 261] width 1127 height 522
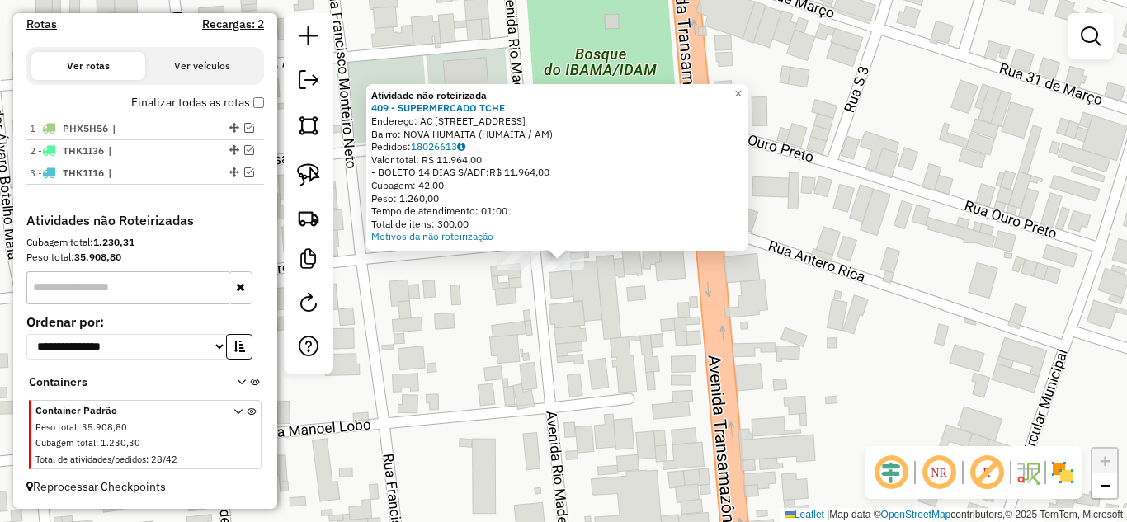
click at [544, 330] on div "Atividade não roteirizada 409 - SUPERMERCADO TCHE Endereço: AC RUA ANTERO RICA …" at bounding box center [563, 261] width 1127 height 522
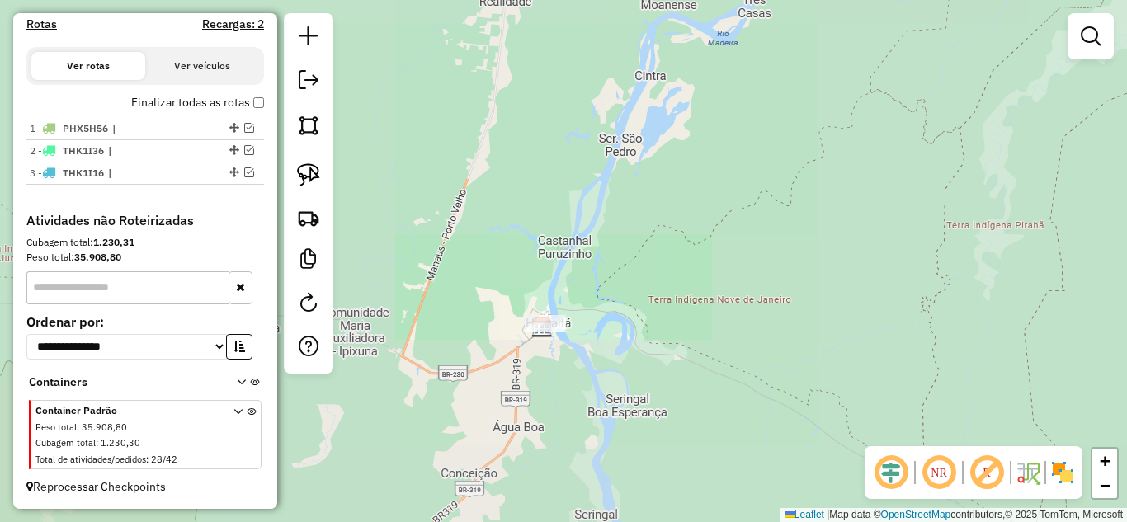
drag, startPoint x: 470, startPoint y: 347, endPoint x: 685, endPoint y: 309, distance: 218.9
click at [685, 309] on div "Janela de atendimento Grade de atendimento Capacidade Transportadoras Veículos …" at bounding box center [563, 261] width 1127 height 522
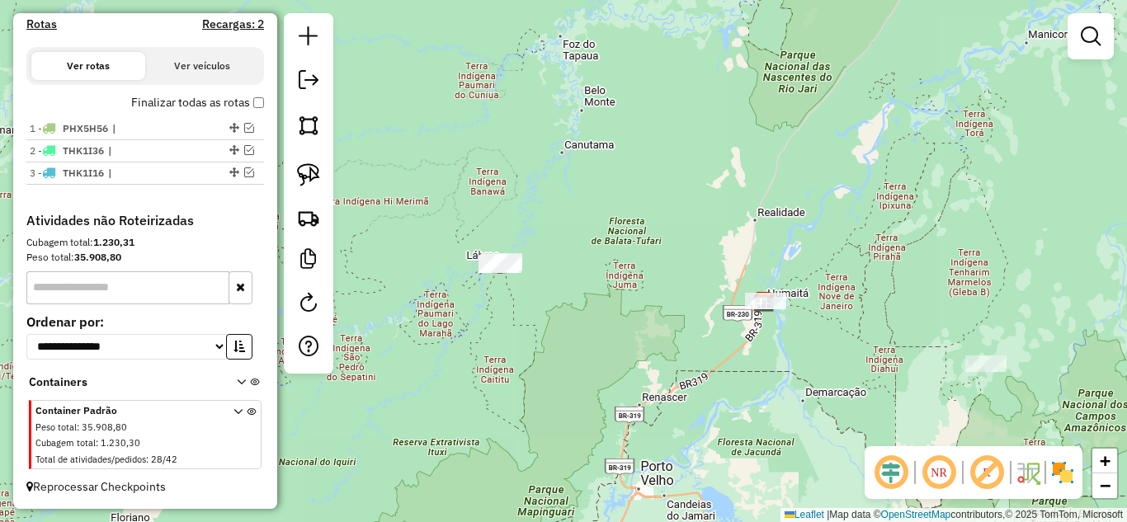
drag, startPoint x: 559, startPoint y: 328, endPoint x: 642, endPoint y: 328, distance: 83.4
click at [642, 328] on div "Janela de atendimento Grade de atendimento Capacidade Transportadoras Veículos …" at bounding box center [563, 261] width 1127 height 522
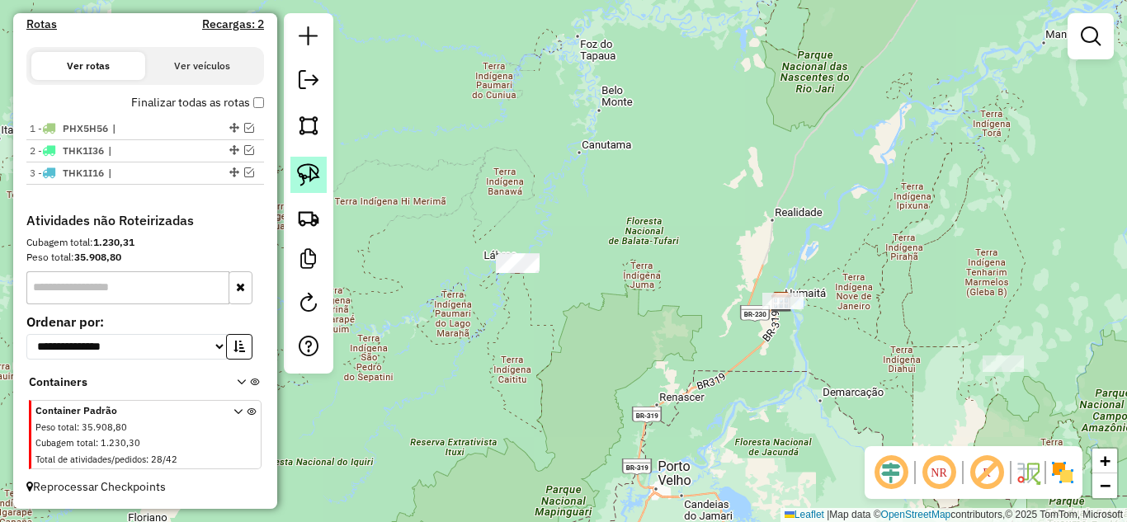
click at [307, 175] on img at bounding box center [308, 174] width 23 height 23
drag, startPoint x: 426, startPoint y: 286, endPoint x: 588, endPoint y: 333, distance: 168.2
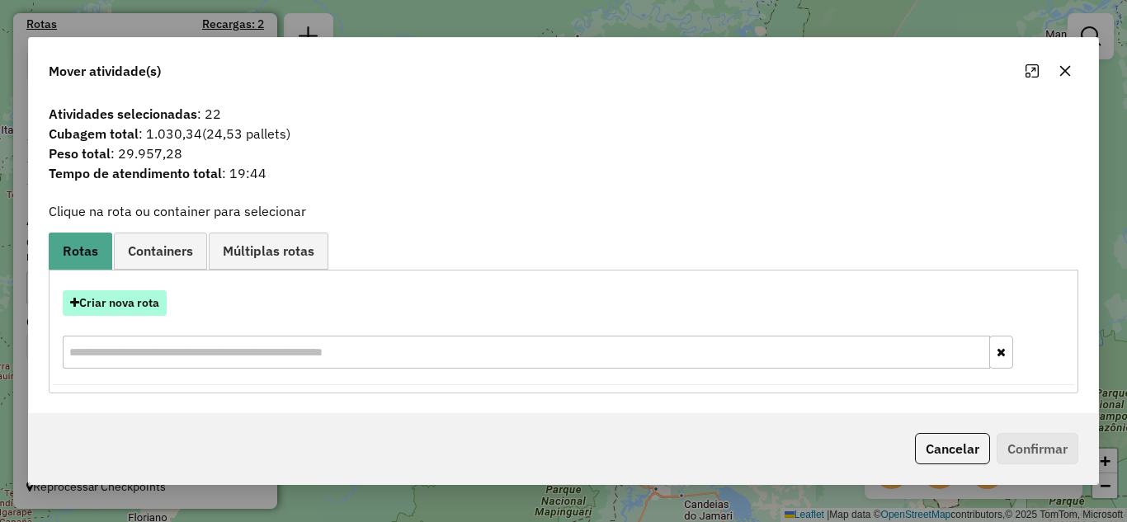
click at [120, 305] on button "Criar nova rota" at bounding box center [115, 304] width 104 height 26
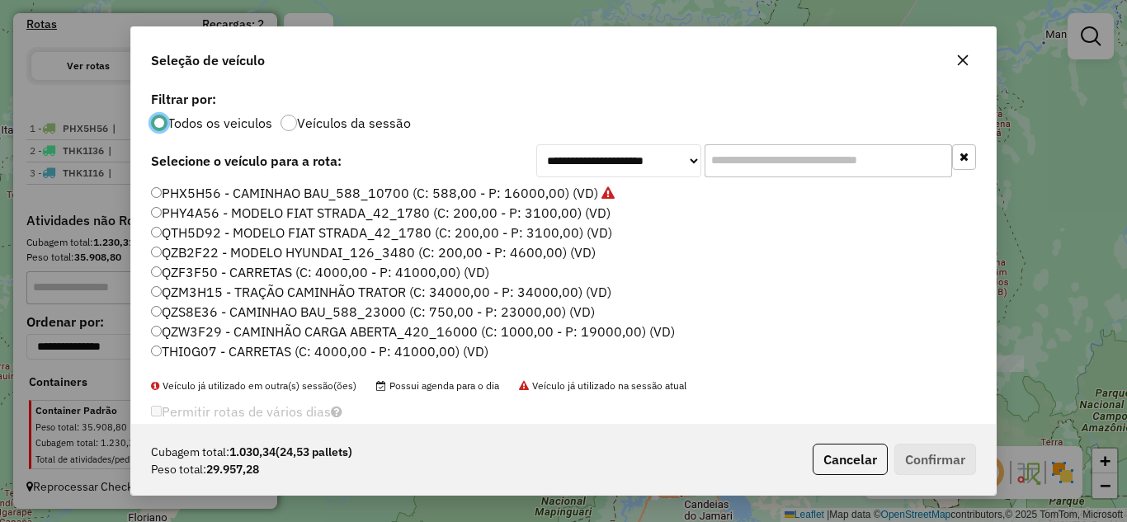
scroll to position [9, 5]
click at [220, 270] on label "QZF3F50 - CARRETAS (C: 4000,00 - P: 41000,00) (VD)" at bounding box center [320, 272] width 338 height 20
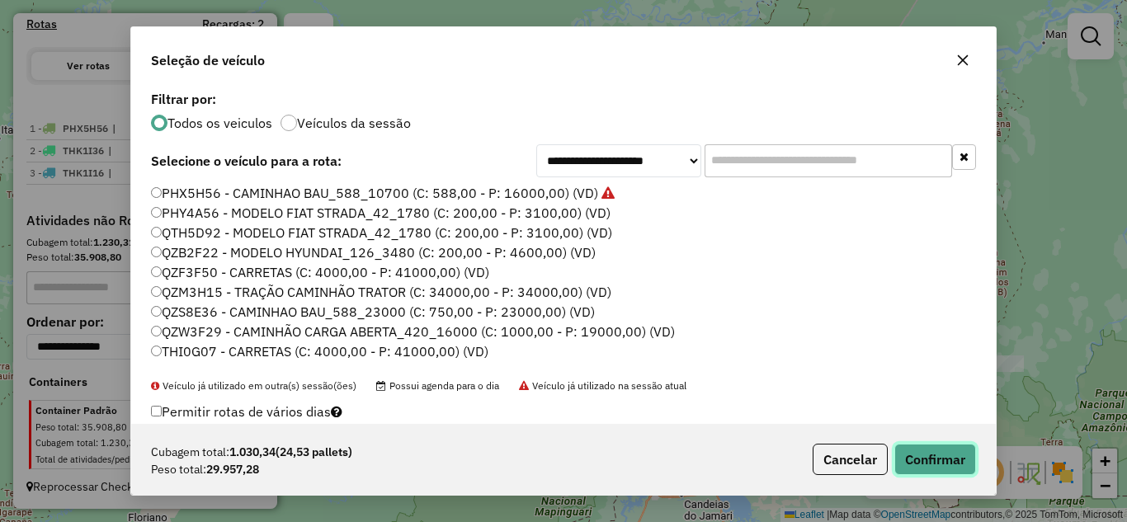
click at [947, 448] on button "Confirmar" at bounding box center [936, 459] width 82 height 31
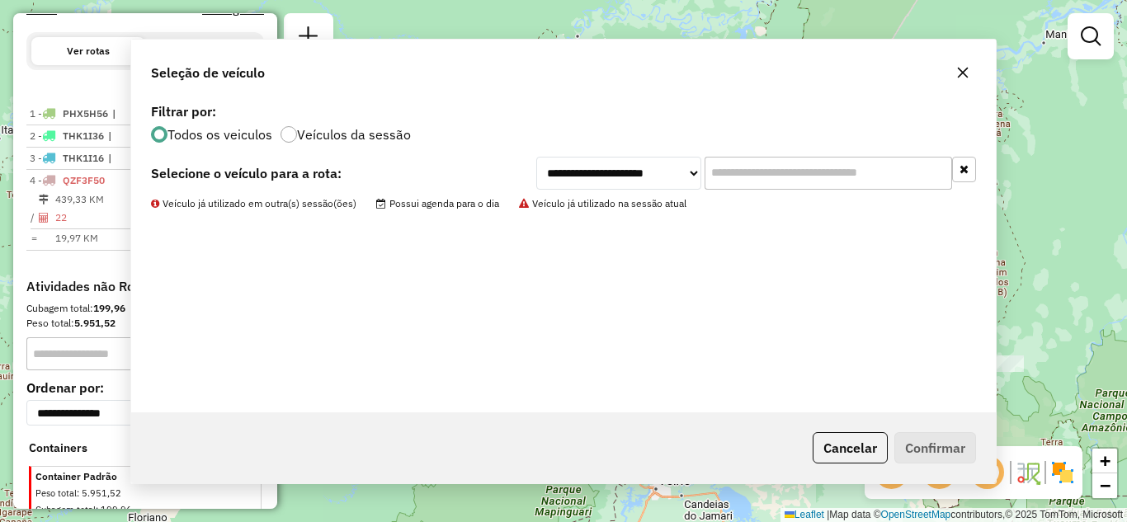
scroll to position [570, 0]
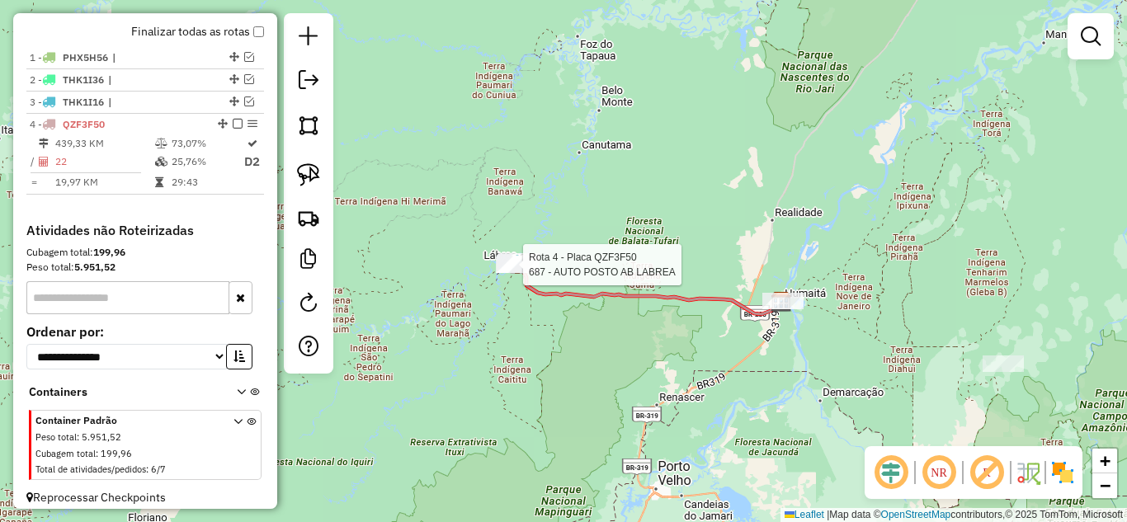
select select "**********"
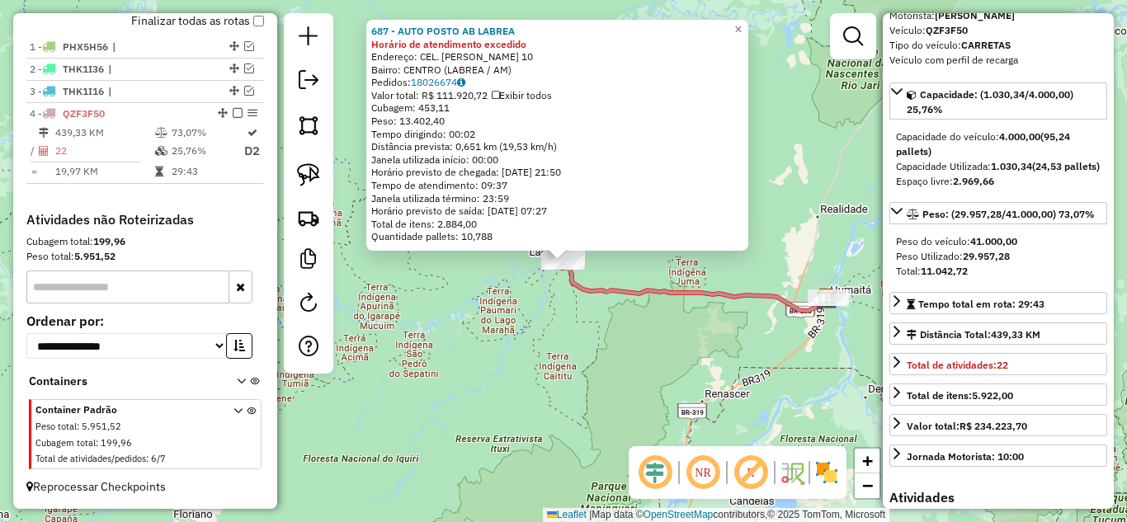
scroll to position [165, 0]
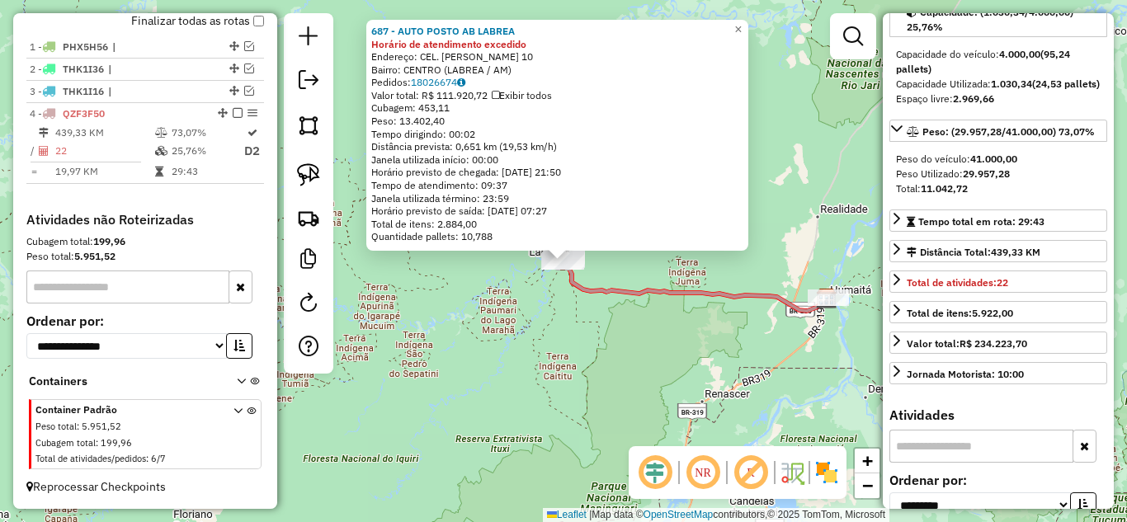
click at [658, 344] on div "687 - AUTO POSTO AB LABREA Horário de atendimento excedido Endereço: CEL. [PERS…" at bounding box center [563, 261] width 1127 height 522
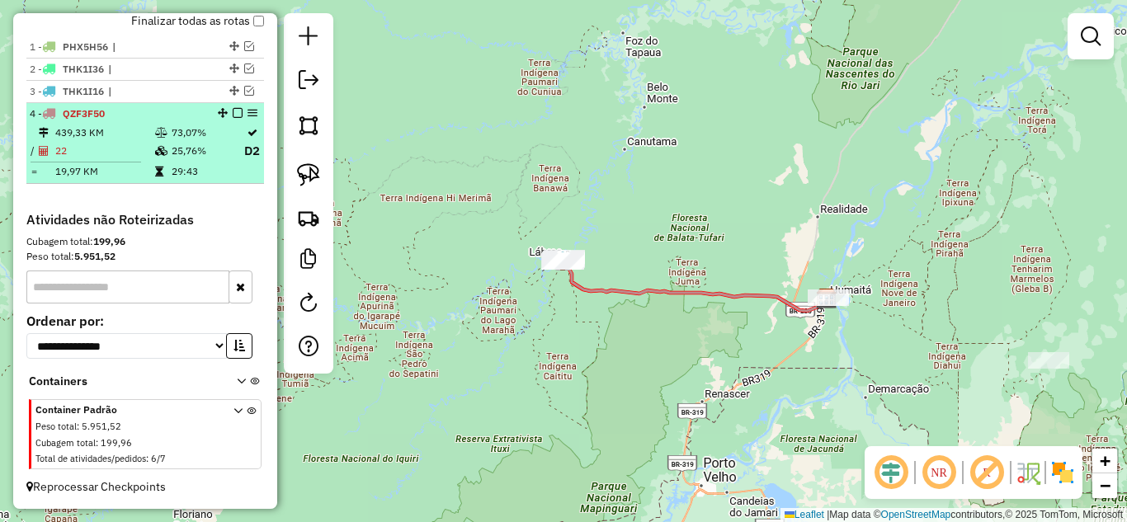
click at [233, 114] on em at bounding box center [238, 113] width 10 height 10
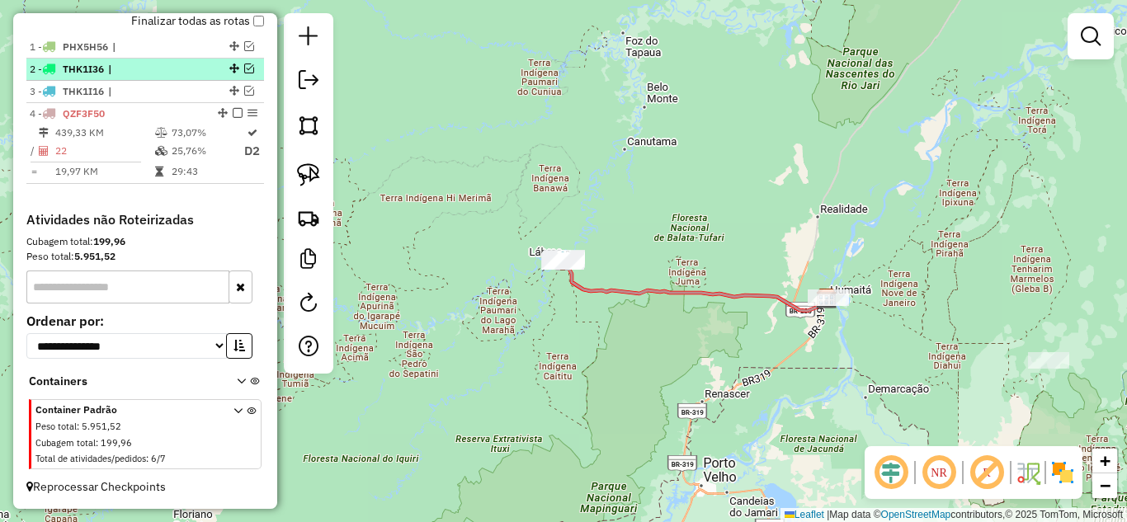
scroll to position [536, 0]
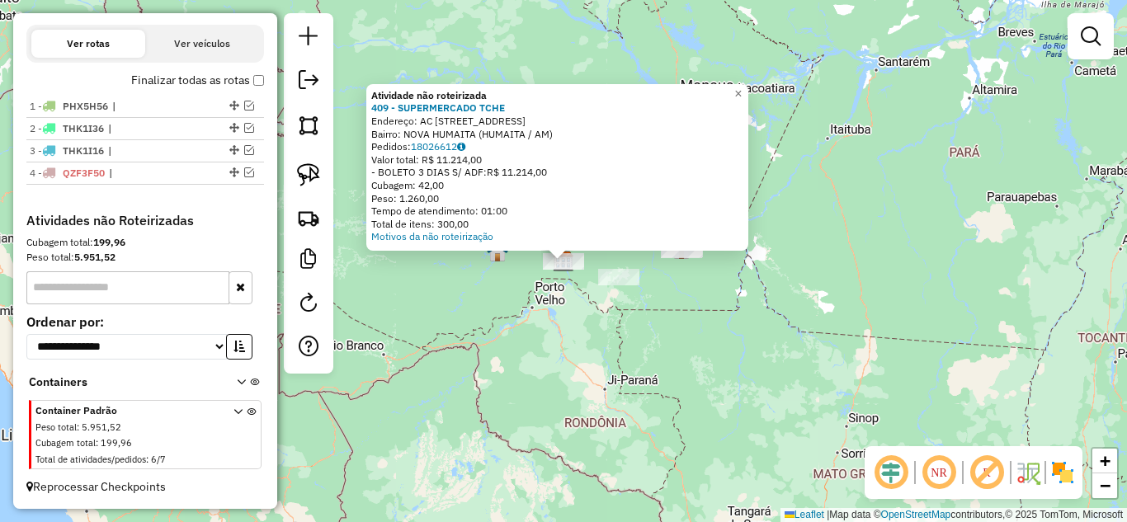
click at [585, 328] on div "Atividade não roteirizada 409 - SUPERMERCADO TCHE Endereço: AC RUA ANTERO RICA …" at bounding box center [563, 261] width 1127 height 522
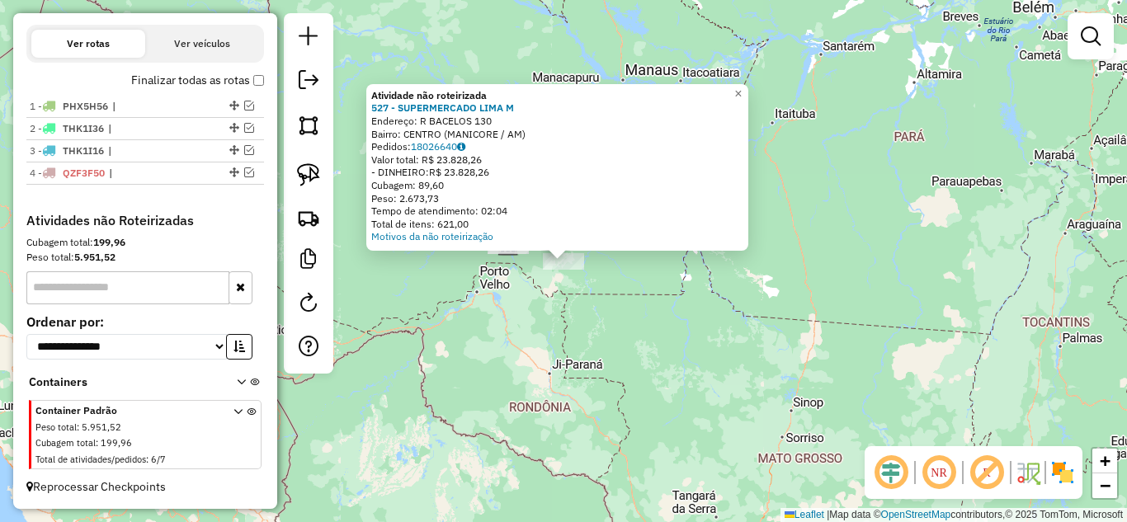
click at [610, 304] on div "Atividade não roteirizada 527 - SUPERMERCADO LIMA M Endereço: R BACELOS 130 Bai…" at bounding box center [563, 261] width 1127 height 522
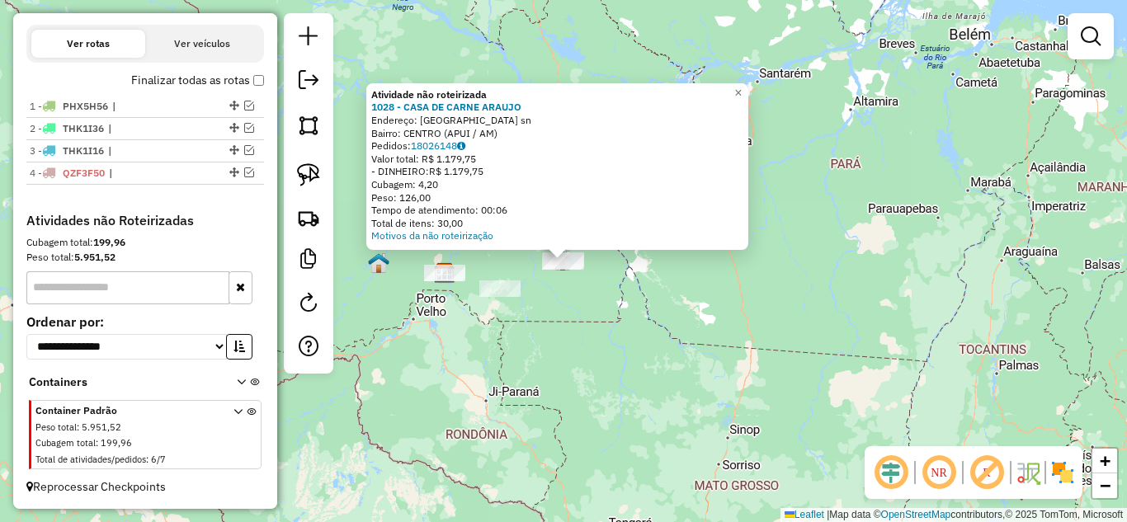
click at [602, 315] on div "Atividade não roteirizada 1028 - CASA DE CARNE ARAUJO Endereço: [GEOGRAPHIC_DAT…" at bounding box center [563, 261] width 1127 height 522
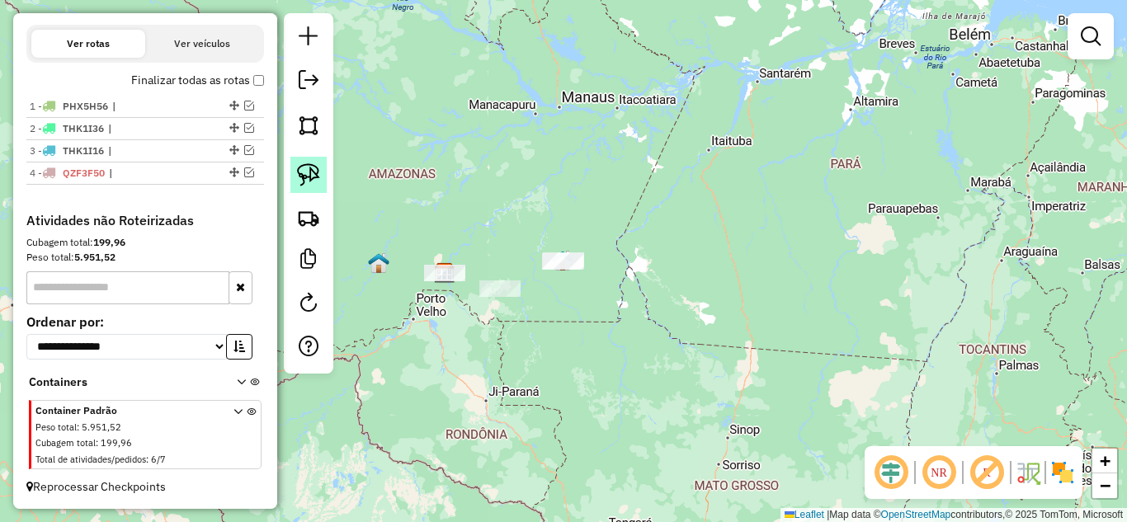
click at [326, 172] on link at bounding box center [309, 175] width 36 height 36
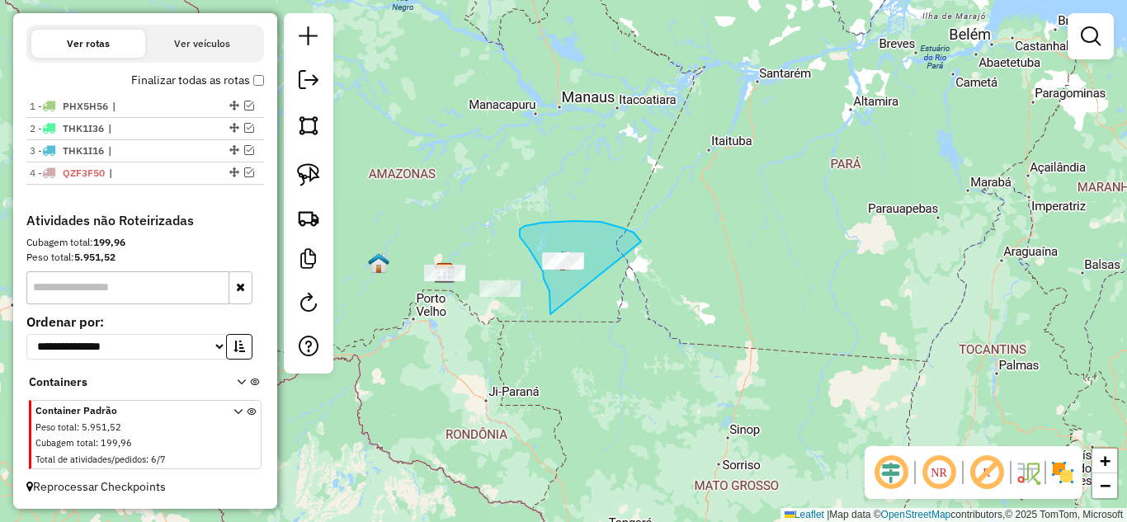
drag, startPoint x: 550, startPoint y: 291, endPoint x: 641, endPoint y: 242, distance: 104.1
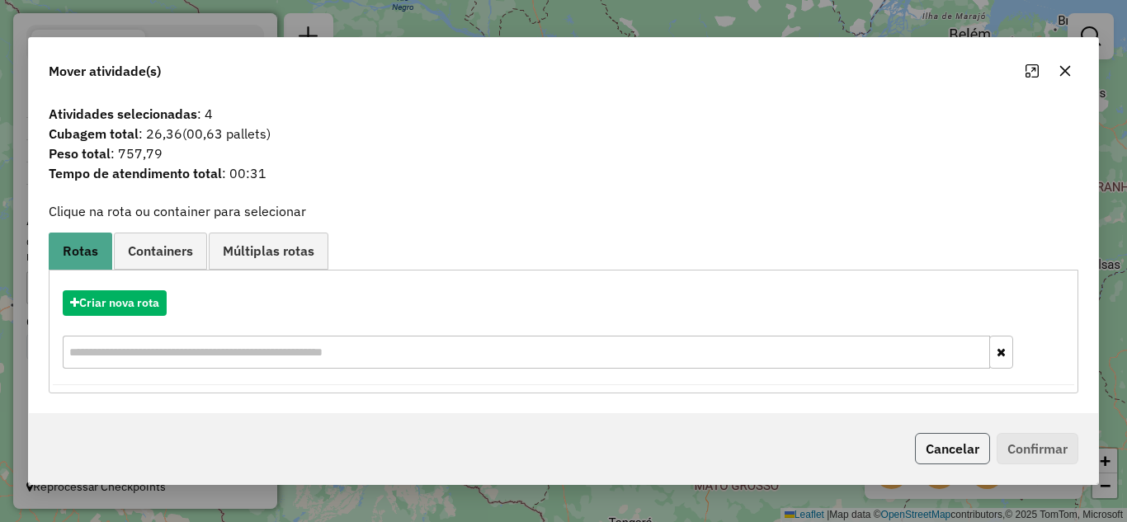
click at [926, 443] on button "Cancelar" at bounding box center [952, 448] width 75 height 31
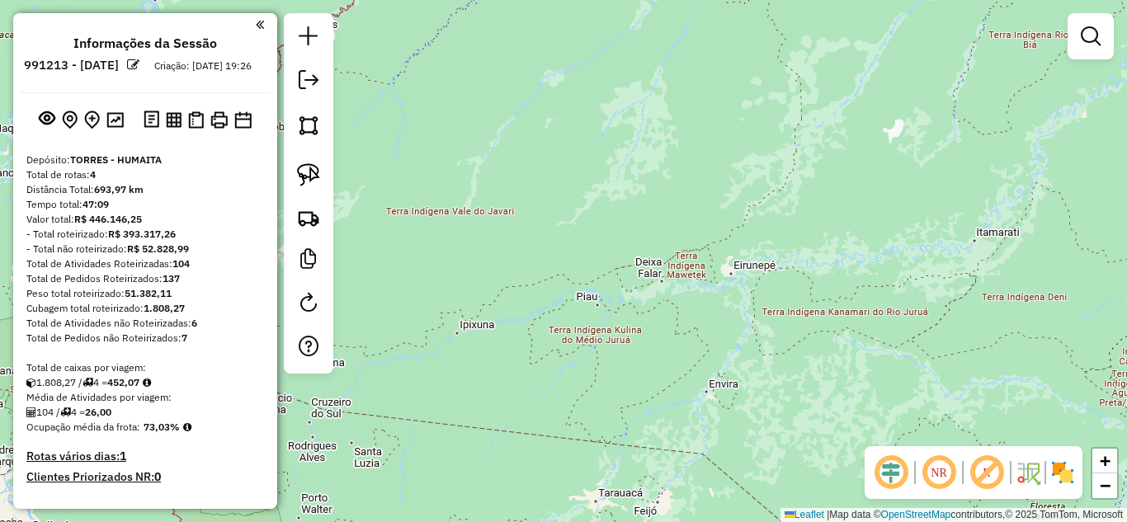
scroll to position [413, 0]
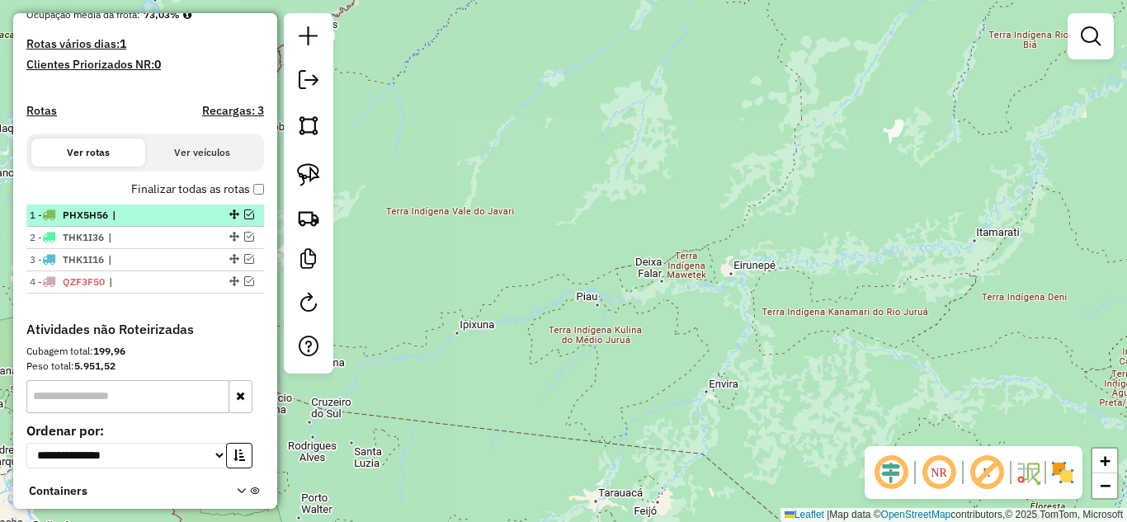
click at [244, 220] on em at bounding box center [249, 215] width 10 height 10
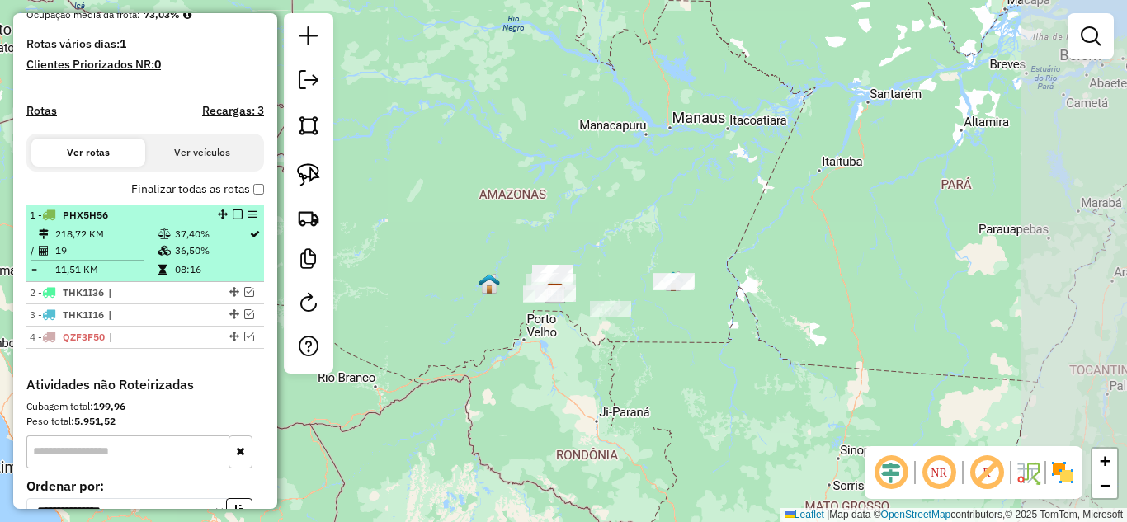
drag, startPoint x: 456, startPoint y: 319, endPoint x: 233, endPoint y: 296, distance: 224.8
click at [233, 296] on hb-router-mapa "Informações da Sessão 991213 - [DATE] Criação: [DATE] 19:26 Depósito: TORRES - …" at bounding box center [563, 261] width 1127 height 522
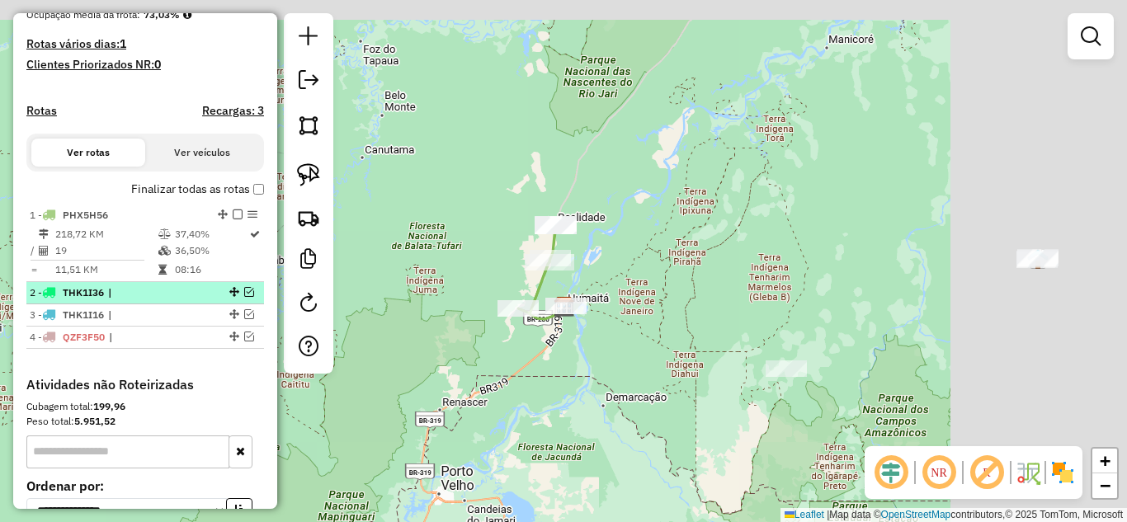
drag, startPoint x: 597, startPoint y: 277, endPoint x: 247, endPoint y: 308, distance: 351.3
click at [247, 308] on hb-router-mapa "Informações da Sessão 991213 - [DATE] Criação: [DATE] 19:26 Depósito: TORRES - …" at bounding box center [563, 261] width 1127 height 522
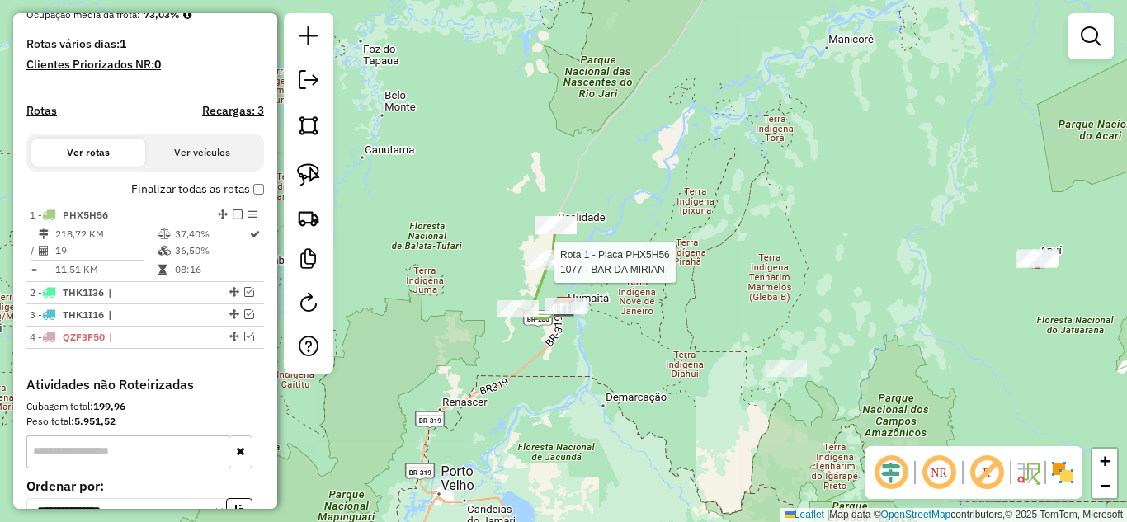
select select "**********"
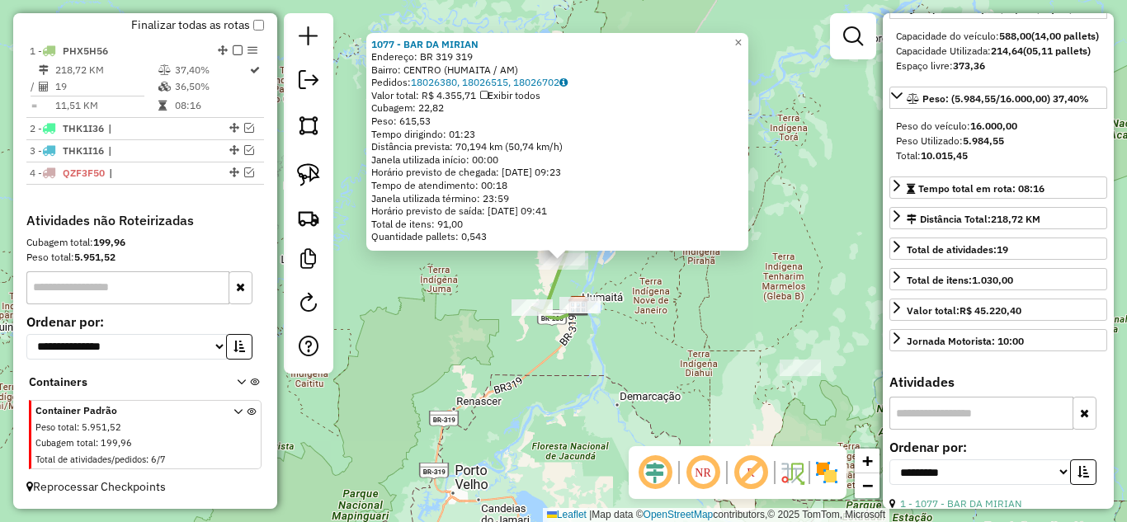
scroll to position [165, 0]
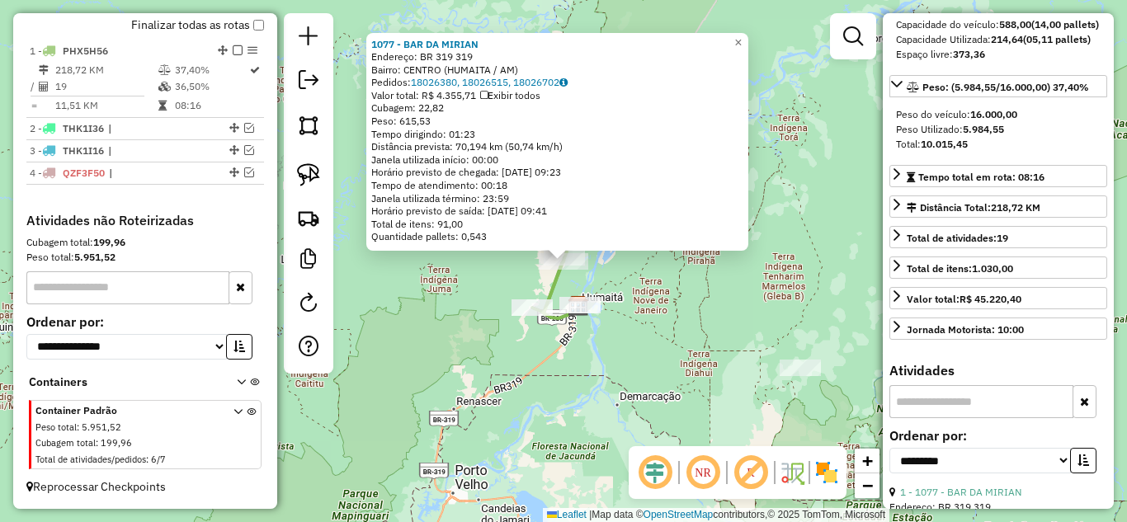
click at [625, 409] on div "1077 - BAR DA [PERSON_NAME]: BR 319 319 Bairro: CENTRO (HUMAITA / AM) Pedidos: …" at bounding box center [563, 261] width 1127 height 522
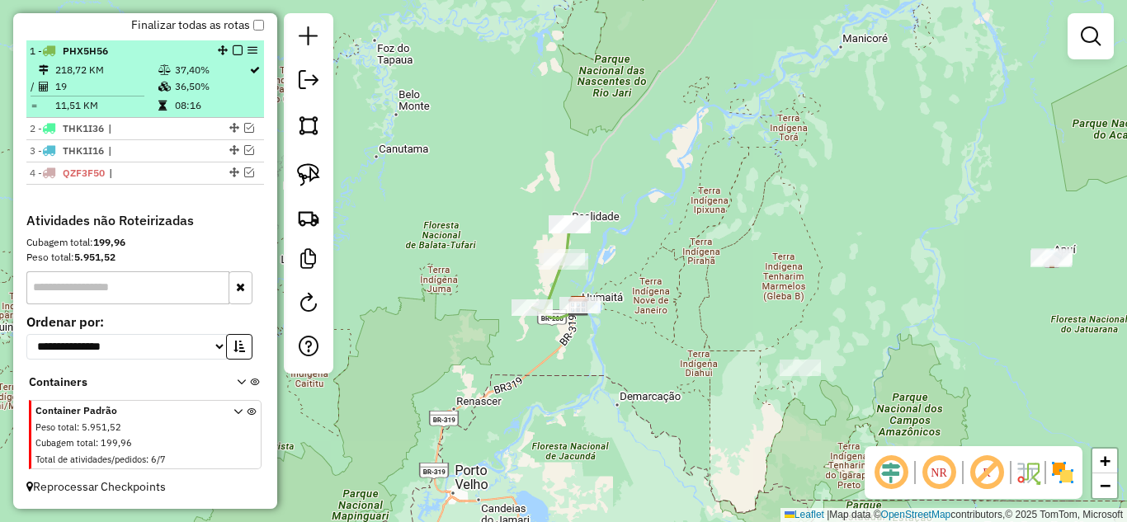
click at [233, 47] on em at bounding box center [238, 50] width 10 height 10
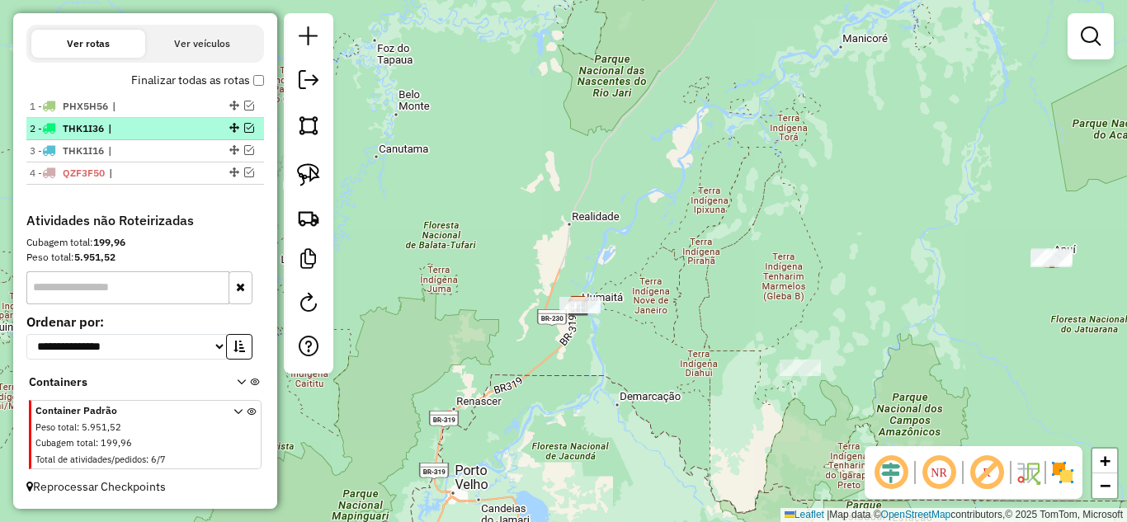
click at [244, 130] on em at bounding box center [249, 128] width 10 height 10
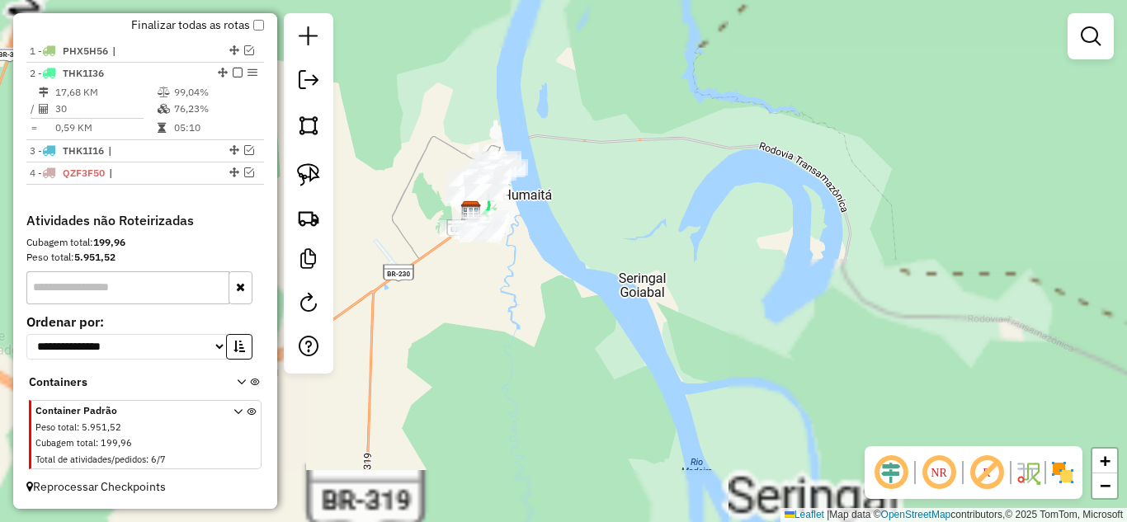
click at [540, 319] on div "Janela de atendimento Grade de atendimento Capacidade Transportadoras Veículos …" at bounding box center [563, 261] width 1127 height 522
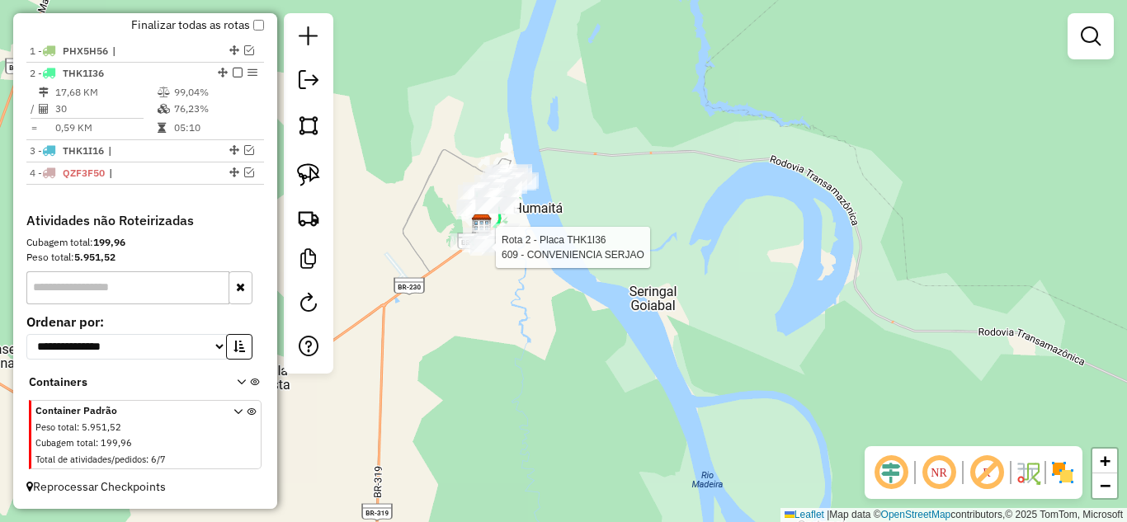
select select "**********"
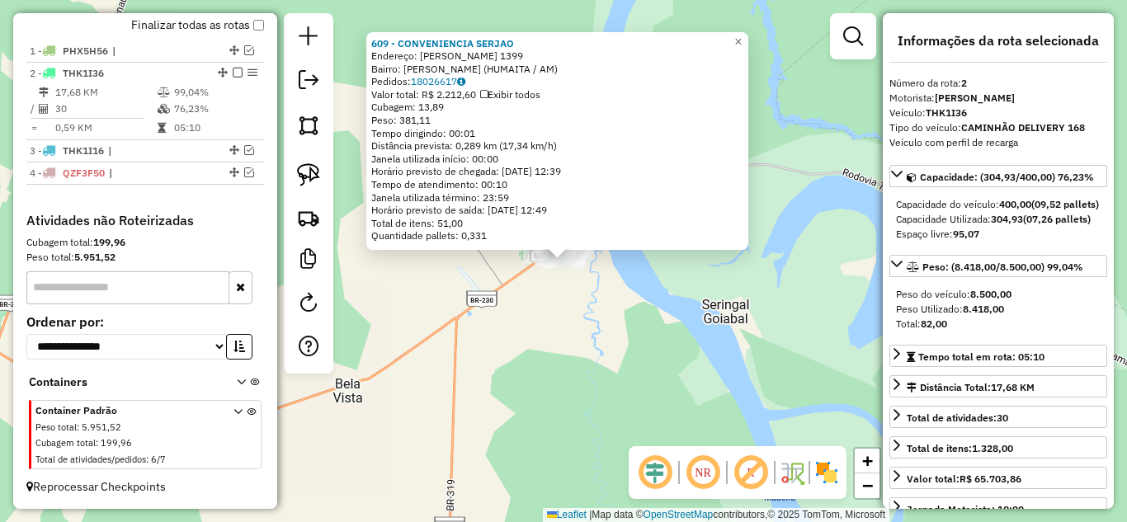
scroll to position [83, 0]
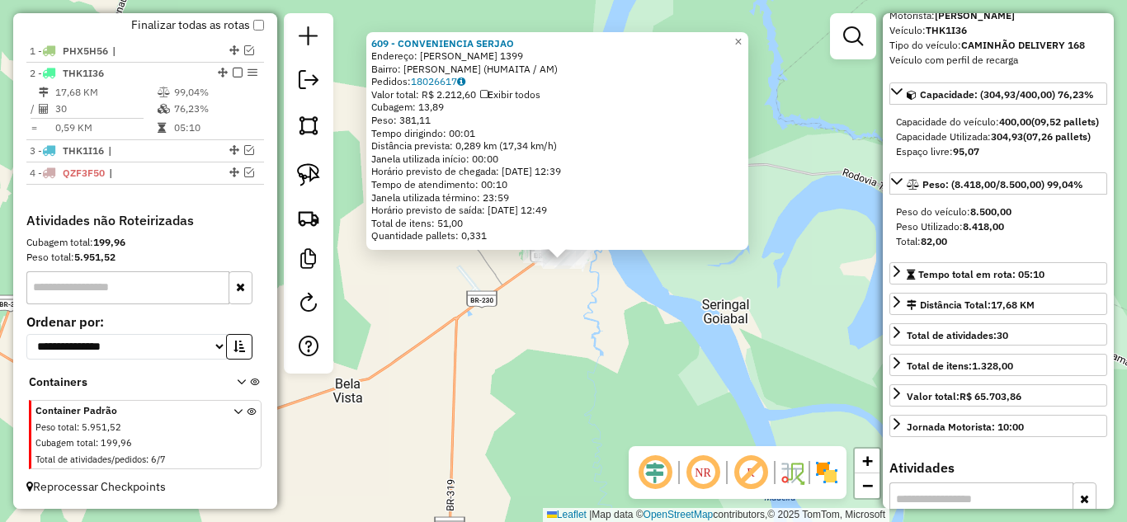
click at [627, 386] on div "609 - CONVENIENCIA [PERSON_NAME]: [PERSON_NAME] 1399 Bairro: SAO CRISTOVAO (HUM…" at bounding box center [563, 261] width 1127 height 522
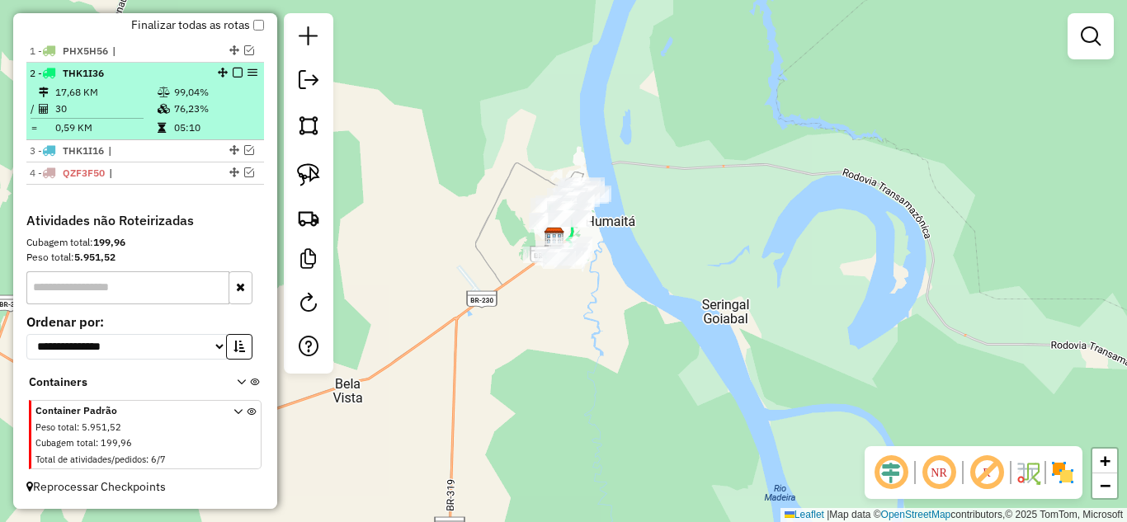
click at [234, 73] on em at bounding box center [238, 73] width 10 height 10
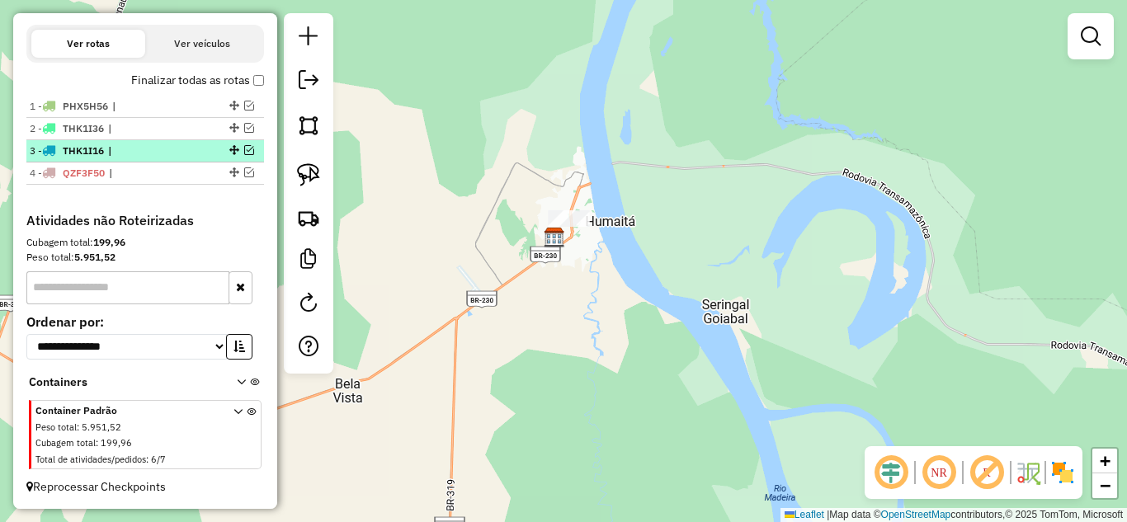
click at [247, 150] on em at bounding box center [249, 150] width 10 height 10
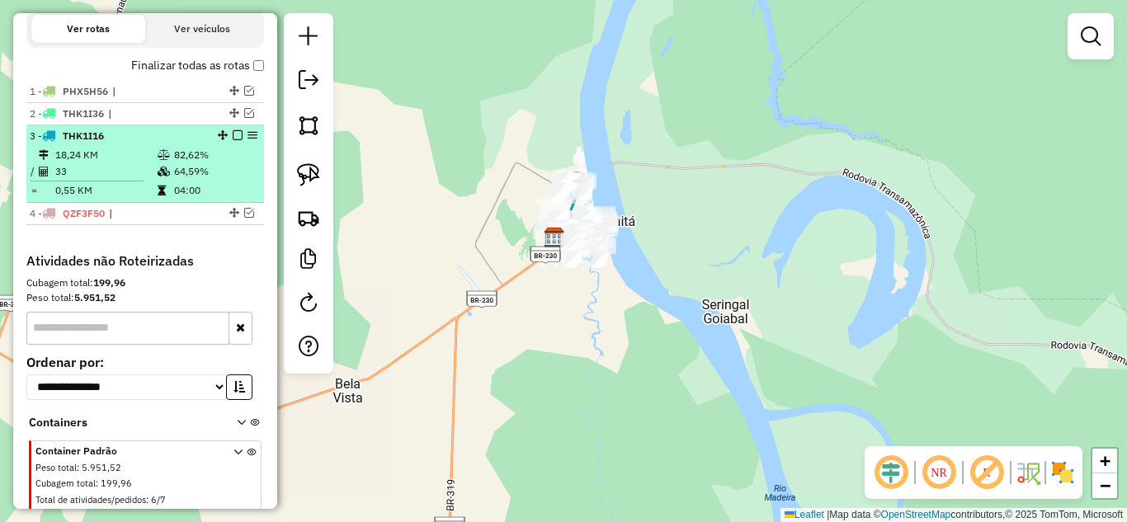
scroll to position [592, 0]
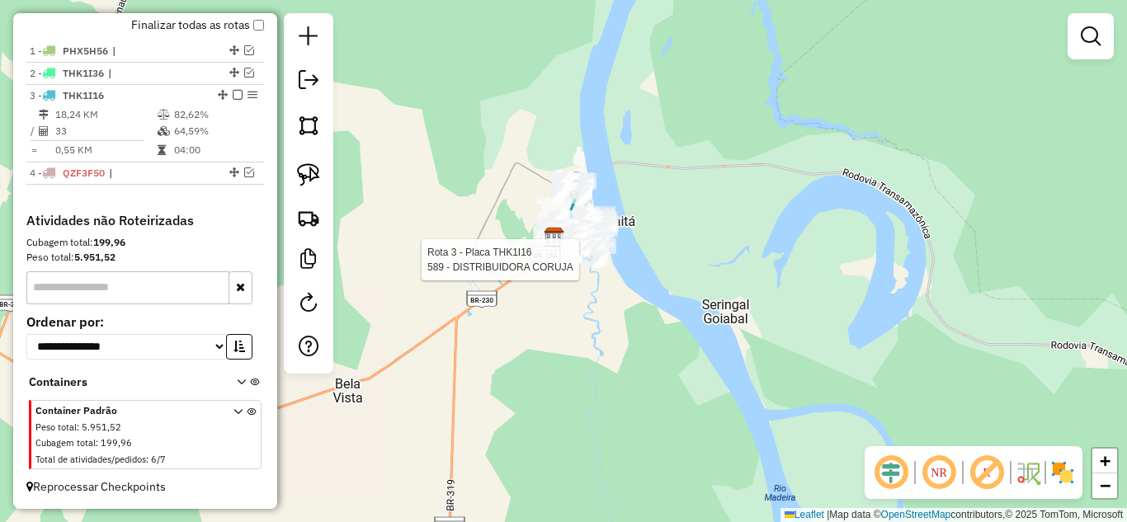
select select "**********"
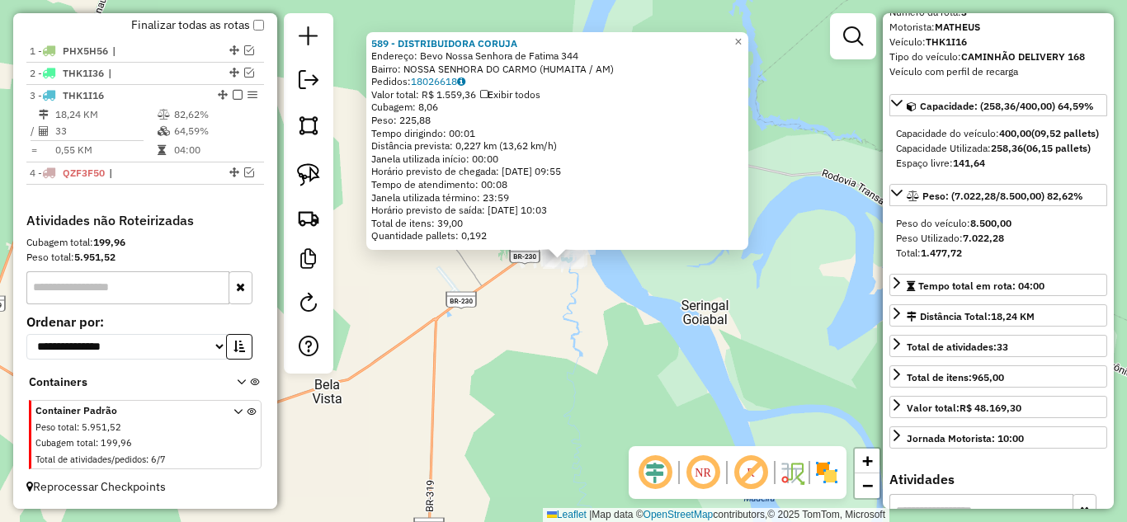
scroll to position [165, 0]
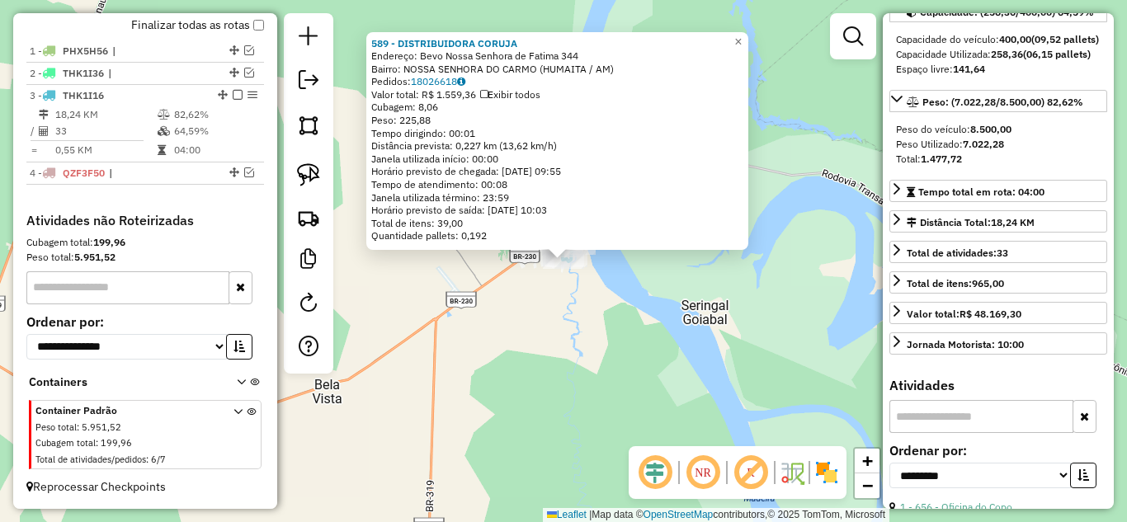
click at [664, 376] on div "589 - DISTRIBUIDORA CORUJA Endereço: Bevo Nossa Senhora de Fatima 344 Bairro: […" at bounding box center [563, 261] width 1127 height 522
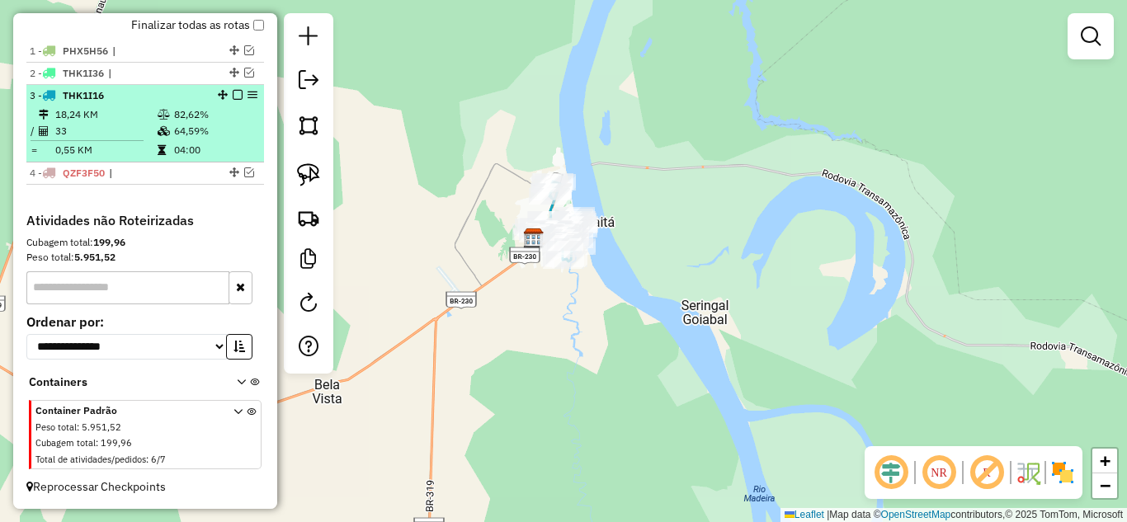
click at [236, 97] on em at bounding box center [238, 95] width 10 height 10
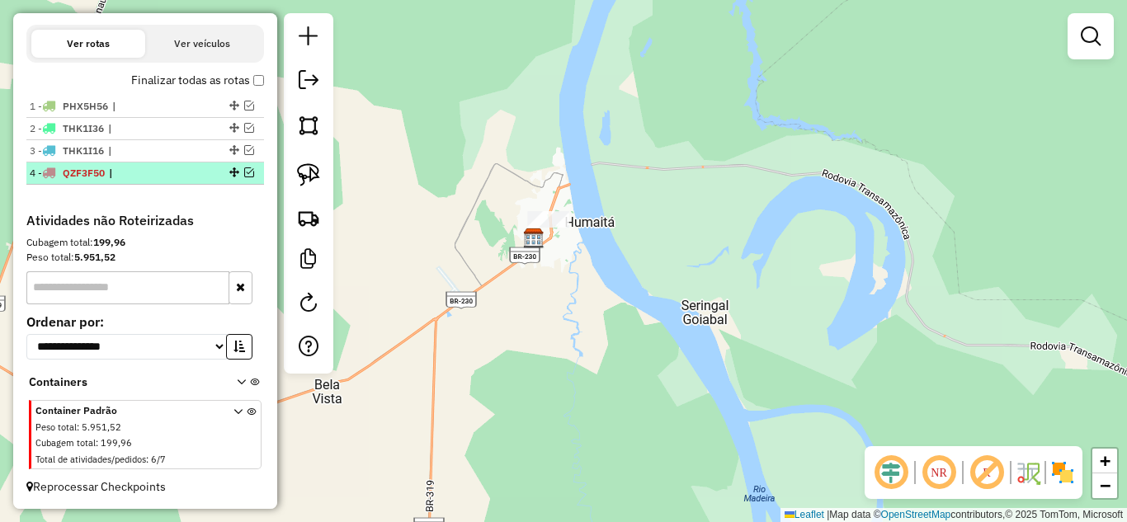
click at [246, 171] on em at bounding box center [249, 173] width 10 height 10
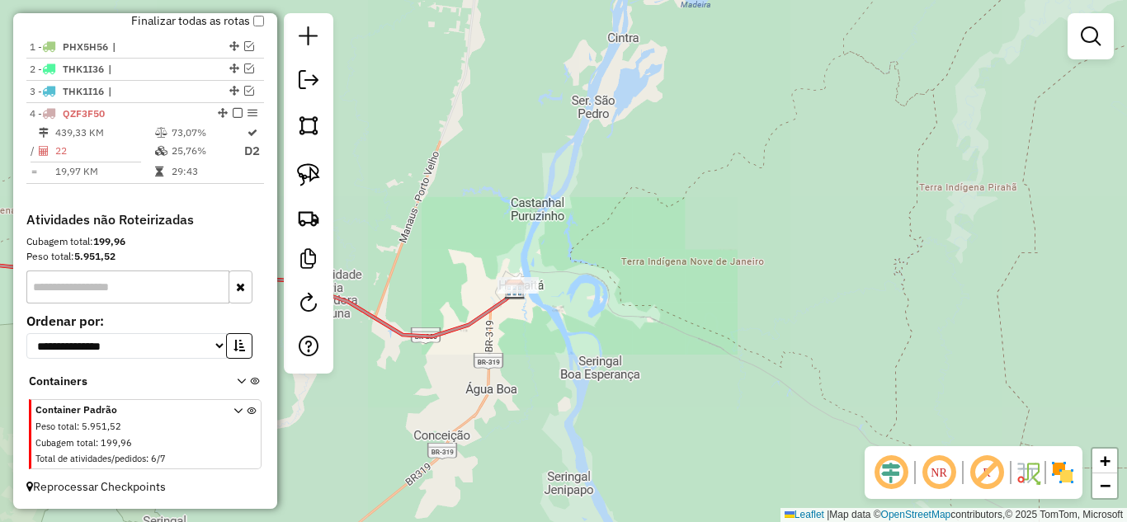
drag, startPoint x: 451, startPoint y: 367, endPoint x: 681, endPoint y: 350, distance: 230.1
click at [727, 363] on div "Janela de atendimento Grade de atendimento Capacidade Transportadoras Veículos …" at bounding box center [563, 261] width 1127 height 522
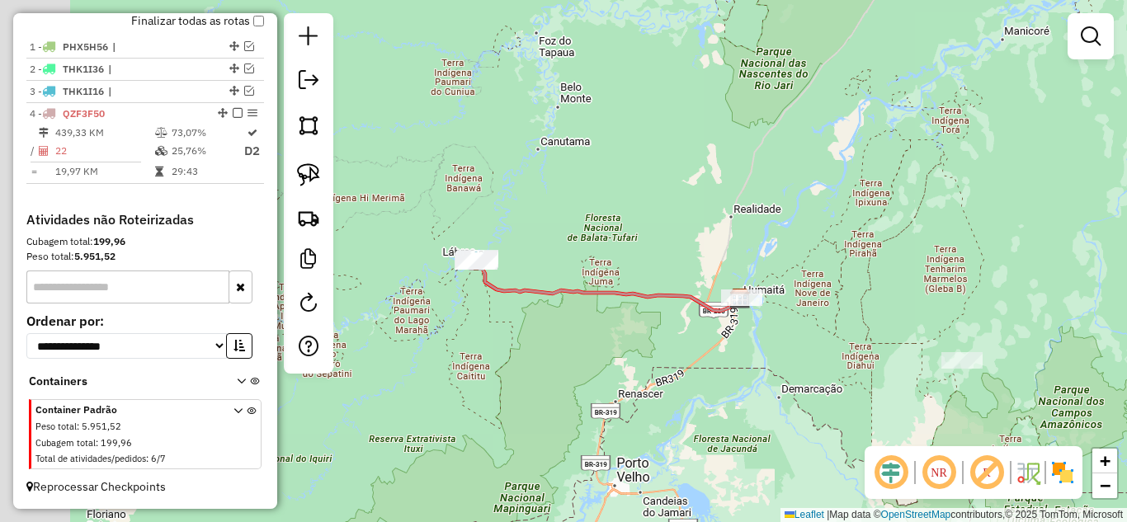
drag, startPoint x: 443, startPoint y: 322, endPoint x: 677, endPoint y: 319, distance: 233.6
click at [677, 319] on div "Janela de atendimento Grade de atendimento Capacidade Transportadoras Veículos …" at bounding box center [563, 261] width 1127 height 522
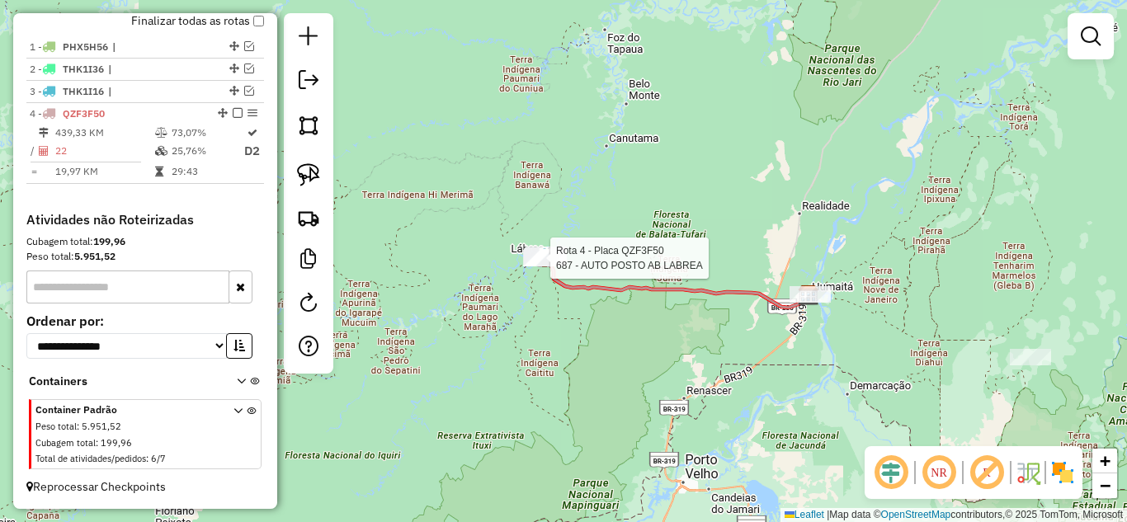
click at [534, 245] on div "Rota 4 - Placa QZF3F50 687 - AUTO POSTO AB LABREA Janela de atendimento Grade d…" at bounding box center [563, 261] width 1127 height 522
select select "**********"
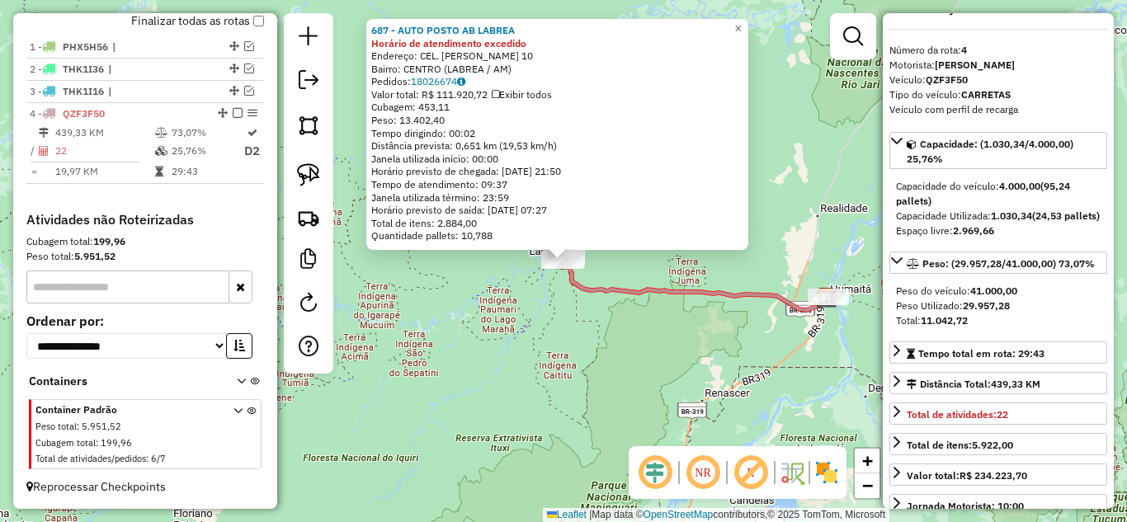
scroll to position [83, 0]
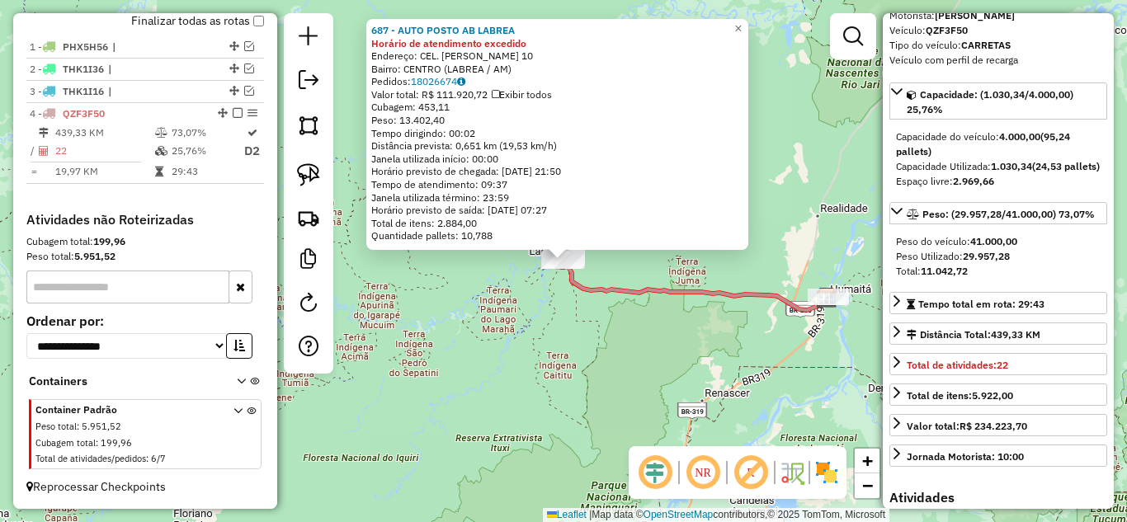
click at [670, 361] on div "687 - AUTO POSTO AB LABREA Horário de atendimento excedido Endereço: CEL. [PERS…" at bounding box center [563, 261] width 1127 height 522
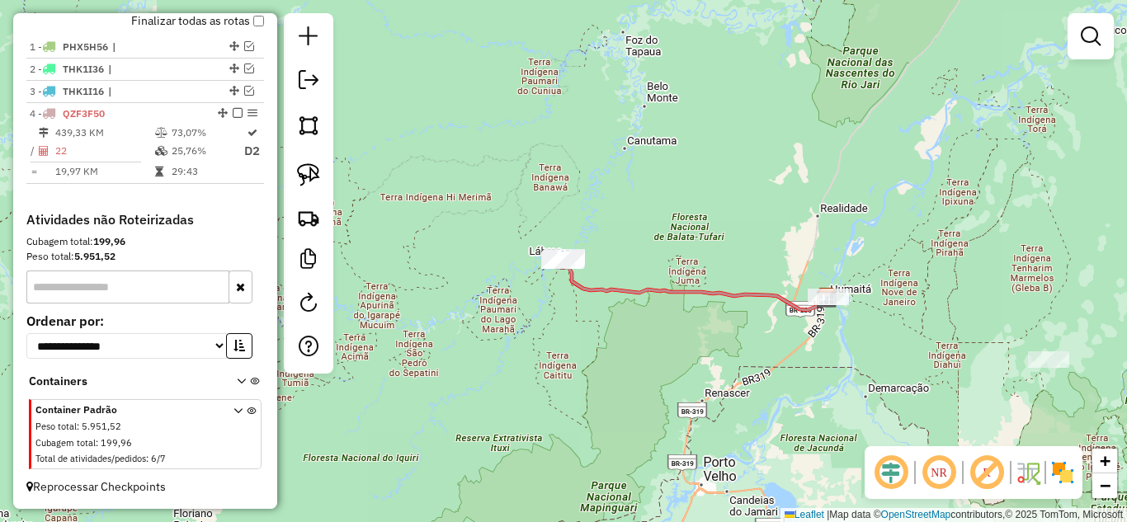
click at [535, 249] on div "Rota 4 - Placa QZF3F50 687 - AUTO POSTO AB LABREA Janela de atendimento Grade d…" at bounding box center [563, 261] width 1127 height 522
select select "**********"
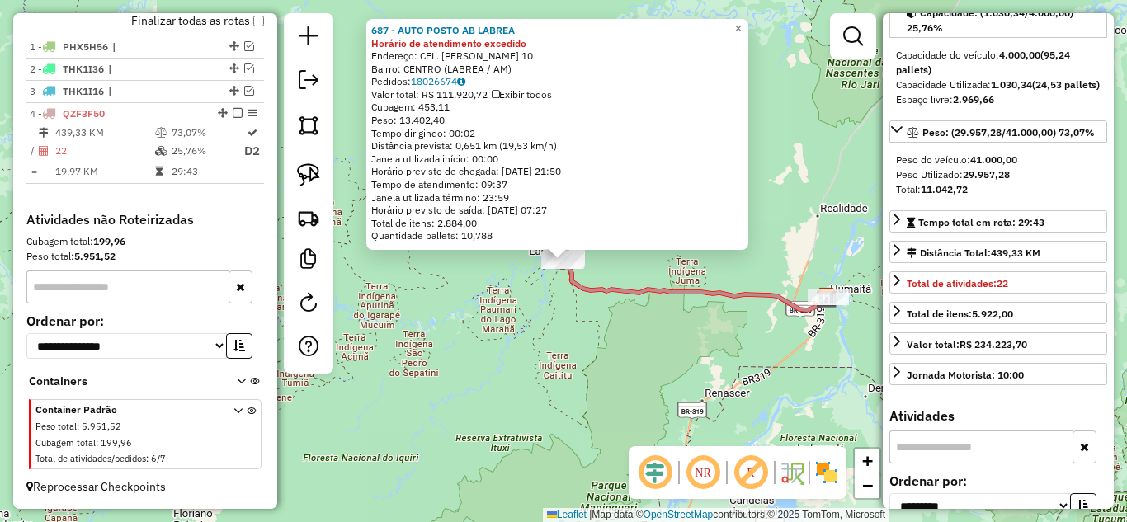
scroll to position [165, 0]
click at [668, 353] on div "687 - AUTO POSTO AB LABREA Horário de atendimento excedido Endereço: CEL. [PERS…" at bounding box center [563, 261] width 1127 height 522
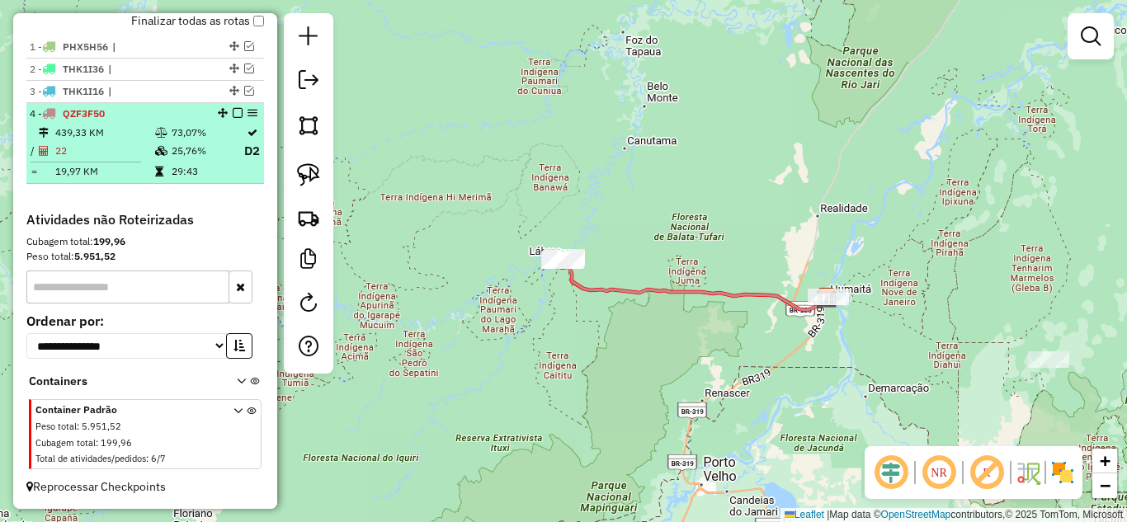
click at [233, 116] on em at bounding box center [238, 113] width 10 height 10
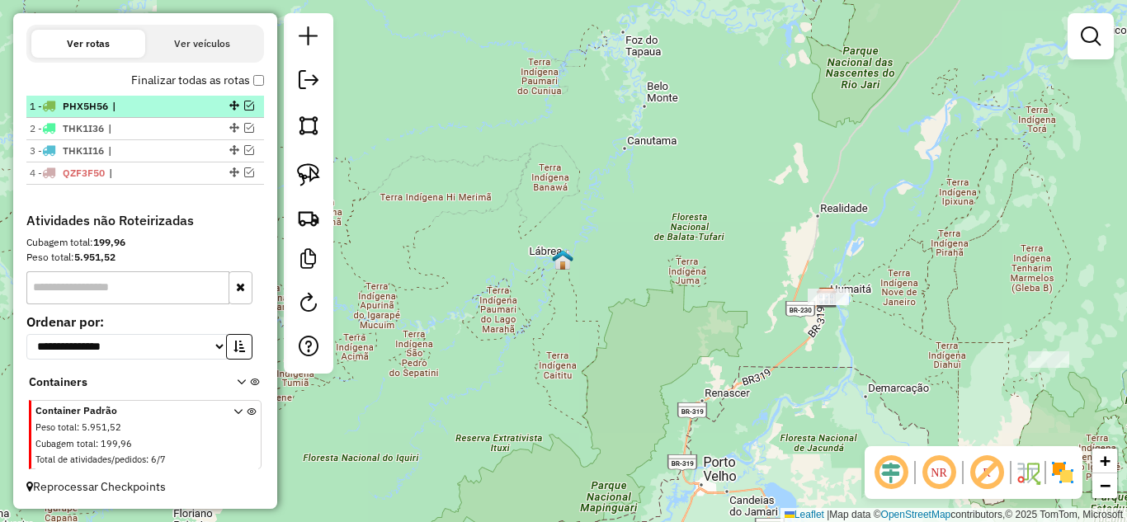
click at [248, 106] on em at bounding box center [249, 106] width 10 height 10
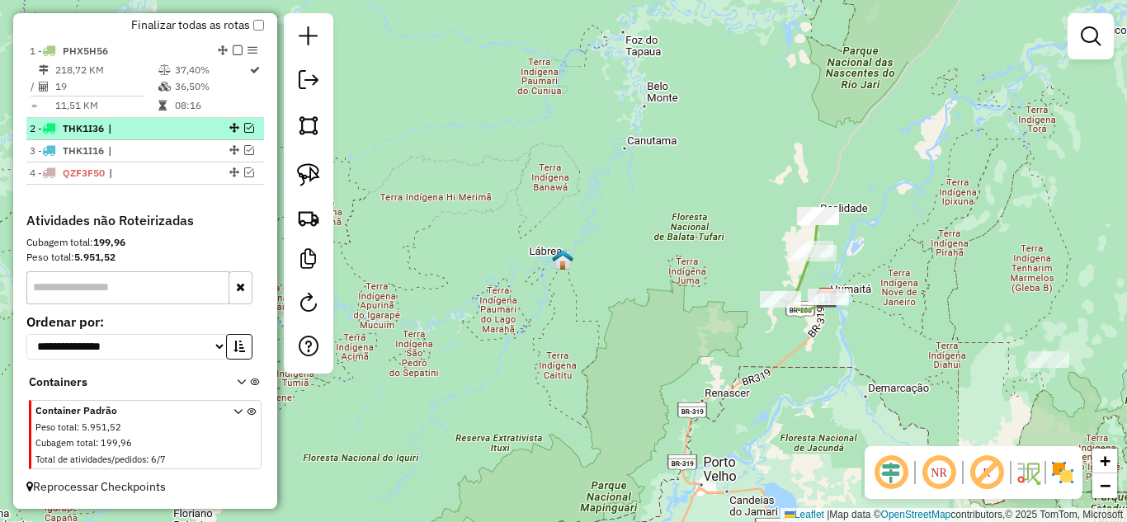
click at [244, 125] on em at bounding box center [249, 128] width 10 height 10
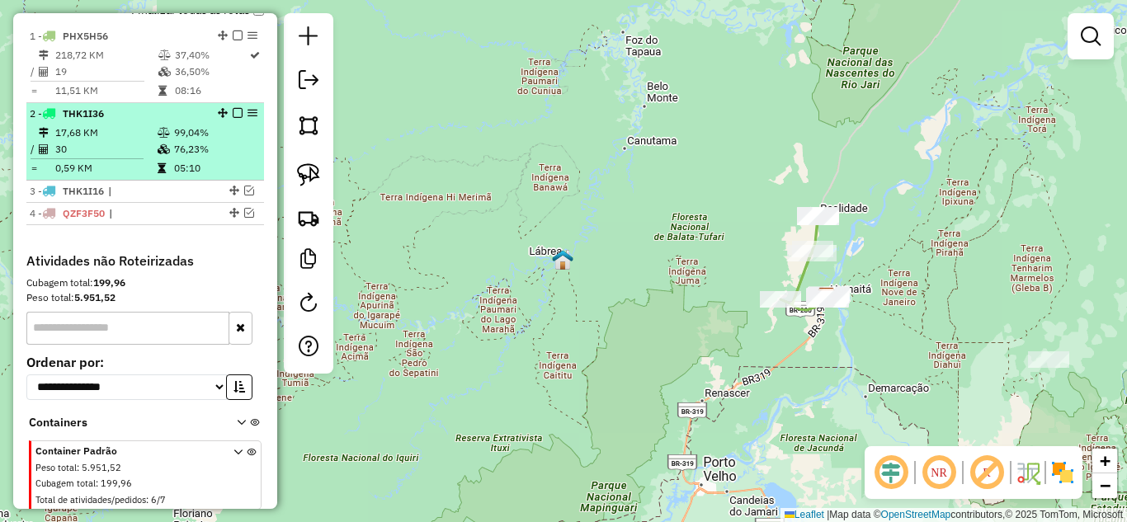
scroll to position [596, 0]
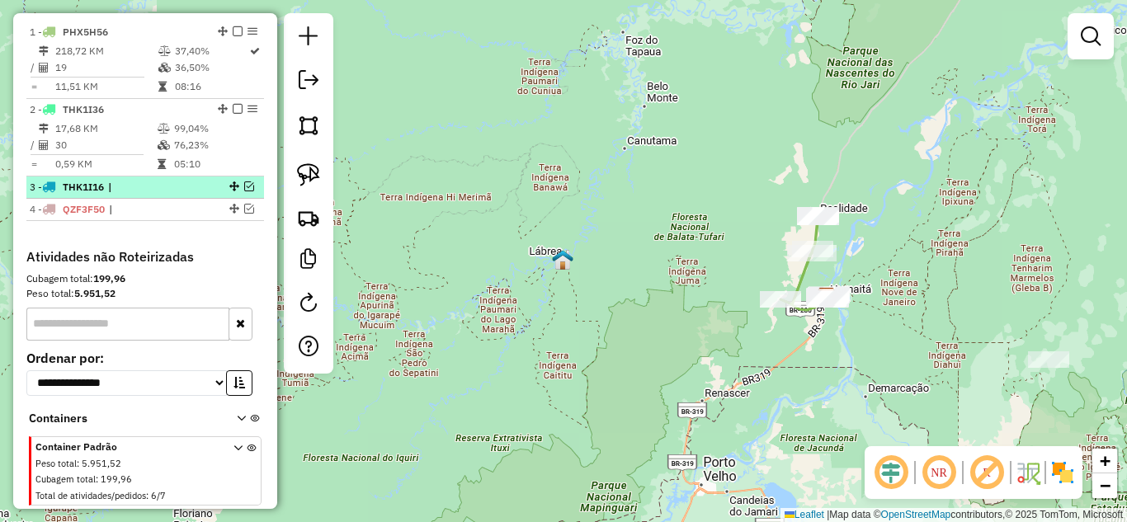
click at [244, 191] on em at bounding box center [249, 187] width 10 height 10
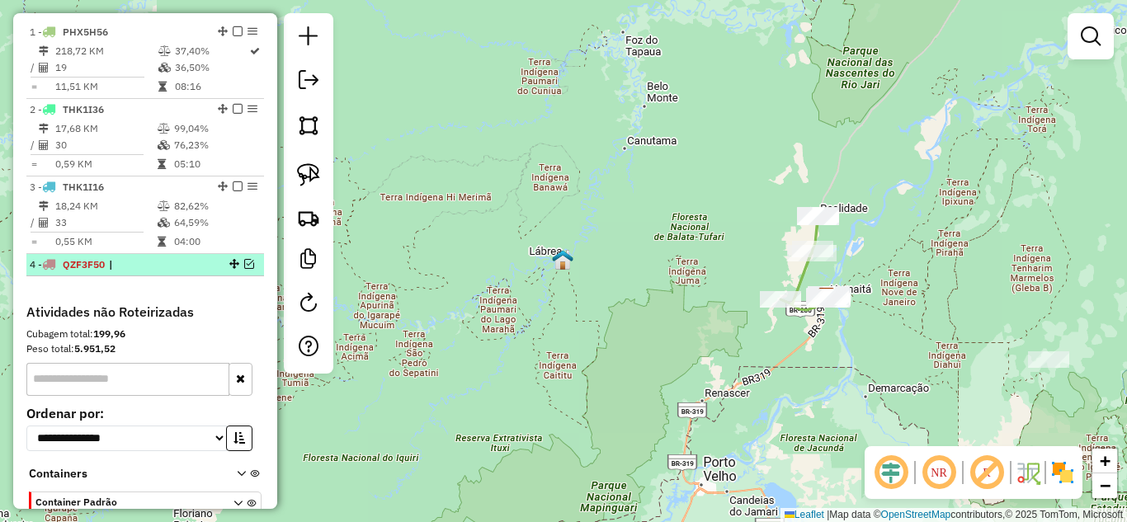
click at [244, 269] on em at bounding box center [249, 264] width 10 height 10
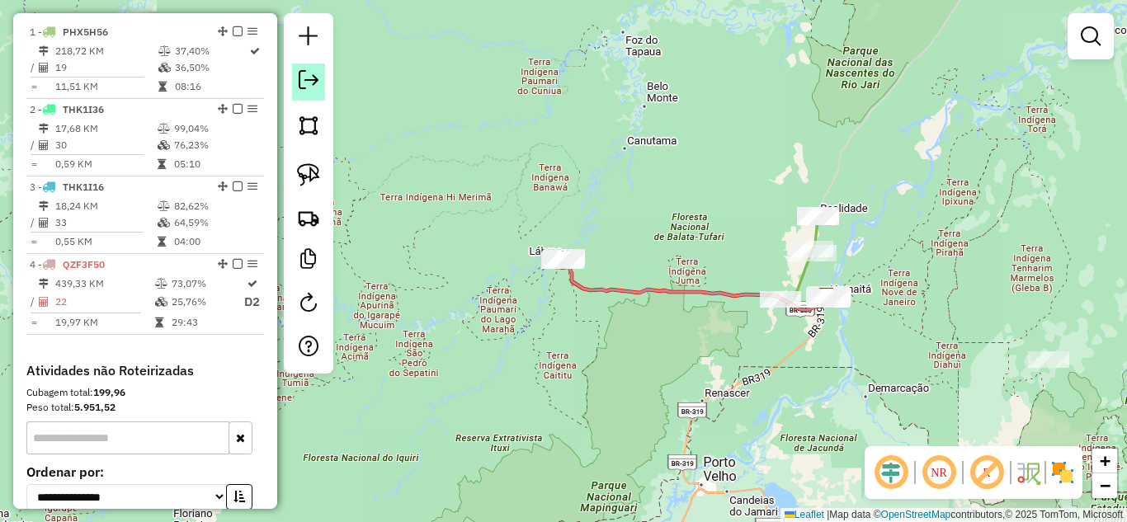
click at [310, 91] on link at bounding box center [308, 82] width 33 height 37
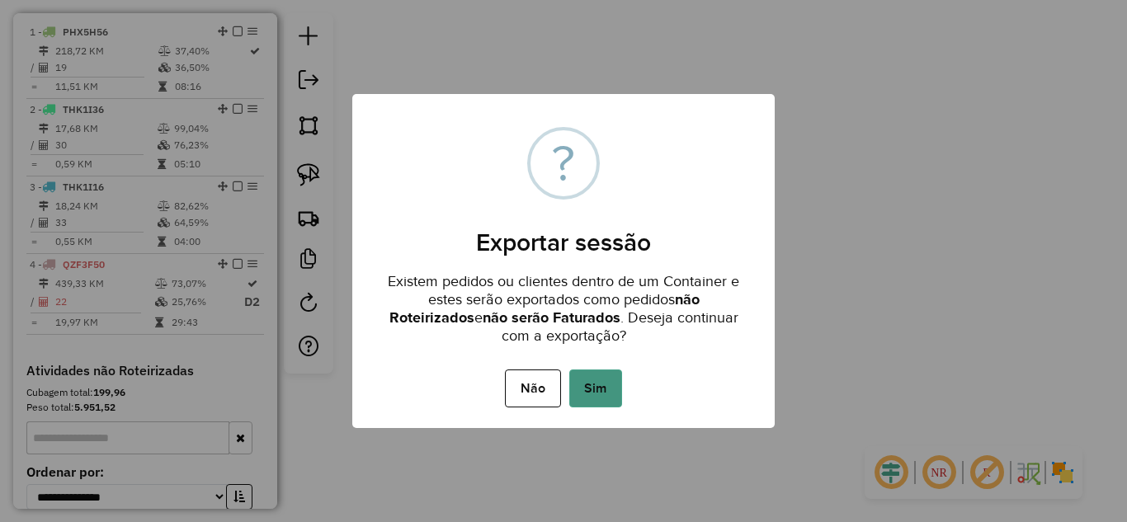
click at [593, 394] on button "Sim" at bounding box center [595, 389] width 53 height 38
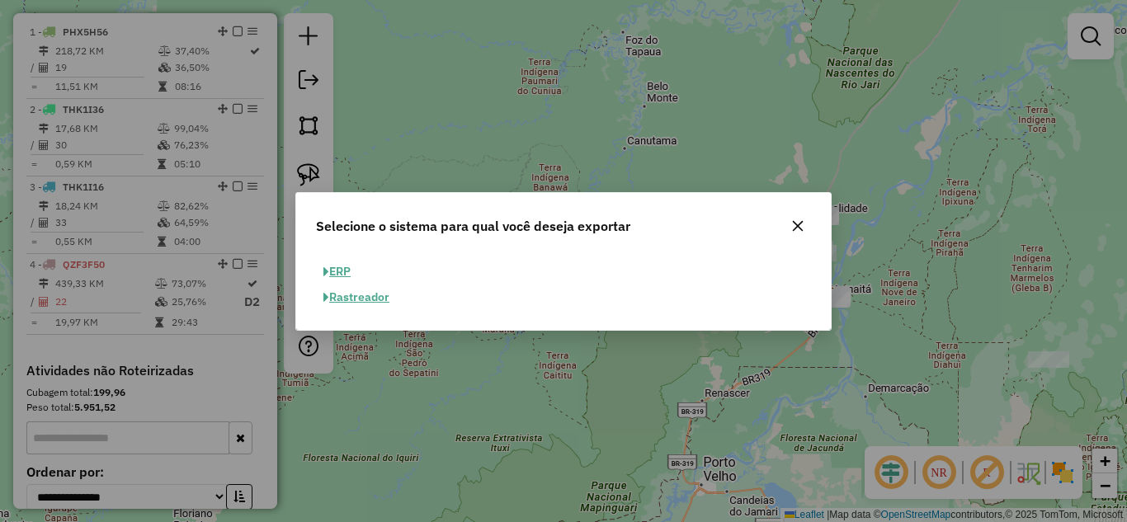
click at [338, 272] on button "ERP" at bounding box center [337, 272] width 42 height 26
select select "**"
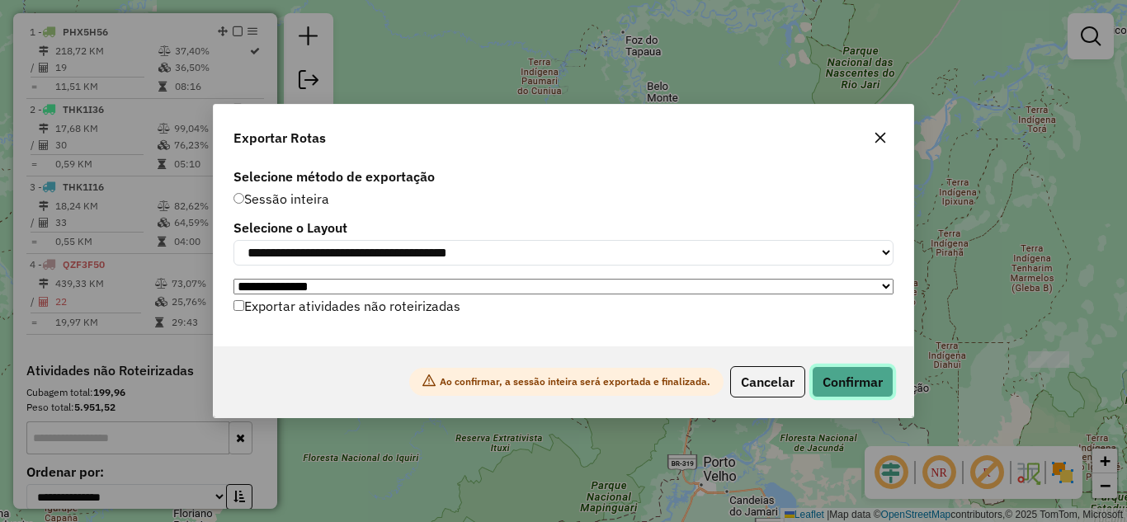
click at [866, 390] on button "Confirmar" at bounding box center [853, 381] width 82 height 31
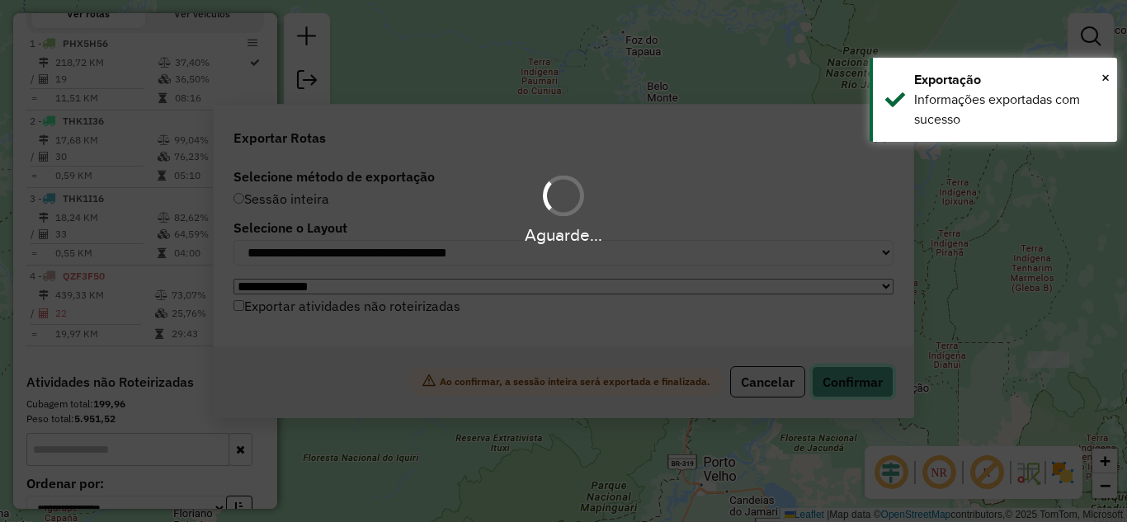
scroll to position [607, 0]
